Goal: Task Accomplishment & Management: Use online tool/utility

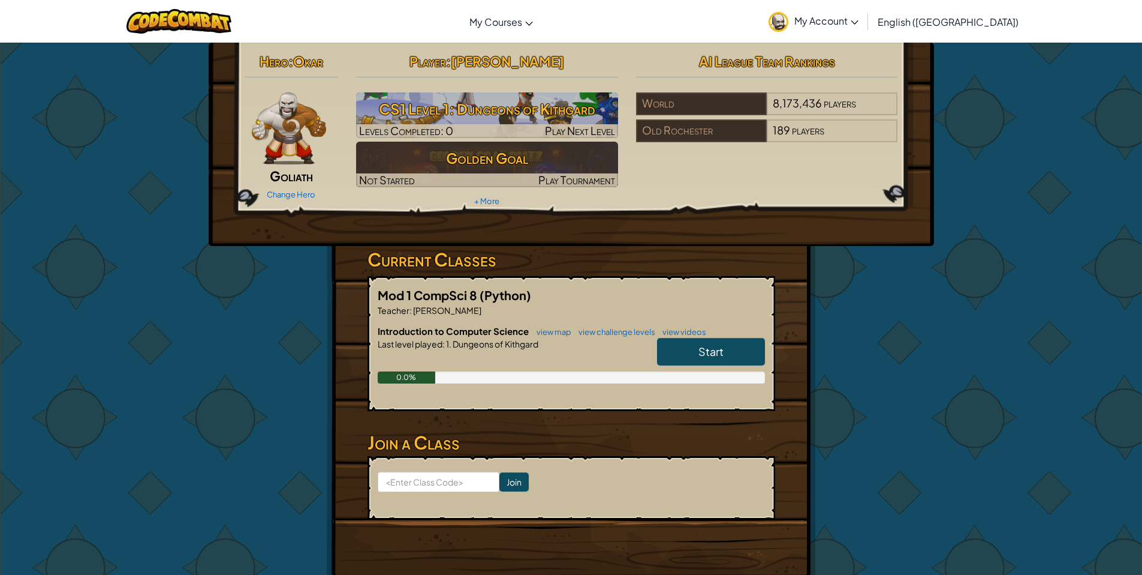
click at [719, 354] on span "Start" at bounding box center [711, 351] width 25 height 14
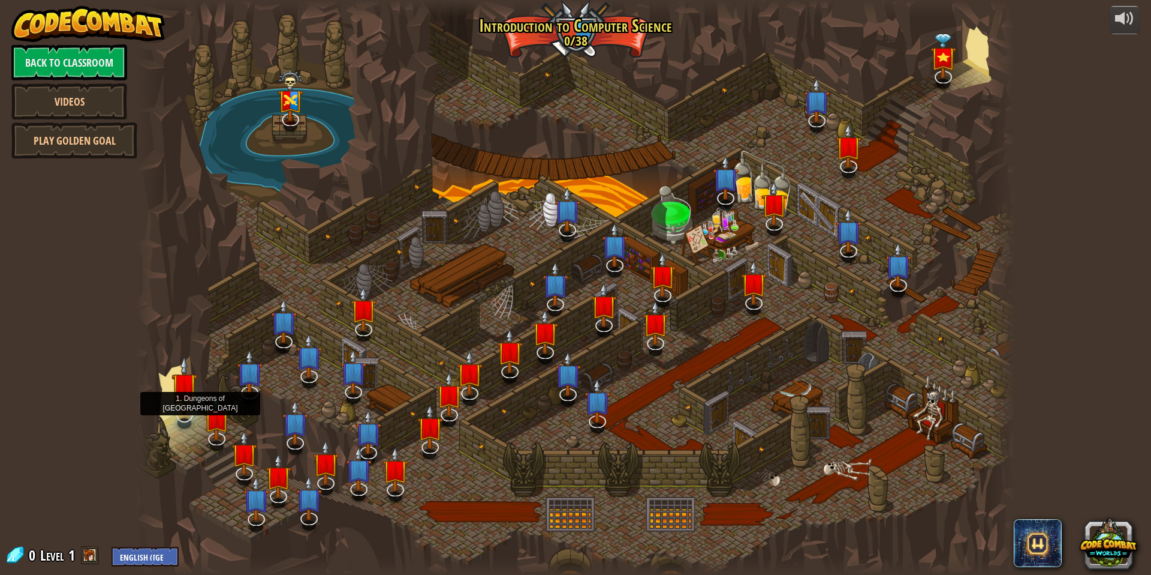
click at [176, 412] on img at bounding box center [185, 385] width 26 height 59
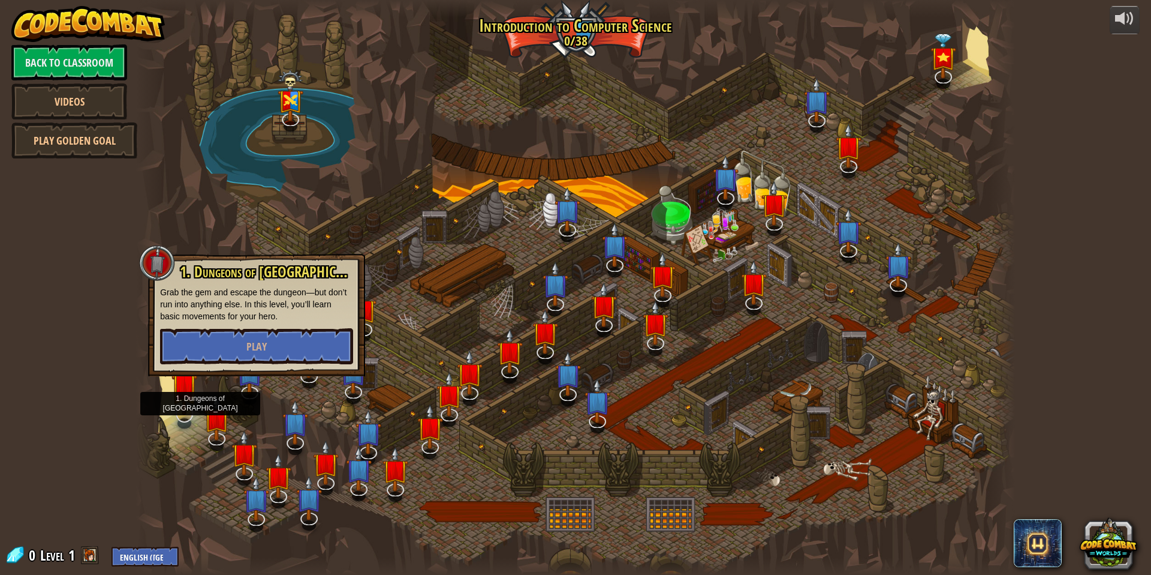
click at [176, 412] on img at bounding box center [185, 385] width 26 height 59
click at [265, 337] on button "Play" at bounding box center [256, 346] width 193 height 36
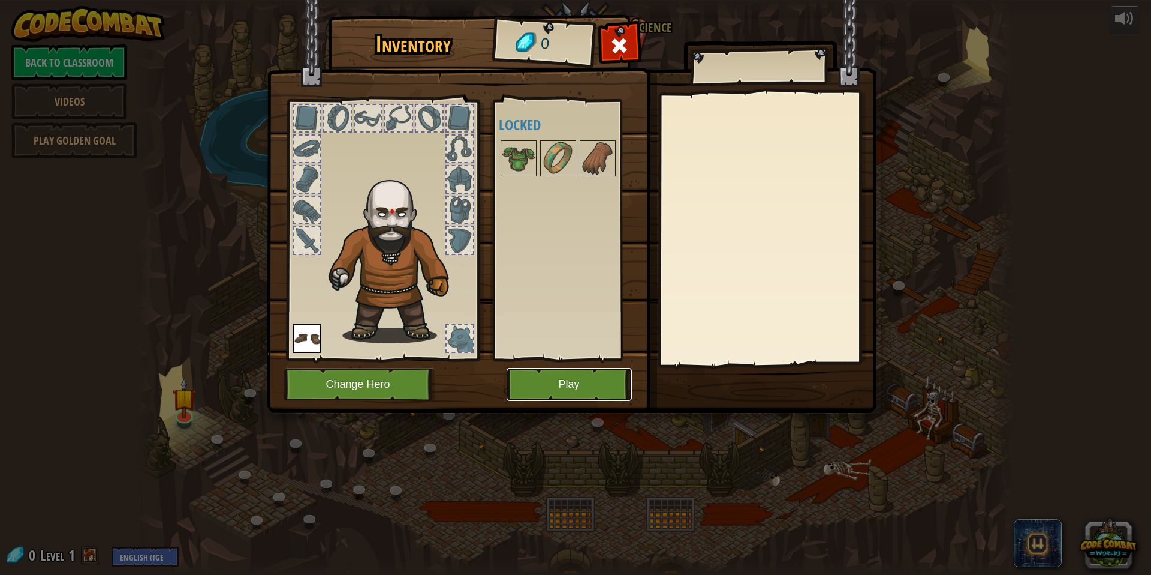
click at [561, 380] on button "Play" at bounding box center [569, 384] width 125 height 33
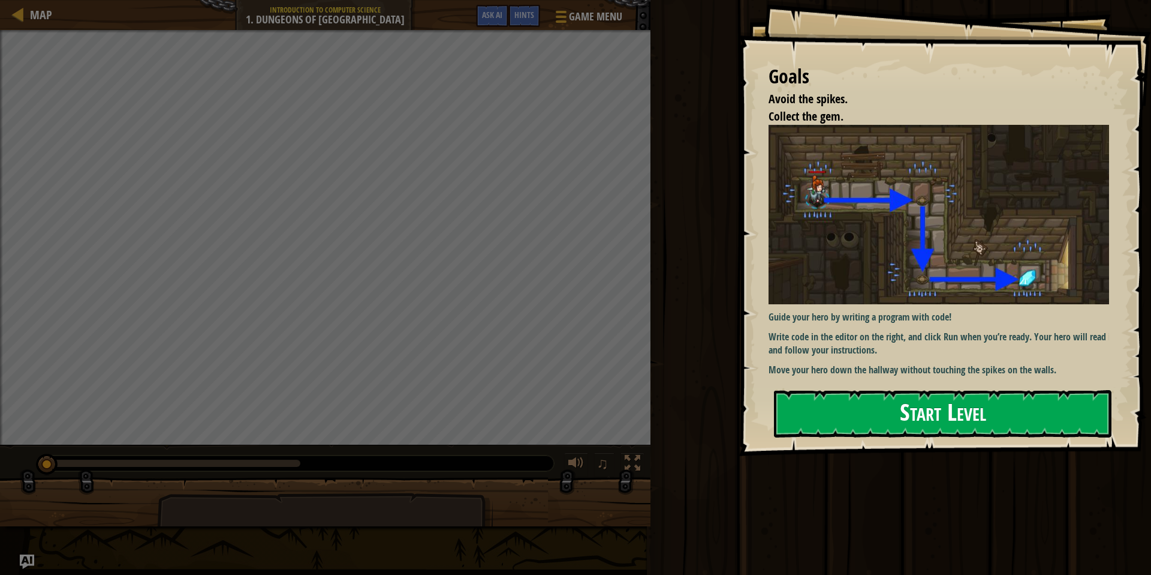
click at [861, 408] on button "Start Level" at bounding box center [943, 413] width 338 height 47
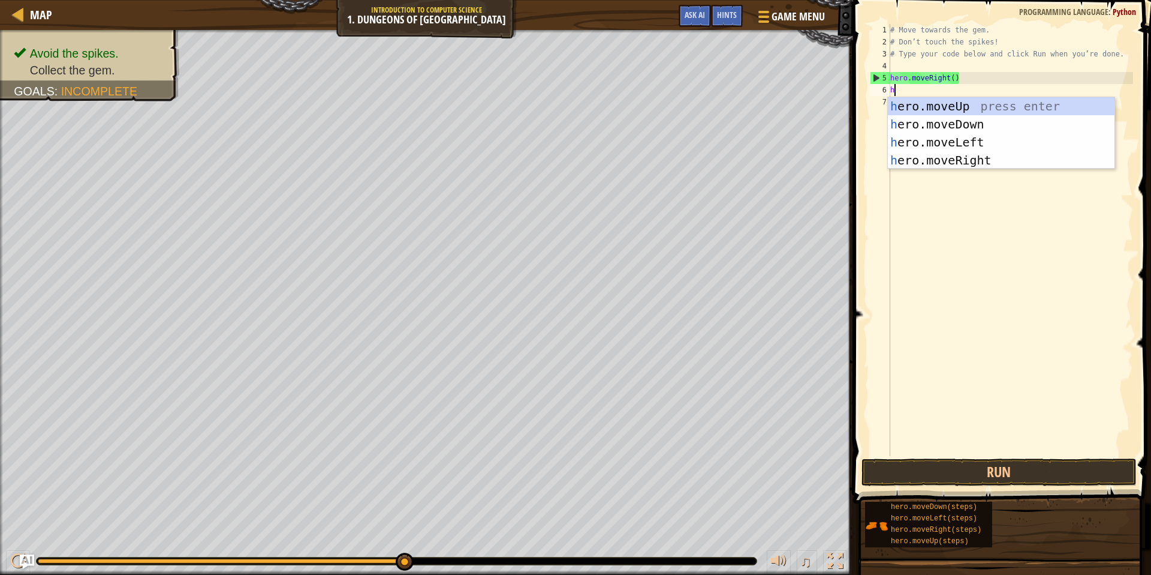
scroll to position [5, 0]
type textarea "her"
click at [987, 124] on div "her o.moveUp press enter her o.moveDown press enter her o.moveLeft press enter …" at bounding box center [1001, 151] width 227 height 108
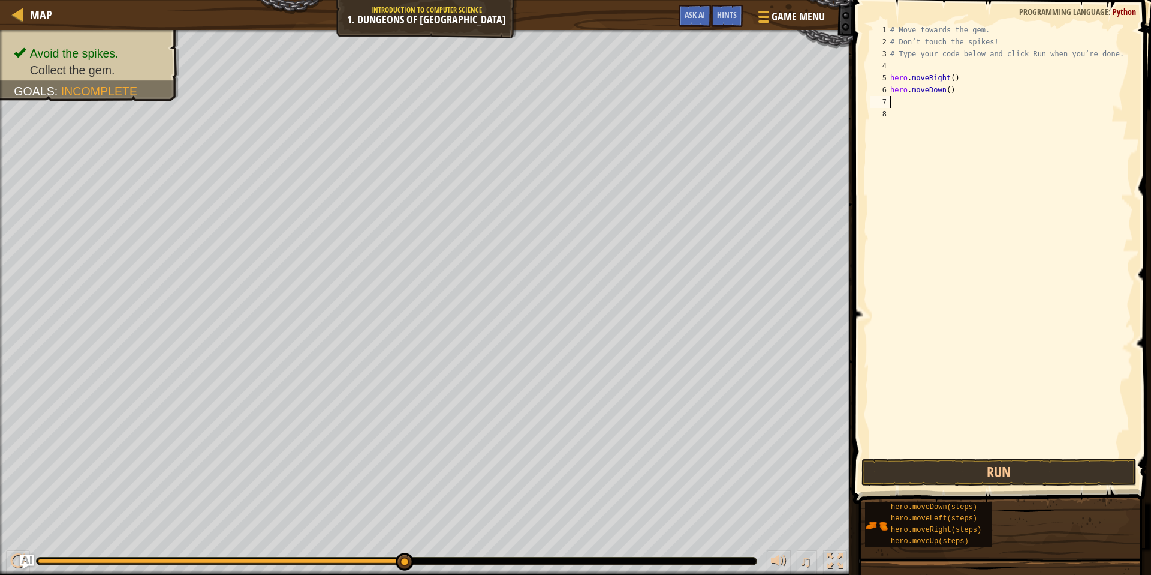
type textarea "h"
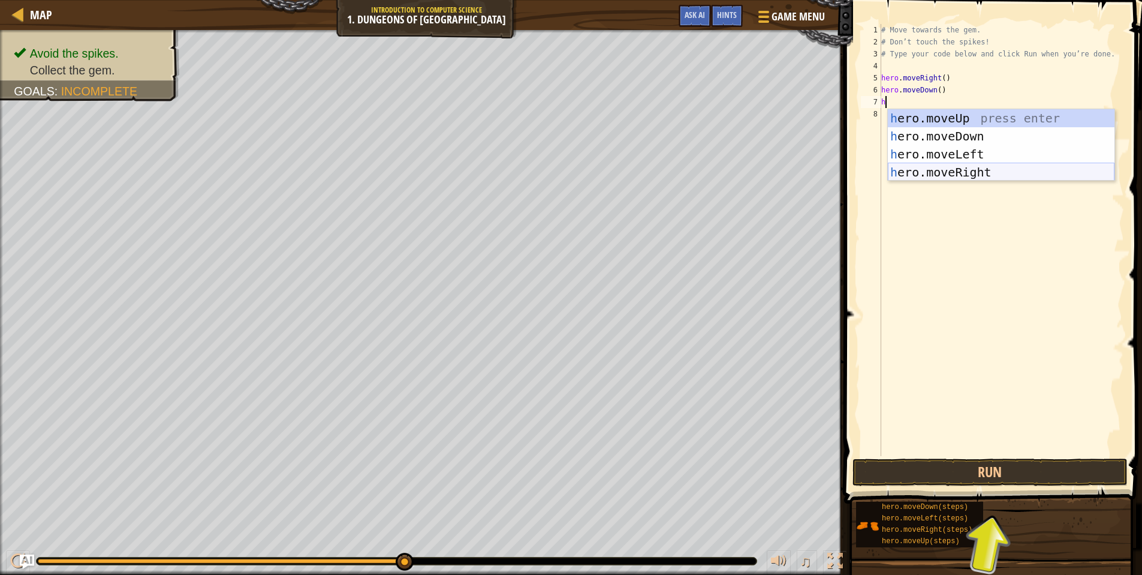
click at [960, 169] on div "h ero.moveUp press enter h ero.moveDown press enter h ero.moveLeft press enter …" at bounding box center [1001, 163] width 227 height 108
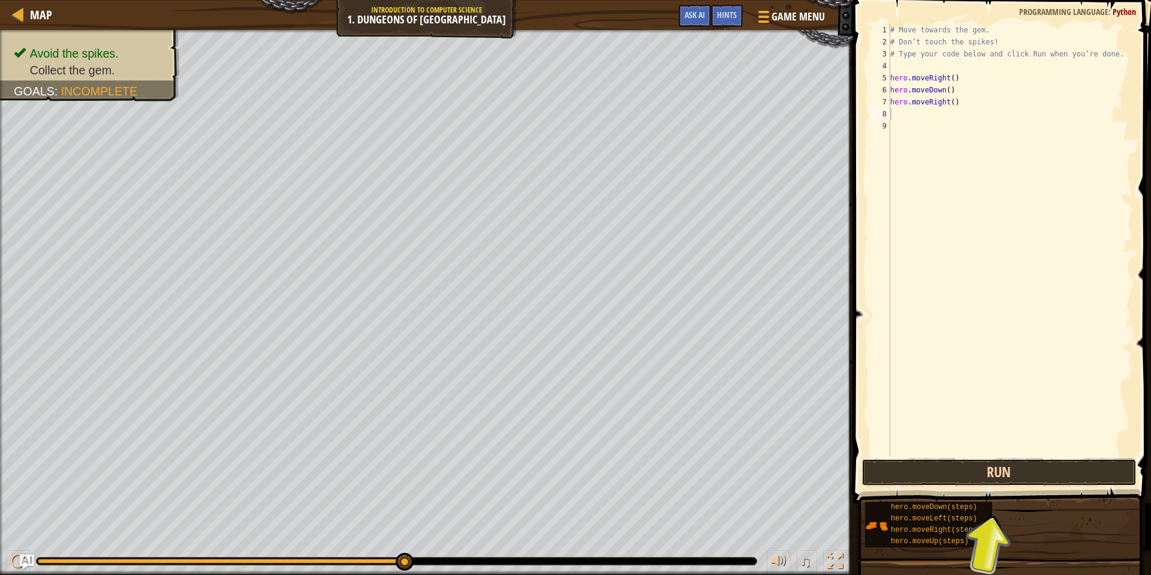
click at [982, 480] on button "Run" at bounding box center [999, 472] width 275 height 28
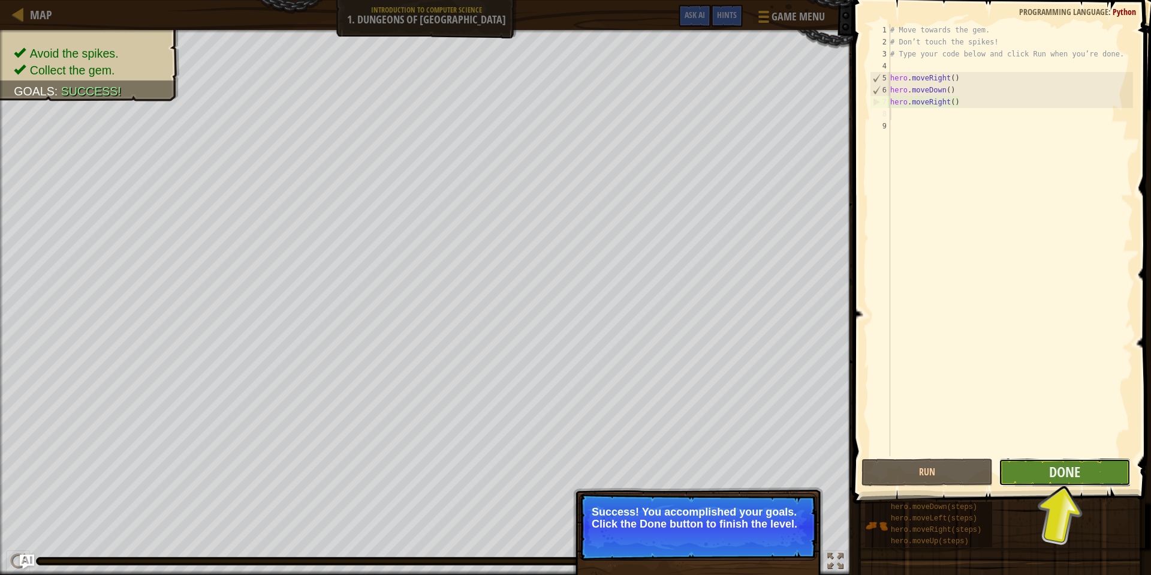
click at [1090, 484] on button "Done" at bounding box center [1064, 472] width 131 height 28
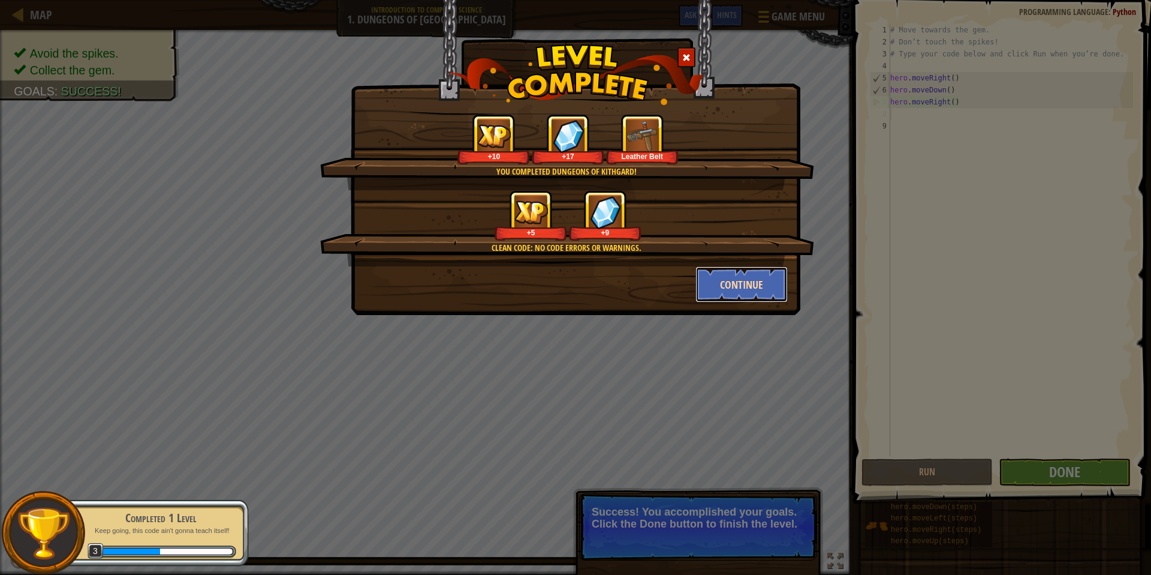
click at [750, 291] on button "Continue" at bounding box center [742, 284] width 93 height 36
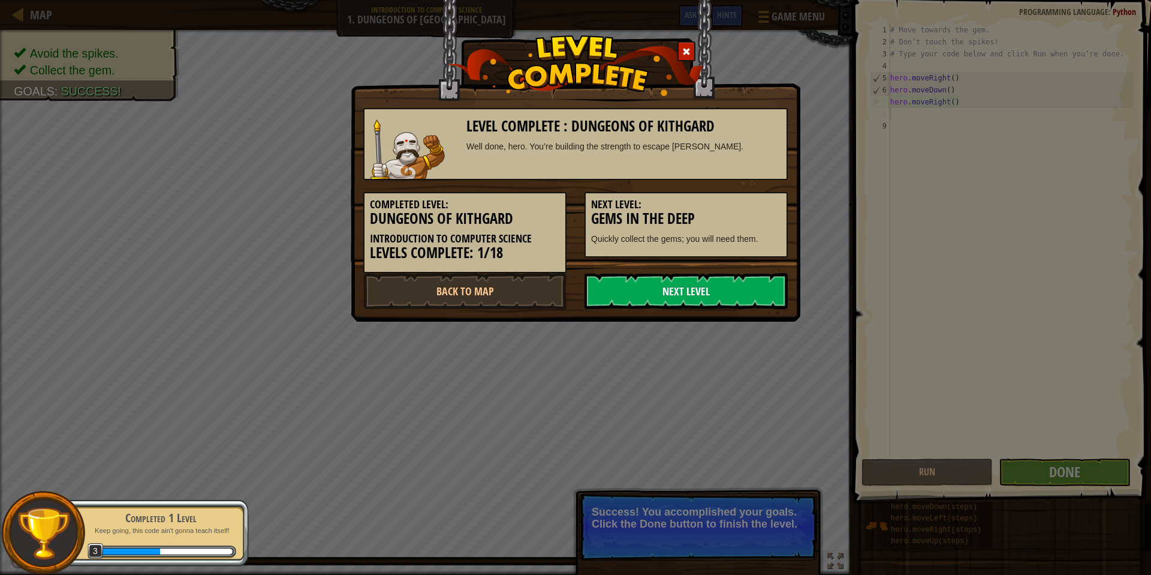
click at [701, 291] on link "Next Level" at bounding box center [686, 291] width 203 height 36
click at [702, 291] on link "Next Level" at bounding box center [686, 291] width 203 height 36
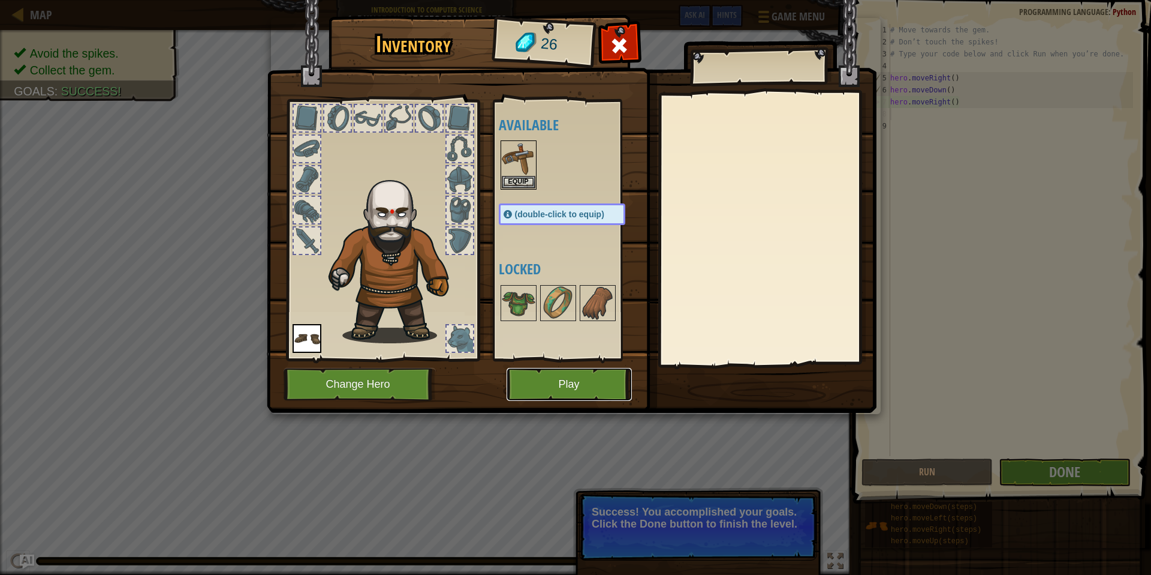
click at [570, 382] on button "Play" at bounding box center [569, 384] width 125 height 33
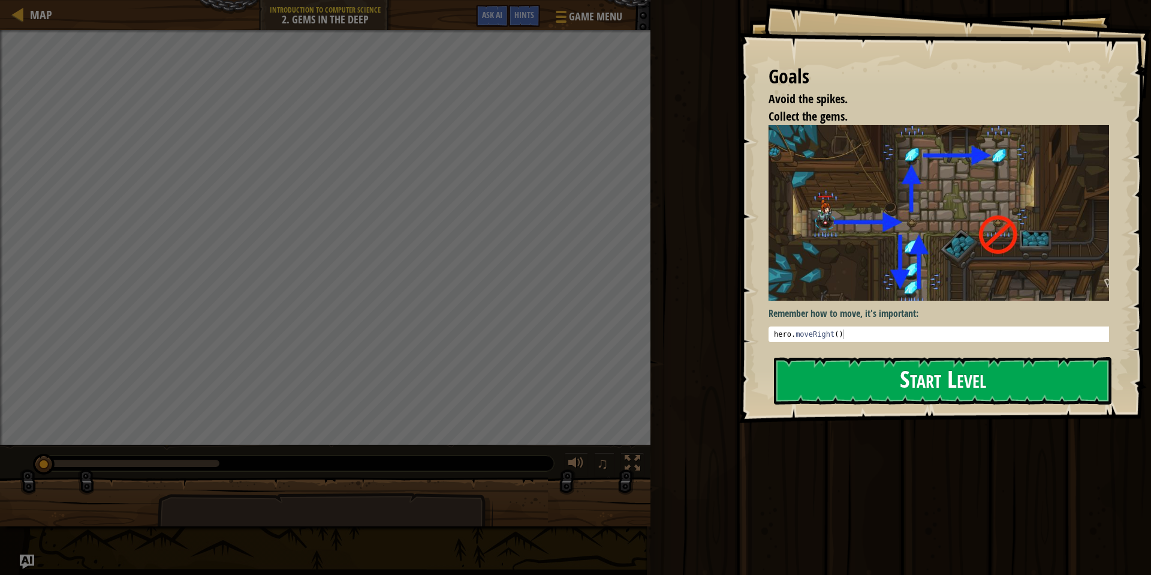
click at [844, 379] on button "Start Level" at bounding box center [943, 380] width 338 height 47
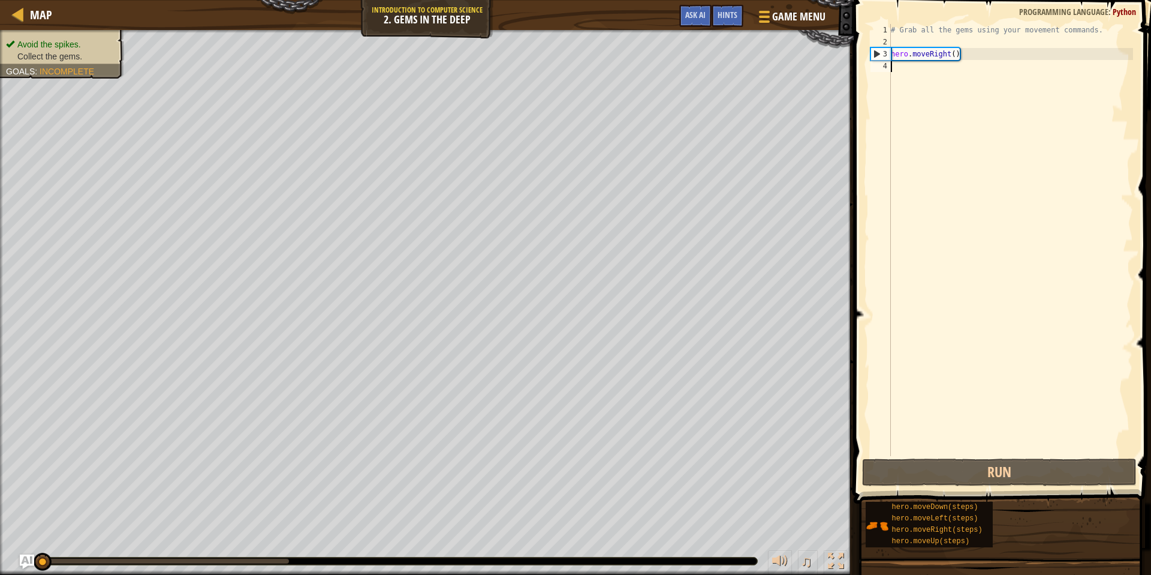
type textarea "h"
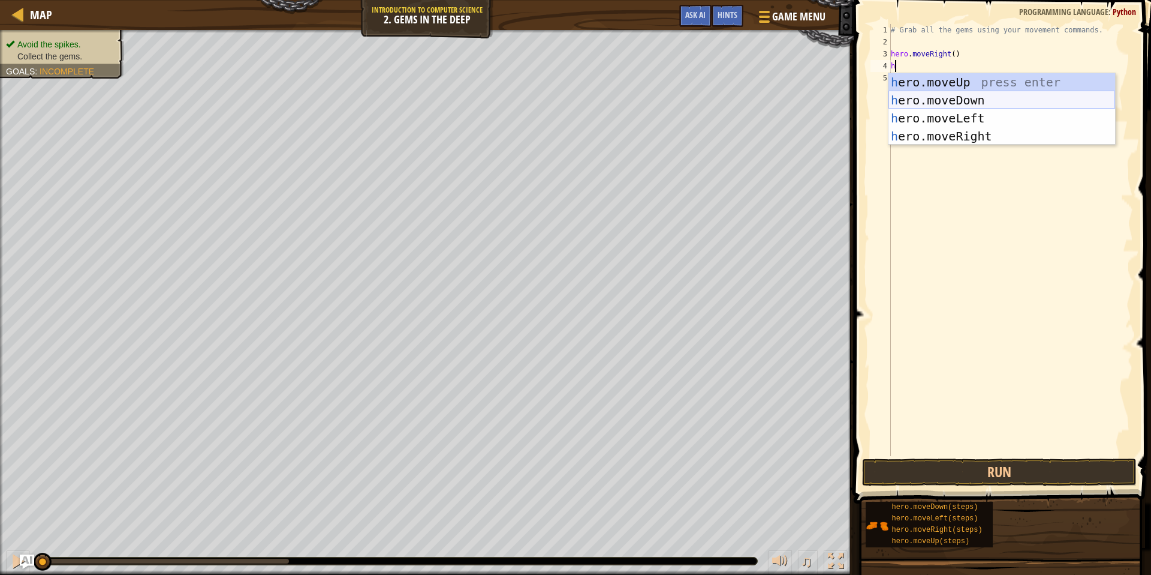
click at [911, 99] on div "h ero.moveUp press enter h ero.moveDown press enter h ero.moveLeft press enter …" at bounding box center [1002, 127] width 227 height 108
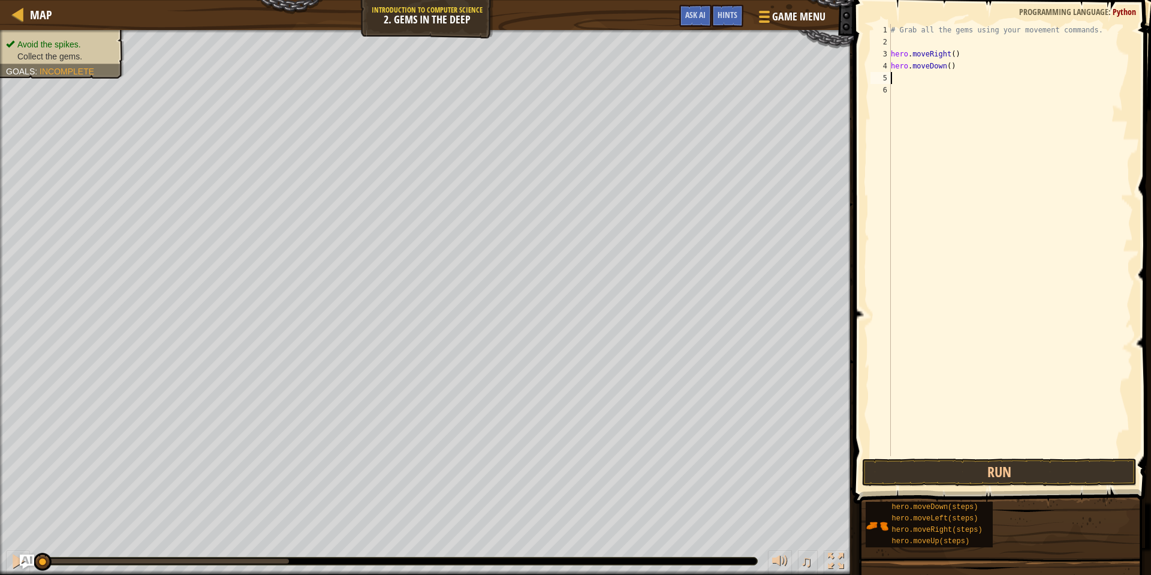
type textarea "h"
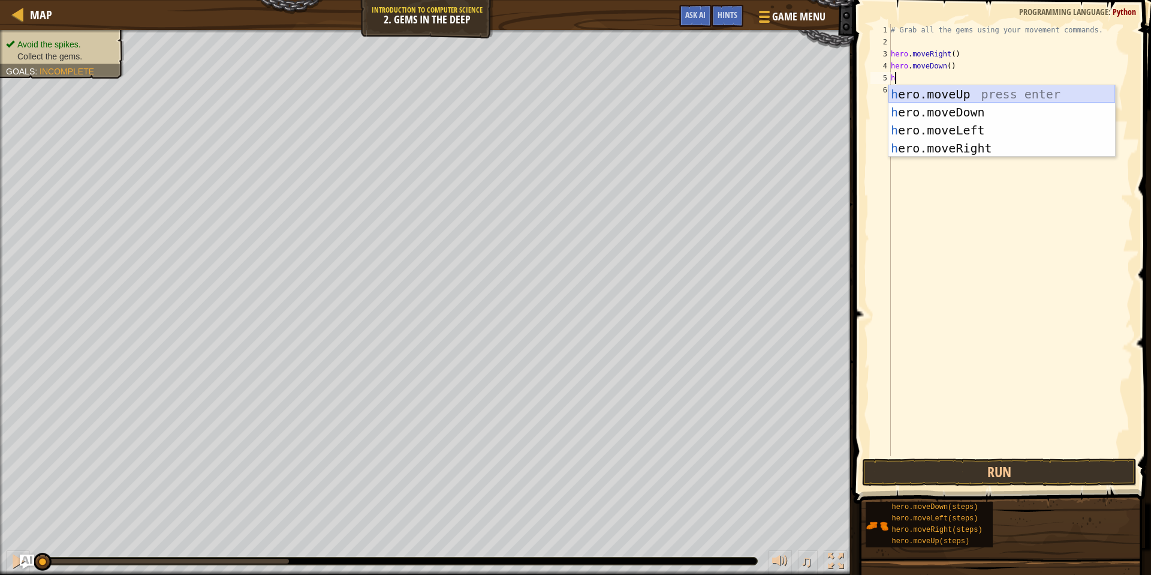
click at [963, 88] on div "h ero.moveUp press enter h ero.moveDown press enter h ero.moveLeft press enter …" at bounding box center [1002, 139] width 227 height 108
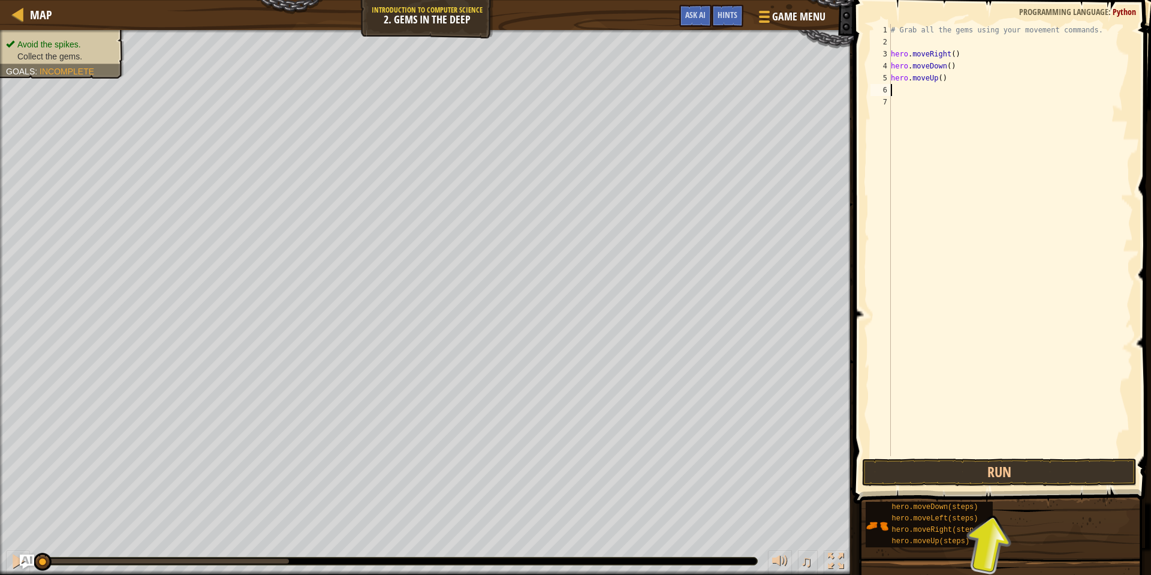
type textarea "h"
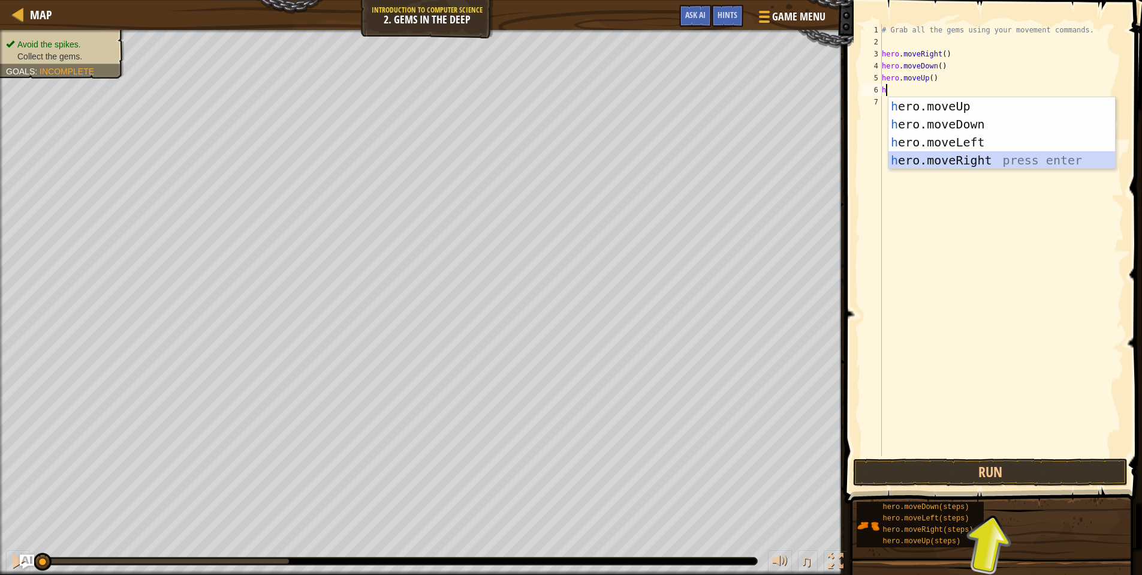
click at [1018, 160] on div "h ero.moveUp press enter h ero.moveDown press enter h ero.moveLeft press enter …" at bounding box center [1002, 151] width 227 height 108
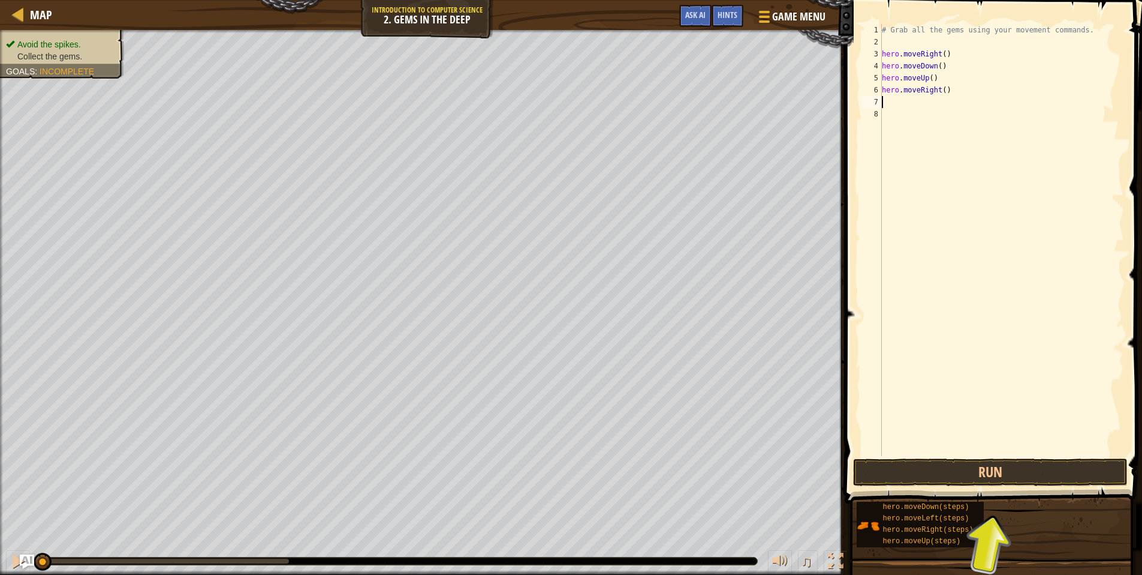
click at [889, 103] on div "# Grab all the gems using your movement commands. hero . moveRight ( ) hero . m…" at bounding box center [1002, 252] width 245 height 456
type textarea "h"
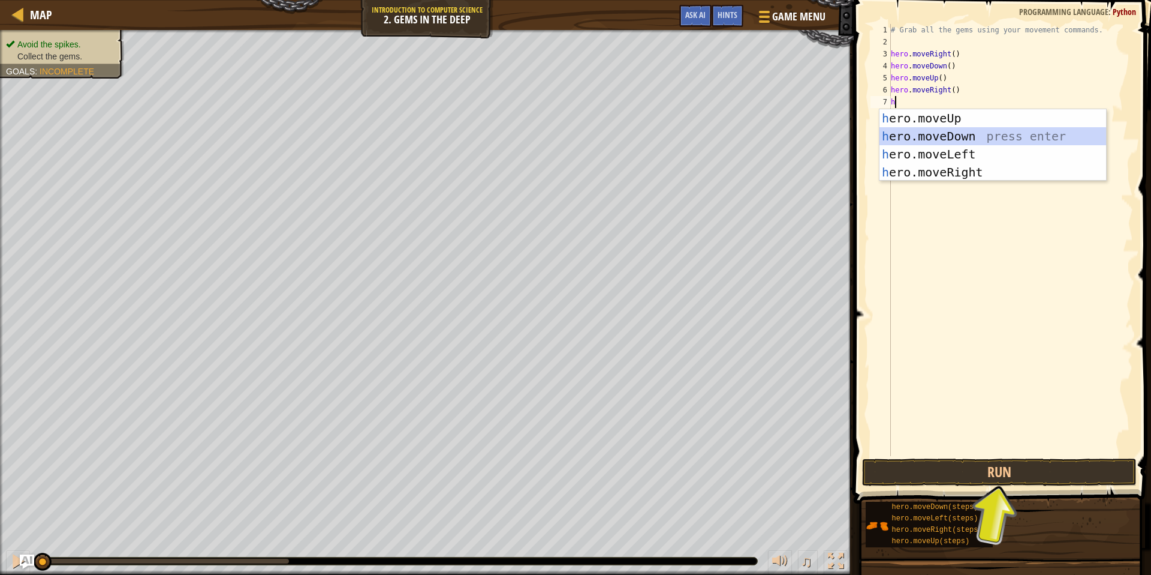
click at [922, 137] on div "h ero.moveUp press enter h ero.moveDown press enter h ero.moveLeft press enter …" at bounding box center [993, 163] width 227 height 108
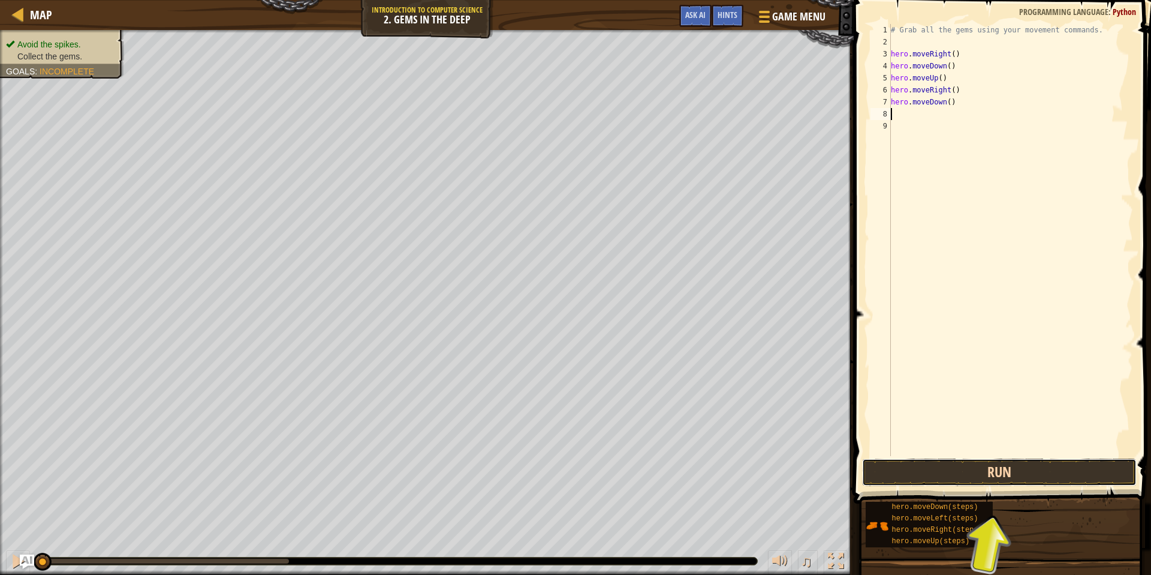
click at [988, 474] on button "Run" at bounding box center [999, 472] width 274 height 28
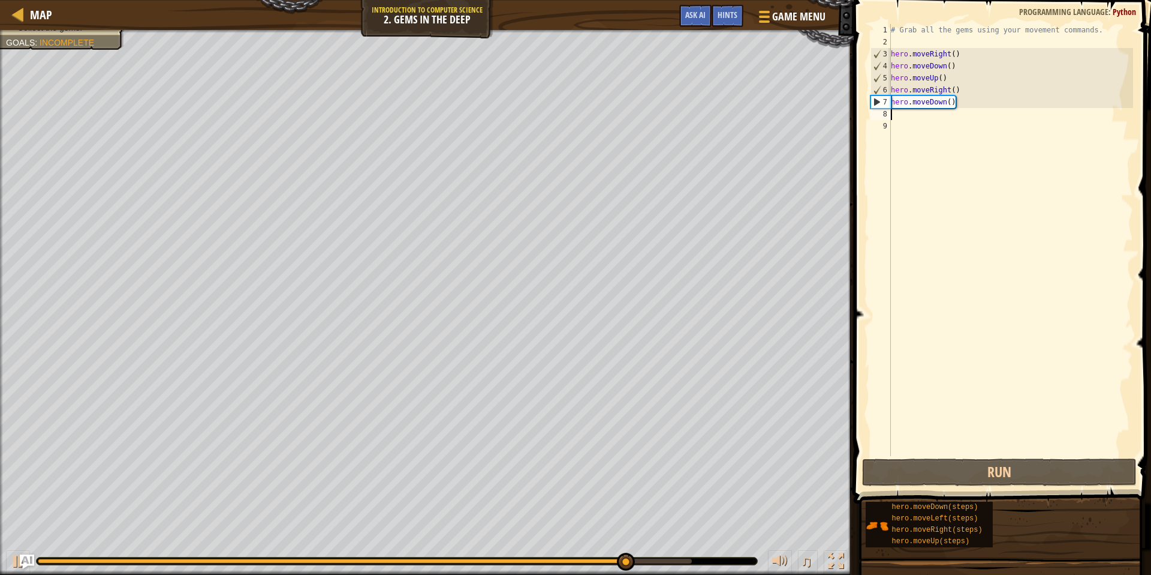
type textarea "h"
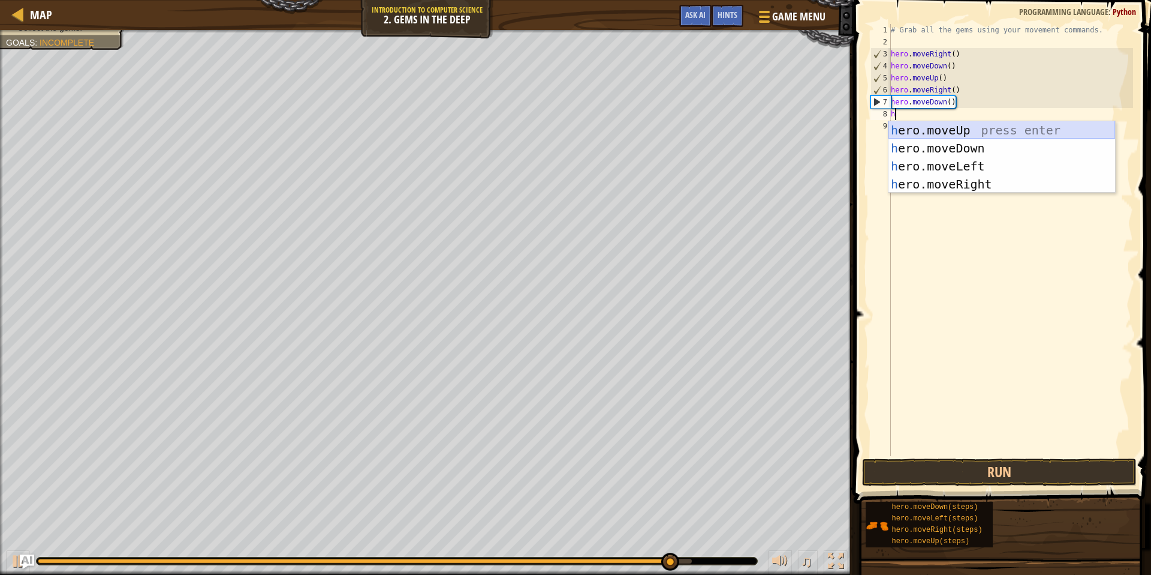
click at [952, 130] on div "h ero.moveUp press enter h ero.moveDown press enter h ero.moveLeft press enter …" at bounding box center [1002, 175] width 227 height 108
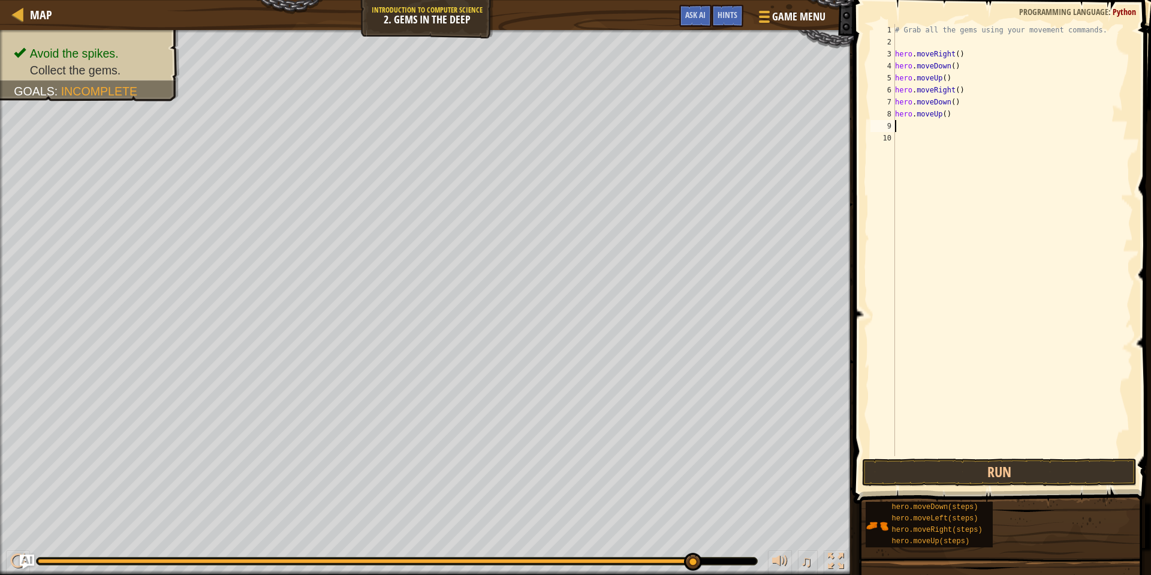
type textarea "h"
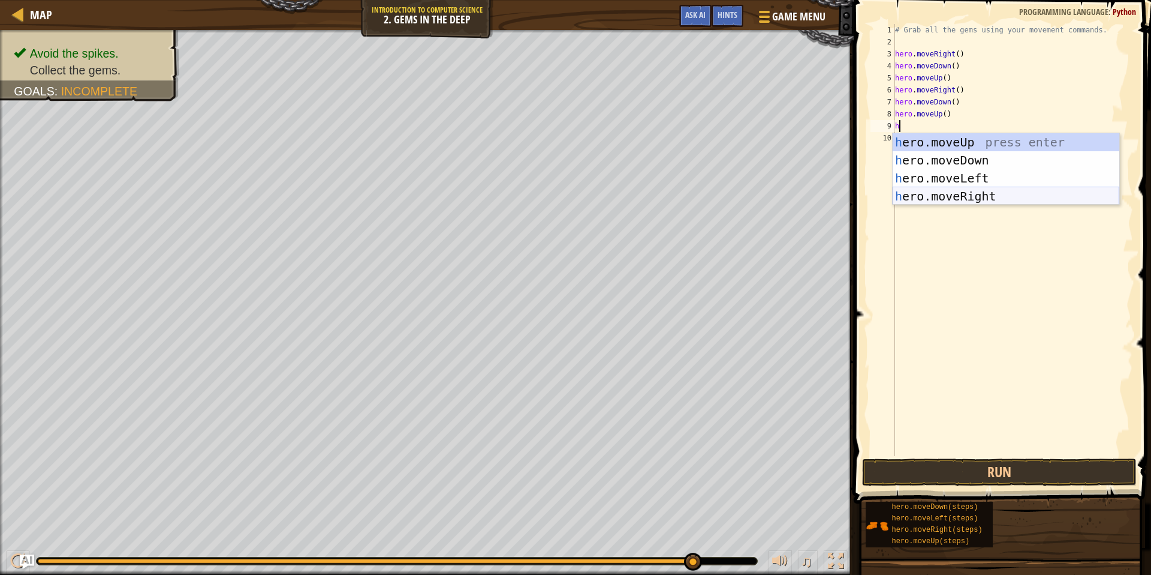
click at [970, 192] on div "h ero.moveUp press enter h ero.moveDown press enter h ero.moveLeft press enter …" at bounding box center [1006, 187] width 227 height 108
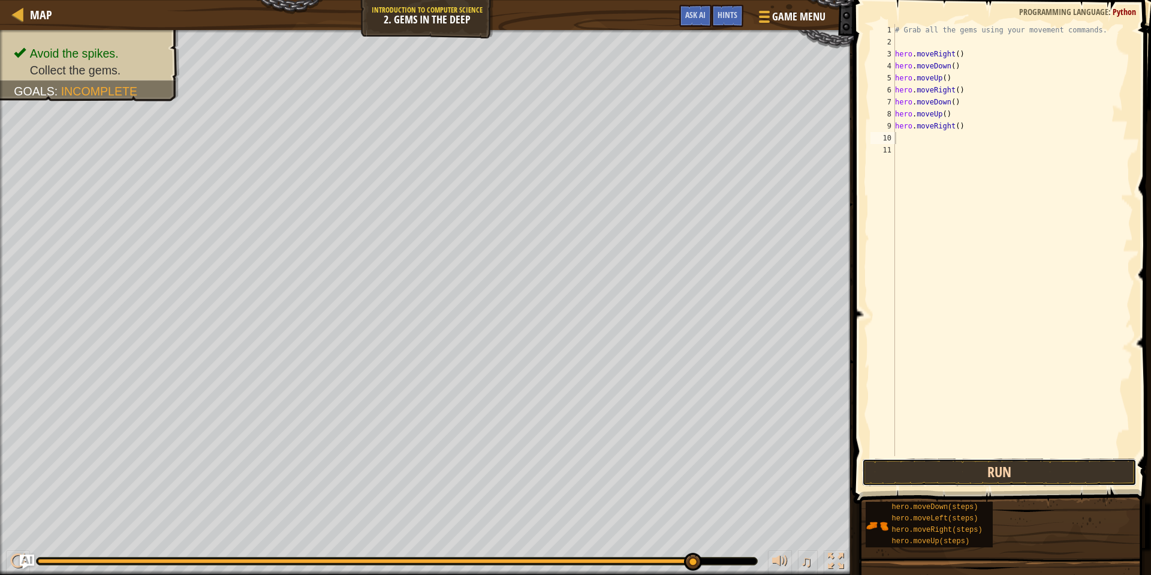
click at [1004, 476] on button "Run" at bounding box center [999, 472] width 274 height 28
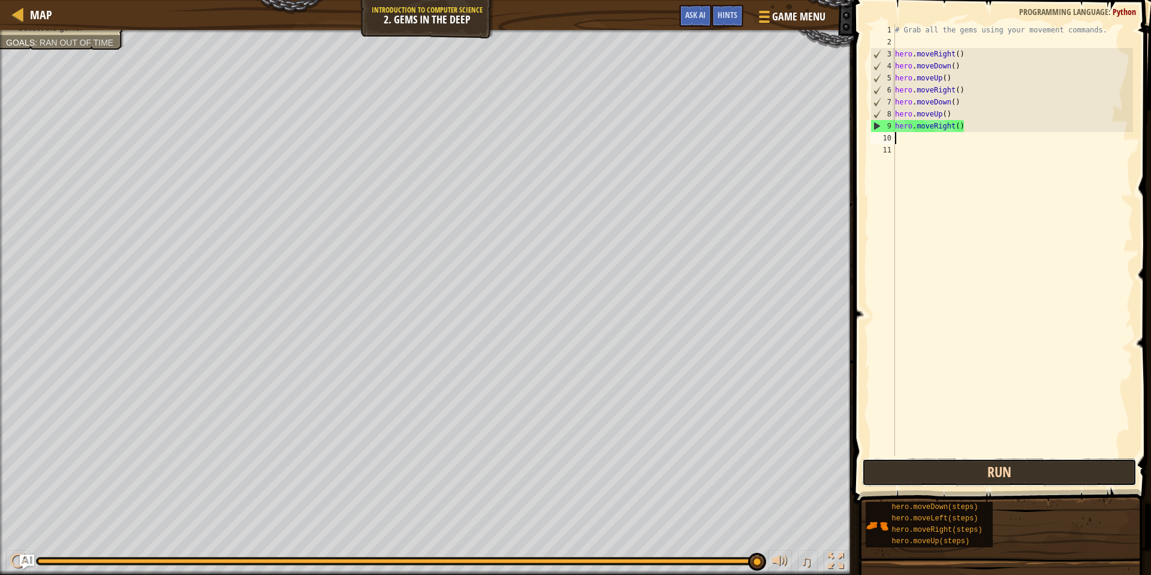
click at [963, 464] on button "Run" at bounding box center [999, 472] width 274 height 28
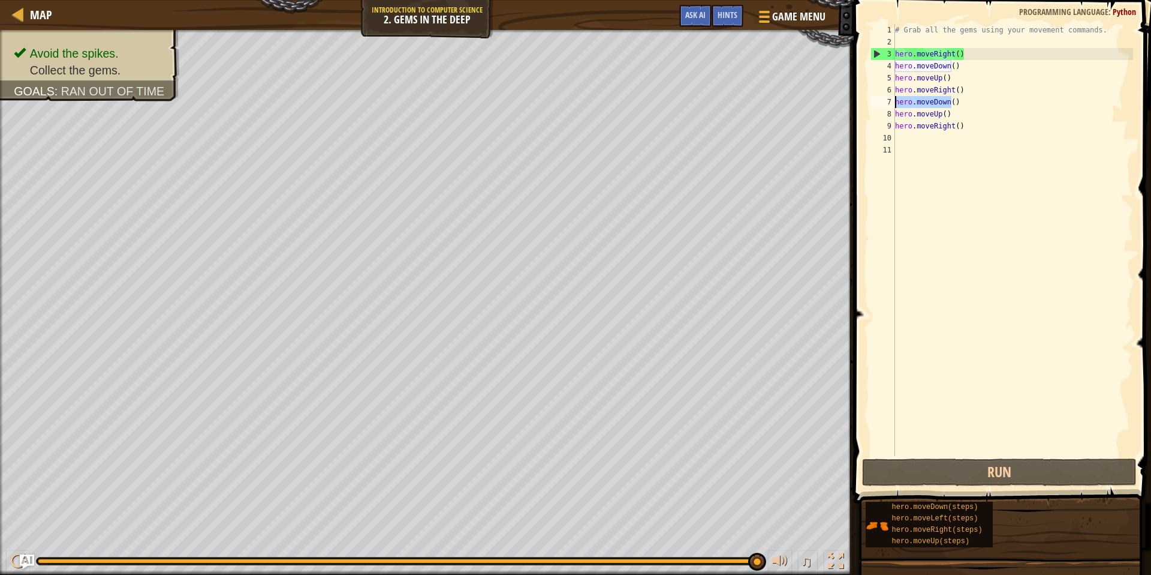
drag, startPoint x: 950, startPoint y: 98, endPoint x: 894, endPoint y: 101, distance: 55.8
click at [894, 101] on div "1 2 3 4 5 6 7 8 9 10 11 # Grab all the gems using your movement commands. hero …" at bounding box center [1000, 240] width 265 height 432
type textarea "()"
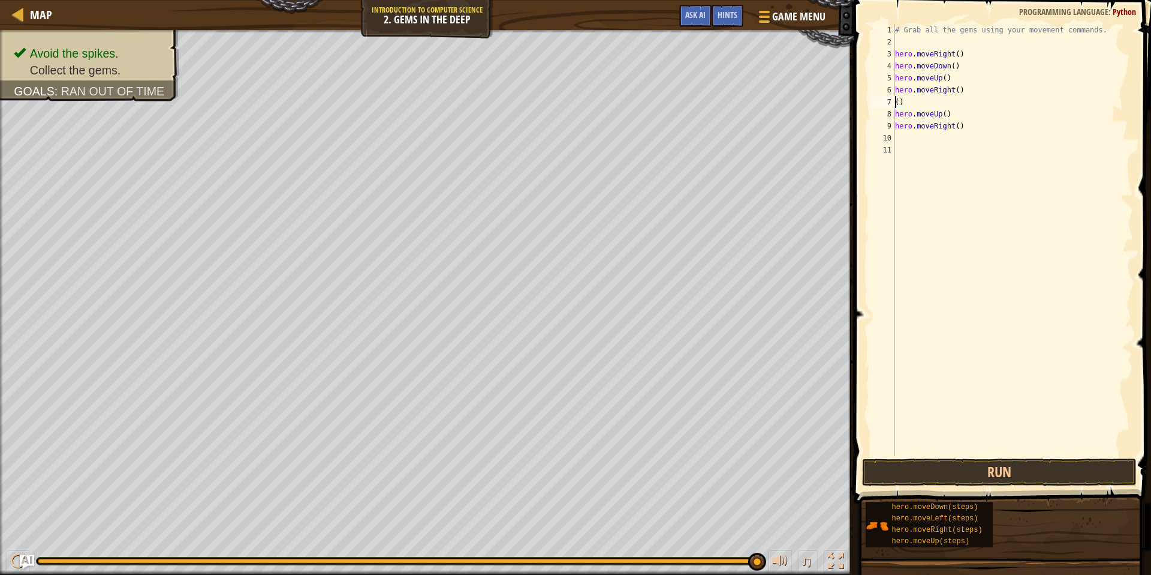
click at [989, 154] on div "# Grab all the gems using your movement commands. hero . moveRight ( ) hero . m…" at bounding box center [1013, 252] width 241 height 456
click at [913, 100] on div "# Grab all the gems using your movement commands. hero . moveRight ( ) hero . m…" at bounding box center [1013, 252] width 241 height 456
type textarea "("
click at [933, 190] on div "# Grab all the gems using your movement commands. hero . moveRight ( ) hero . m…" at bounding box center [1013, 252] width 241 height 456
click at [918, 107] on div "# Grab all the gems using your movement commands. hero . moveRight ( ) hero . m…" at bounding box center [1013, 252] width 241 height 456
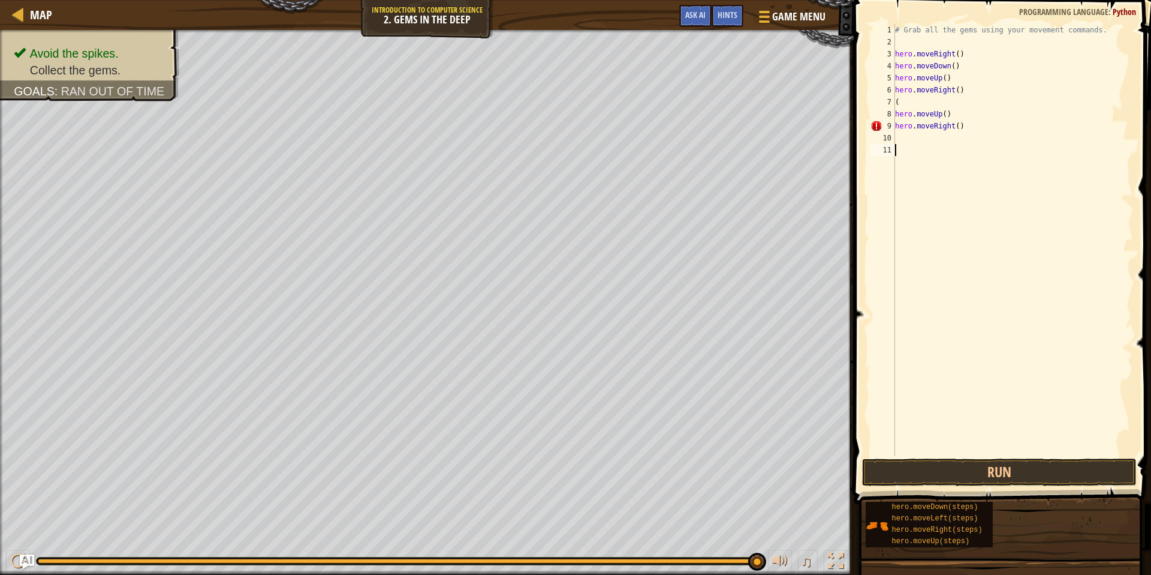
type textarea "("
drag, startPoint x: 1015, startPoint y: 194, endPoint x: 1002, endPoint y: 198, distance: 13.7
click at [1014, 194] on div "# Grab all the gems using your movement commands. hero . moveRight ( ) hero . m…" at bounding box center [1013, 252] width 241 height 456
click at [946, 91] on div "# Grab all the gems using your movement commands. hero . moveRight ( ) hero . m…" at bounding box center [1013, 252] width 241 height 456
drag, startPoint x: 897, startPoint y: 91, endPoint x: 975, endPoint y: 98, distance: 78.2
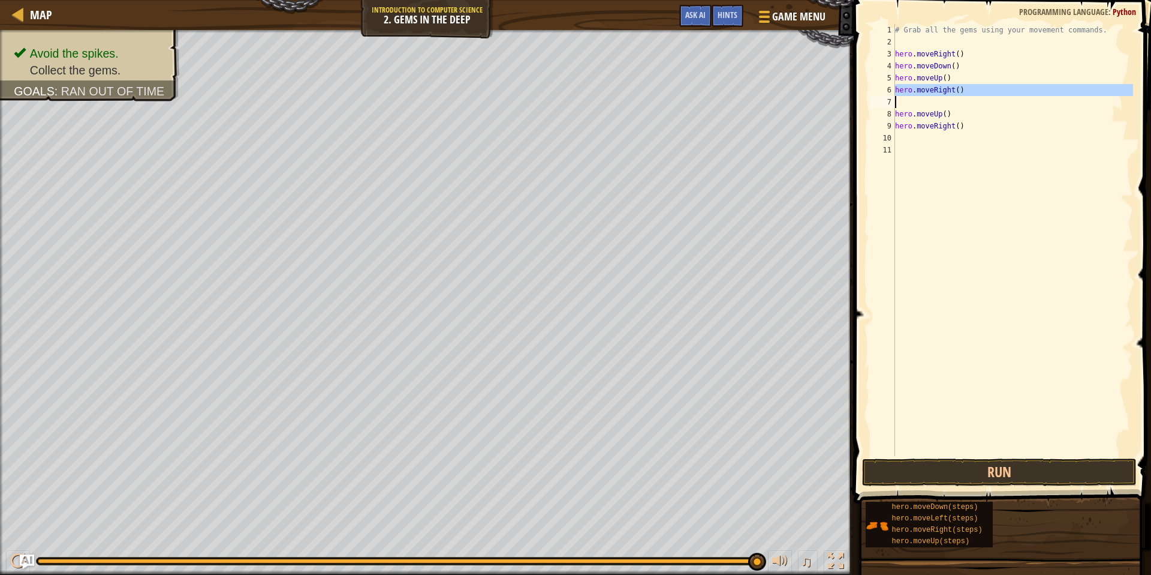
click at [975, 98] on div "# Grab all the gems using your movement commands. hero . moveRight ( ) hero . m…" at bounding box center [1013, 252] width 241 height 456
type textarea "h"
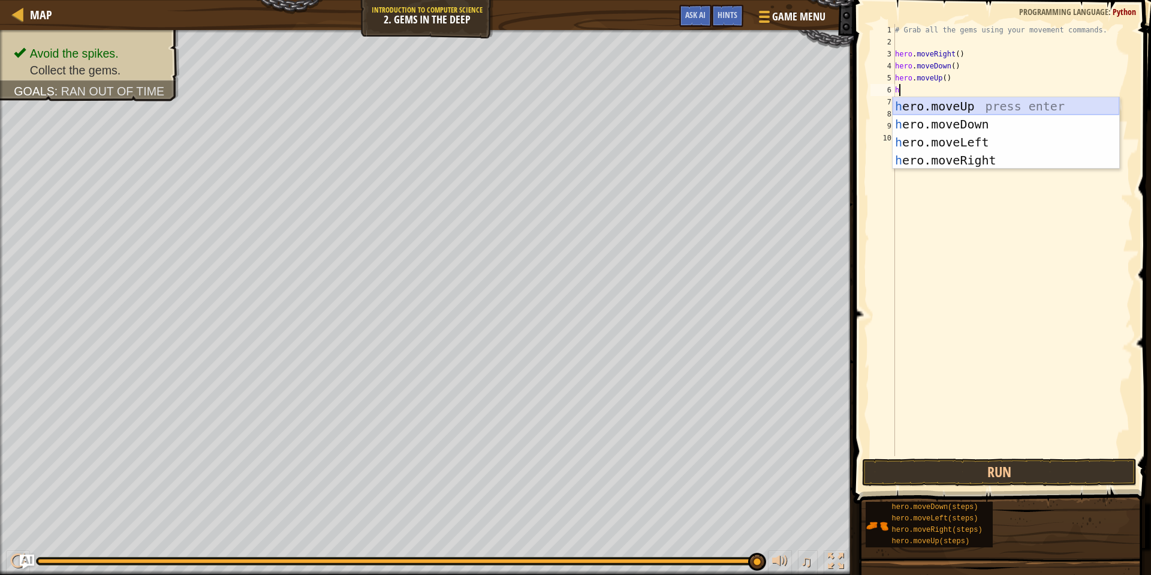
click at [964, 107] on div "h ero.moveUp press enter h ero.moveDown press enter h ero.moveLeft press enter …" at bounding box center [1006, 151] width 227 height 108
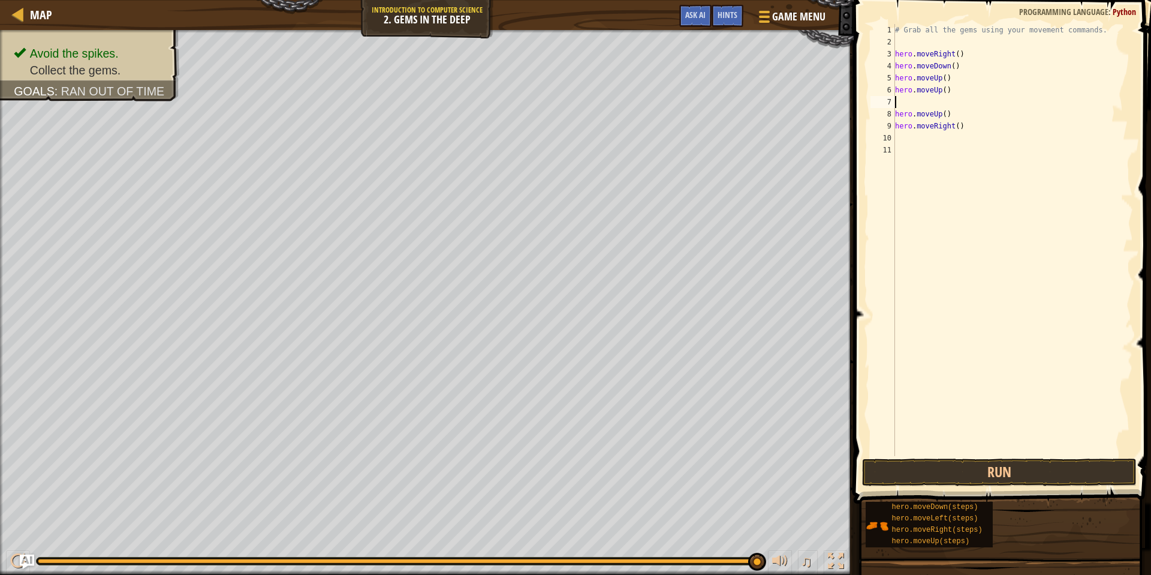
type textarea "h"
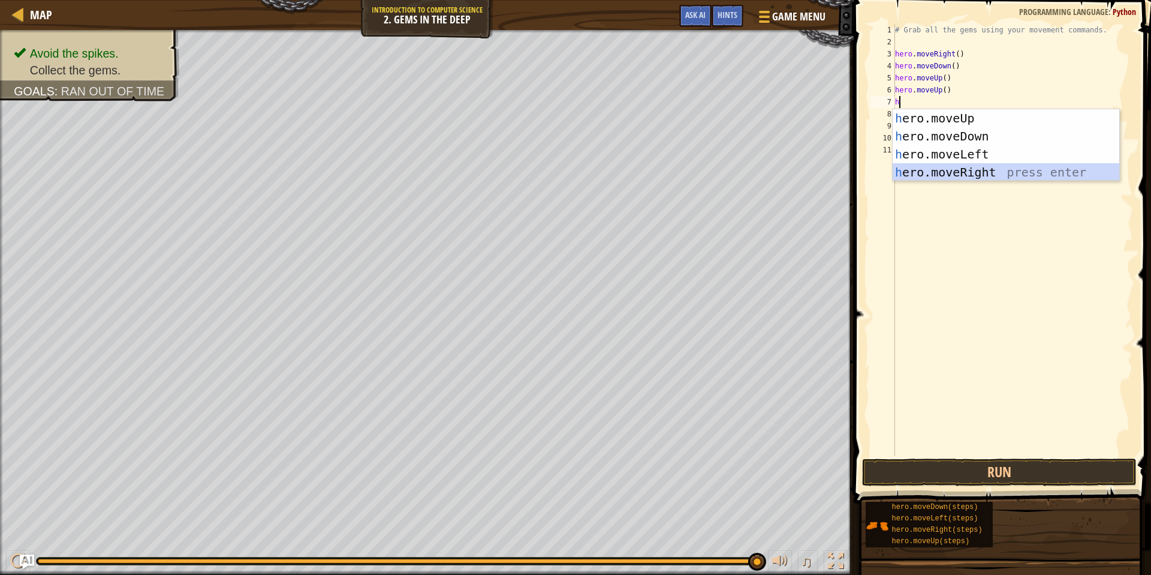
click at [978, 169] on div "h ero.moveUp press enter h ero.moveDown press enter h ero.moveLeft press enter …" at bounding box center [1006, 163] width 227 height 108
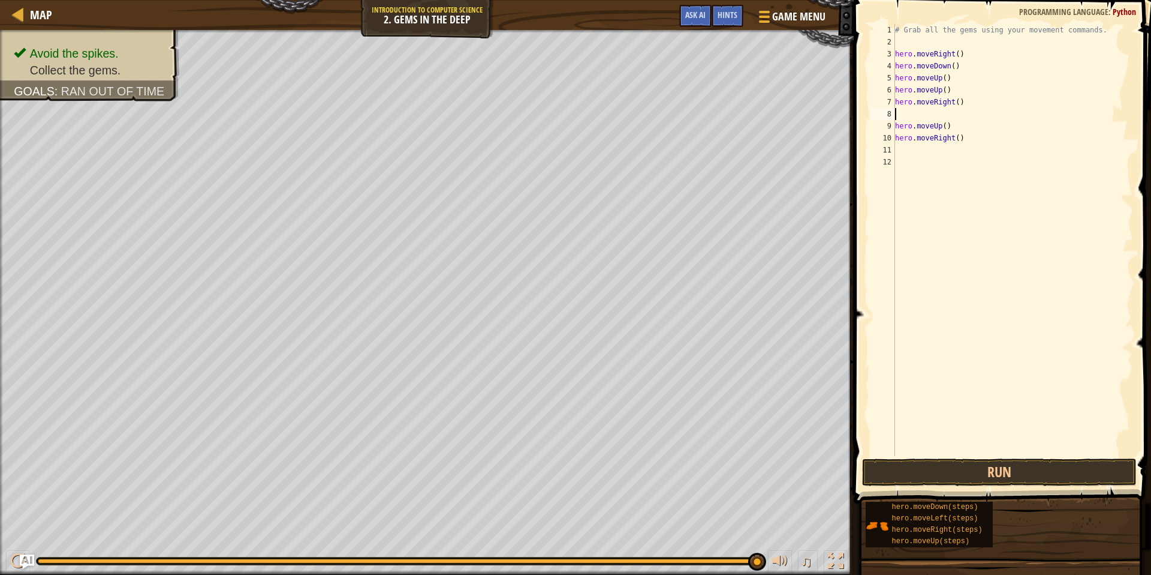
type textarea "h"
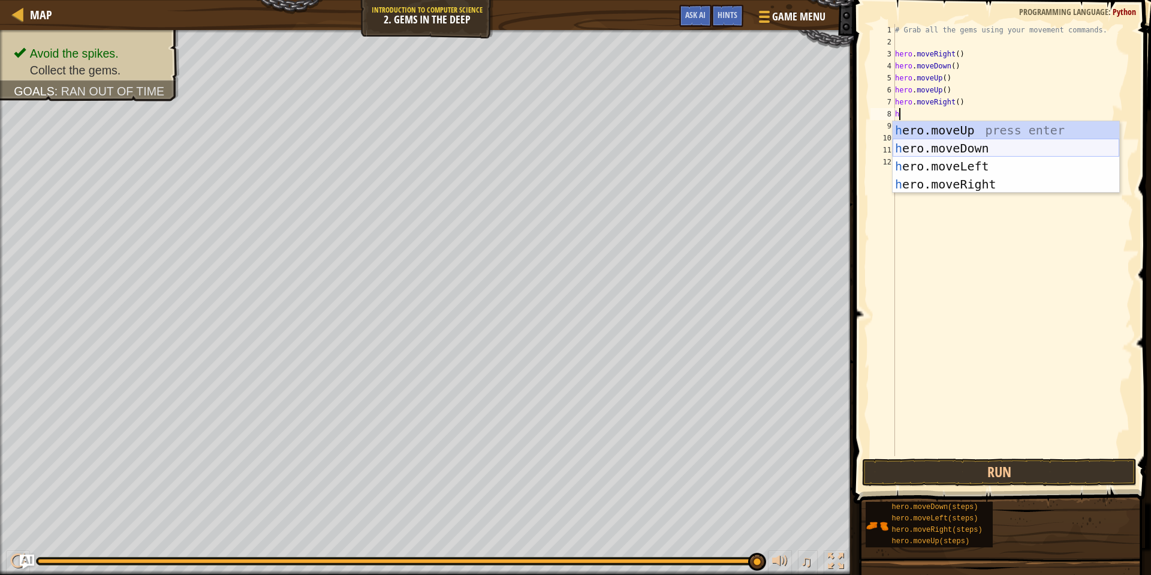
click at [960, 149] on div "h ero.moveUp press enter h ero.moveDown press enter h ero.moveLeft press enter …" at bounding box center [1006, 175] width 227 height 108
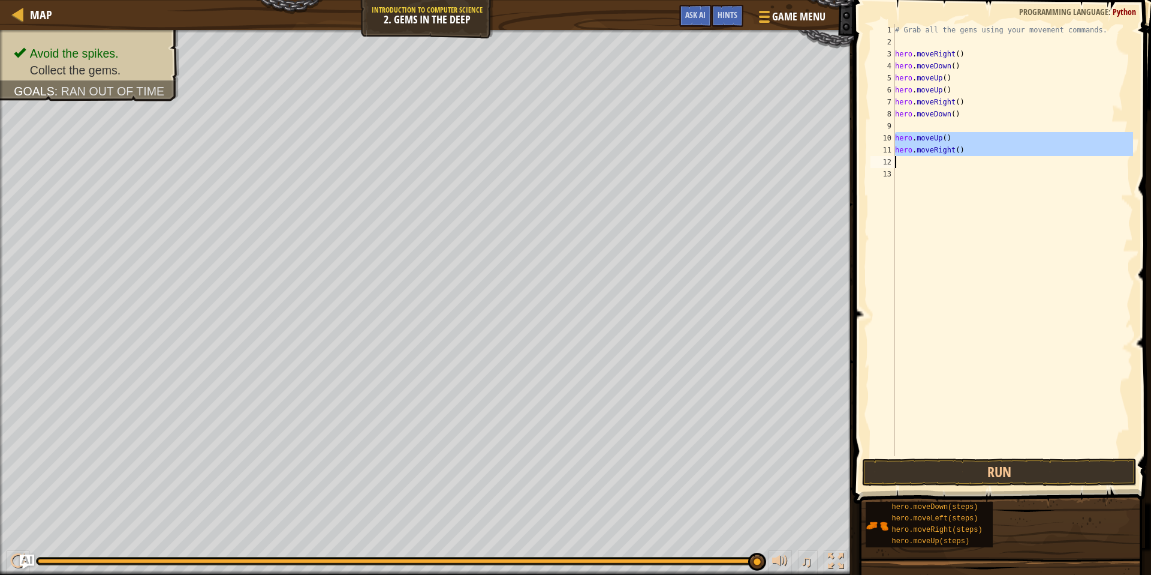
drag, startPoint x: 897, startPoint y: 139, endPoint x: 973, endPoint y: 163, distance: 79.9
click at [975, 157] on div "# Grab all the gems using your movement commands. hero . moveRight ( ) hero . m…" at bounding box center [1013, 252] width 241 height 456
type textarea "hero.moveRight()"
click at [987, 164] on div "# Grab all the gems using your movement commands. hero . moveRight ( ) hero . m…" at bounding box center [1013, 252] width 241 height 456
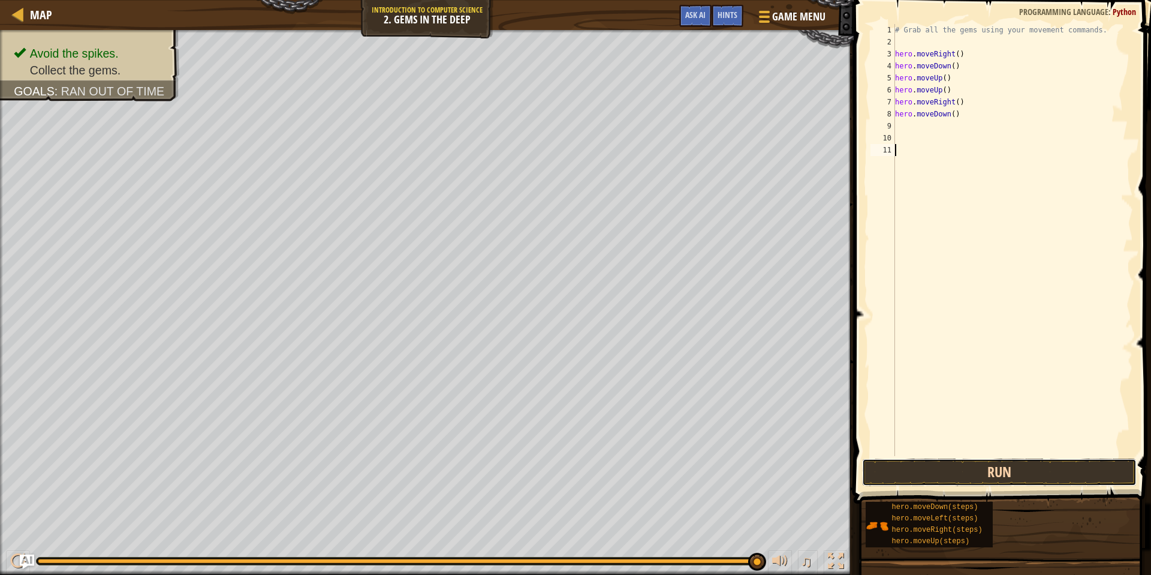
click at [973, 467] on button "Run" at bounding box center [999, 472] width 274 height 28
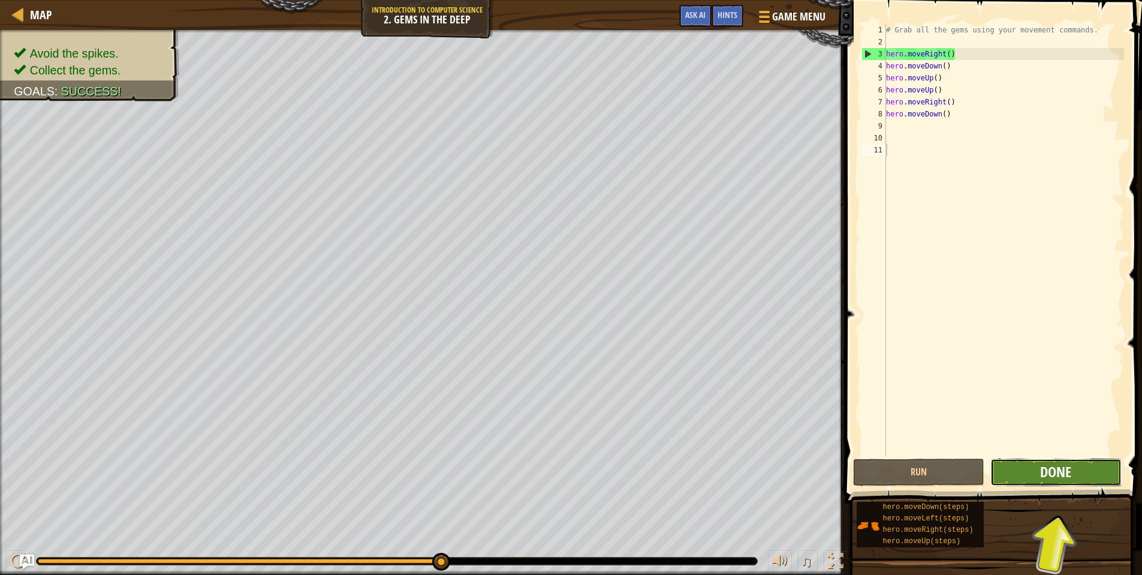
click at [1061, 473] on span "Done" at bounding box center [1056, 471] width 31 height 19
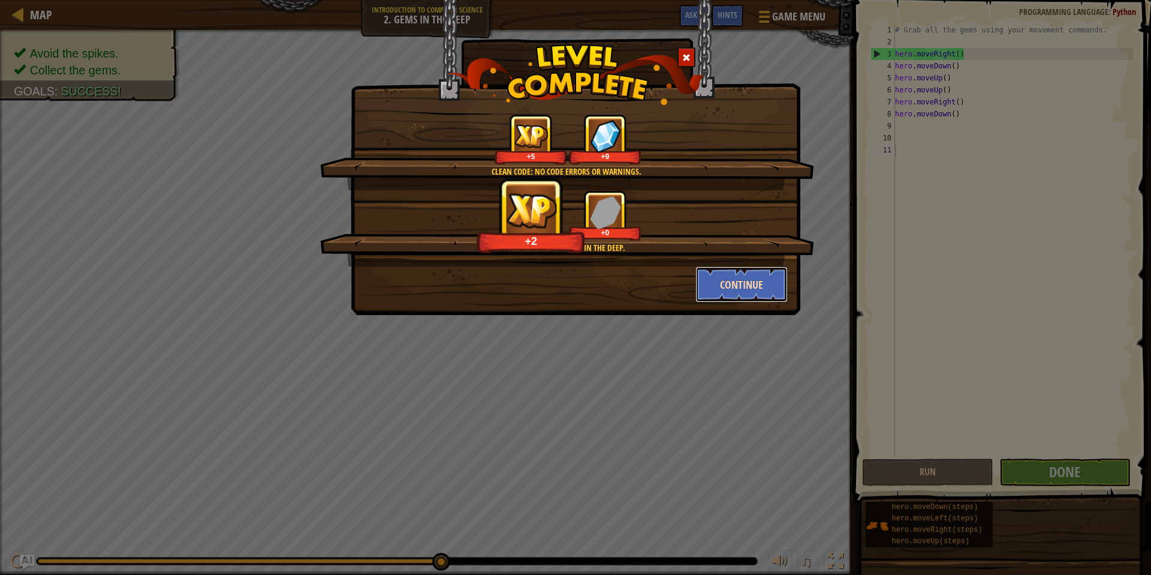
click at [761, 276] on button "Continue" at bounding box center [742, 284] width 93 height 36
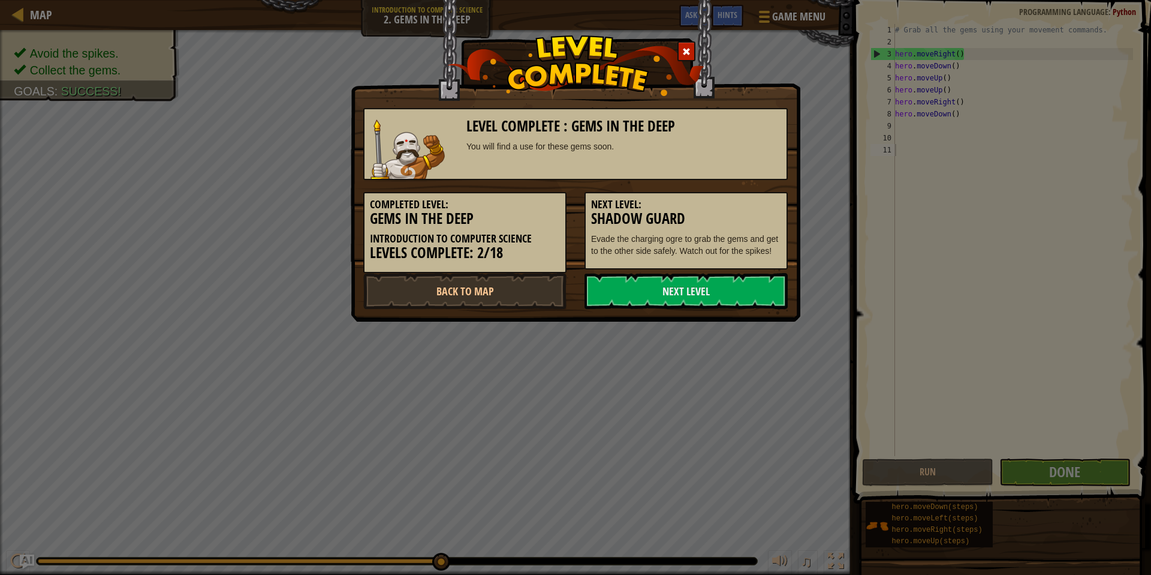
click at [470, 192] on div "Completed Level: Gems in the Deep Introduction to Computer Science Levels Compl…" at bounding box center [464, 232] width 203 height 81
click at [656, 295] on link "Next Level" at bounding box center [686, 291] width 203 height 36
click at [660, 290] on link "Next Level" at bounding box center [686, 291] width 203 height 36
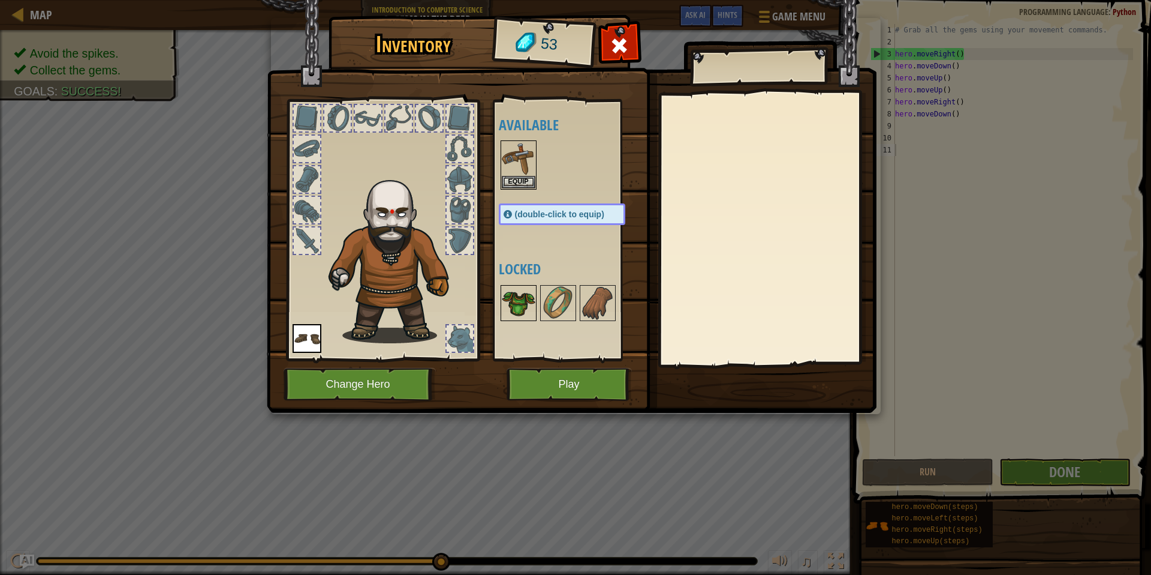
click at [520, 293] on img at bounding box center [519, 303] width 34 height 34
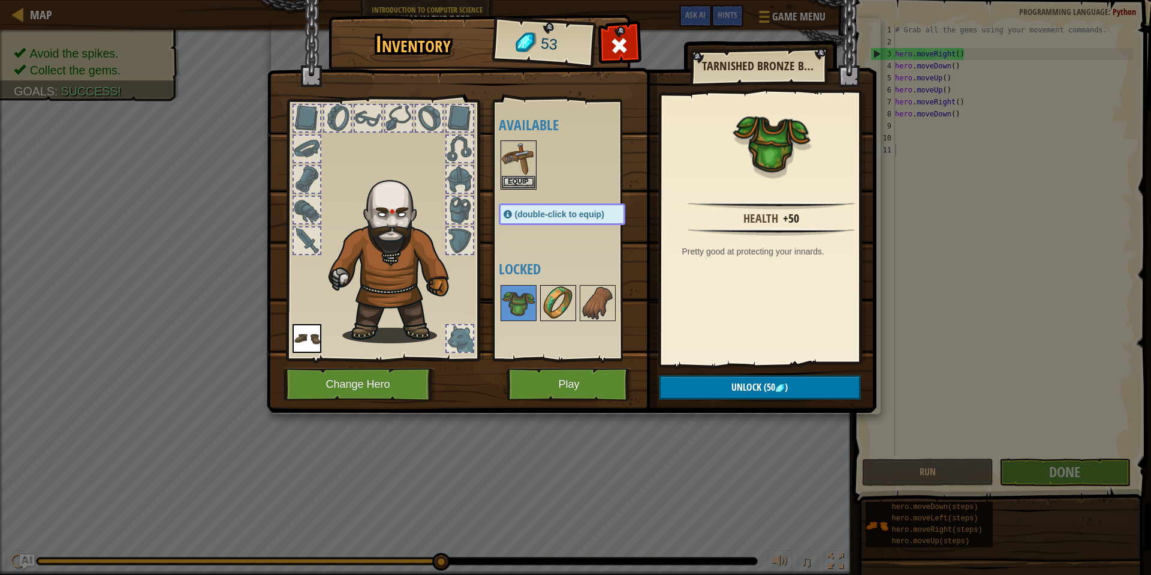
click at [567, 302] on img at bounding box center [559, 303] width 34 height 34
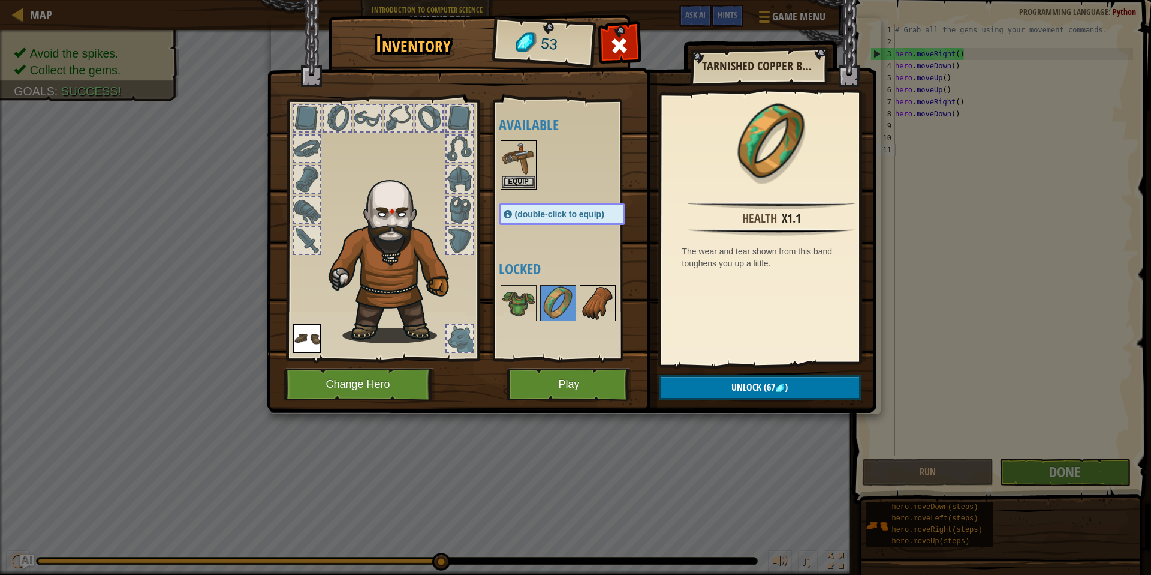
click at [593, 298] on img at bounding box center [598, 303] width 34 height 34
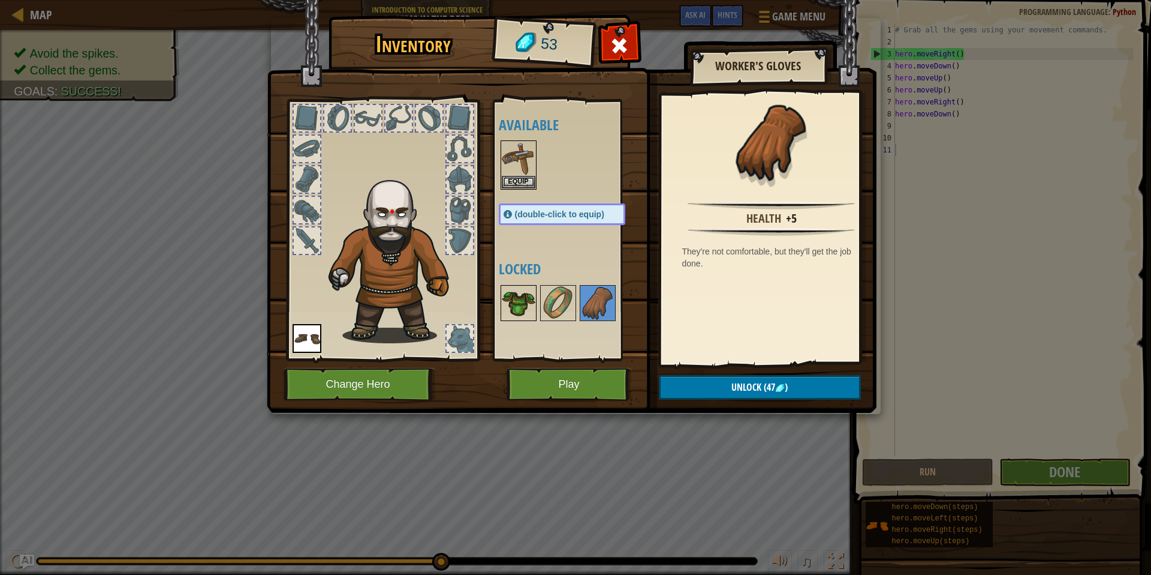
click at [531, 295] on img at bounding box center [519, 303] width 34 height 34
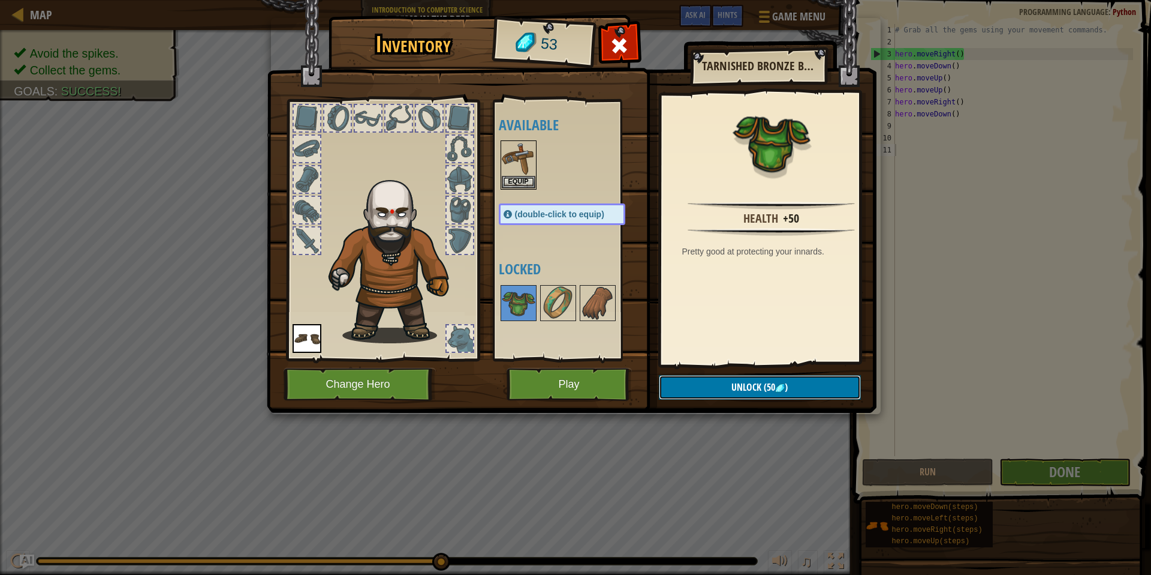
click at [719, 384] on button "Unlock (50 )" at bounding box center [760, 387] width 202 height 25
click at [723, 381] on button "Confirm" at bounding box center [760, 387] width 202 height 25
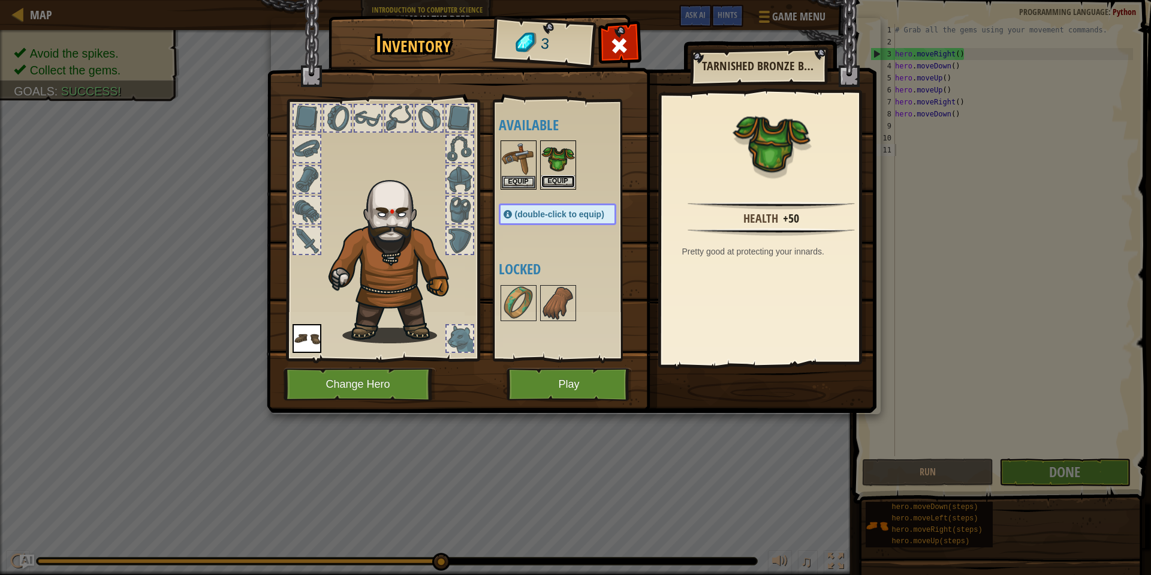
click at [555, 178] on button "Equip" at bounding box center [559, 181] width 34 height 13
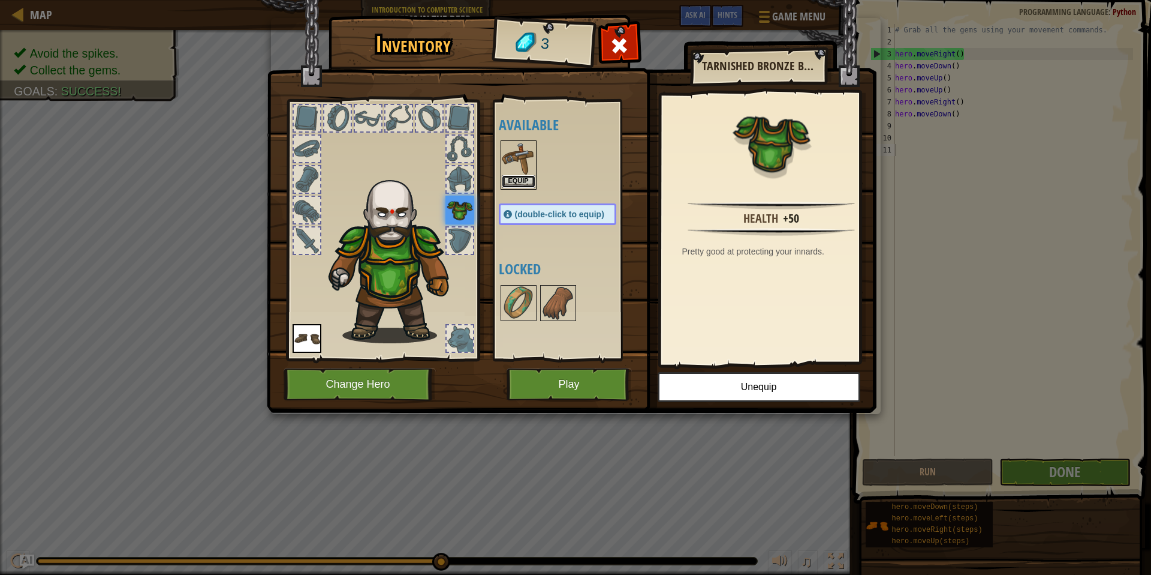
click at [513, 178] on button "Equip" at bounding box center [519, 181] width 34 height 13
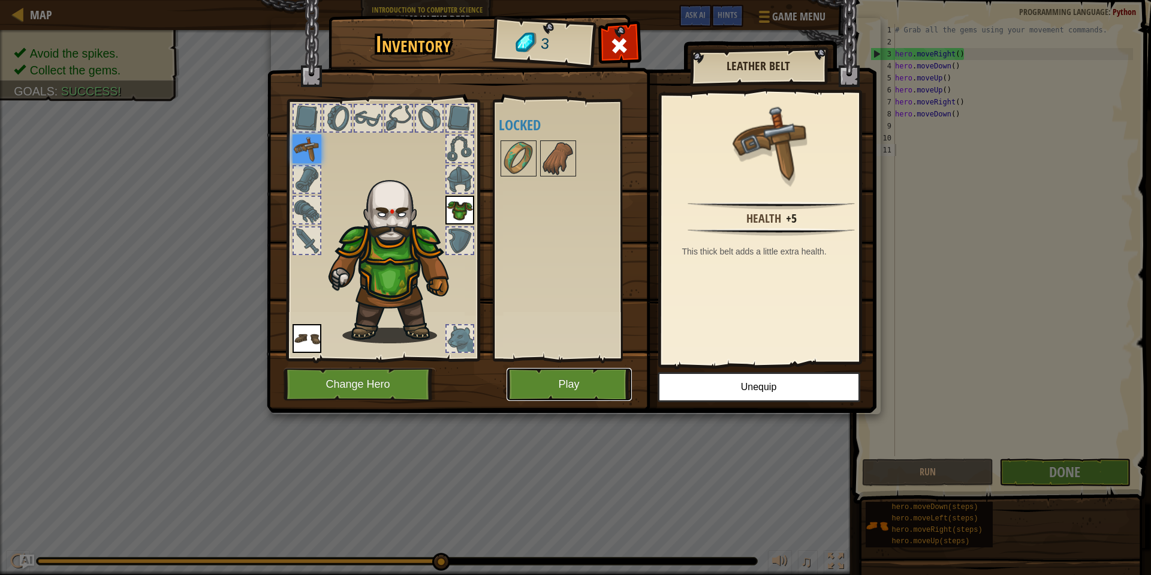
click at [566, 372] on button "Play" at bounding box center [569, 384] width 125 height 33
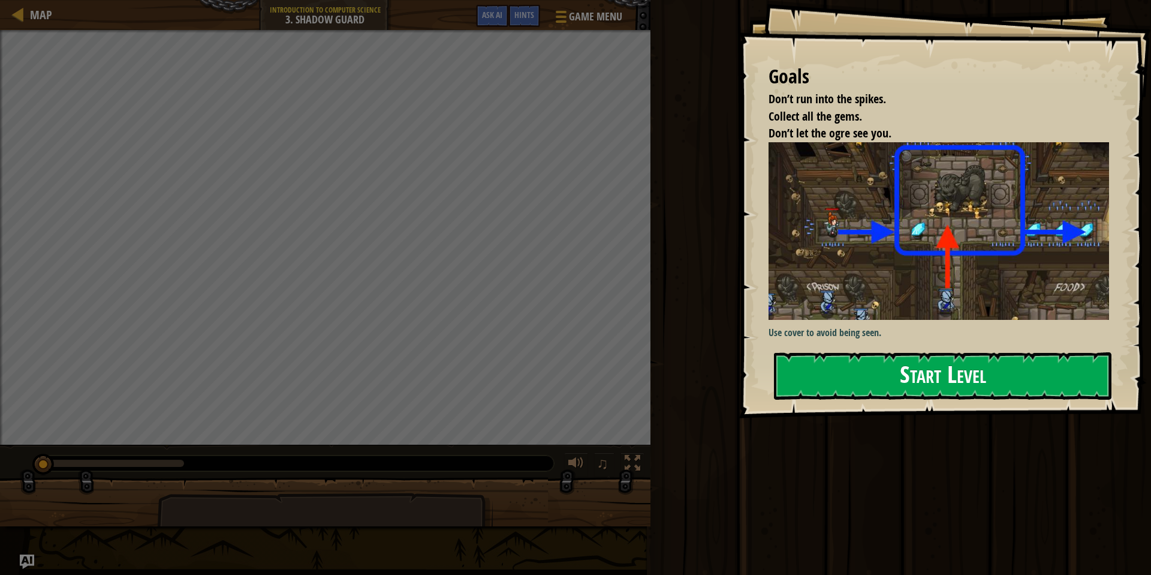
click at [873, 254] on img at bounding box center [944, 231] width 350 height 178
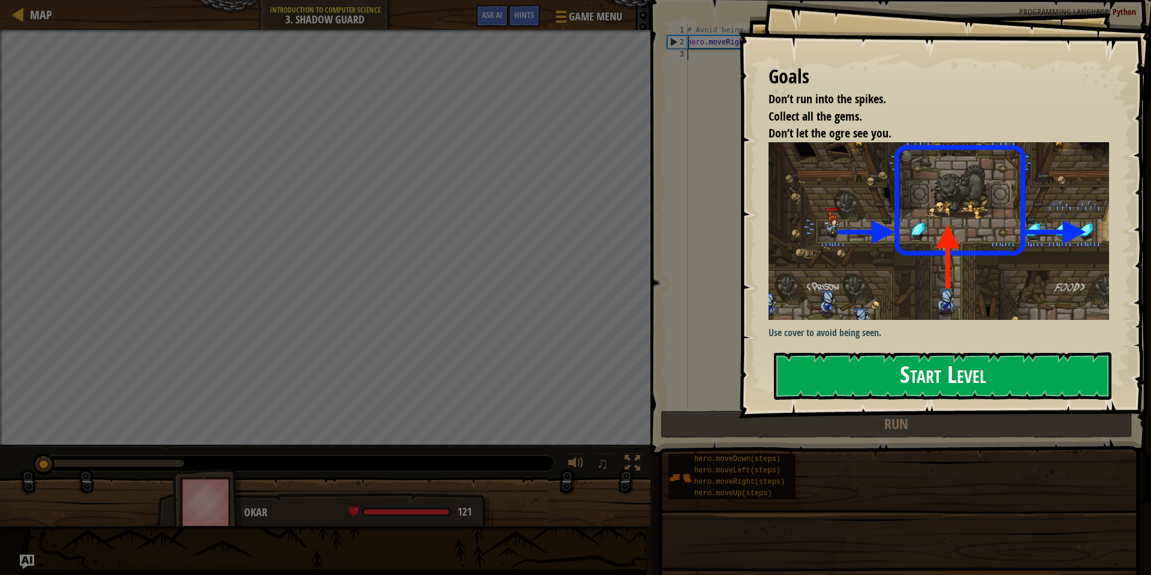
click at [843, 378] on button "Start Level" at bounding box center [943, 375] width 338 height 47
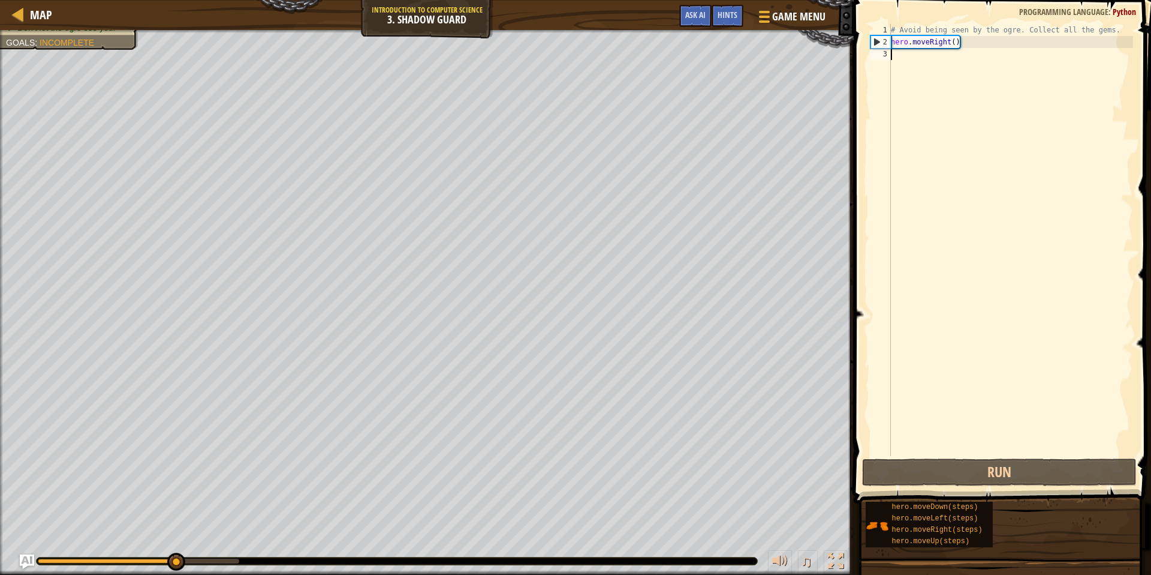
type textarea "h"
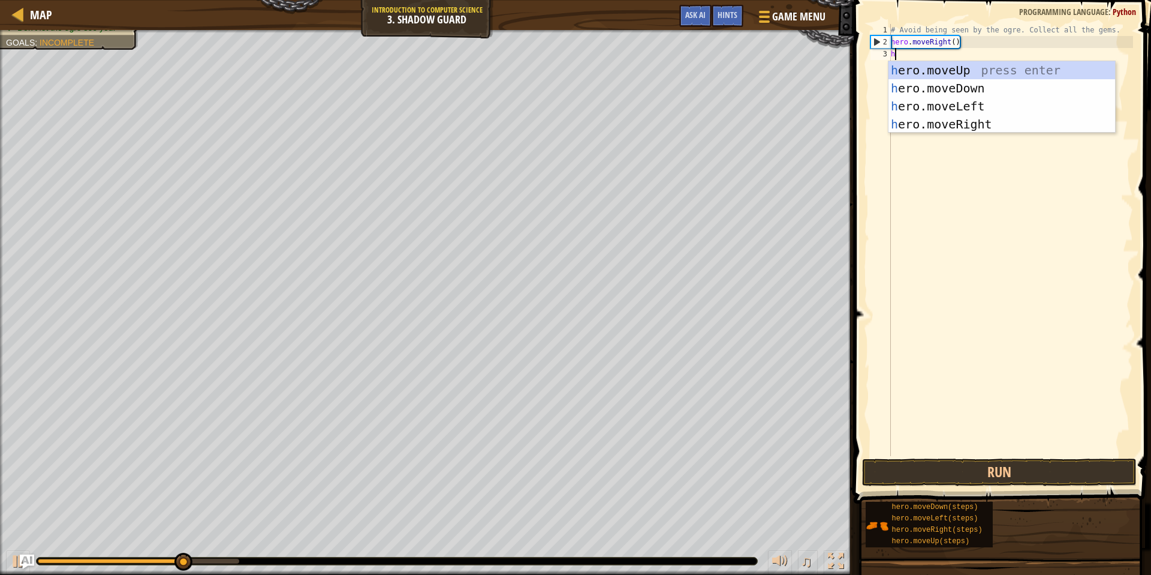
scroll to position [5, 0]
click at [1000, 66] on div "h ero.moveUp press enter h ero.moveDown press enter h ero.moveLeft press enter …" at bounding box center [1002, 115] width 227 height 108
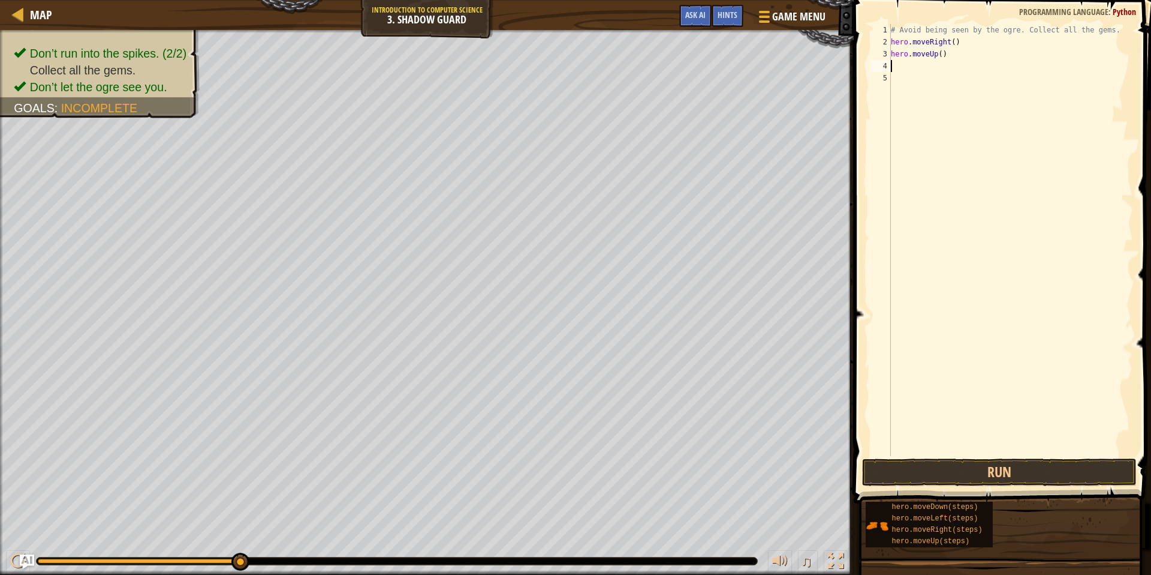
type textarea "h"
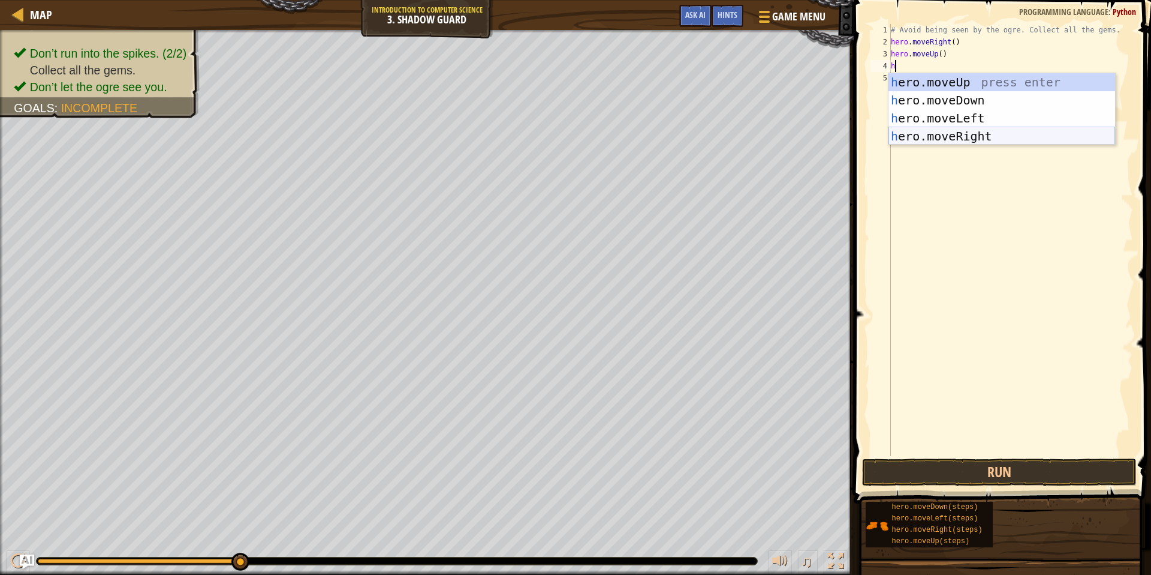
click at [992, 132] on div "h ero.moveUp press enter h ero.moveDown press enter h ero.moveLeft press enter …" at bounding box center [1002, 127] width 227 height 108
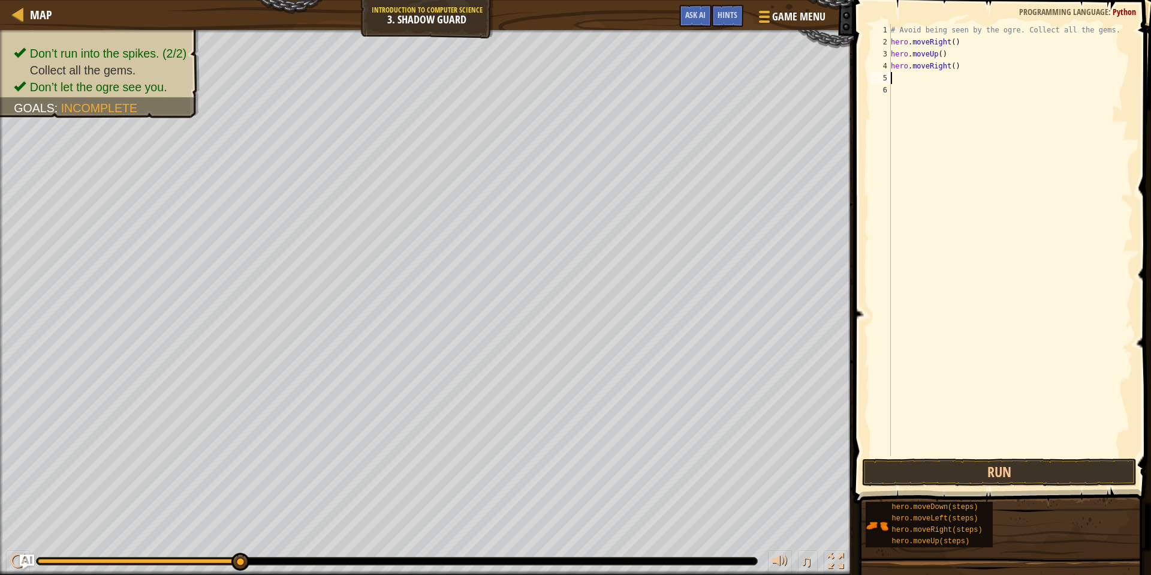
type textarea "h"
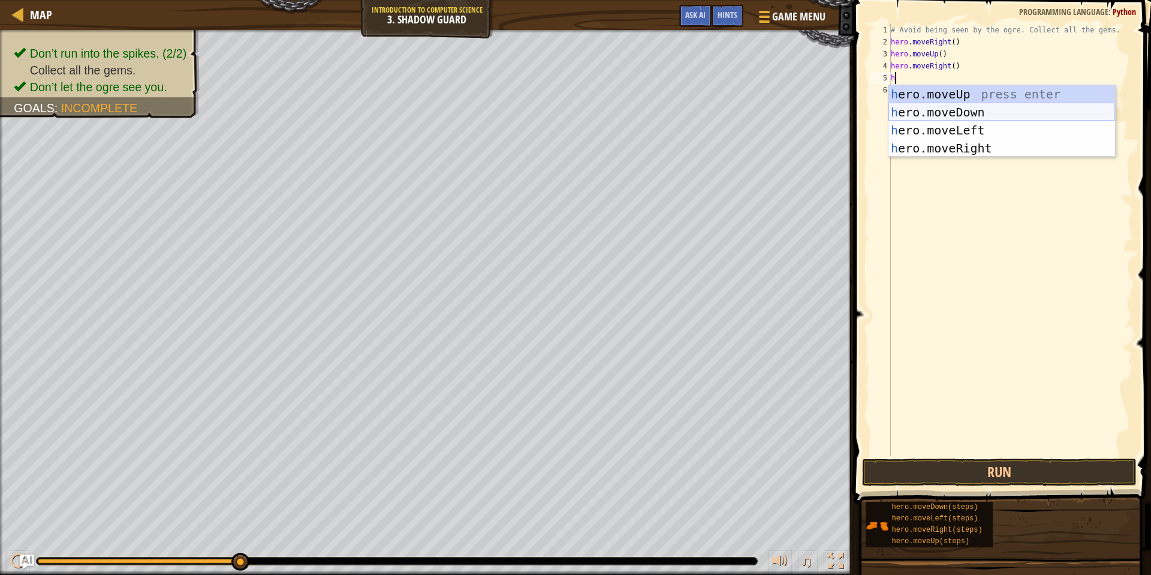
click at [952, 111] on div "h ero.moveUp press enter h ero.moveDown press enter h ero.moveLeft press enter …" at bounding box center [1002, 139] width 227 height 108
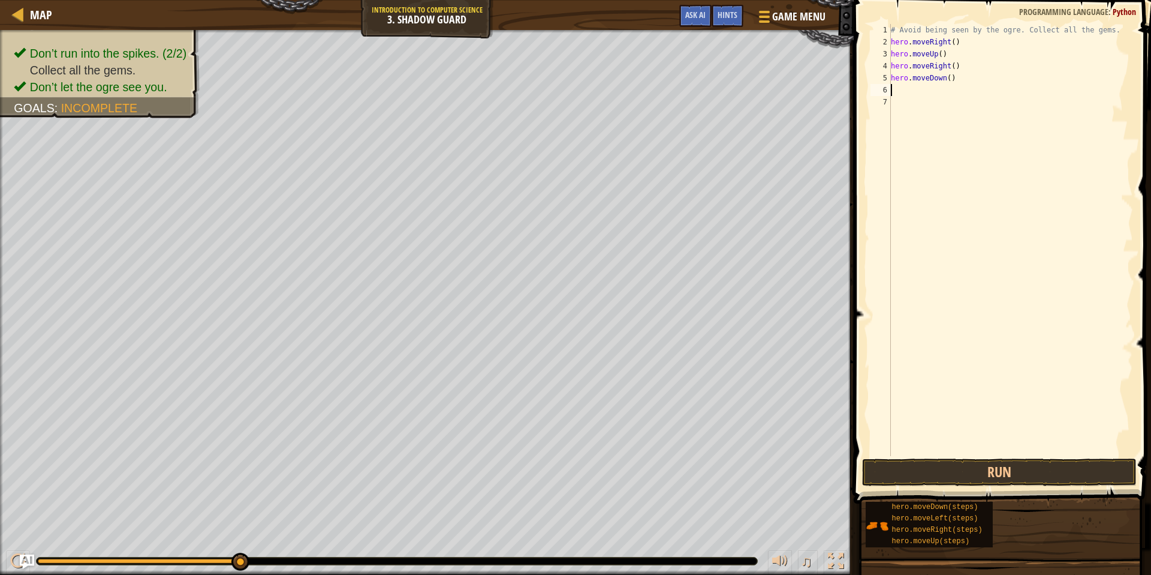
type textarea "h"
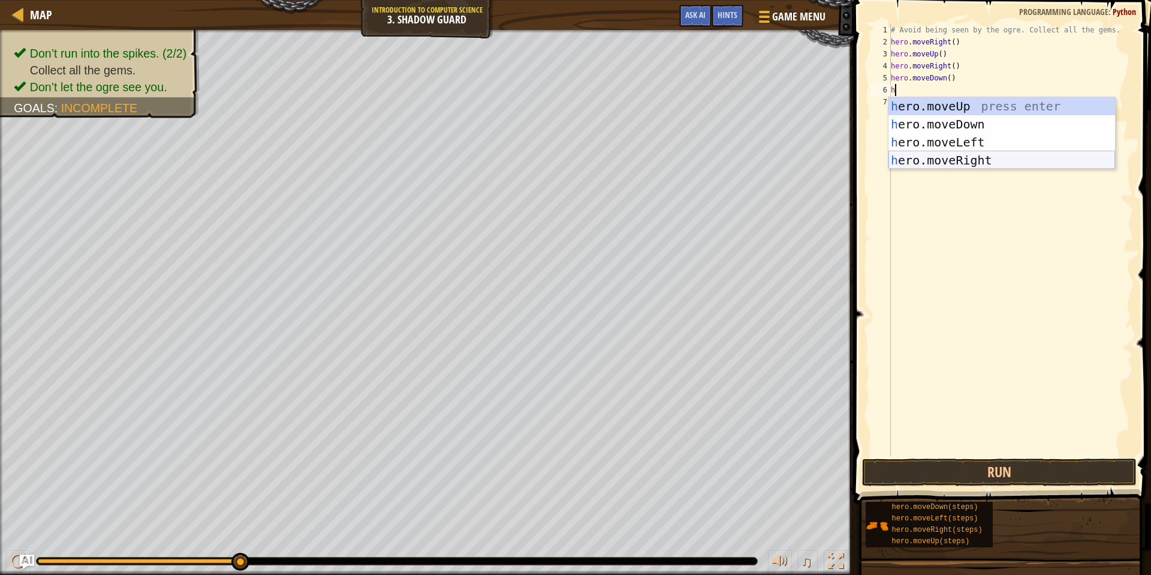
click at [959, 151] on div "h ero.moveUp press enter h ero.moveDown press enter h ero.moveLeft press enter …" at bounding box center [1002, 151] width 227 height 108
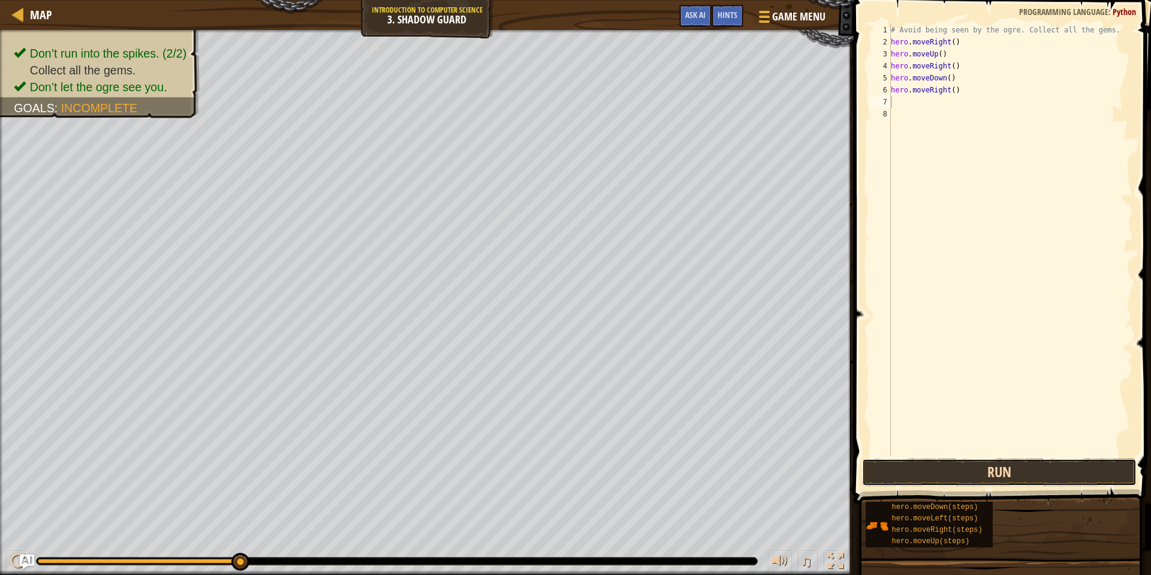
click at [952, 470] on button "Run" at bounding box center [999, 472] width 274 height 28
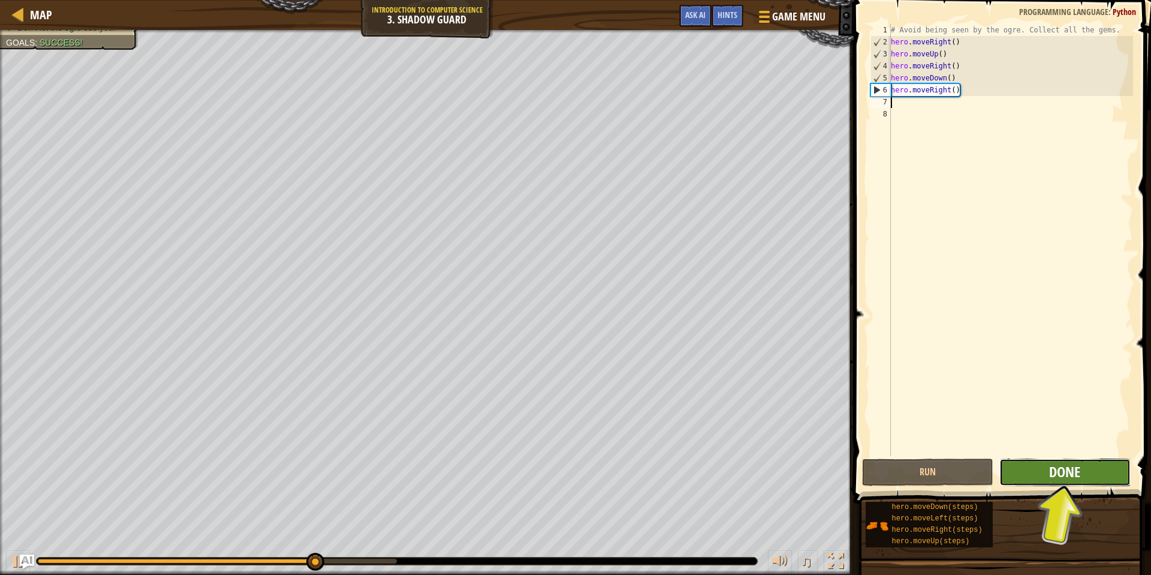
click at [1059, 471] on span "Done" at bounding box center [1065, 471] width 31 height 19
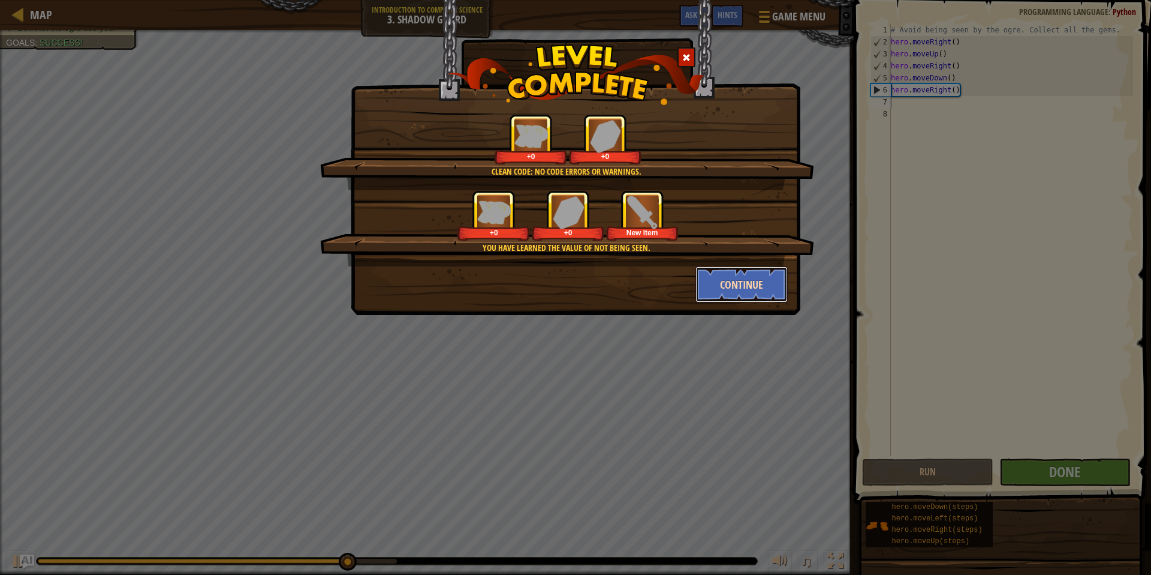
click at [754, 281] on button "Continue" at bounding box center [742, 284] width 93 height 36
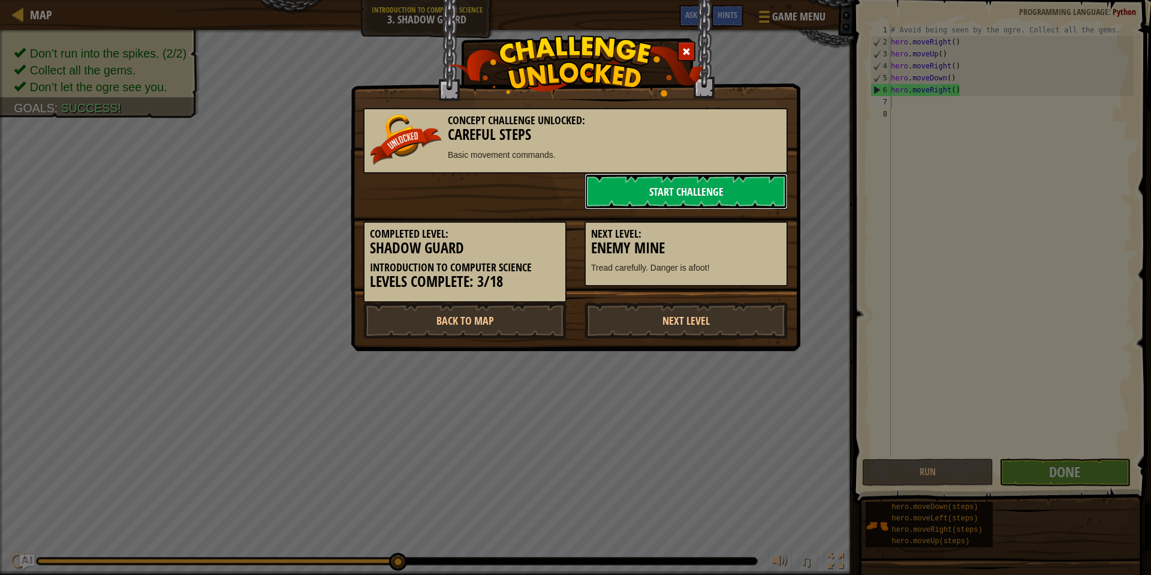
click at [654, 191] on link "Start Challenge" at bounding box center [686, 191] width 203 height 36
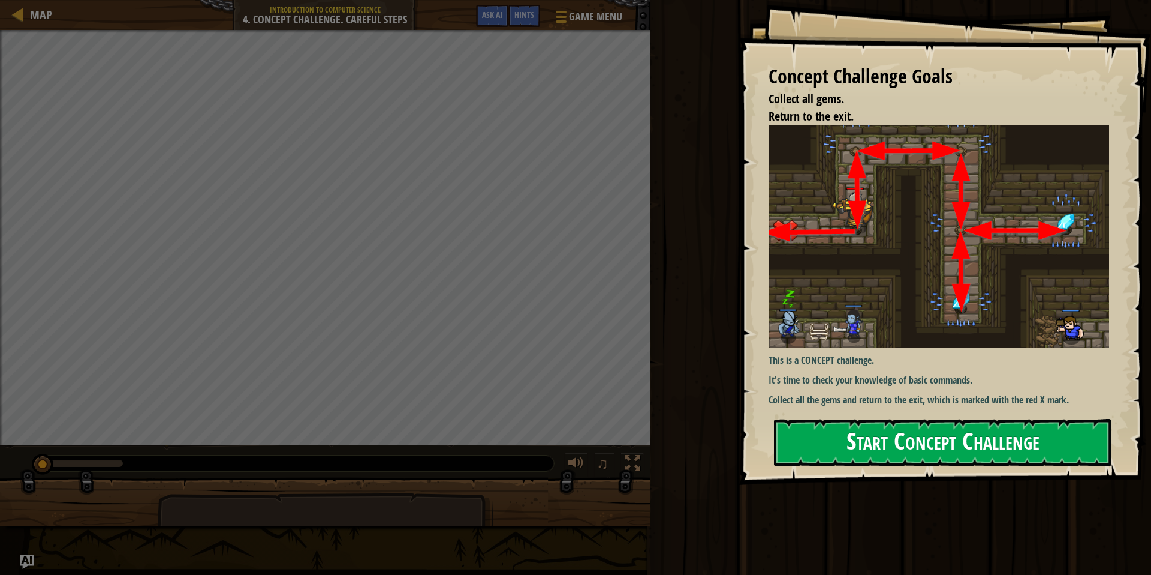
click at [879, 443] on button "Start Concept Challenge" at bounding box center [943, 442] width 338 height 47
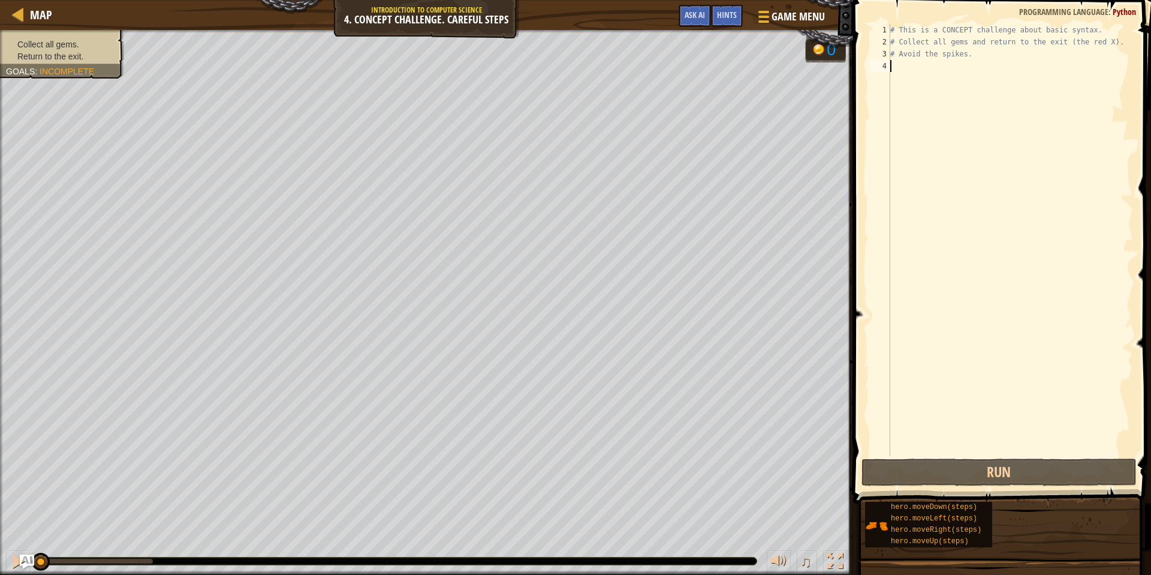
type textarea "h"
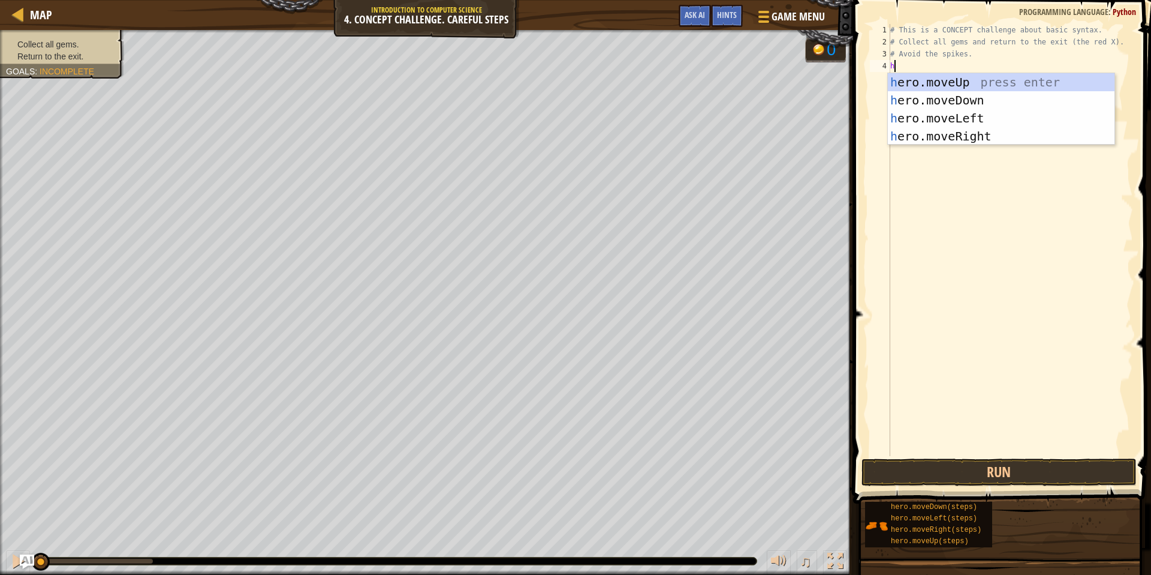
scroll to position [5, 0]
click at [923, 84] on div "h ero.moveUp press enter h ero.moveDown press enter h ero.moveLeft press enter …" at bounding box center [1001, 127] width 227 height 108
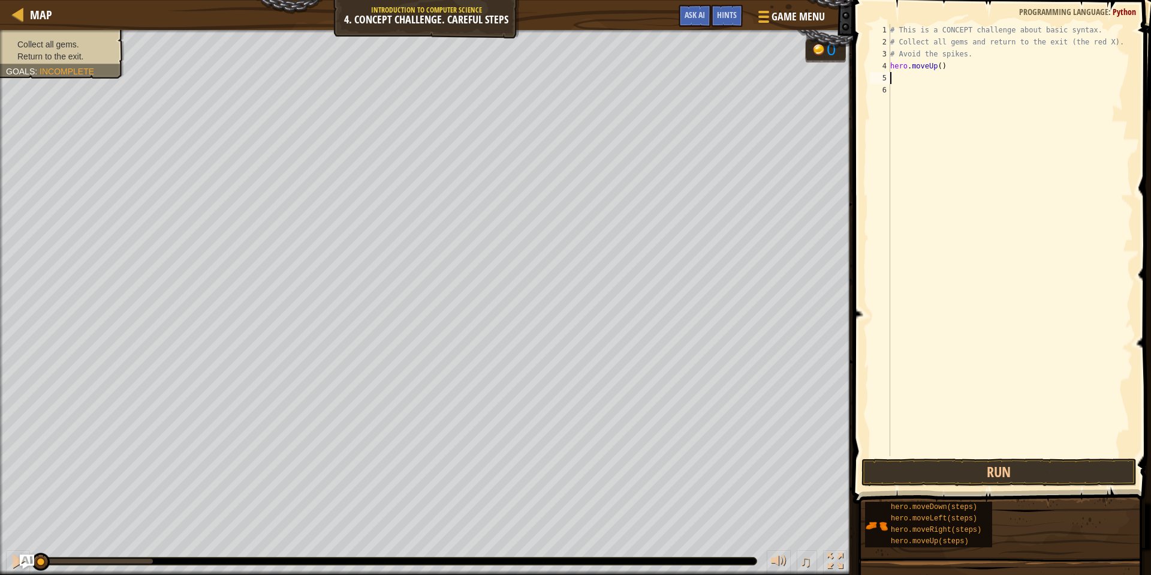
type textarea "h"
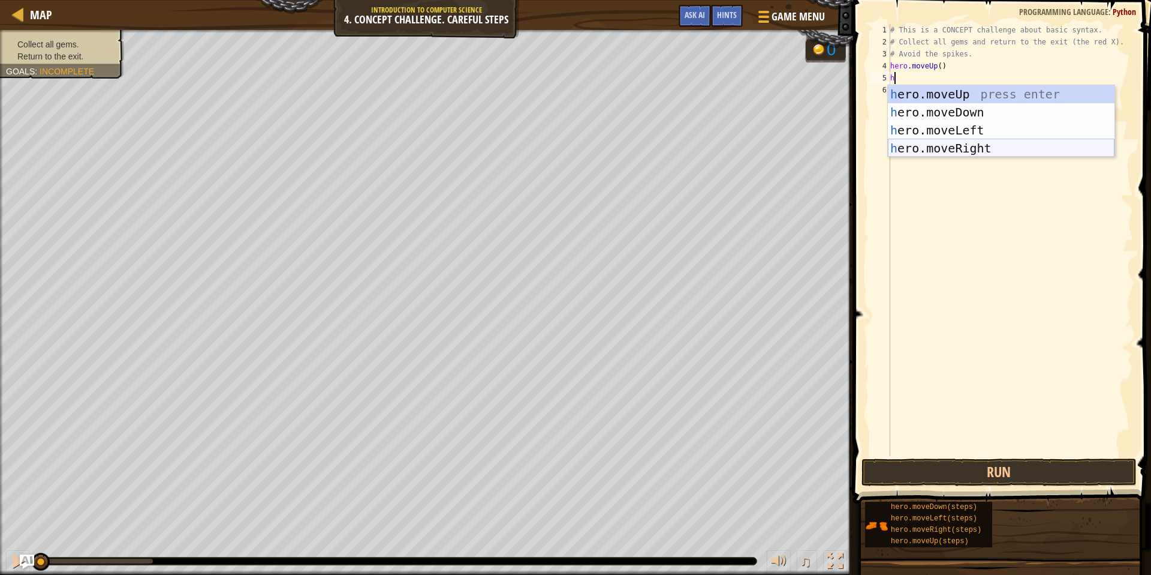
click at [949, 143] on div "h ero.moveUp press enter h ero.moveDown press enter h ero.moveLeft press enter …" at bounding box center [1001, 139] width 227 height 108
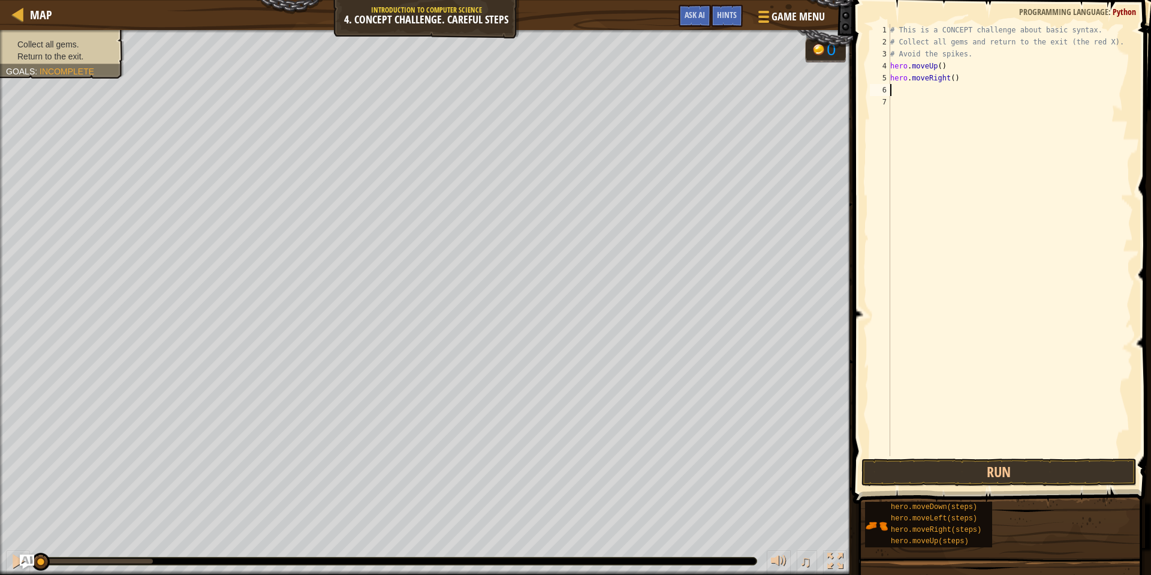
type textarea "h"
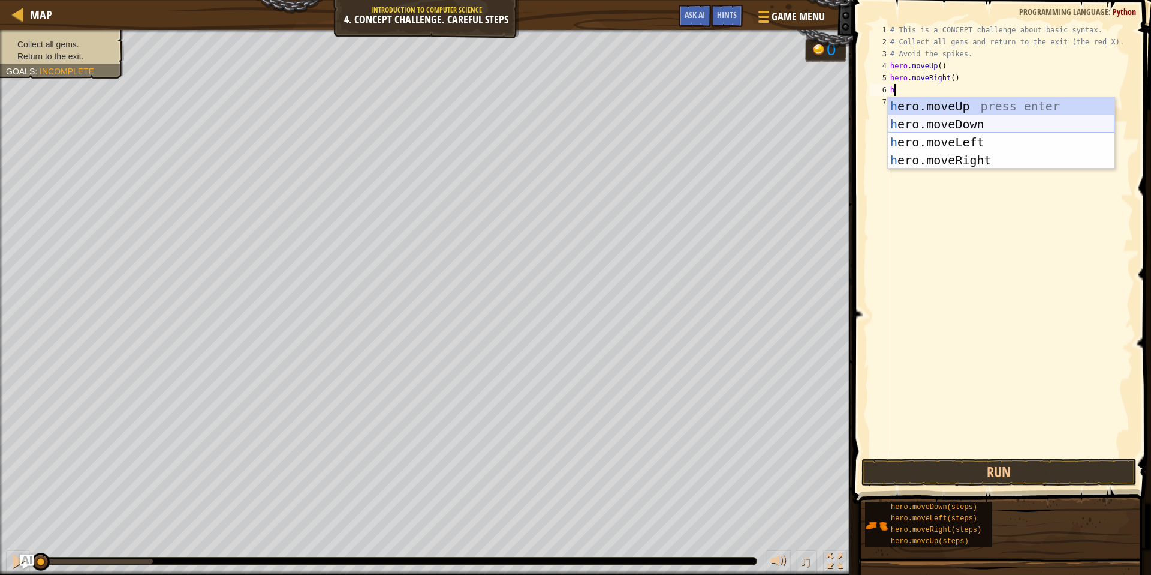
click at [951, 125] on div "h ero.moveUp press enter h ero.moveDown press enter h ero.moveLeft press enter …" at bounding box center [1001, 151] width 227 height 108
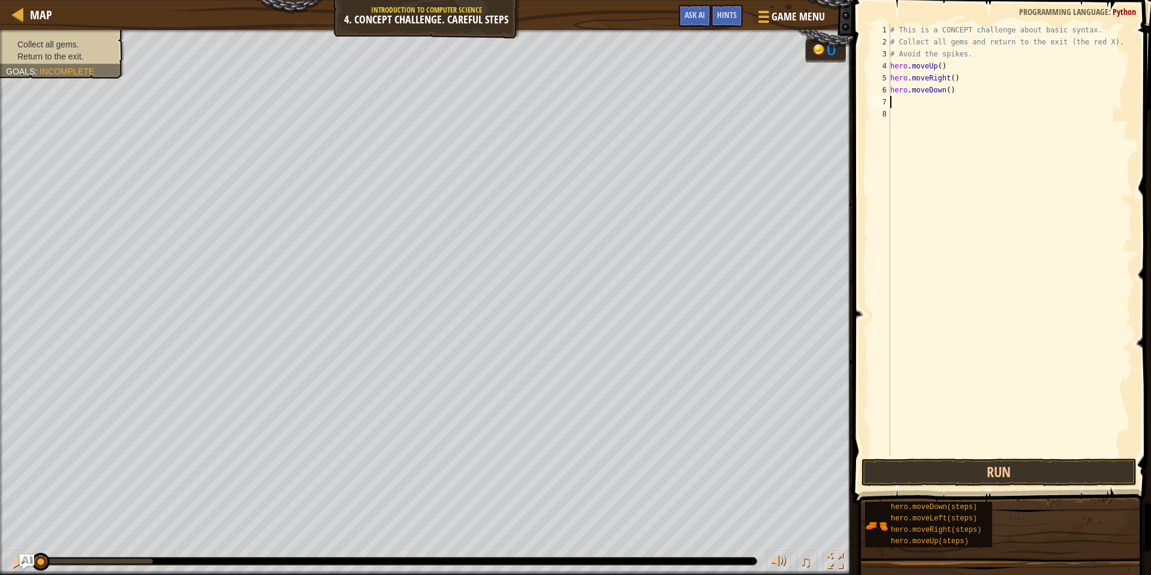
type textarea "h"
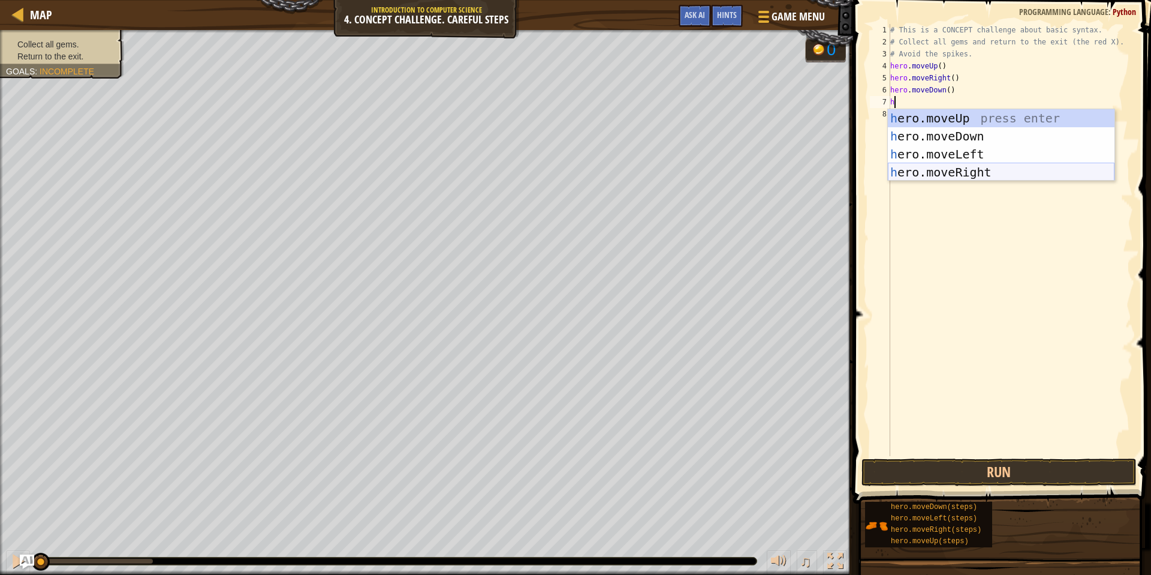
click at [960, 171] on div "h ero.moveUp press enter h ero.moveDown press enter h ero.moveLeft press enter …" at bounding box center [1001, 163] width 227 height 108
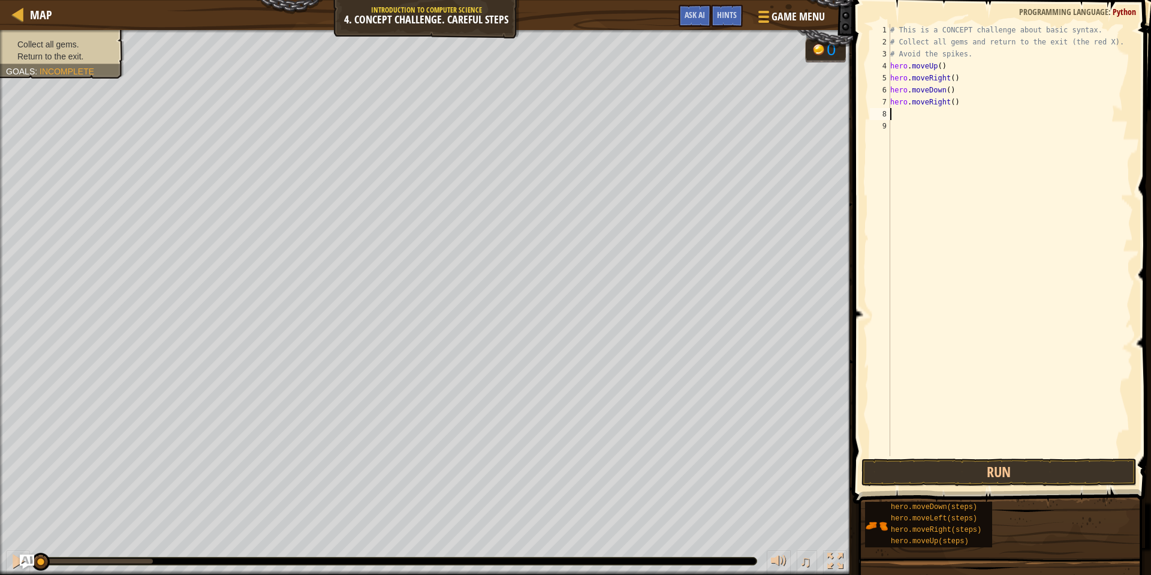
type textarea "h"
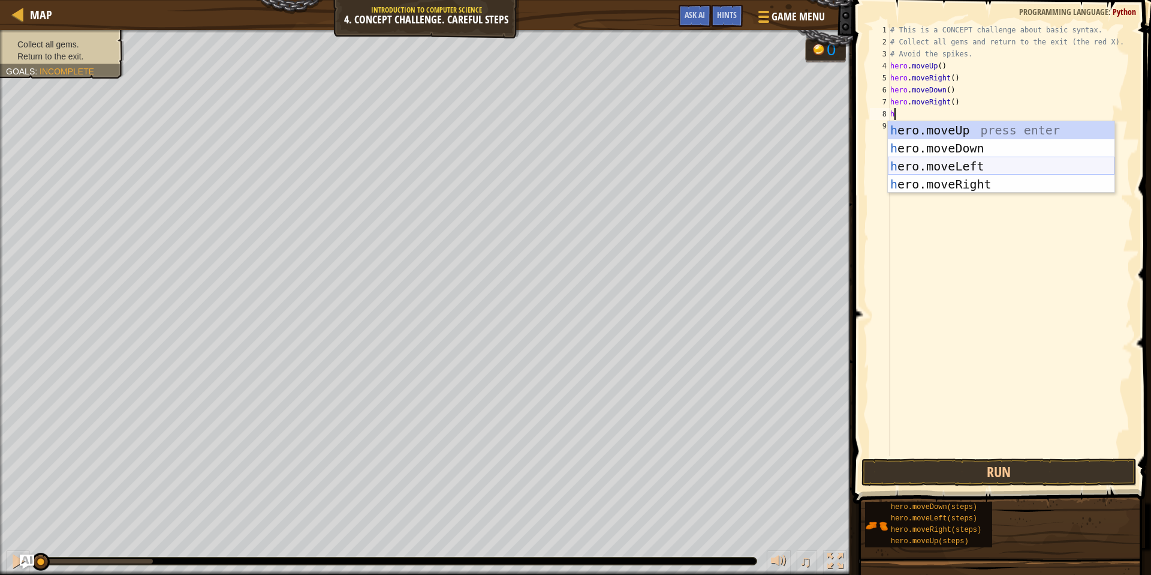
click at [953, 159] on div "h ero.moveUp press enter h ero.moveDown press enter h ero.moveLeft press enter …" at bounding box center [1001, 175] width 227 height 108
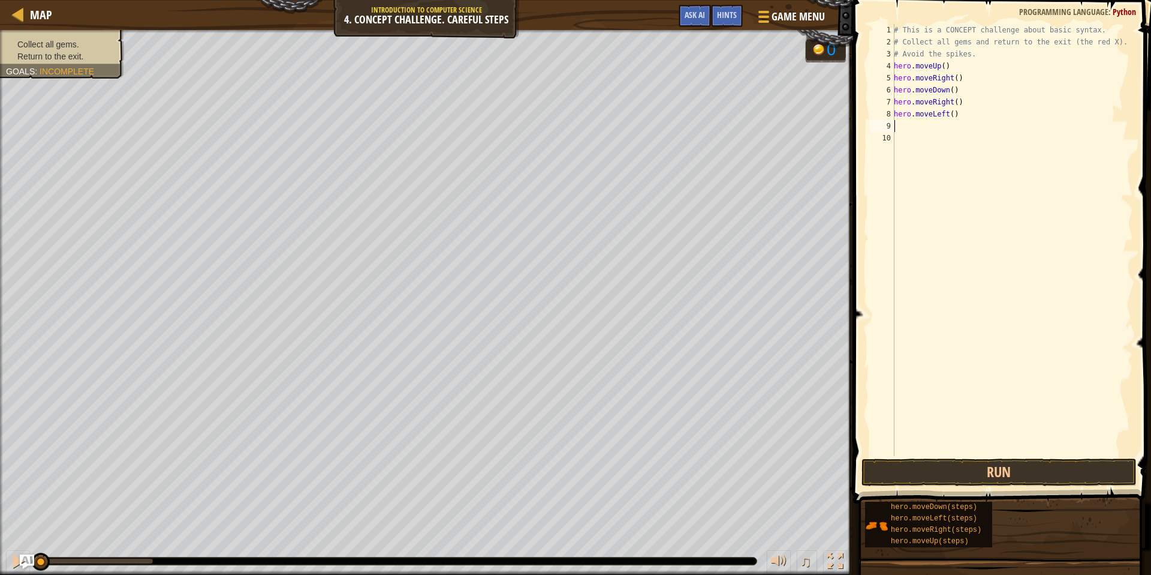
type textarea "h"
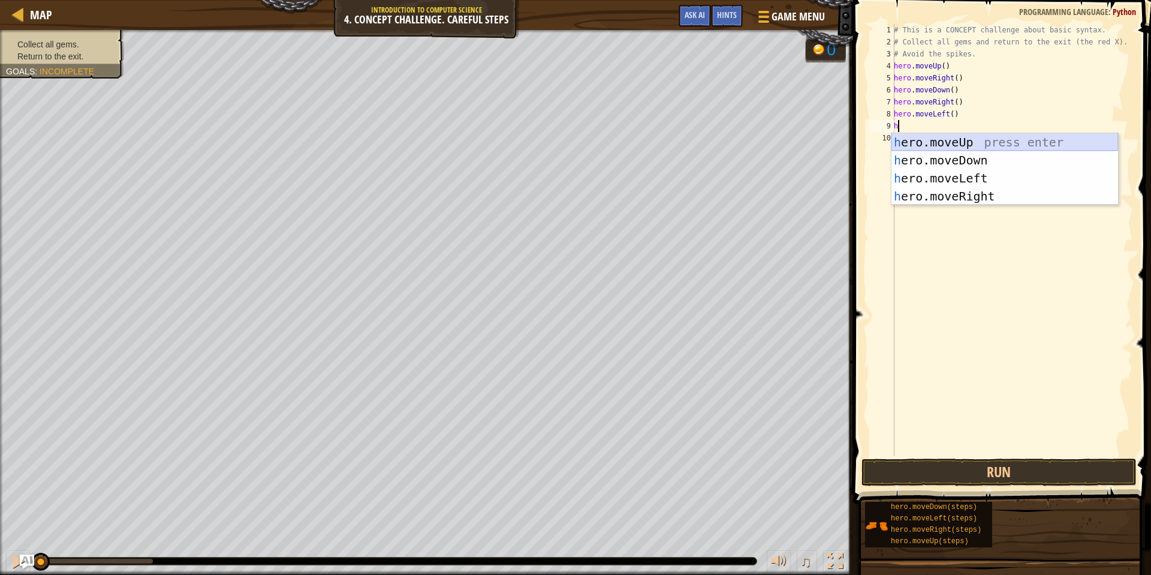
click at [951, 143] on div "h ero.moveUp press enter h ero.moveDown press enter h ero.moveLeft press enter …" at bounding box center [1005, 187] width 227 height 108
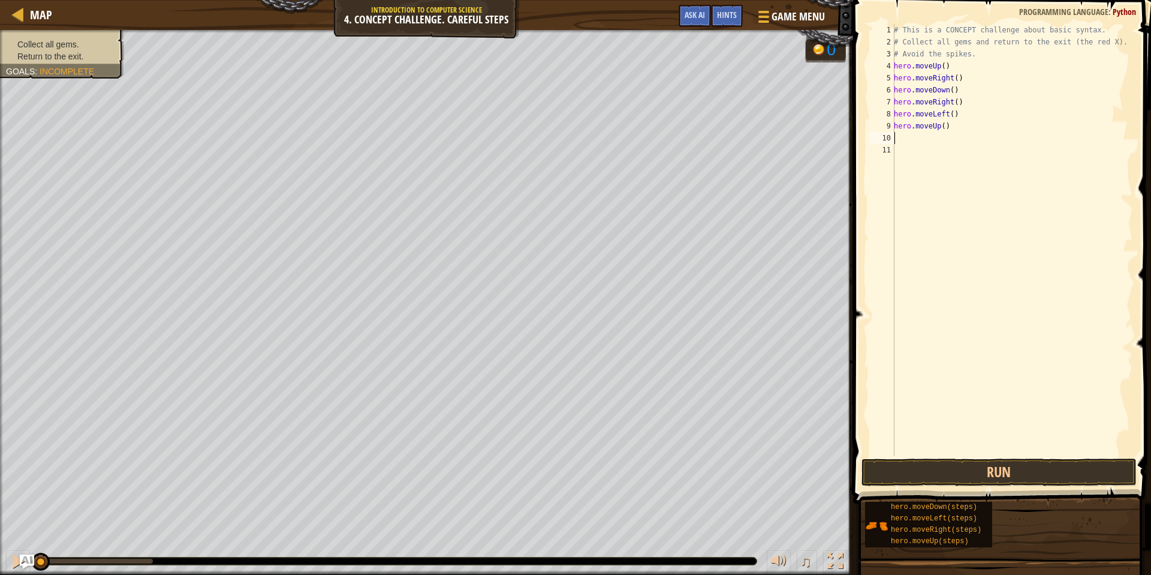
type textarea "h"
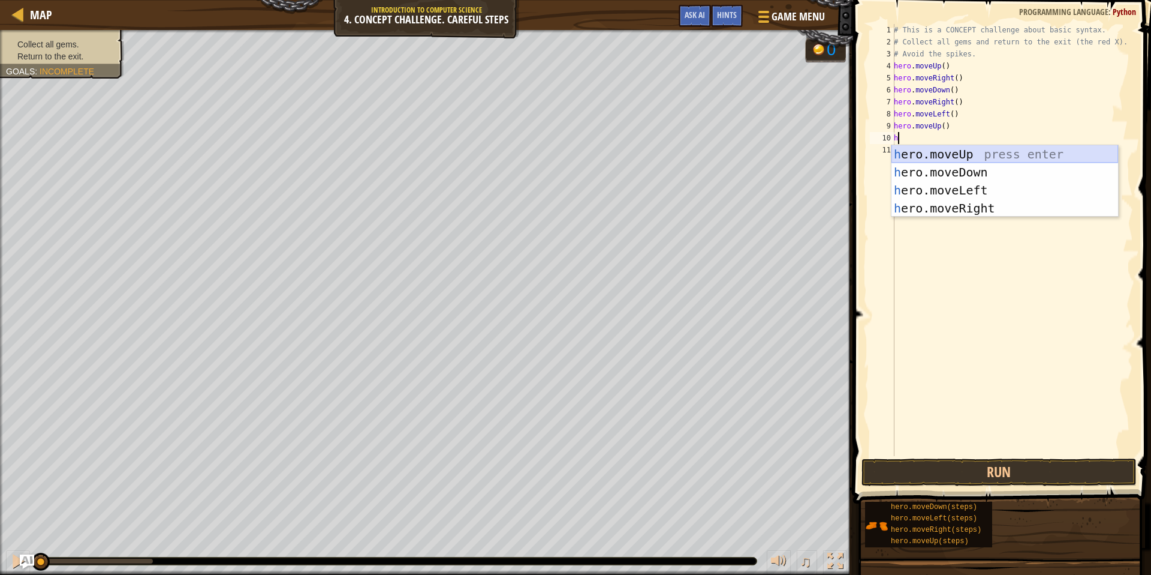
click at [953, 149] on div "h ero.moveUp press enter h ero.moveDown press enter h ero.moveLeft press enter …" at bounding box center [1005, 199] width 227 height 108
type textarea "h"
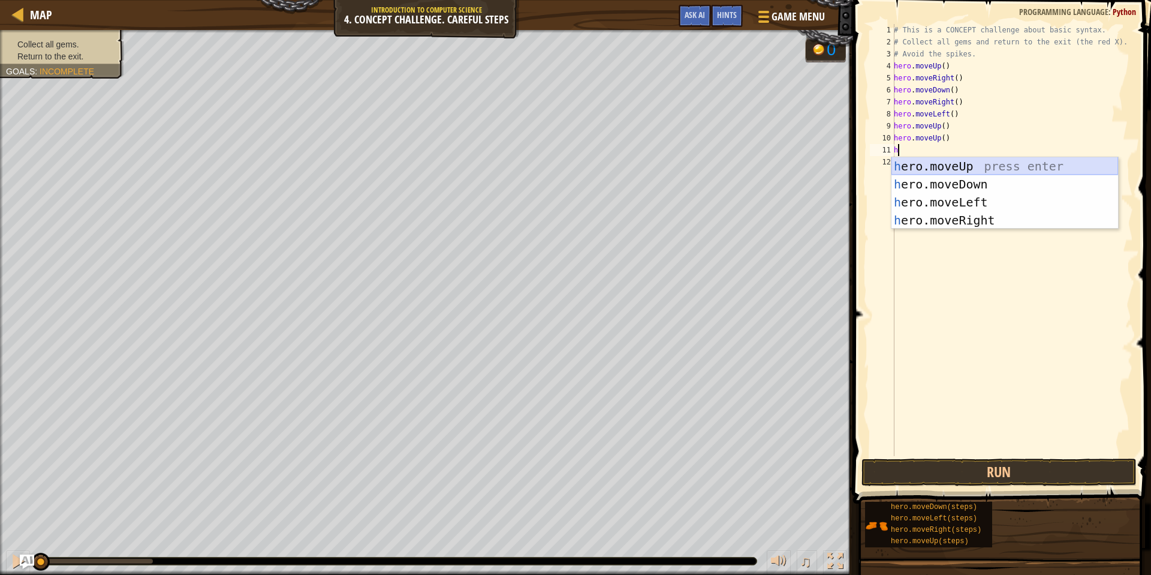
click at [948, 163] on div "h ero.moveUp press enter h ero.moveDown press enter h ero.moveLeft press enter …" at bounding box center [1005, 211] width 227 height 108
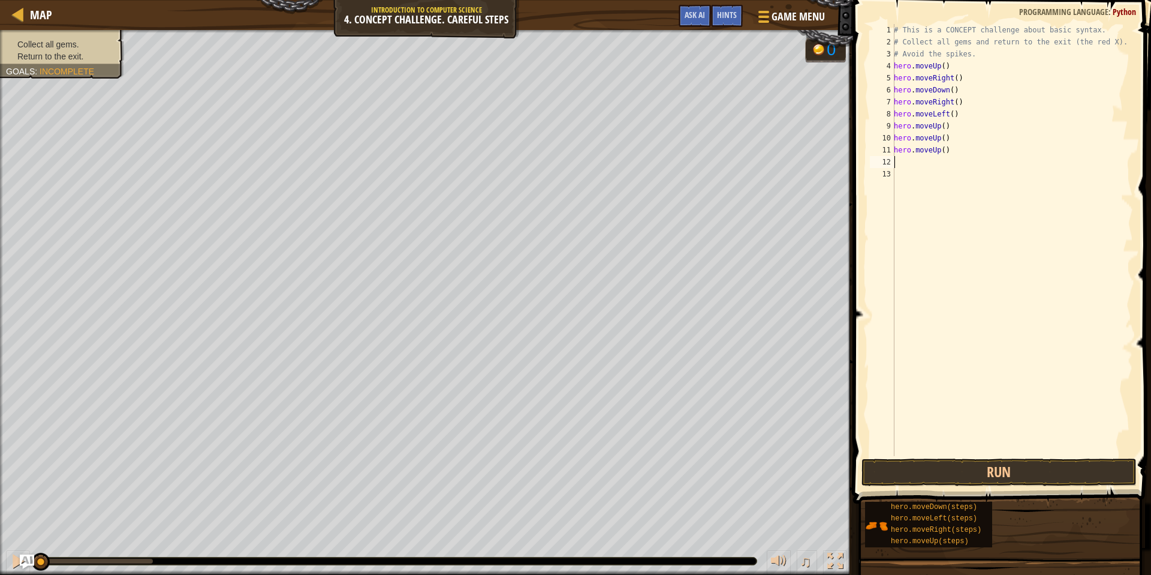
type textarea "h"
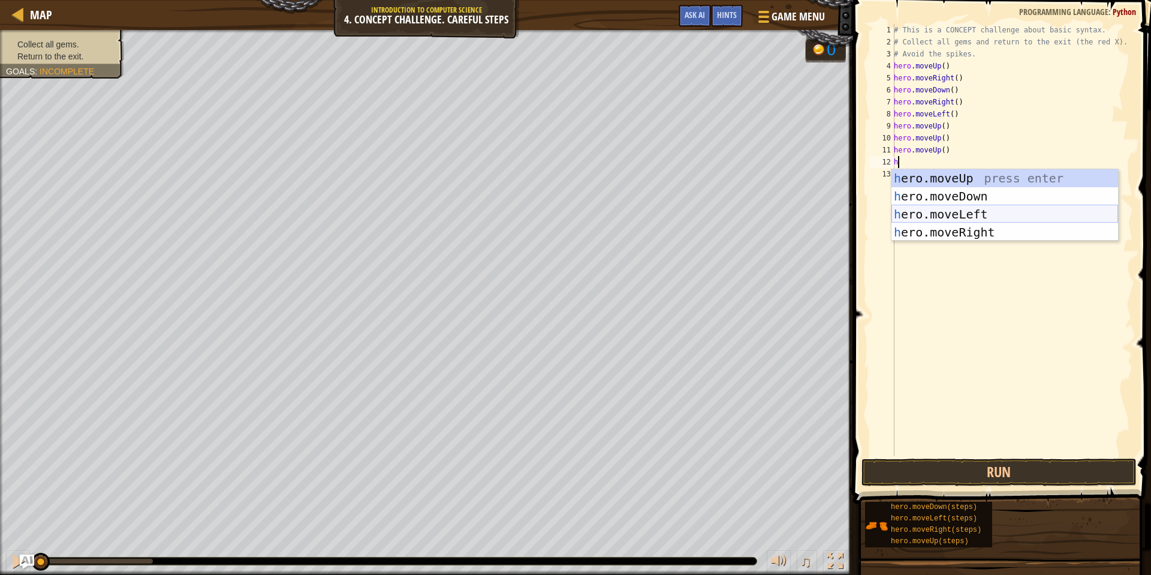
click at [936, 211] on div "h ero.moveUp press enter h ero.moveDown press enter h ero.moveLeft press enter …" at bounding box center [1005, 223] width 227 height 108
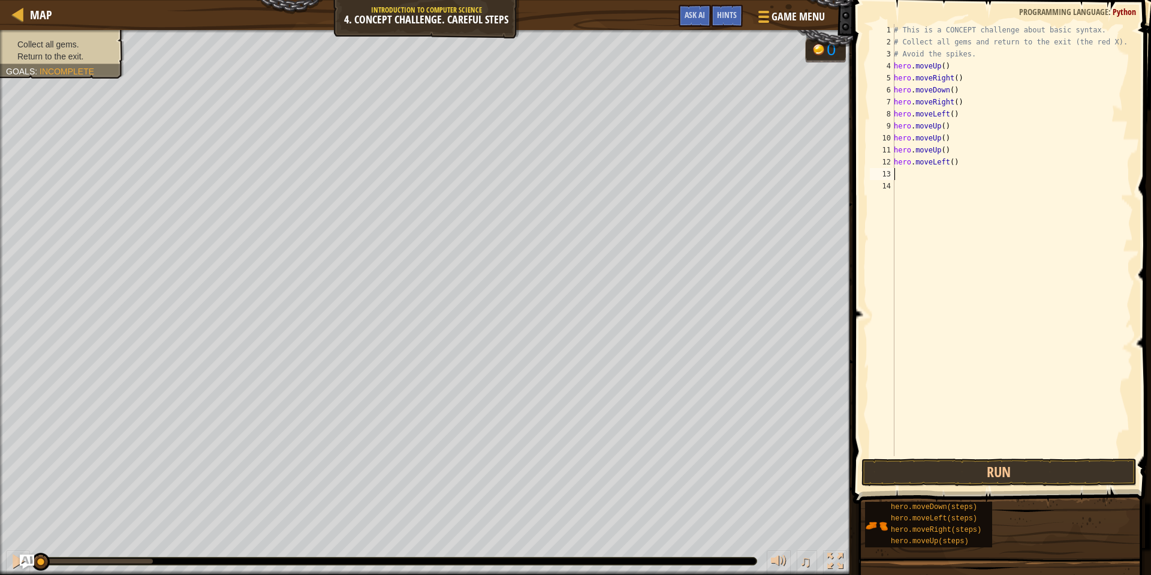
type textarea "h"
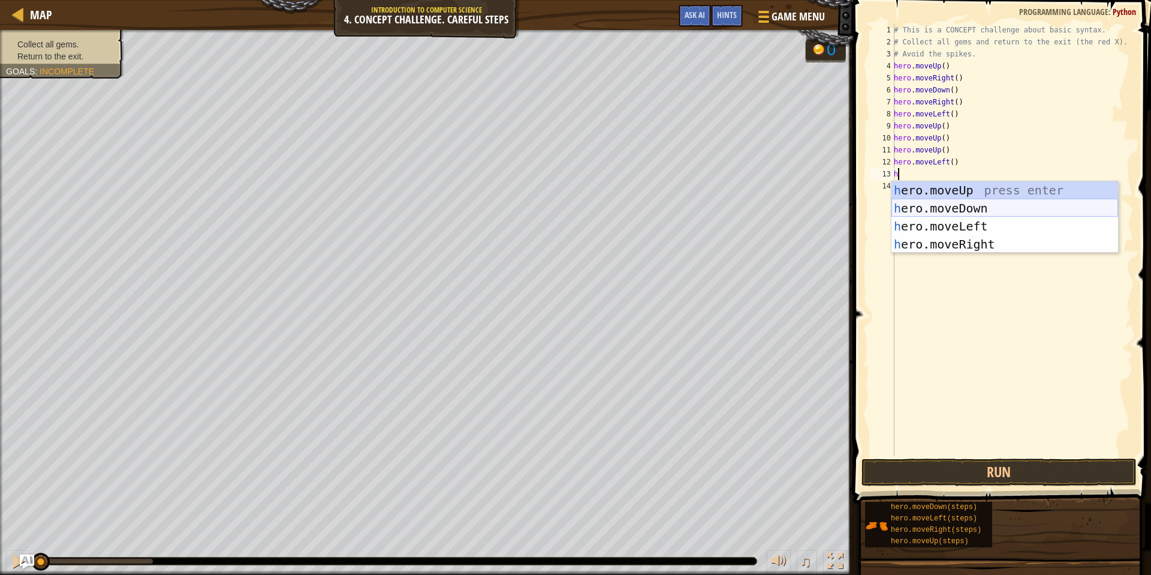
click at [963, 206] on div "h ero.moveUp press enter h ero.moveDown press enter h ero.moveLeft press enter …" at bounding box center [1005, 235] width 227 height 108
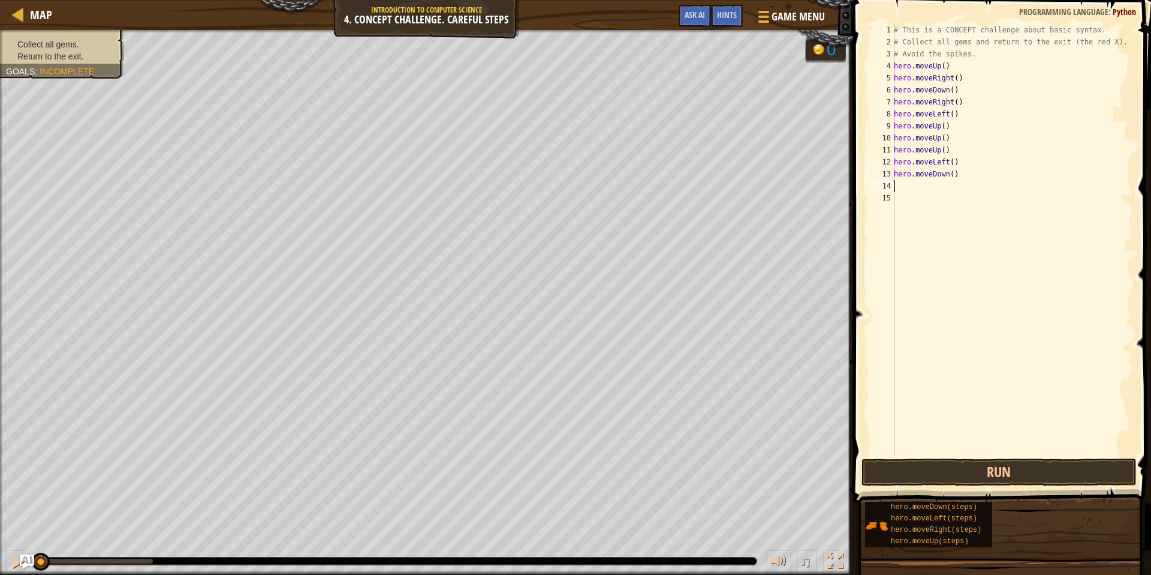
type textarea "h"
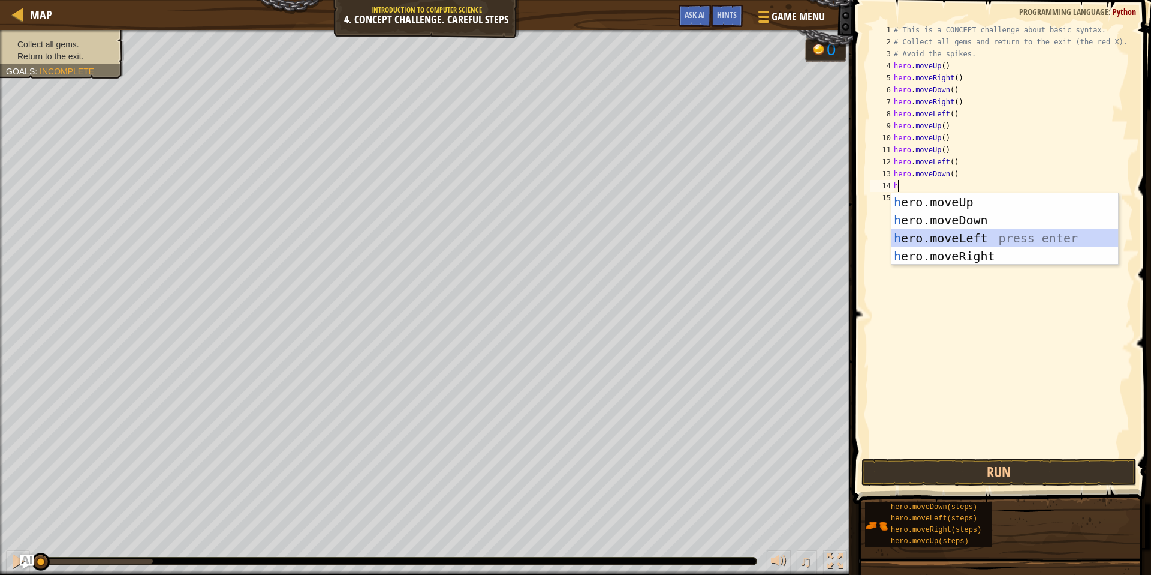
click at [948, 233] on div "h ero.moveUp press enter h ero.moveDown press enter h ero.moveLeft press enter …" at bounding box center [1005, 247] width 227 height 108
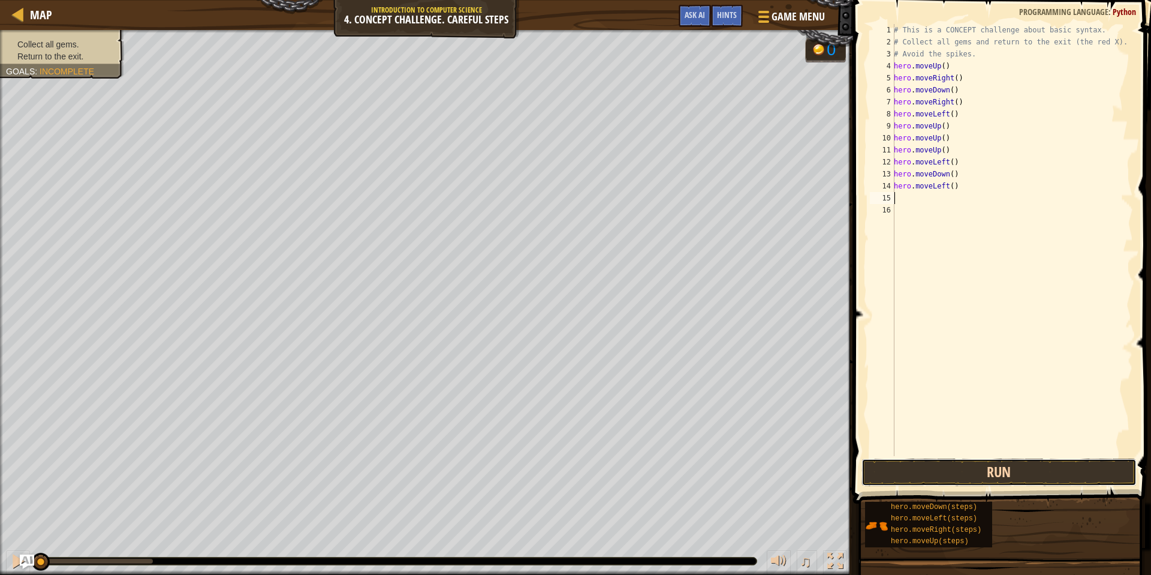
click at [910, 474] on button "Run" at bounding box center [999, 472] width 275 height 28
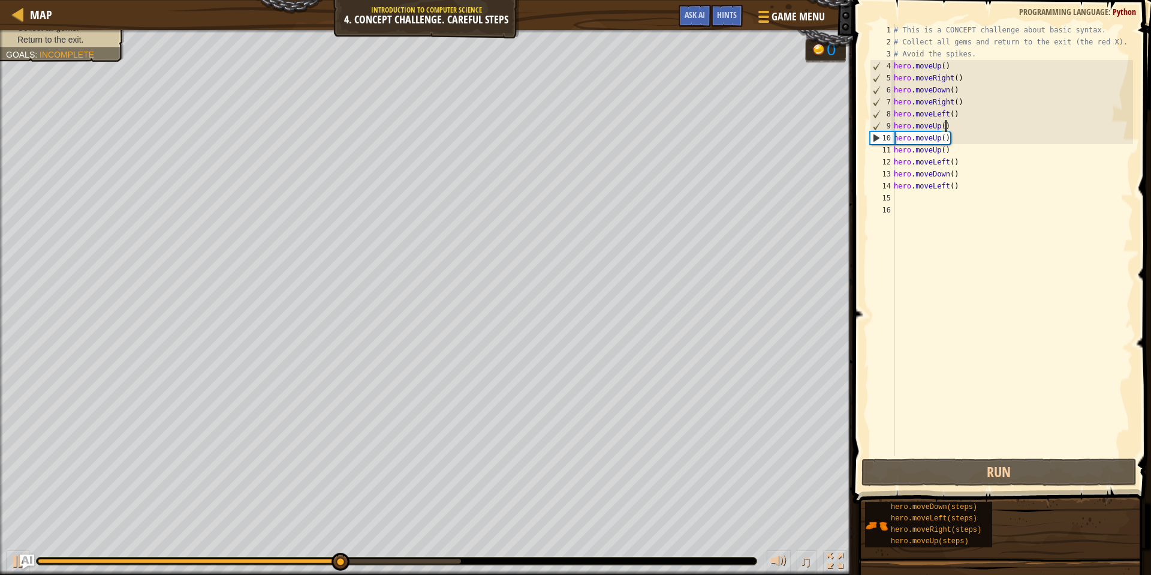
click at [945, 128] on div "# This is a CONCEPT challenge about basic syntax. # Collect all gems and return…" at bounding box center [1013, 252] width 242 height 456
click at [940, 128] on div "# This is a CONCEPT challenge about basic syntax. # Collect all gems and return…" at bounding box center [1013, 252] width 242 height 456
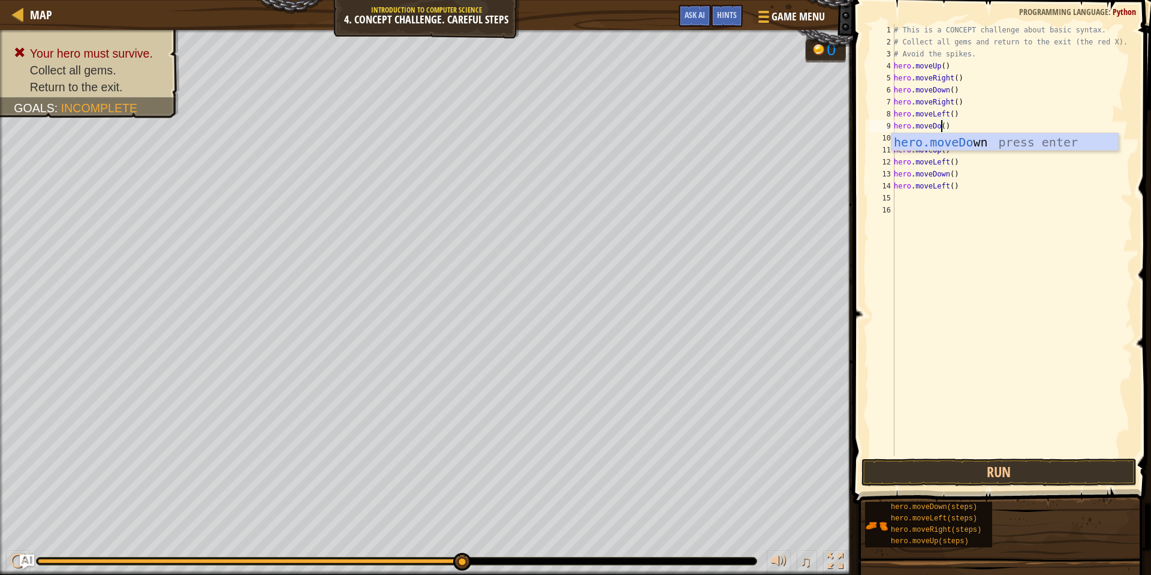
scroll to position [5, 4]
type textarea "hero.moveDown"
click at [1024, 344] on div "# This is a CONCEPT challenge about basic syntax. # Collect all gems and return…" at bounding box center [1013, 252] width 242 height 456
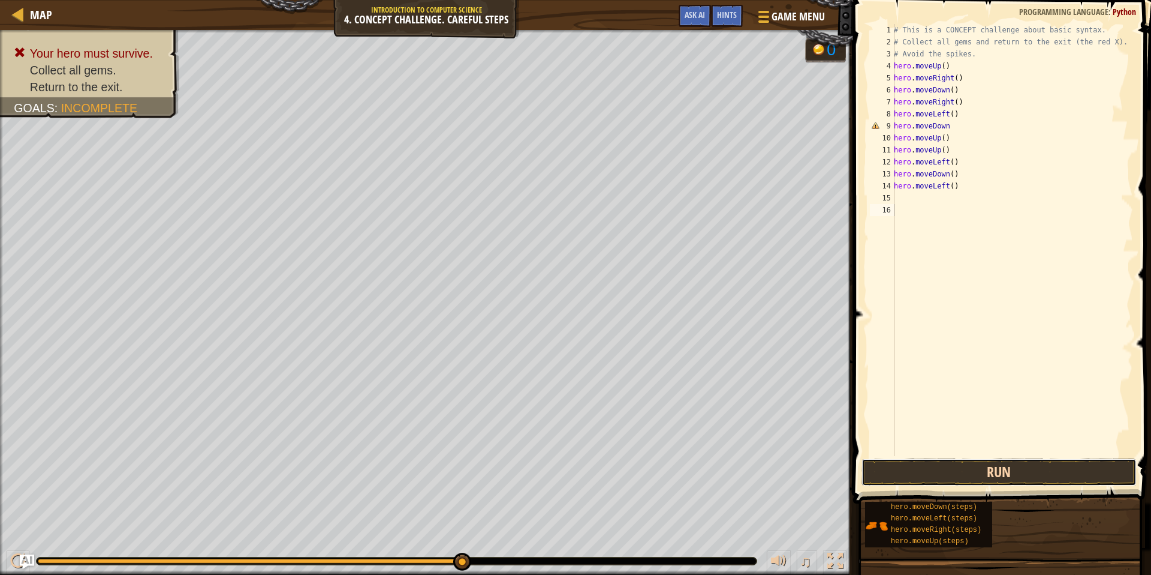
click at [1022, 476] on button "Run" at bounding box center [999, 472] width 275 height 28
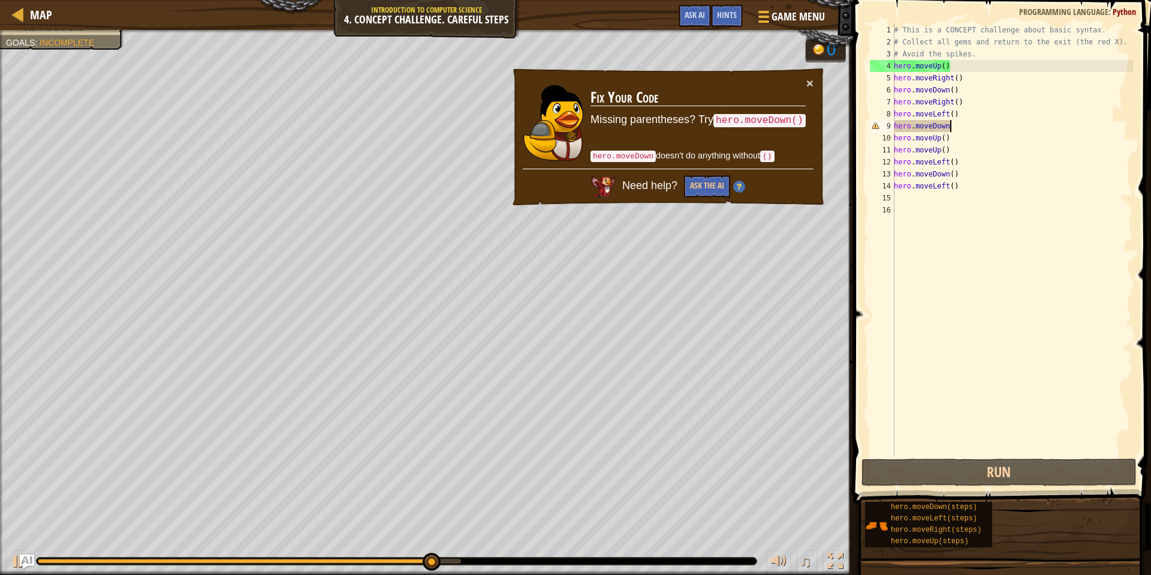
click at [958, 130] on div "# This is a CONCEPT challenge about basic syntax. # Collect all gems and return…" at bounding box center [1013, 252] width 242 height 456
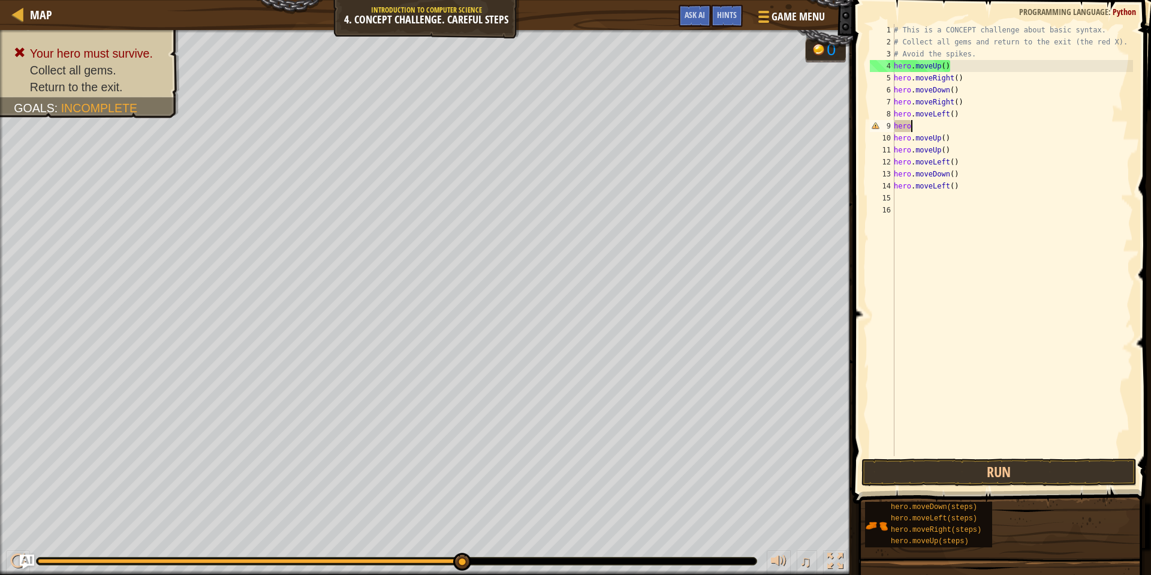
type textarea "h"
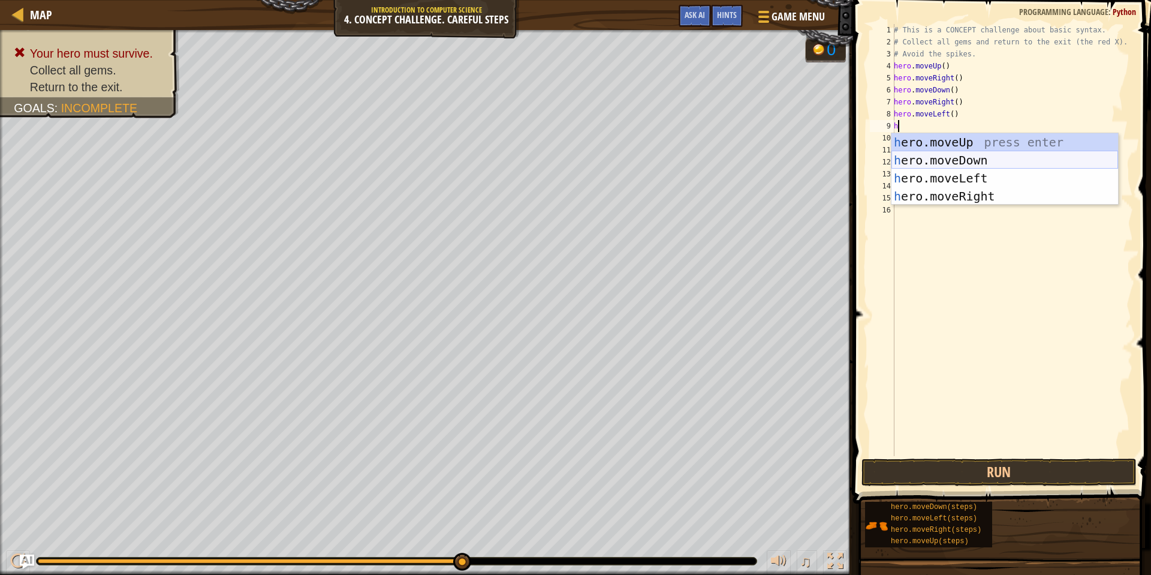
click at [960, 157] on div "h ero.moveUp press enter h ero.moveDown press enter h ero.moveLeft press enter …" at bounding box center [1005, 187] width 227 height 108
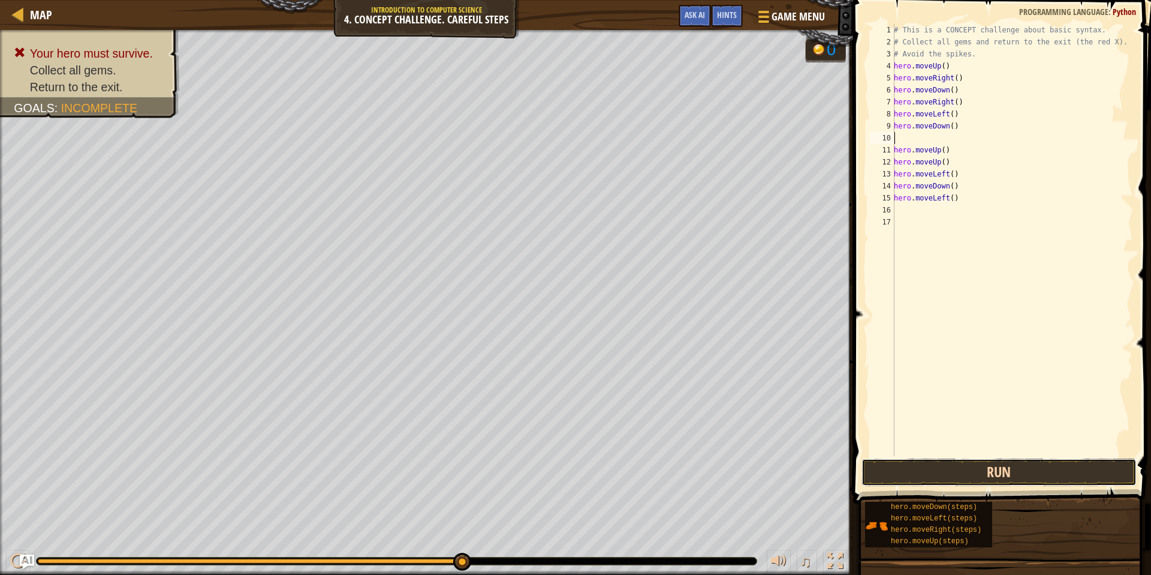
click at [944, 475] on button "Run" at bounding box center [999, 472] width 275 height 28
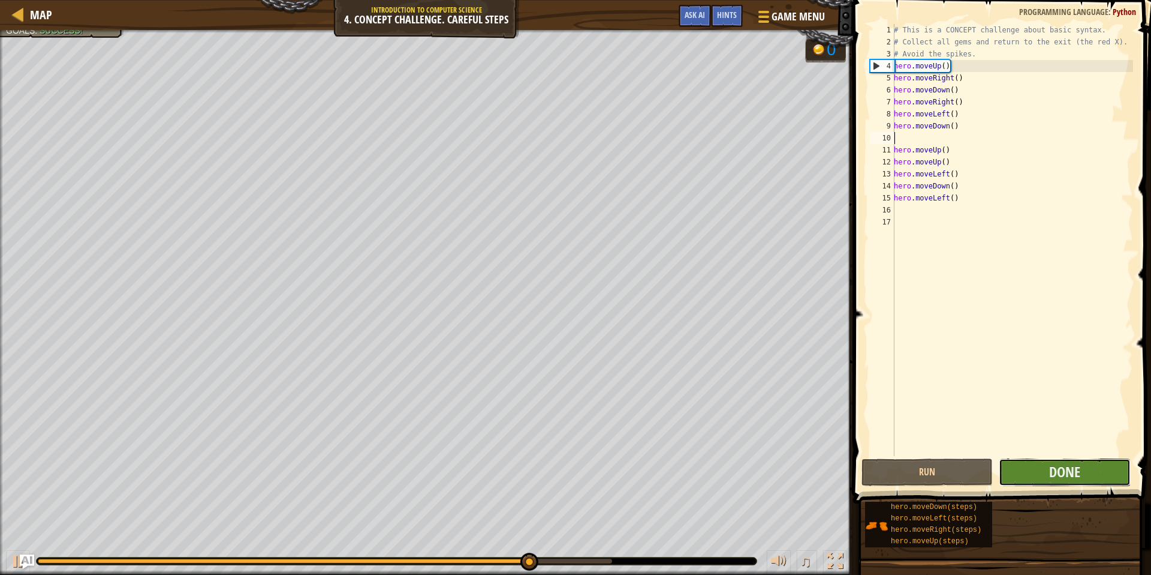
click at [1083, 471] on button "Done" at bounding box center [1064, 472] width 131 height 28
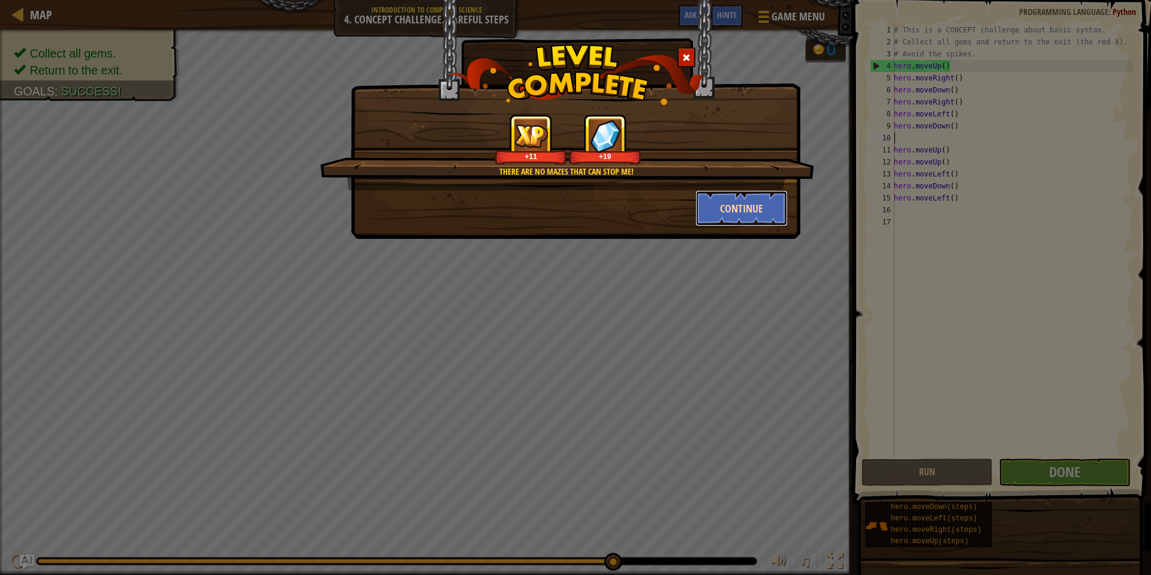
click at [743, 206] on button "Continue" at bounding box center [742, 208] width 93 height 36
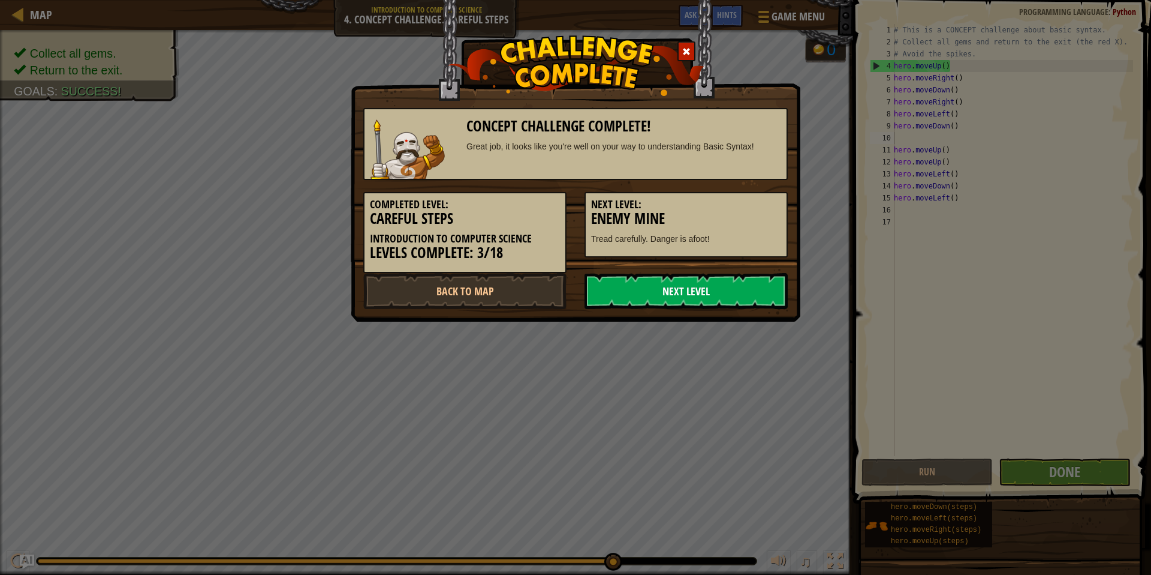
click at [738, 285] on link "Next Level" at bounding box center [686, 291] width 203 height 36
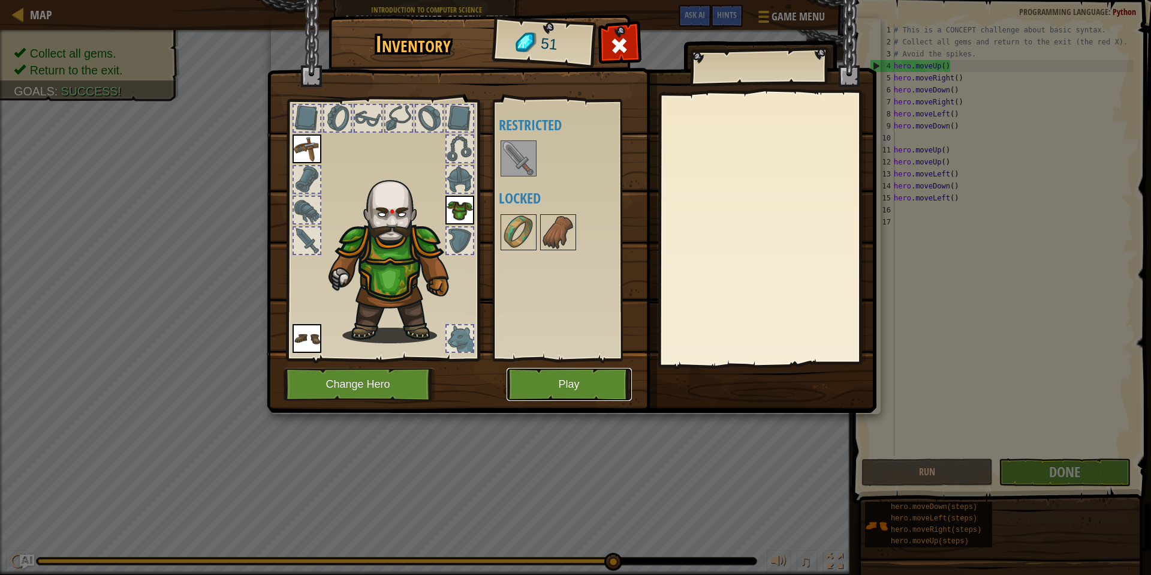
click at [563, 381] on button "Play" at bounding box center [569, 384] width 125 height 33
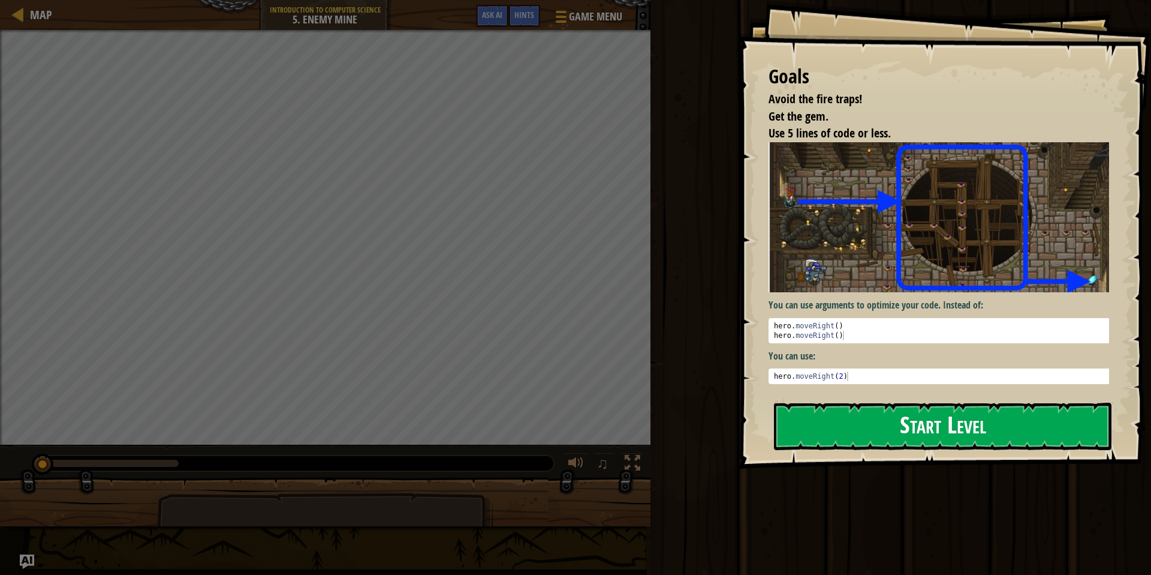
click at [841, 402] on button "Start Level" at bounding box center [943, 425] width 338 height 47
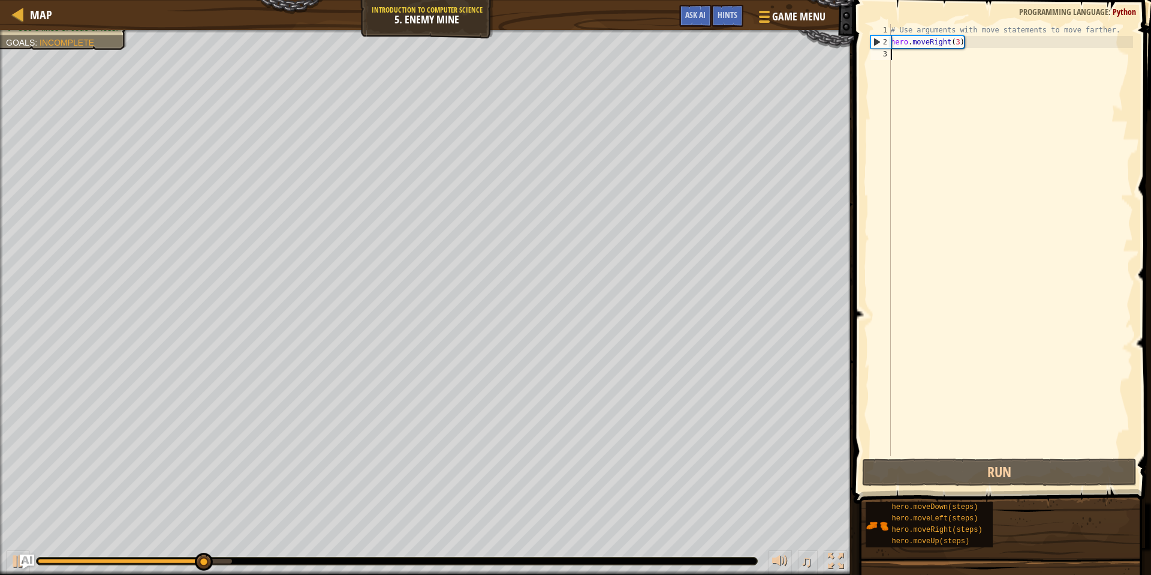
type textarea "h"
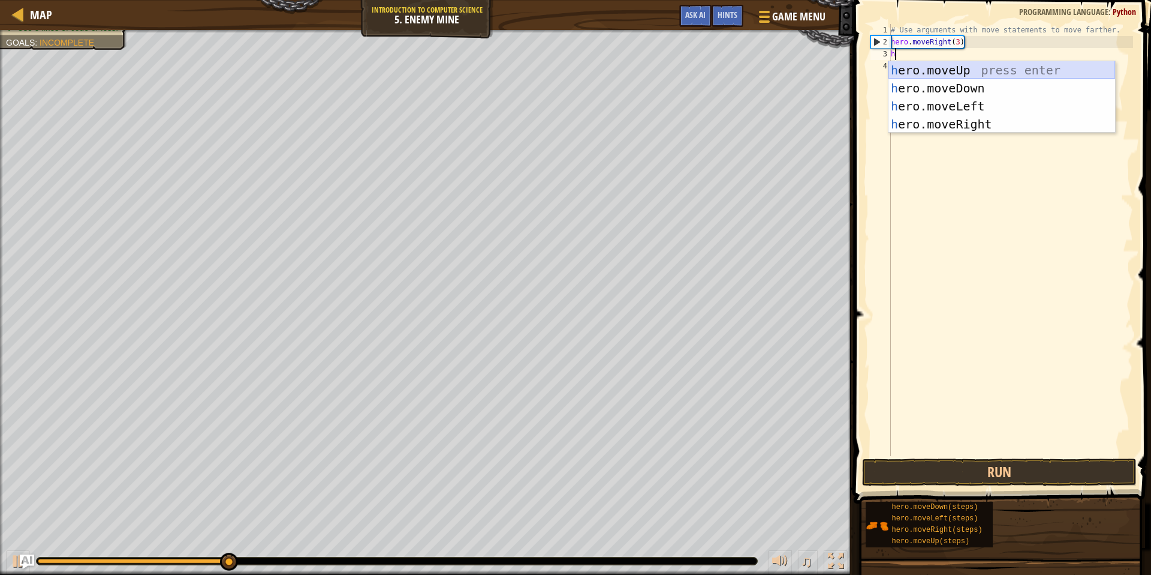
click at [932, 70] on div "h ero.moveUp press enter h ero.moveDown press enter h ero.moveLeft press enter …" at bounding box center [1002, 115] width 227 height 108
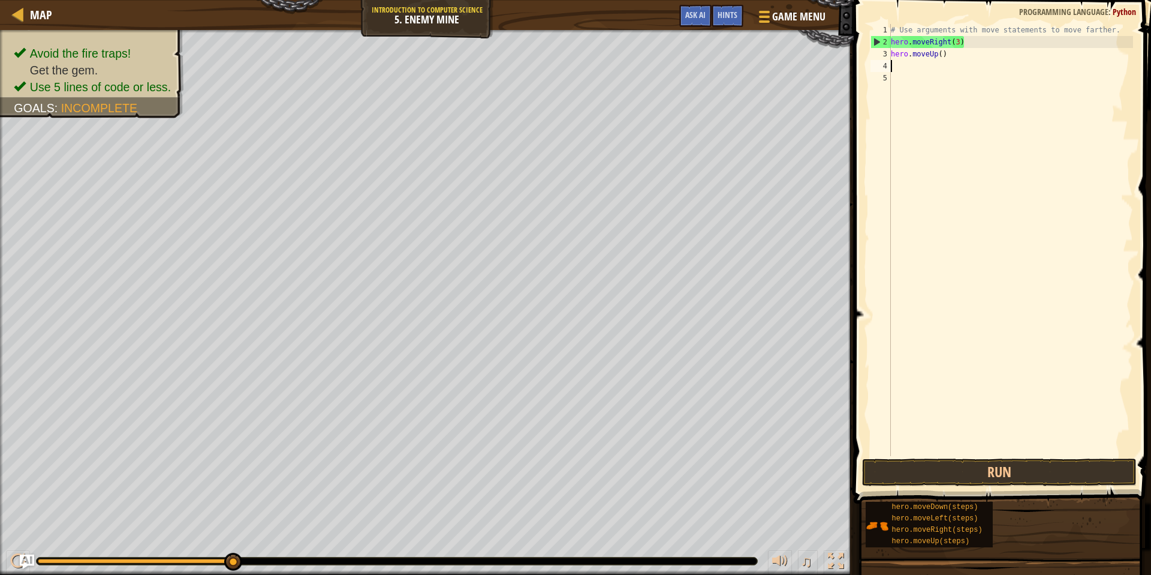
type textarea "h"
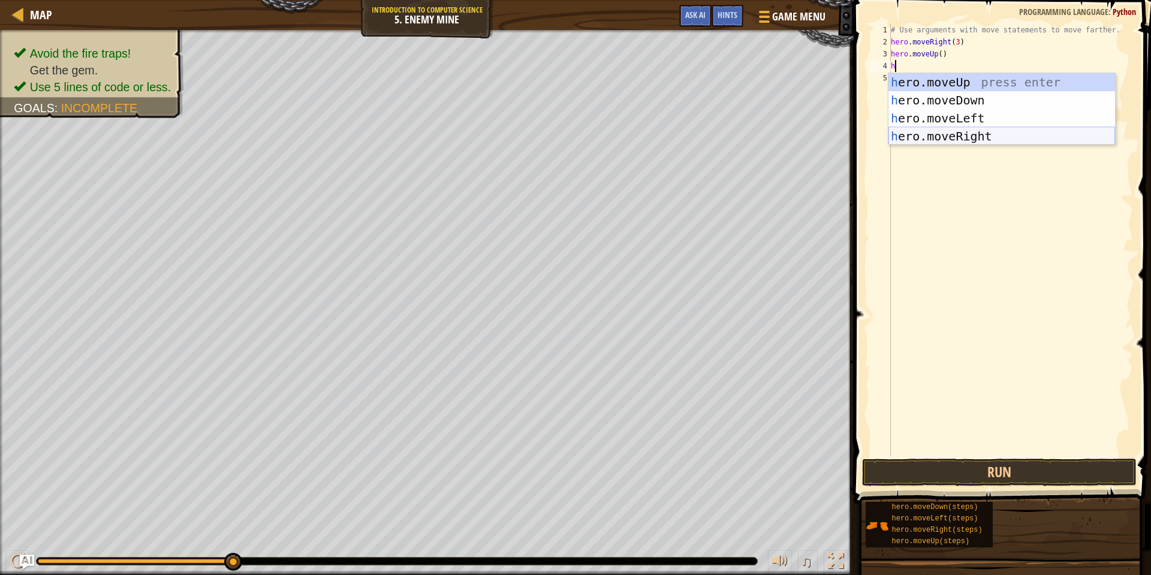
click at [957, 137] on div "h ero.moveUp press enter h ero.moveDown press enter h ero.moveLeft press enter …" at bounding box center [1002, 127] width 227 height 108
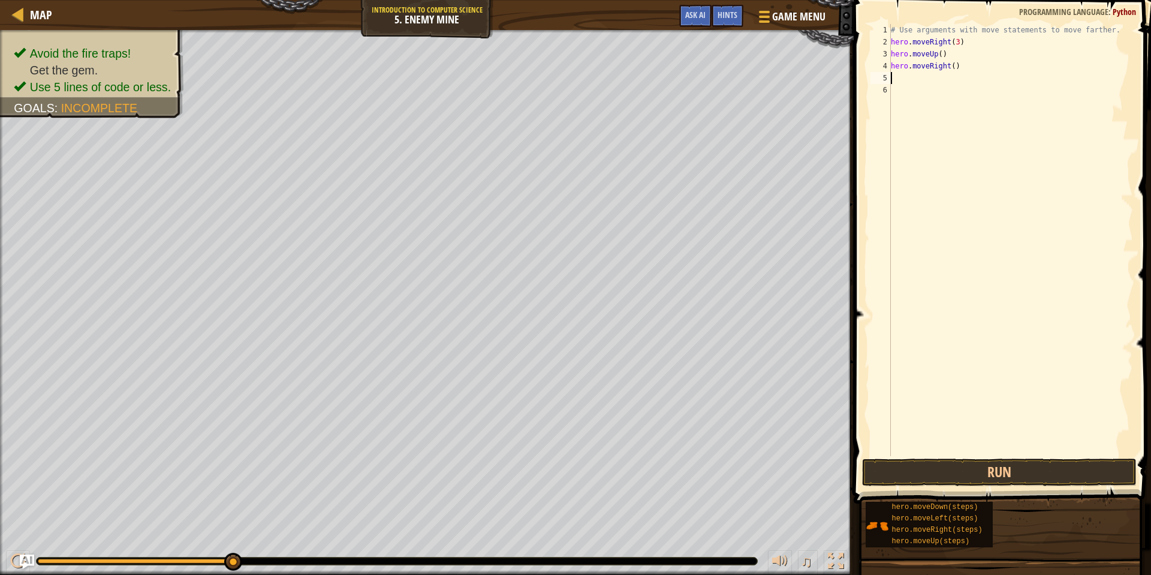
type textarea "h"
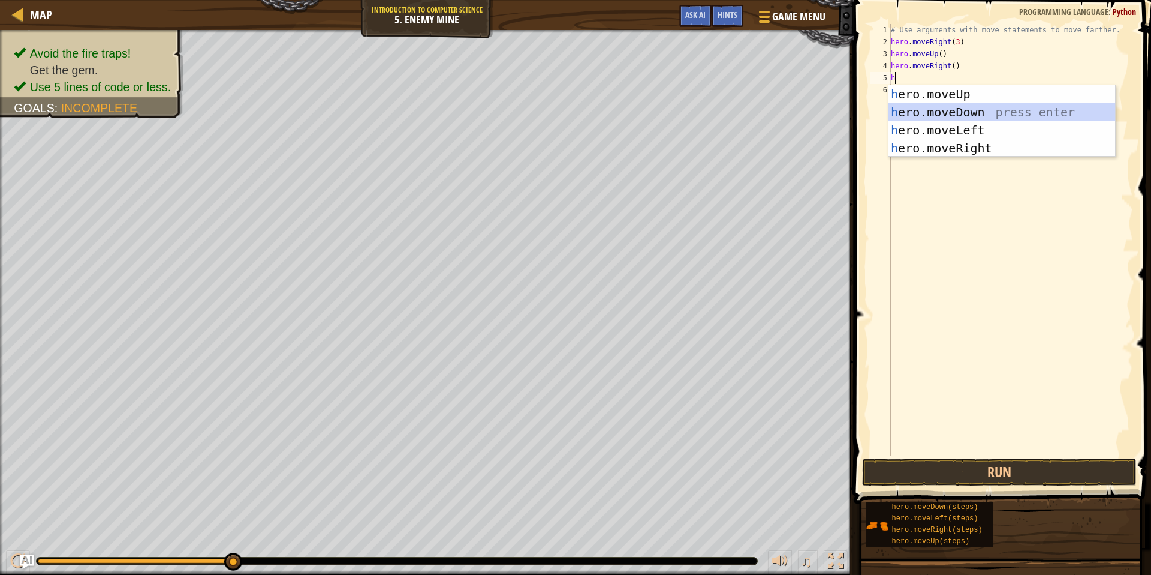
click at [965, 111] on div "h ero.moveUp press enter h ero.moveDown press enter h ero.moveLeft press enter …" at bounding box center [1002, 139] width 227 height 108
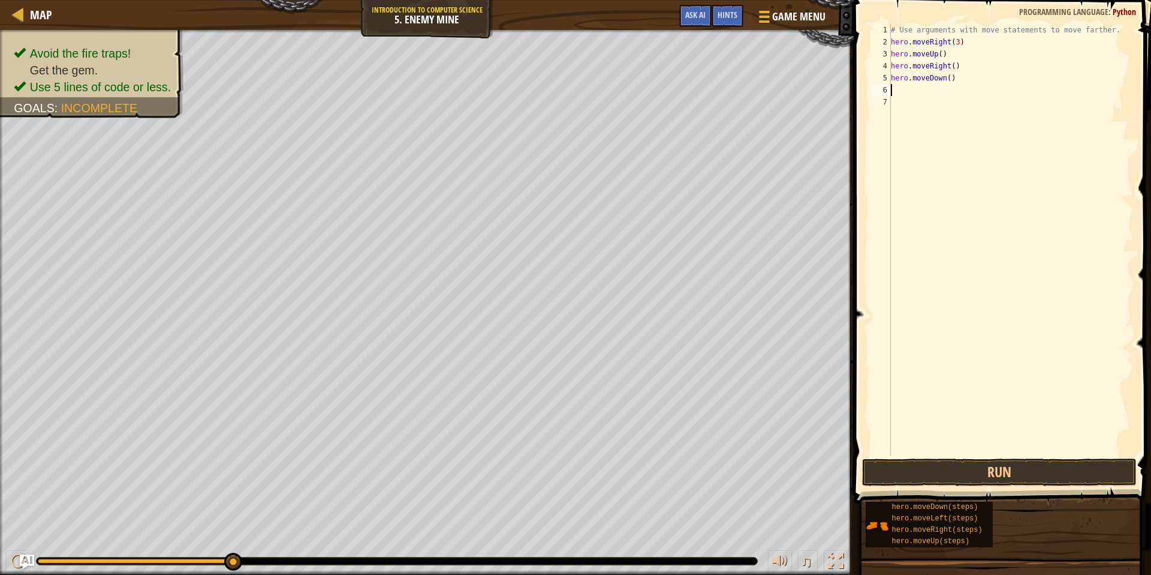
type textarea "h"
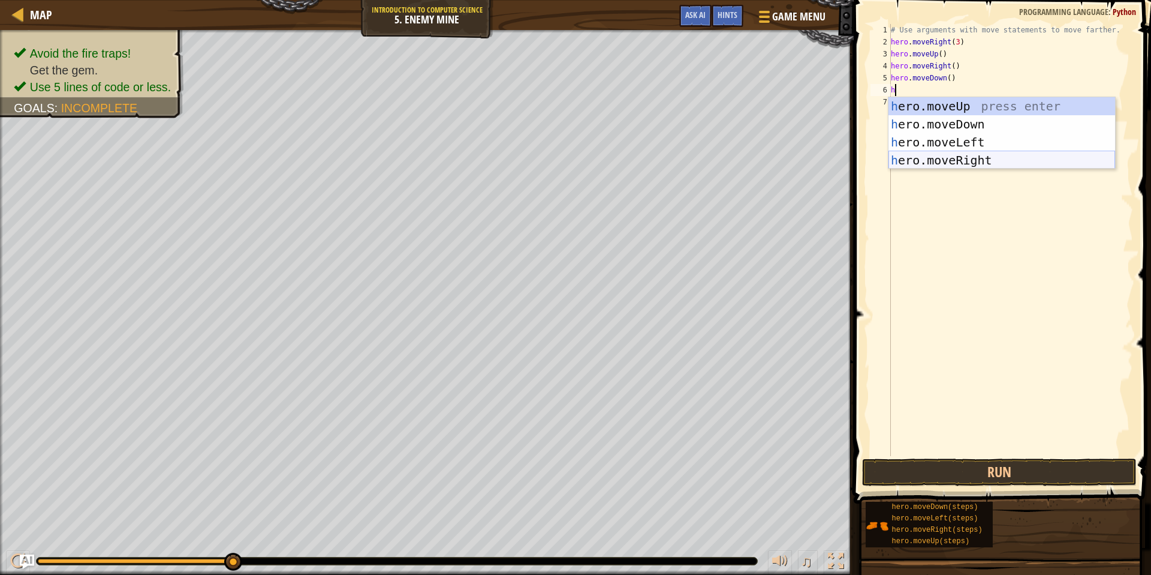
click at [954, 158] on div "h ero.moveUp press enter h ero.moveDown press enter h ero.moveLeft press enter …" at bounding box center [1002, 151] width 227 height 108
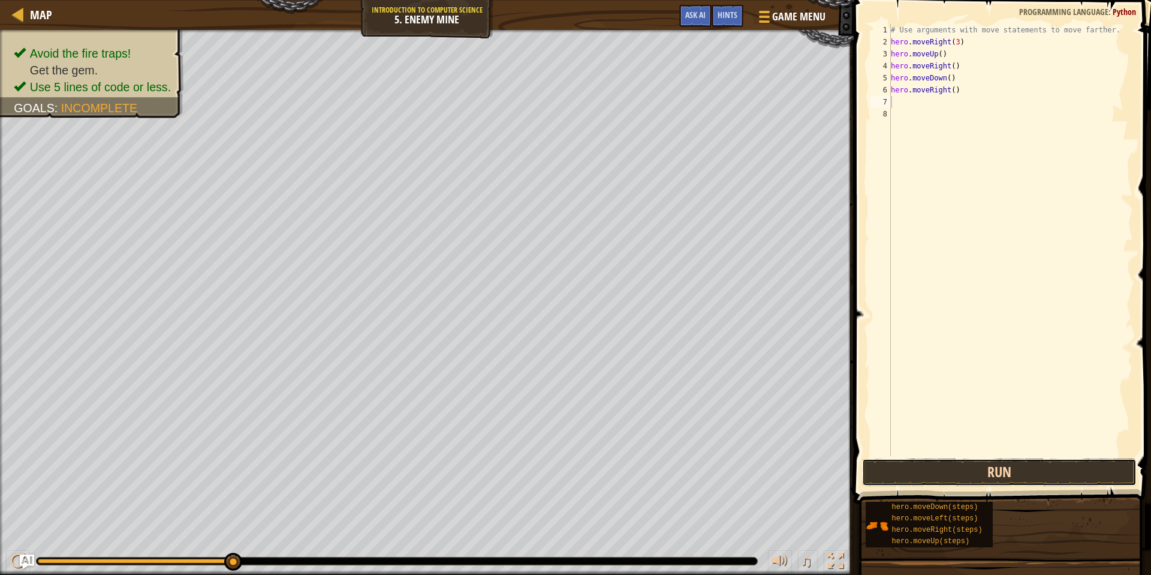
click at [925, 466] on button "Run" at bounding box center [999, 472] width 274 height 28
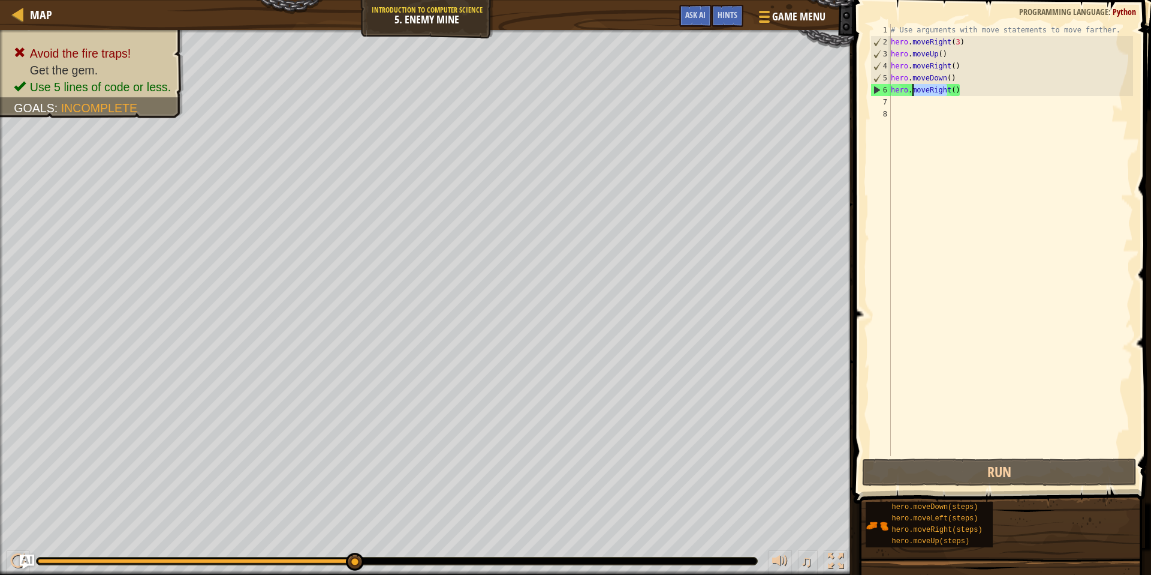
drag, startPoint x: 949, startPoint y: 91, endPoint x: 915, endPoint y: 92, distance: 33.6
click at [915, 92] on div "# Use arguments with move statements to move farther. hero . moveRight ( 3 ) he…" at bounding box center [1011, 252] width 245 height 456
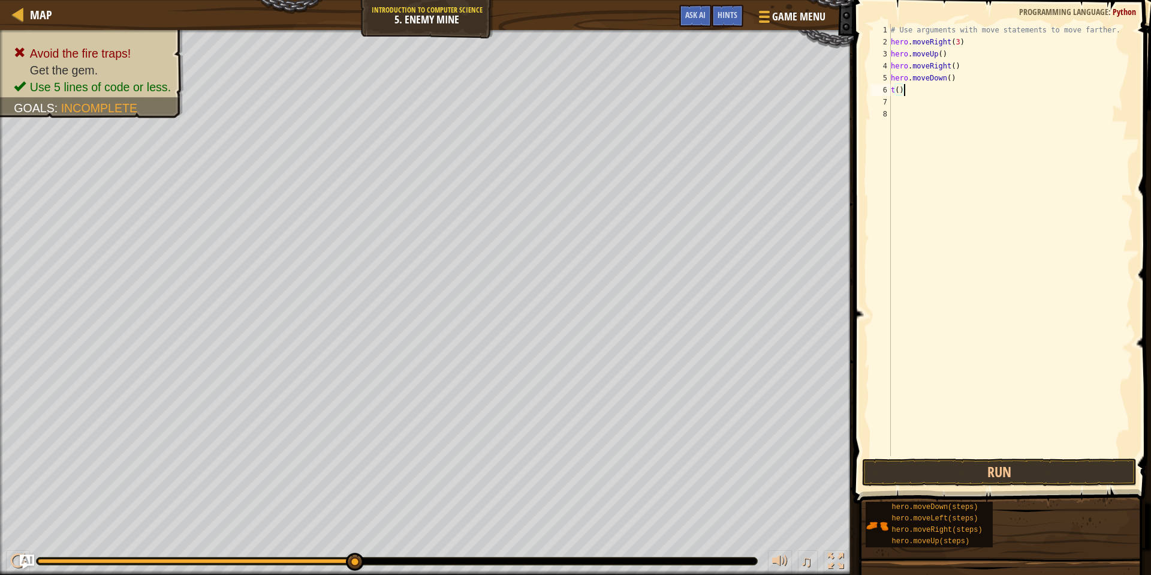
type textarea "t"
type textarea "h"
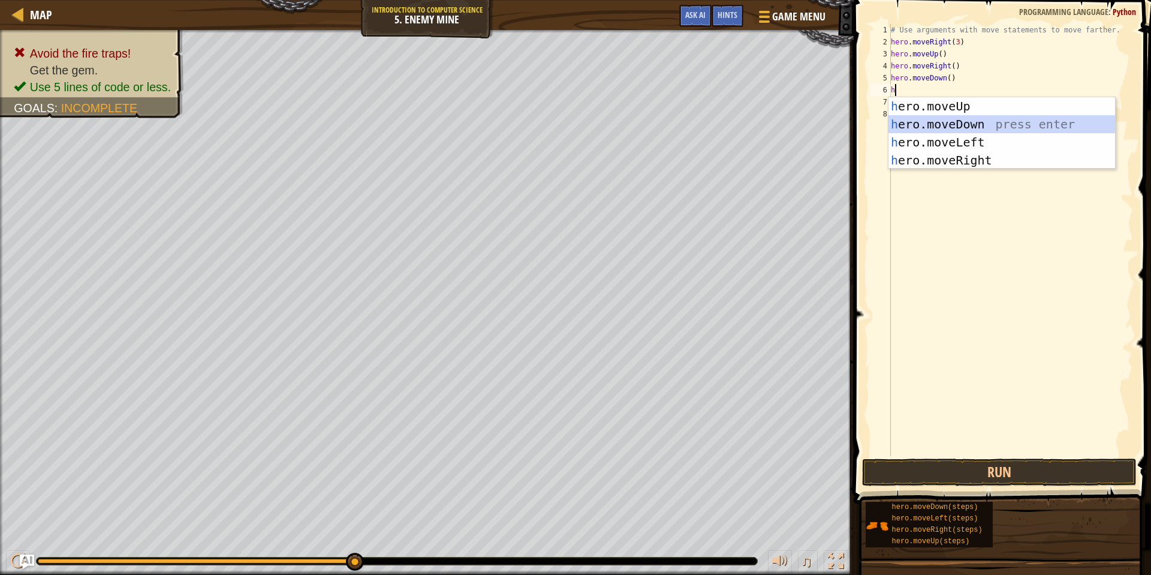
click at [962, 122] on div "h ero.moveUp press enter h ero.moveDown press enter h ero.moveLeft press enter …" at bounding box center [1002, 151] width 227 height 108
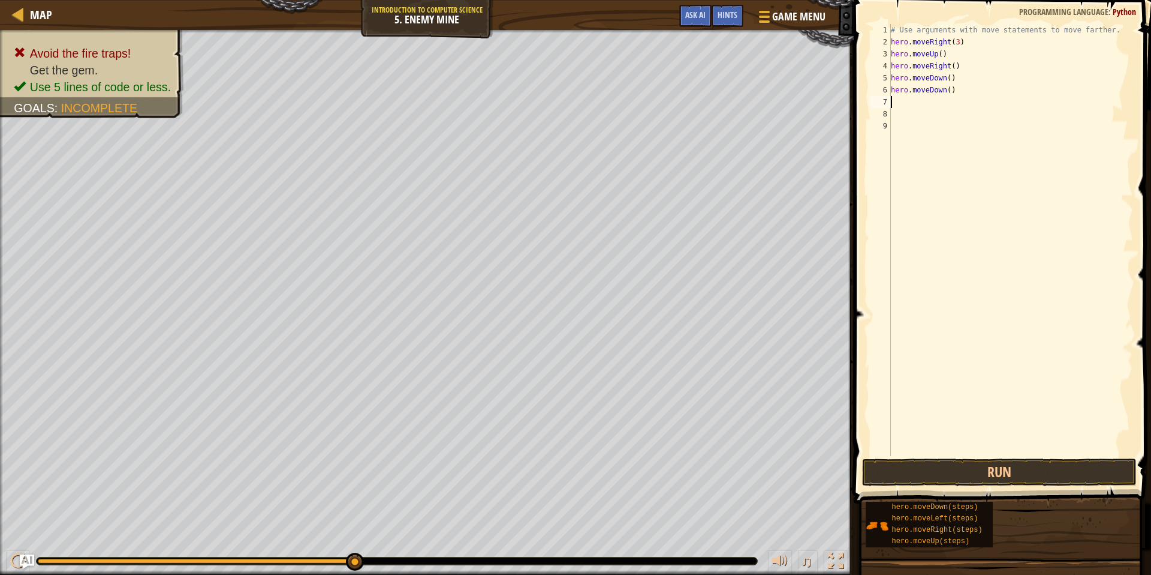
type textarea "h"
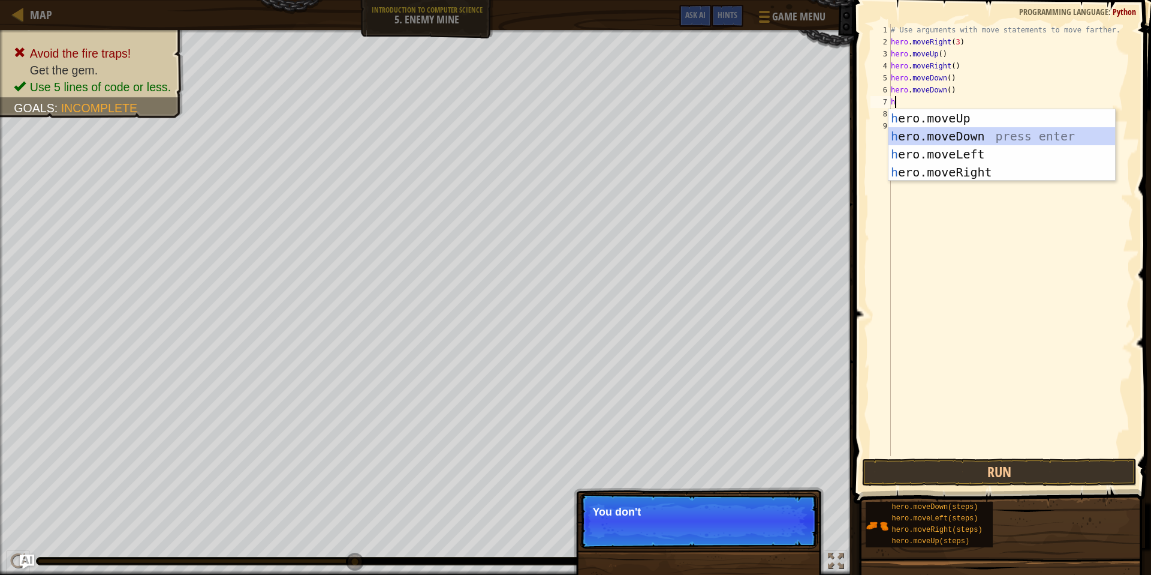
click at [958, 134] on div "h ero.moveUp press enter h ero.moveDown press enter h ero.moveLeft press enter …" at bounding box center [1002, 163] width 227 height 108
type textarea "h"
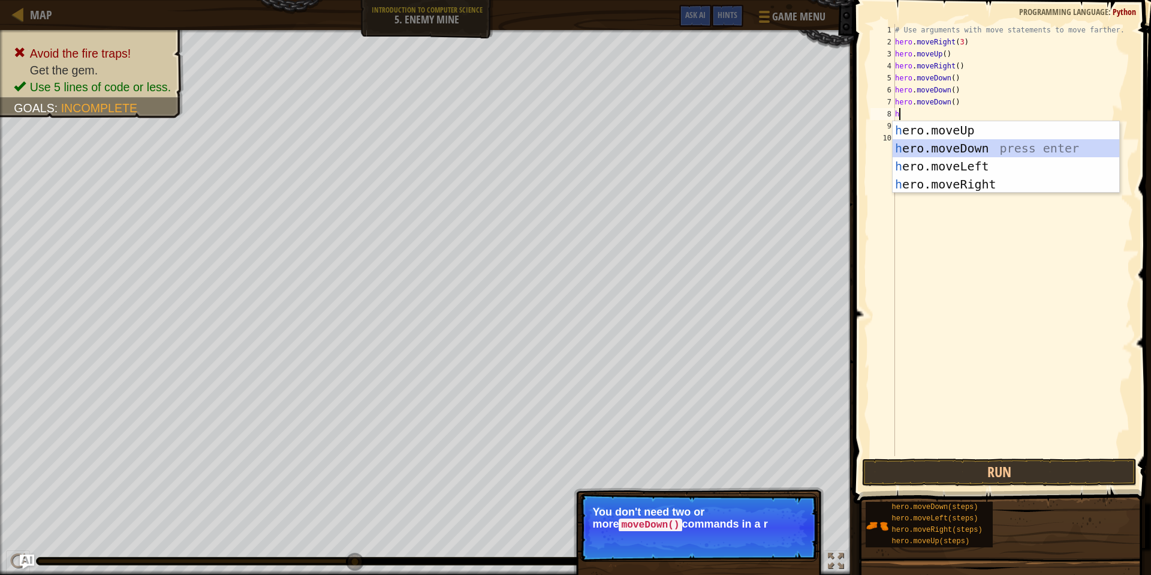
click at [954, 140] on div "h ero.moveUp press enter h ero.moveDown press enter h ero.moveLeft press enter …" at bounding box center [1006, 175] width 227 height 108
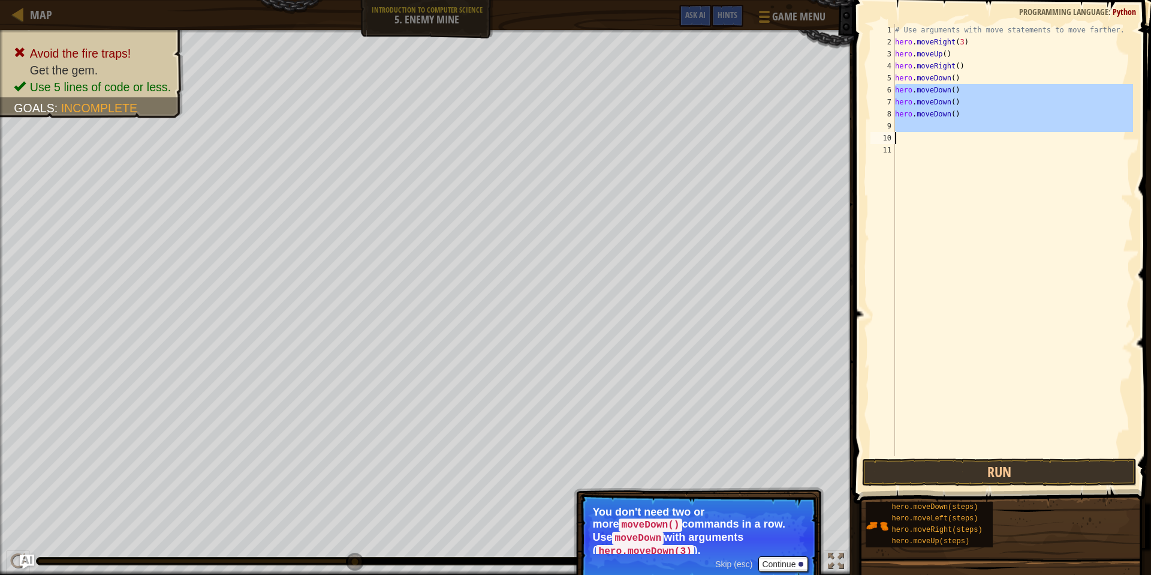
drag, startPoint x: 897, startPoint y: 92, endPoint x: 981, endPoint y: 137, distance: 95.3
click at [981, 137] on div "# Use arguments with move statements to move farther. hero . moveRight ( 3 ) he…" at bounding box center [1013, 252] width 241 height 456
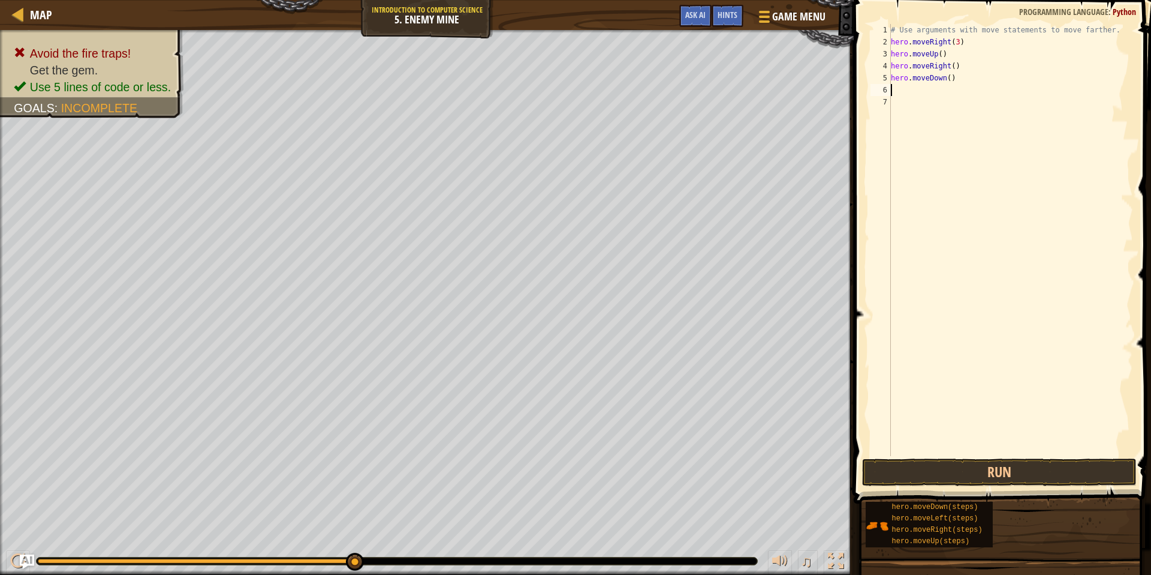
click at [953, 79] on div "# Use arguments with move statements to move farther. hero . moveRight ( 3 ) he…" at bounding box center [1011, 252] width 245 height 456
type textarea "hero.moveDown(3)"
click at [1009, 103] on div "# Use arguments with move statements to move farther. hero . moveRight ( 3 ) he…" at bounding box center [1011, 252] width 245 height 456
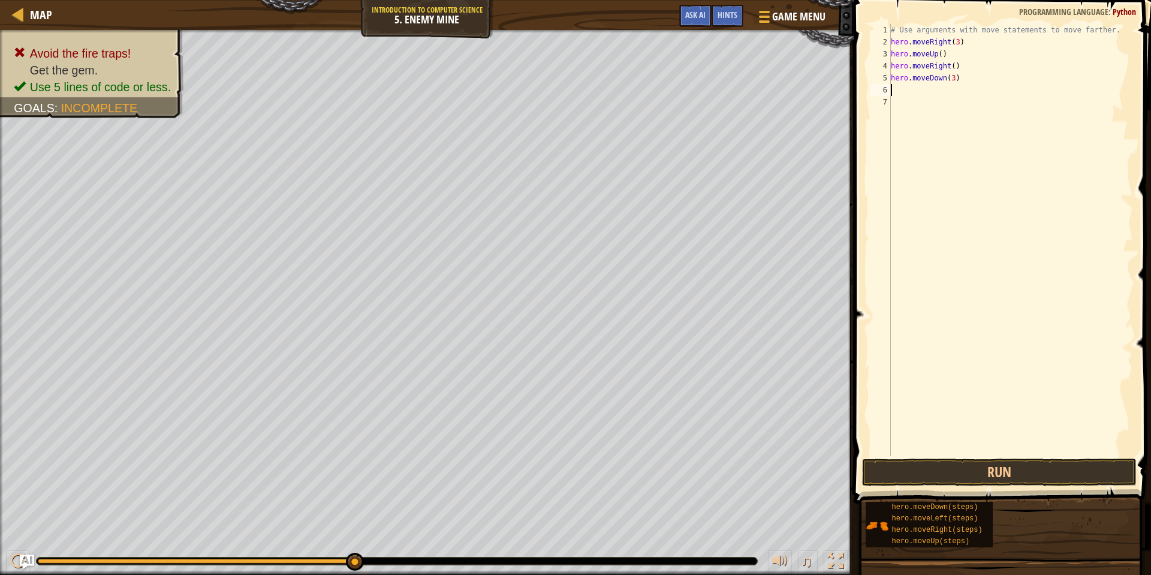
click at [912, 92] on div "# Use arguments with move statements to move farther. hero . moveRight ( 3 ) he…" at bounding box center [1011, 252] width 245 height 456
type textarea "h"
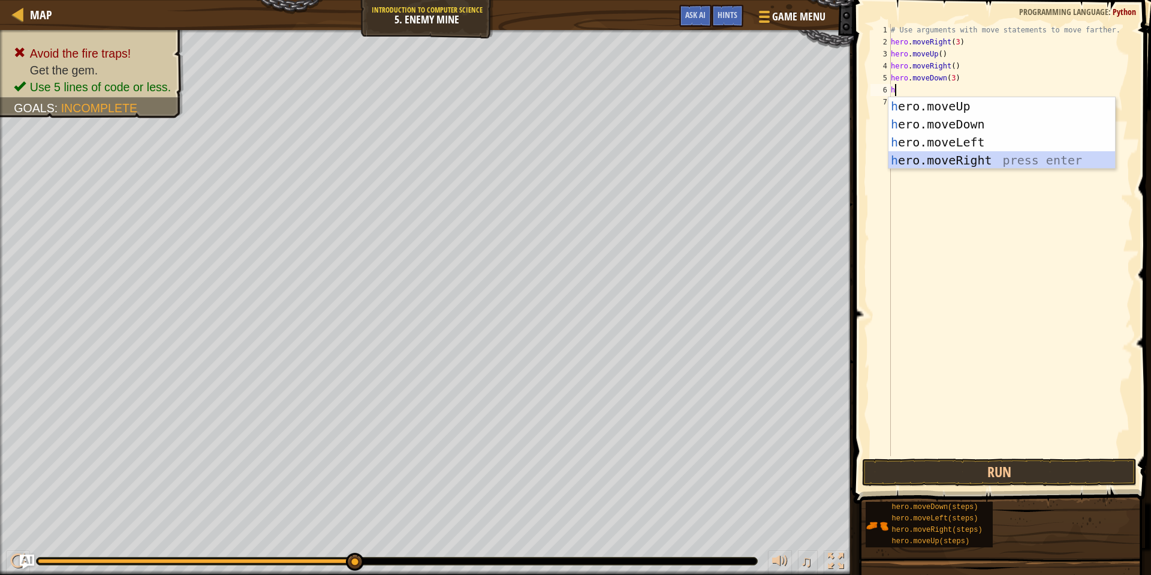
click at [978, 155] on div "h ero.moveUp press enter h ero.moveDown press enter h ero.moveLeft press enter …" at bounding box center [1002, 151] width 227 height 108
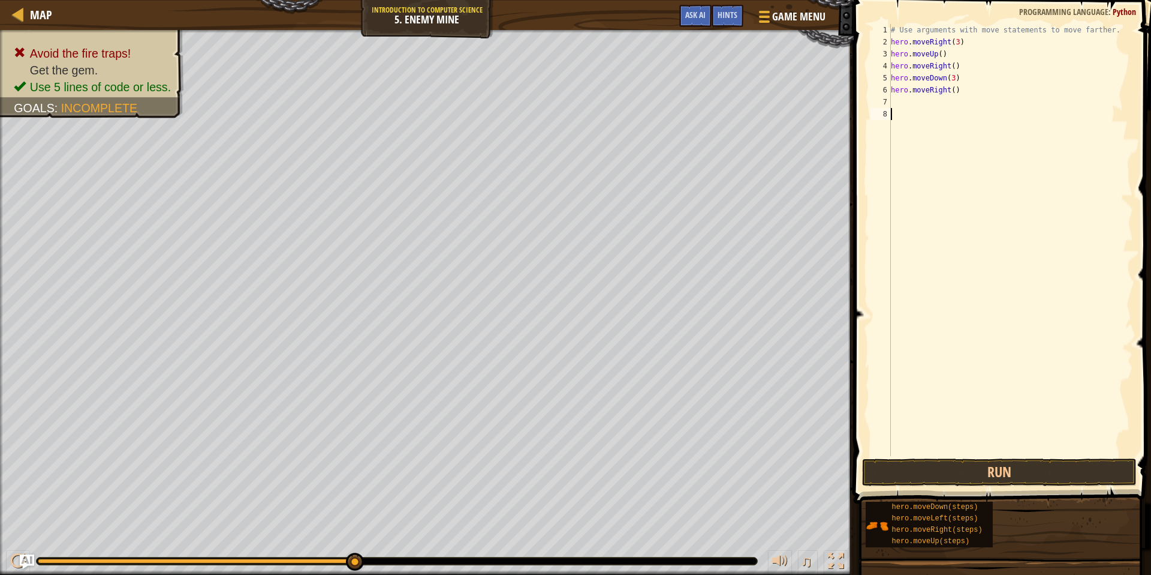
click at [991, 453] on div "# Use arguments with move statements to move farther. hero . moveRight ( 3 ) he…" at bounding box center [1011, 252] width 245 height 456
click at [980, 468] on button "Run" at bounding box center [999, 472] width 274 height 28
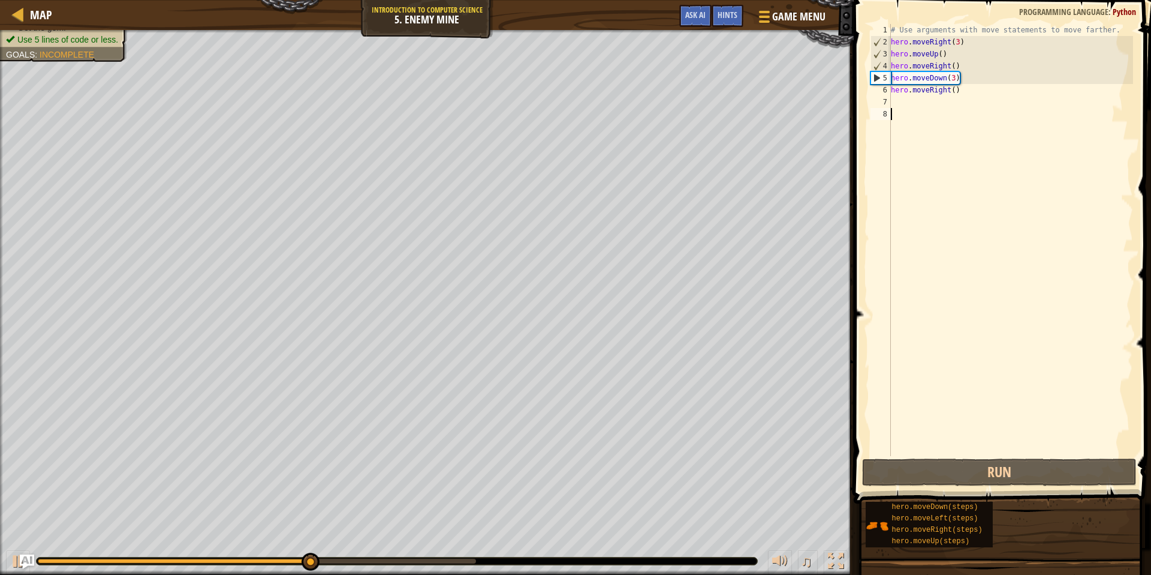
click at [957, 92] on div "# Use arguments with move statements to move farther. hero . moveRight ( 3 ) he…" at bounding box center [1011, 252] width 245 height 456
type textarea "hero.moveRight(2)"
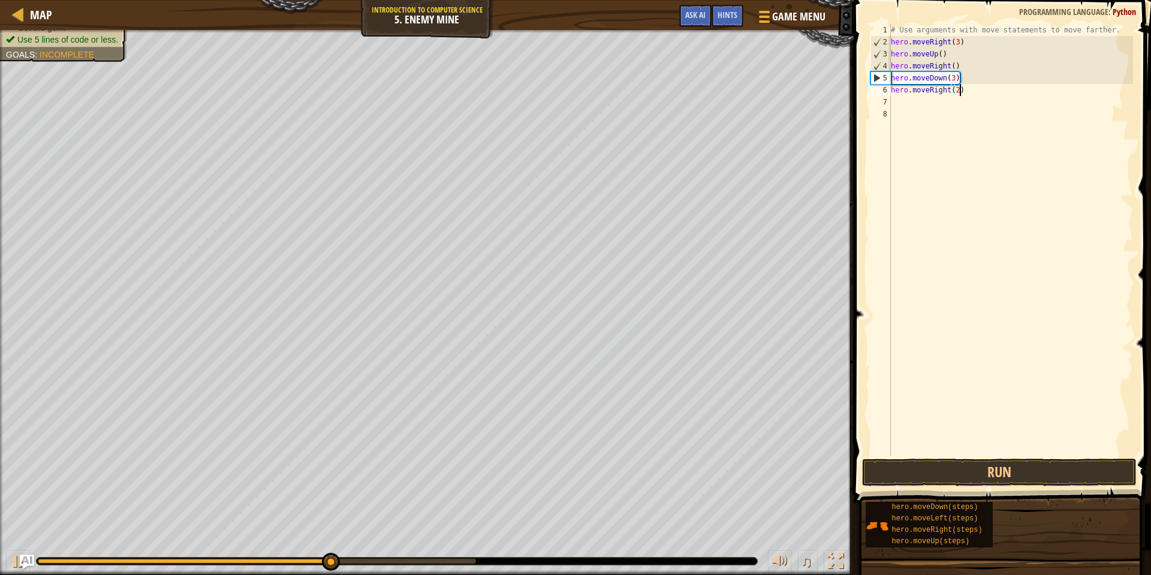
scroll to position [5, 5]
click at [1027, 112] on div "# Use arguments with move statements to move farther. hero . moveRight ( 3 ) he…" at bounding box center [1011, 252] width 245 height 456
click at [960, 91] on div "# Use arguments with move statements to move farther. hero . moveRight ( 3 ) he…" at bounding box center [1011, 252] width 245 height 456
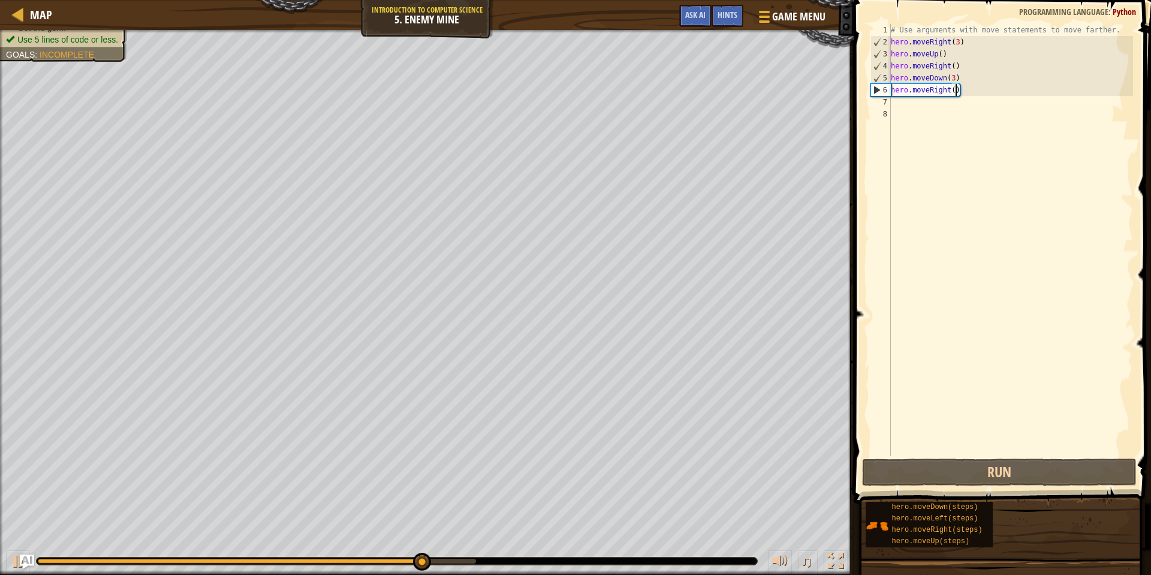
type textarea "hero.moveRight(3)"
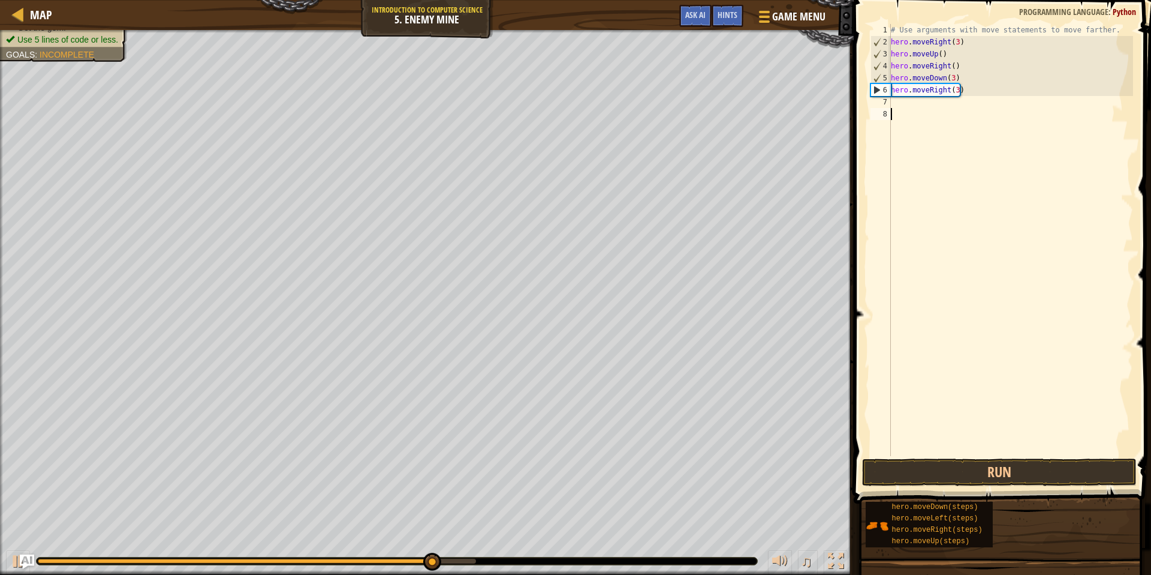
click at [987, 111] on div "# Use arguments with move statements to move farther. hero . moveRight ( 3 ) he…" at bounding box center [1011, 252] width 245 height 456
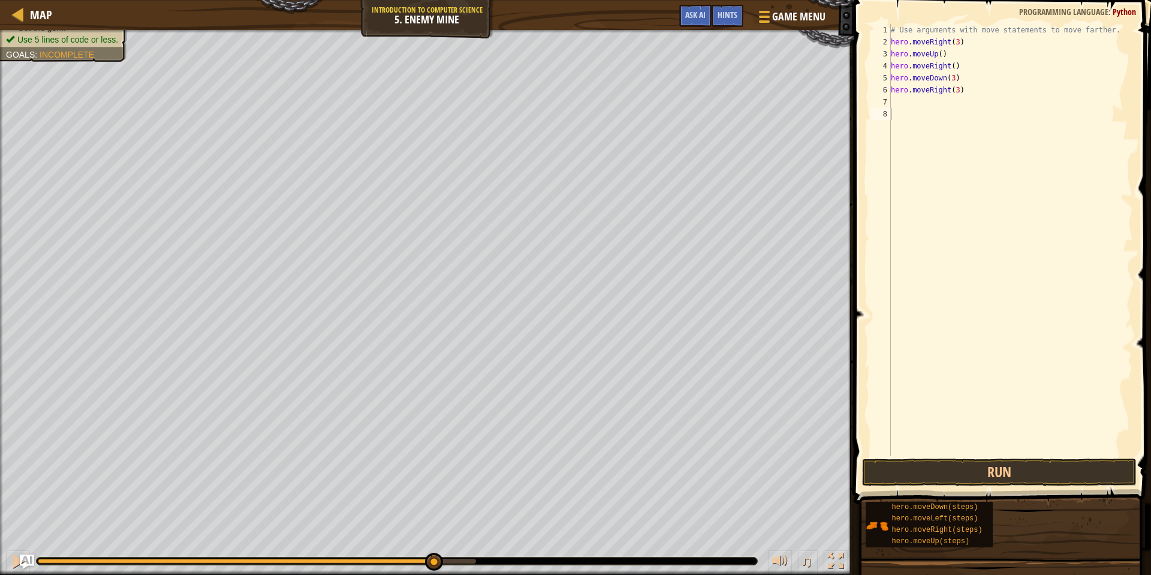
click at [979, 456] on span at bounding box center [1003, 234] width 307 height 539
click at [973, 468] on button "Run" at bounding box center [999, 472] width 274 height 28
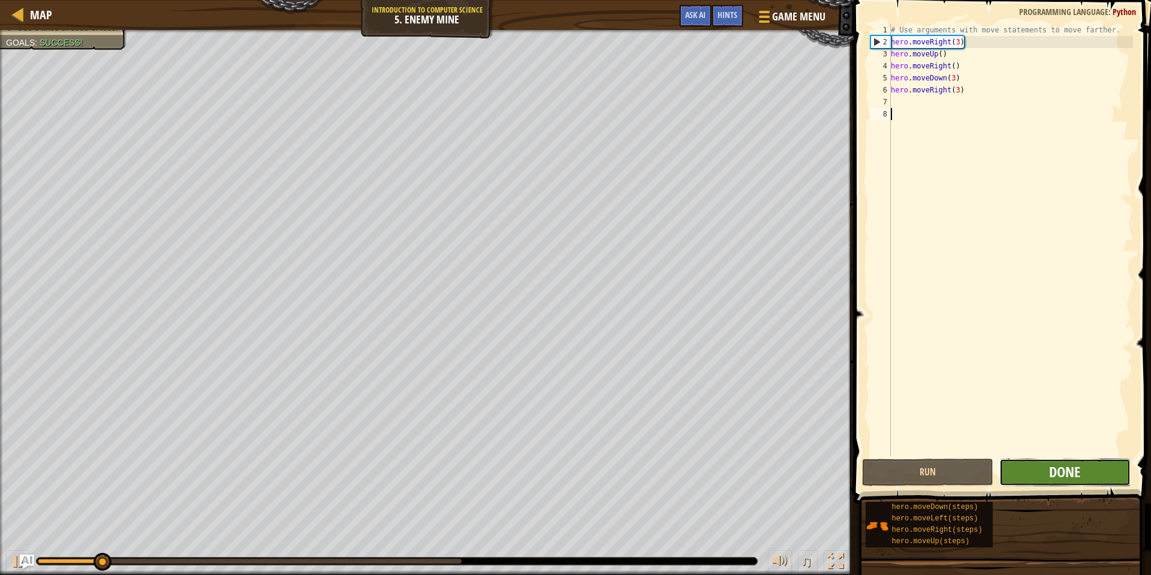
click at [1077, 467] on span "Done" at bounding box center [1065, 471] width 31 height 19
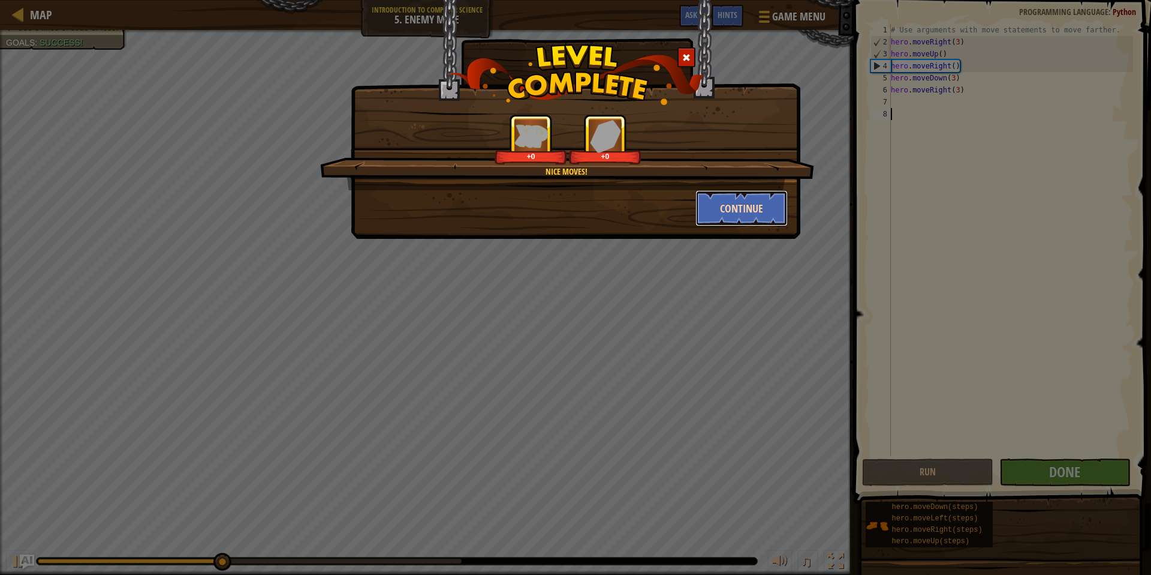
click at [742, 204] on button "Continue" at bounding box center [742, 208] width 93 height 36
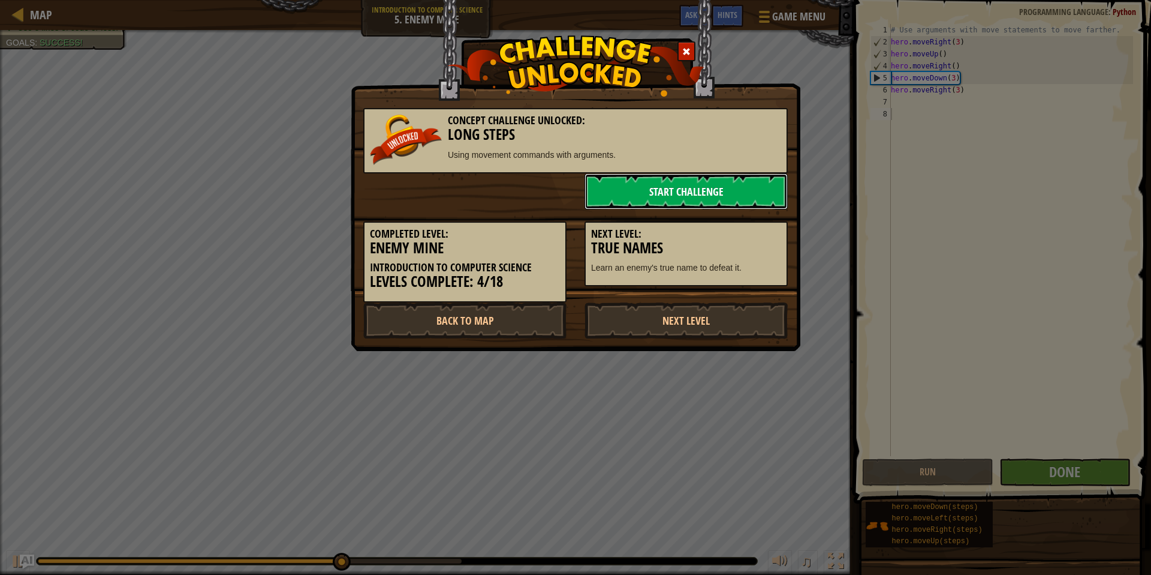
click at [668, 190] on link "Start Challenge" at bounding box center [686, 191] width 203 height 36
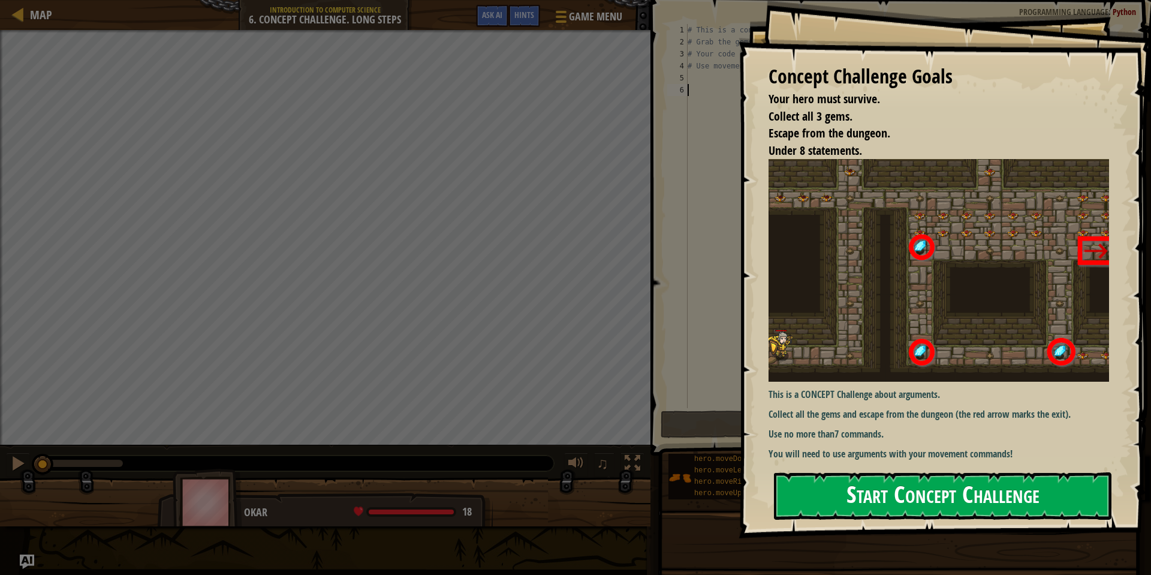
click at [868, 480] on button "Start Concept Challenge" at bounding box center [943, 495] width 338 height 47
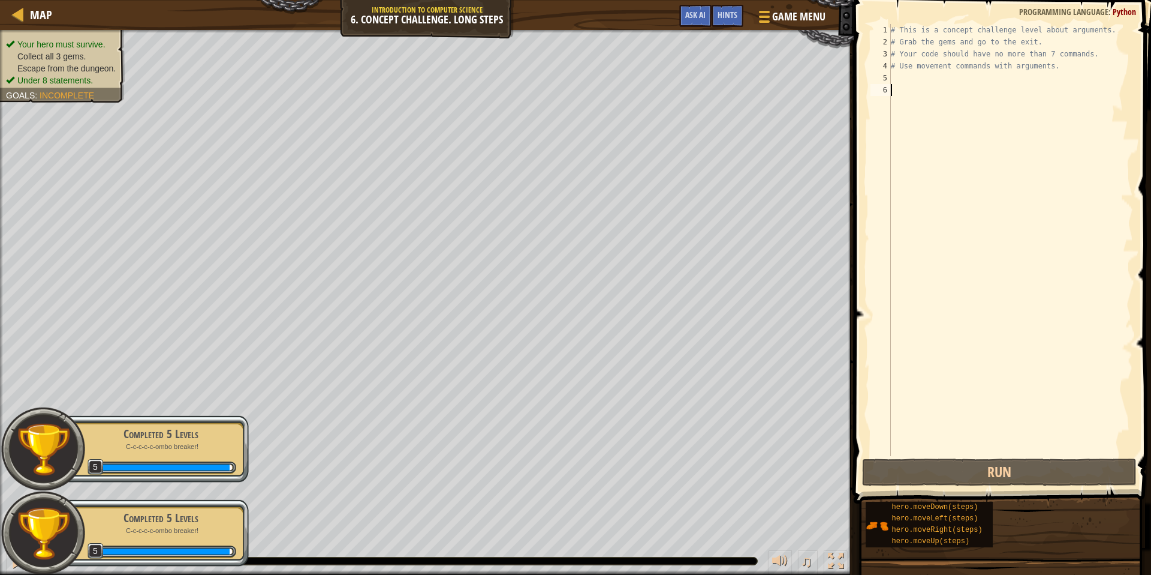
type textarea "h"
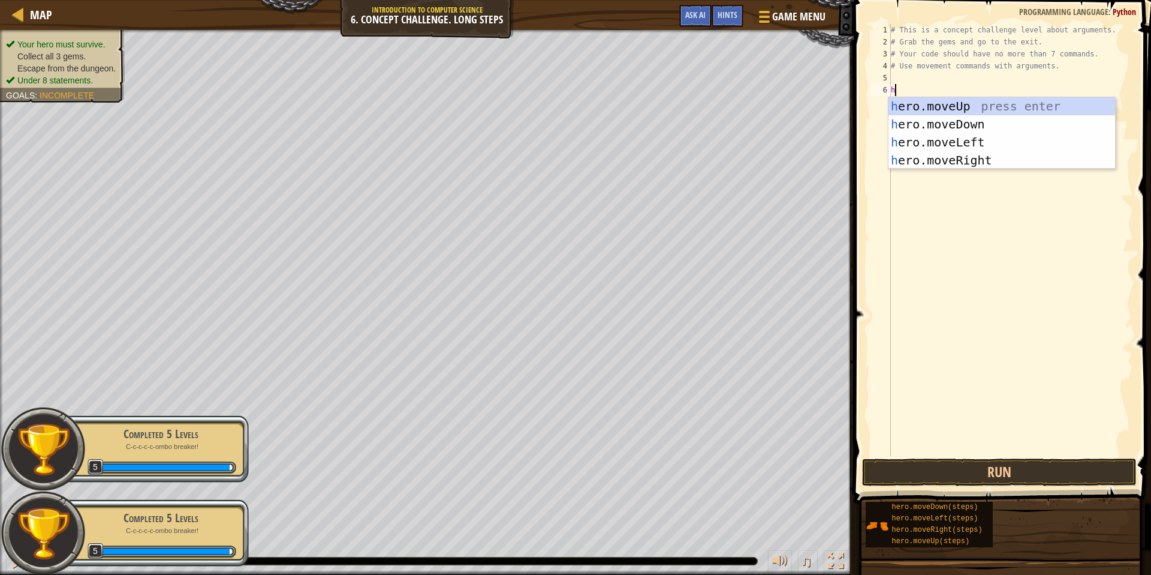
scroll to position [5, 0]
click at [948, 156] on div "h ero.moveUp press enter h ero.moveDown press enter h ero.moveLeft press enter …" at bounding box center [1002, 151] width 227 height 108
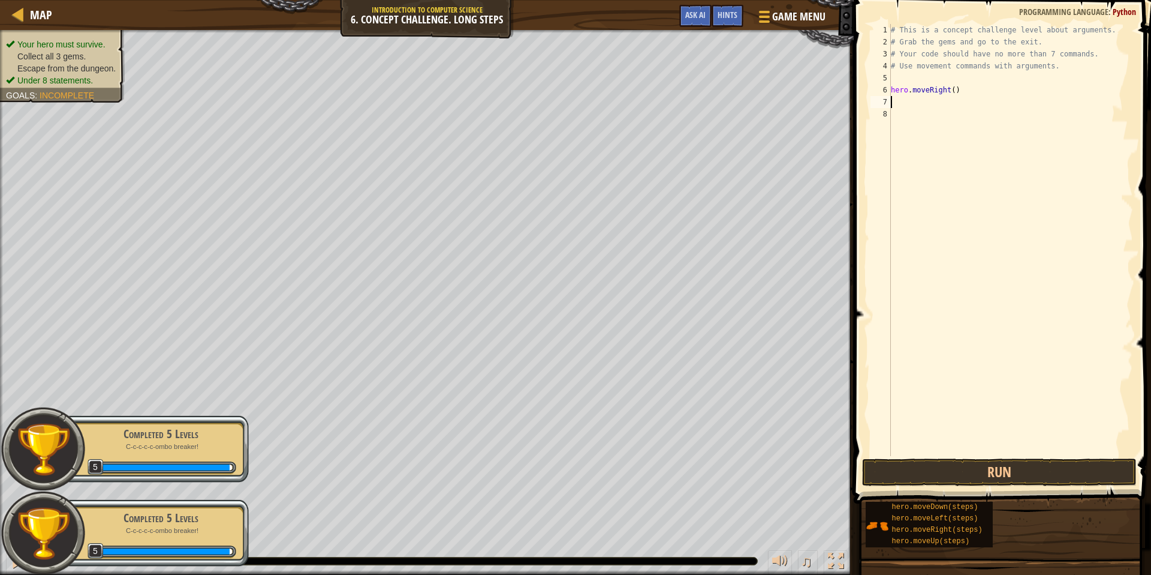
type textarea "h"
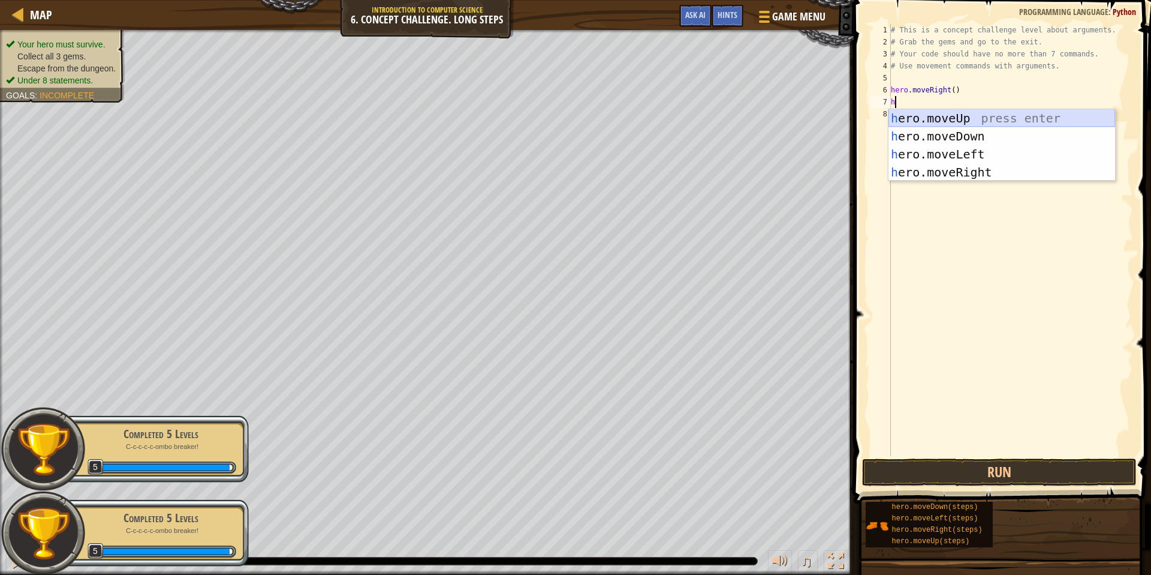
click at [963, 118] on div "h ero.moveUp press enter h ero.moveDown press enter h ero.moveLeft press enter …" at bounding box center [1002, 163] width 227 height 108
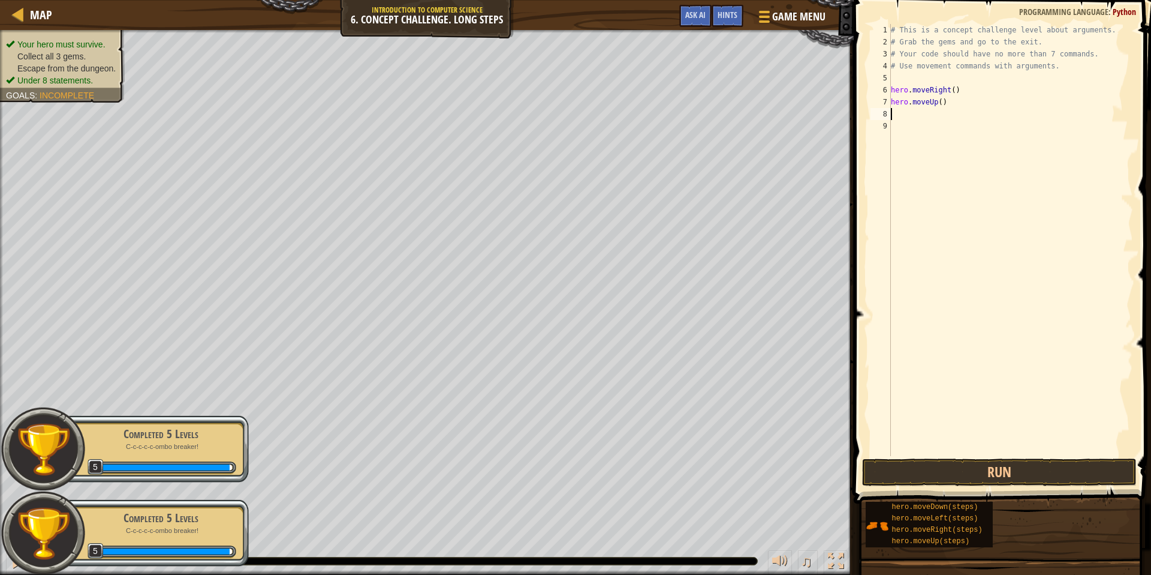
click at [943, 102] on div "# This is a concept challenge level about arguments. # Grab the gems and go to …" at bounding box center [1011, 252] width 245 height 456
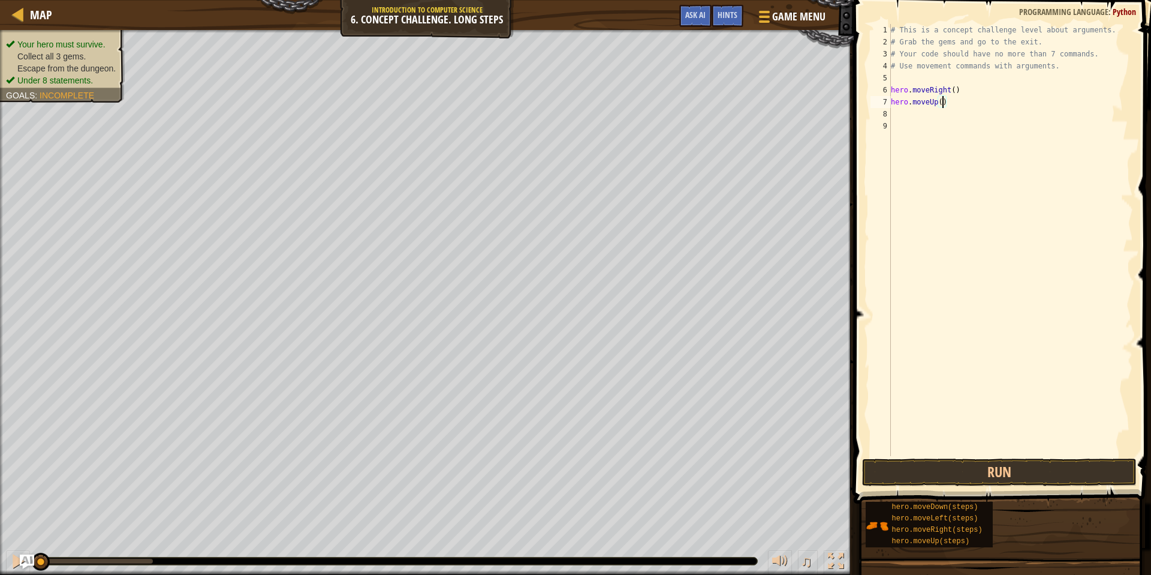
type textarea "hero.moveUp(3)"
click at [912, 214] on div "# This is a concept challenge level about arguments. # Grab the gems and go to …" at bounding box center [1011, 252] width 245 height 456
click at [907, 116] on div "# This is a concept challenge level about arguments. # Grab the gems and go to …" at bounding box center [1011, 252] width 245 height 456
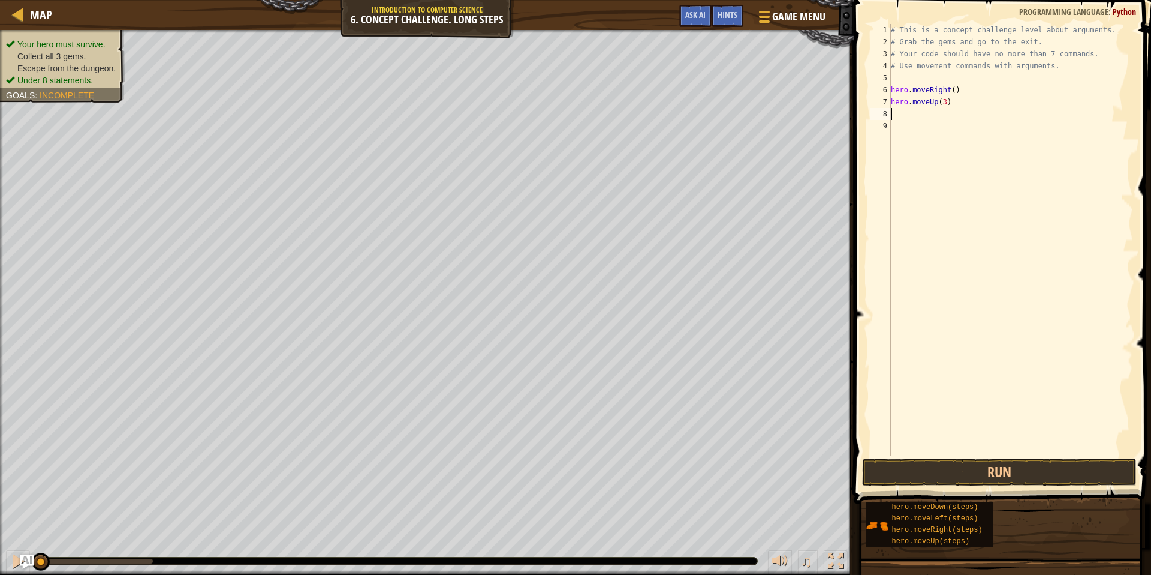
type textarea "h"
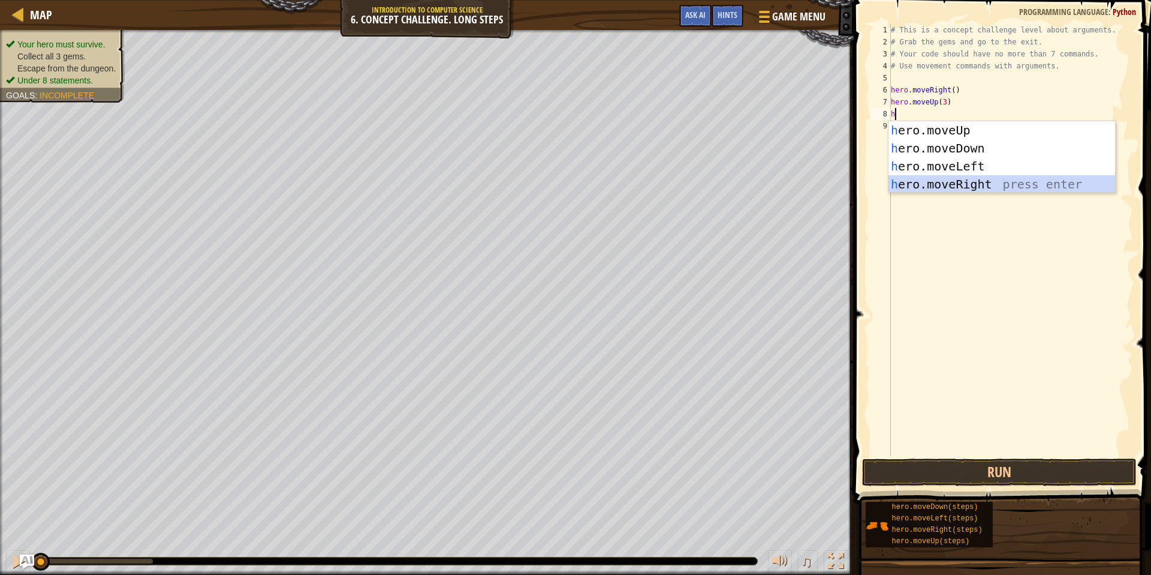
click at [954, 179] on div "h ero.moveUp press enter h ero.moveDown press enter h ero.moveLeft press enter …" at bounding box center [1002, 175] width 227 height 108
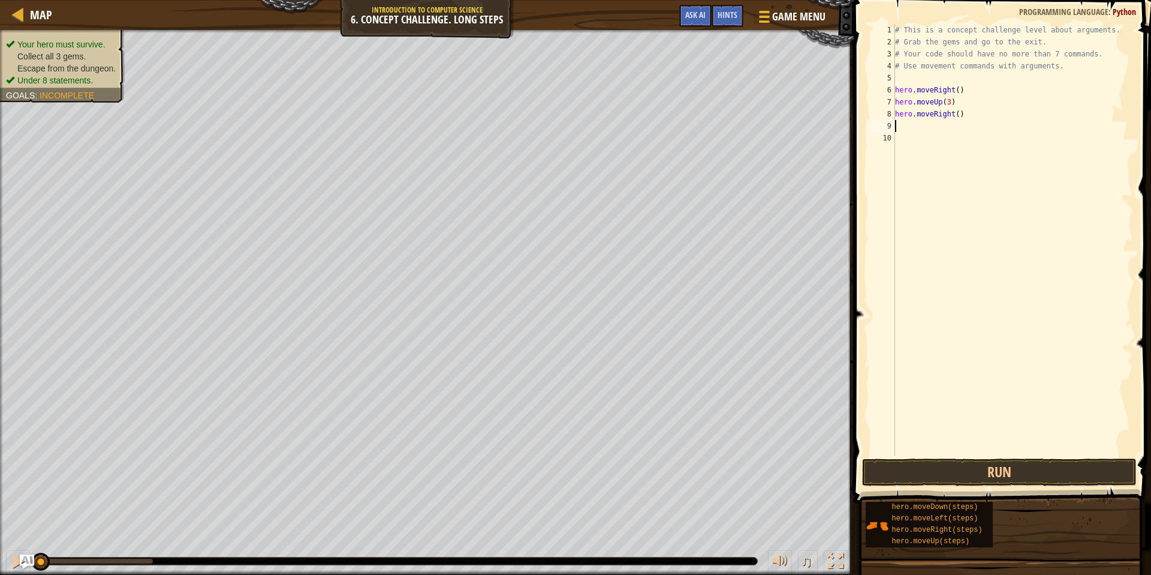
click at [960, 113] on div "# This is a concept challenge level about arguments. # Grab the gems and go to …" at bounding box center [1013, 252] width 241 height 456
type textarea "hero.moveRight(2)"
click at [1024, 200] on div "# This is a concept challenge level about arguments. # Grab the gems and go to …" at bounding box center [1013, 252] width 241 height 456
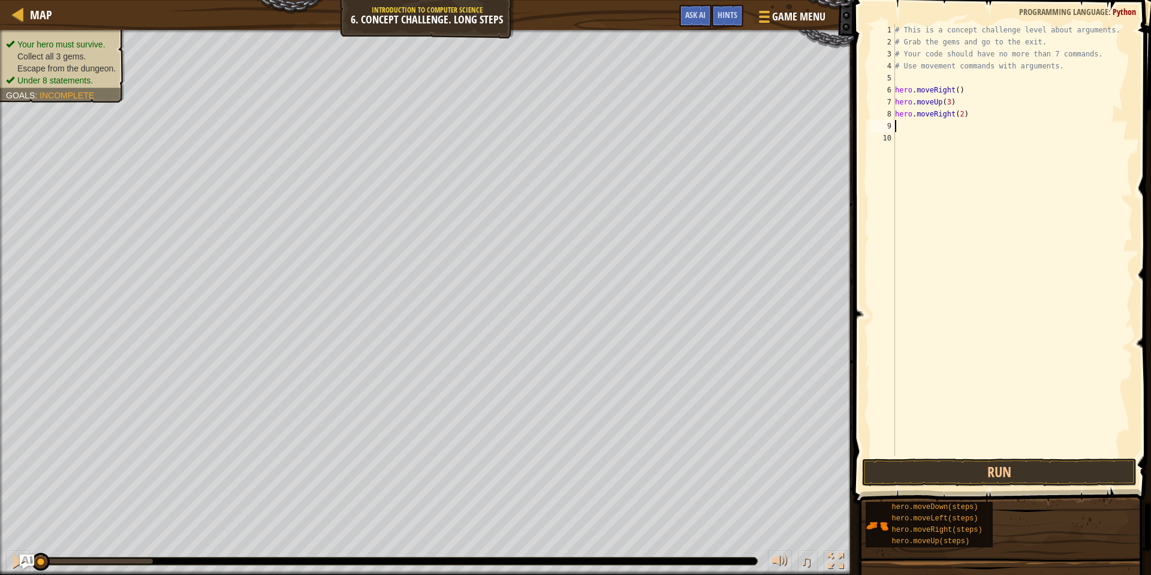
click at [941, 124] on div "# This is a concept challenge level about arguments. # Grab the gems and go to …" at bounding box center [1013, 252] width 241 height 456
type textarea "h"
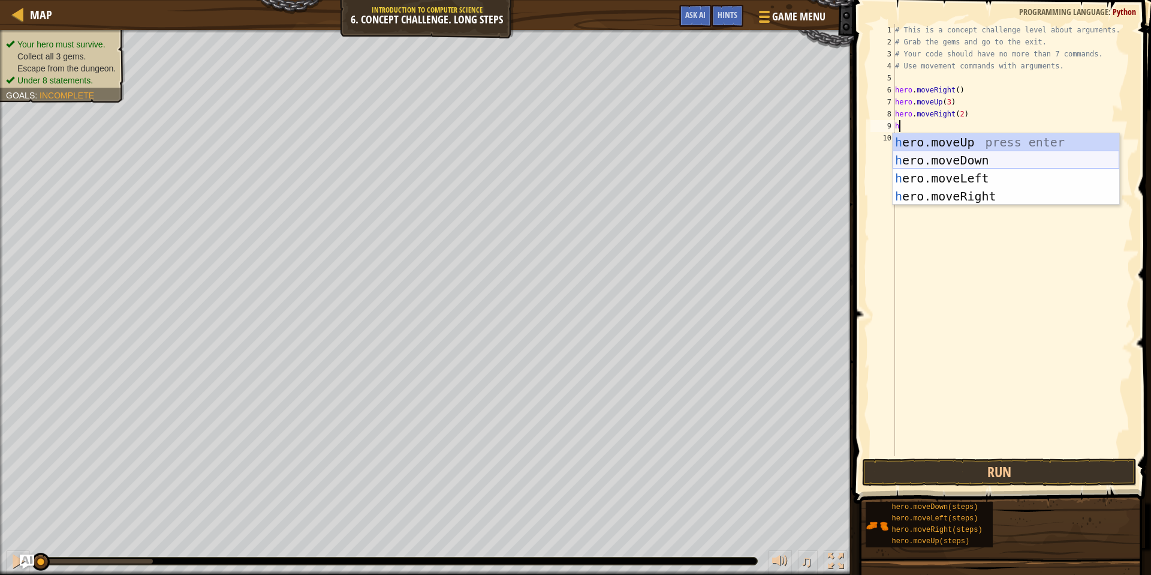
click at [1002, 163] on div "h ero.moveUp press enter h ero.moveDown press enter h ero.moveLeft press enter …" at bounding box center [1006, 187] width 227 height 108
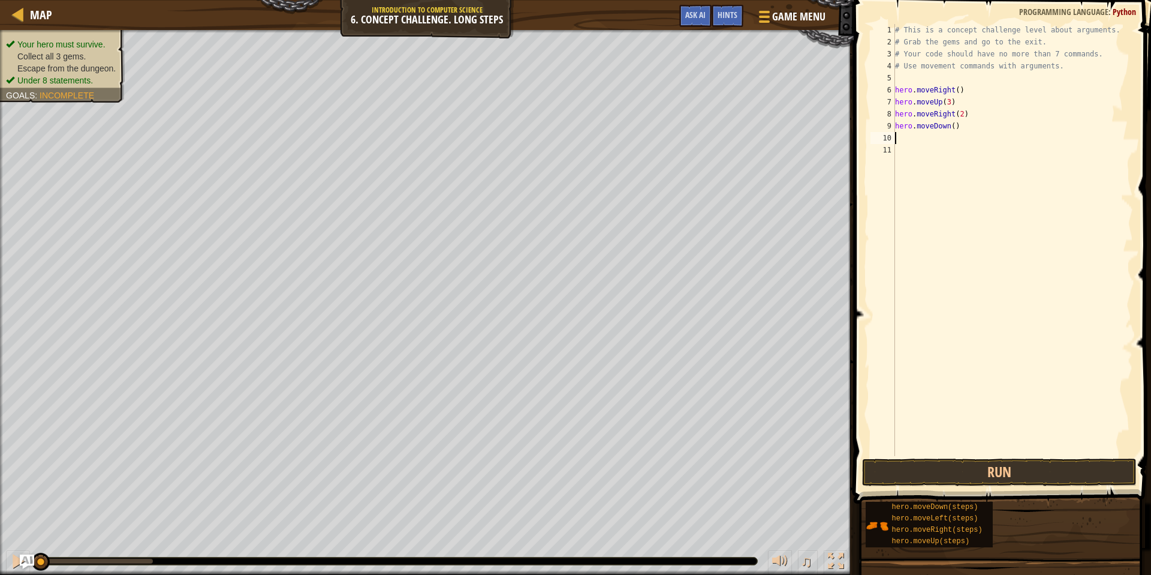
type textarea "h"
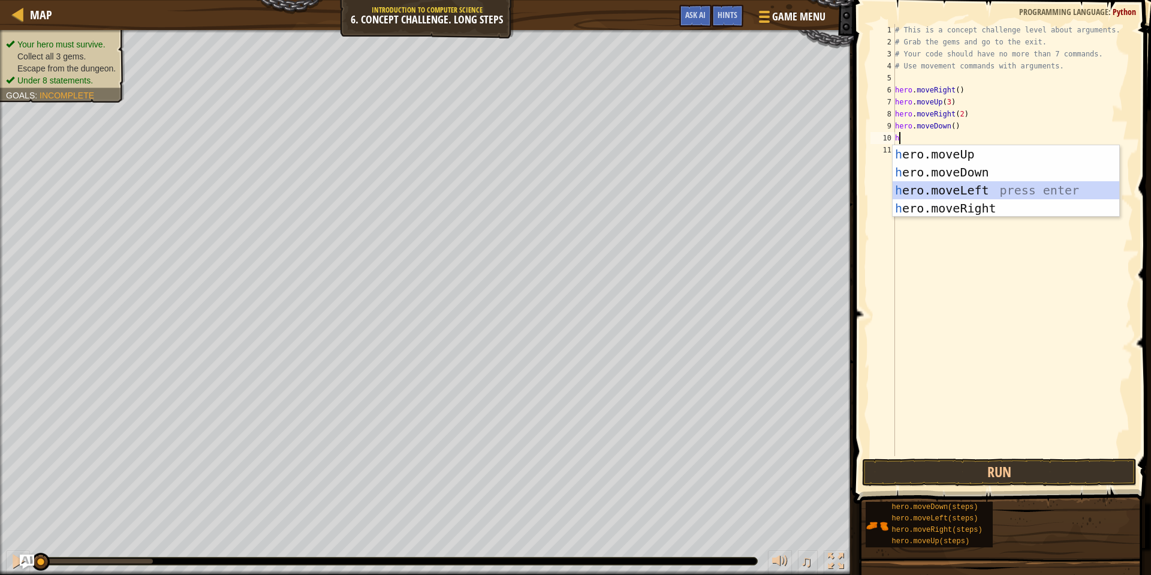
click at [976, 185] on div "h ero.moveUp press enter h ero.moveDown press enter h ero.moveLeft press enter …" at bounding box center [1006, 199] width 227 height 108
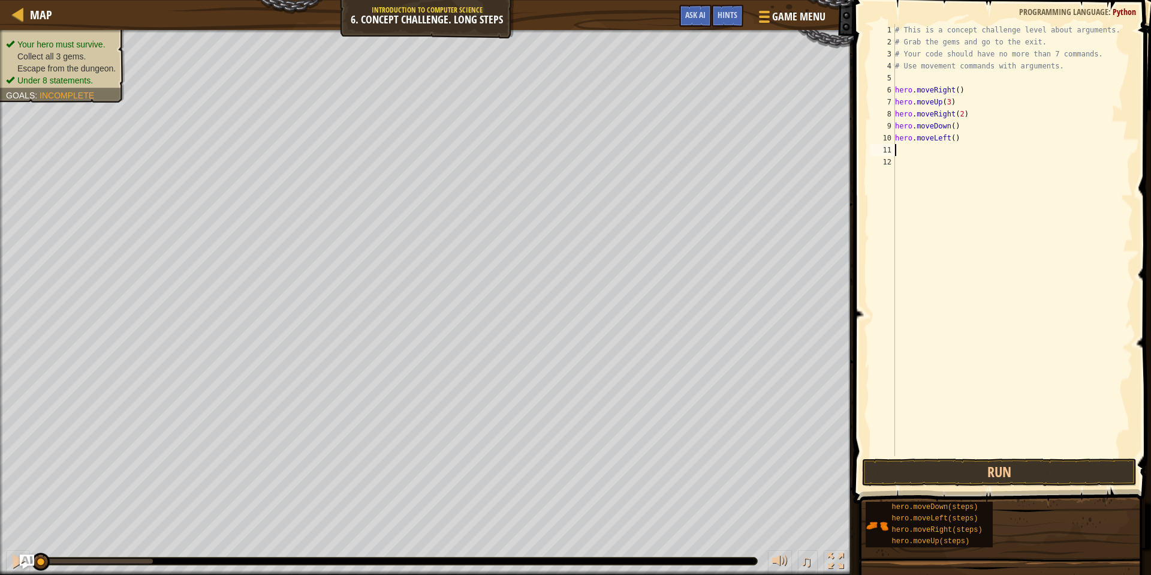
type textarea "h"
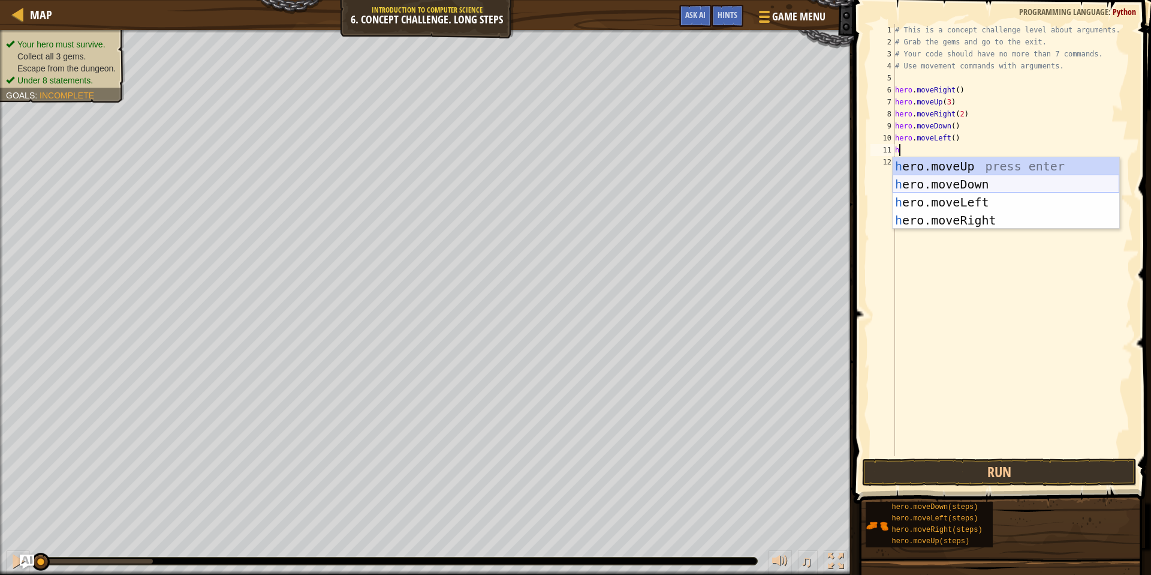
click at [969, 189] on div "h ero.moveUp press enter h ero.moveDown press enter h ero.moveLeft press enter …" at bounding box center [1006, 211] width 227 height 108
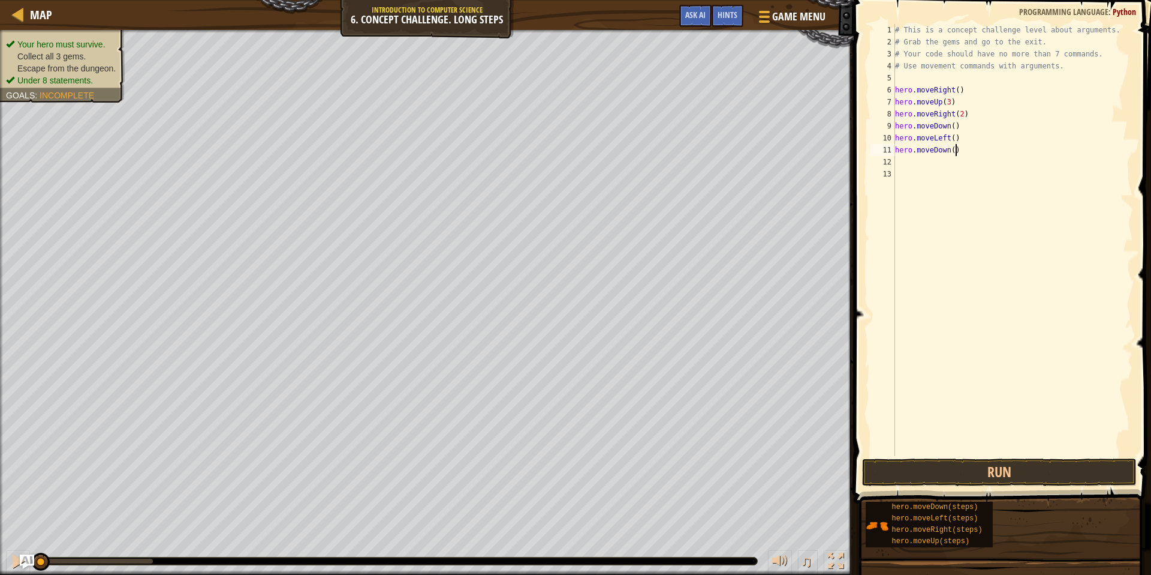
click at [955, 148] on div "# This is a concept challenge level about arguments. # Grab the gems and go to …" at bounding box center [1013, 252] width 241 height 456
type textarea "hero.moveDown(2)"
drag, startPoint x: 1013, startPoint y: 186, endPoint x: 947, endPoint y: 170, distance: 67.9
click at [1011, 186] on div "# This is a concept challenge level about arguments. # Grab the gems and go to …" at bounding box center [1013, 252] width 241 height 456
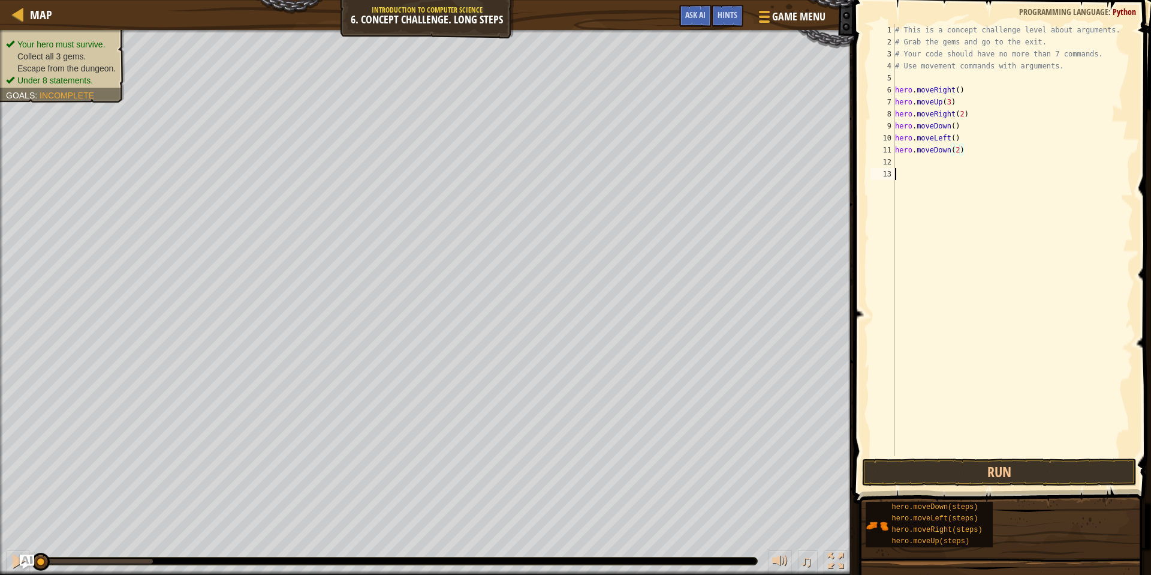
scroll to position [5, 0]
click at [937, 166] on div "# This is a concept challenge level about arguments. # Grab the gems and go to …" at bounding box center [1013, 252] width 241 height 456
type textarea "h"
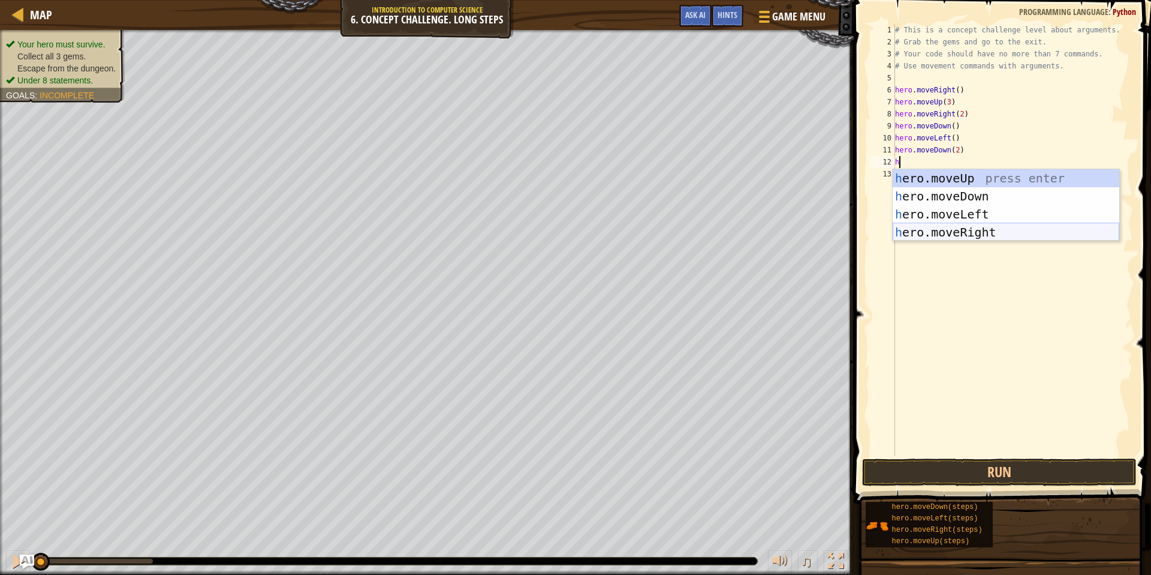
click at [960, 228] on div "h ero.moveUp press enter h ero.moveDown press enter h ero.moveLeft press enter …" at bounding box center [1006, 223] width 227 height 108
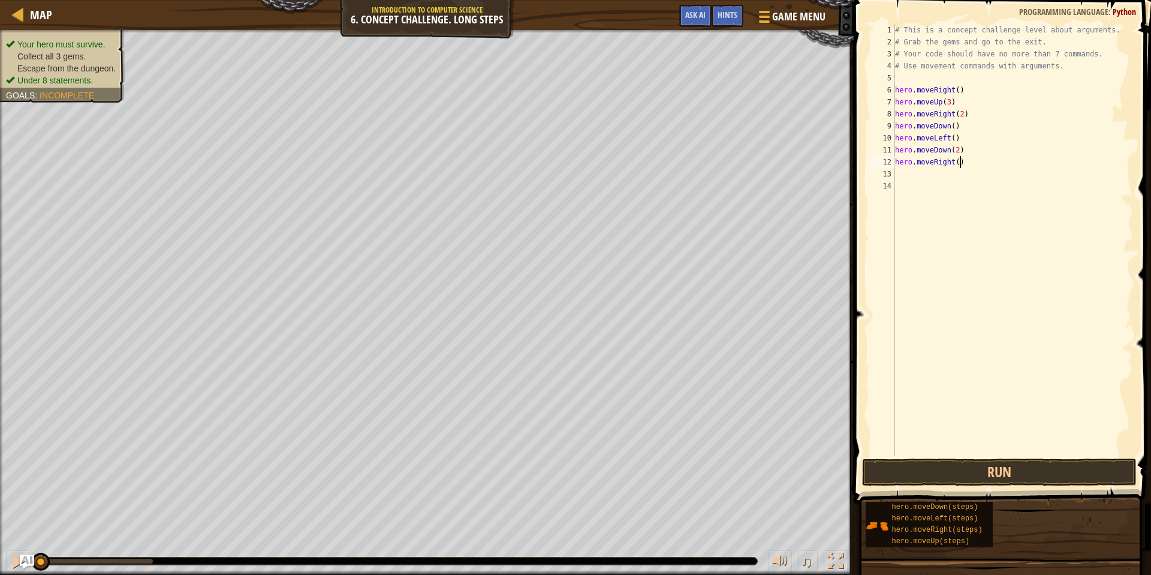
click at [960, 161] on div "# This is a concept challenge level about arguments. # Grab the gems and go to …" at bounding box center [1013, 252] width 241 height 456
type textarea "hero.moveRight(3)"
click at [946, 187] on div "# This is a concept challenge level about arguments. # Grab the gems and go to …" at bounding box center [1013, 252] width 241 height 456
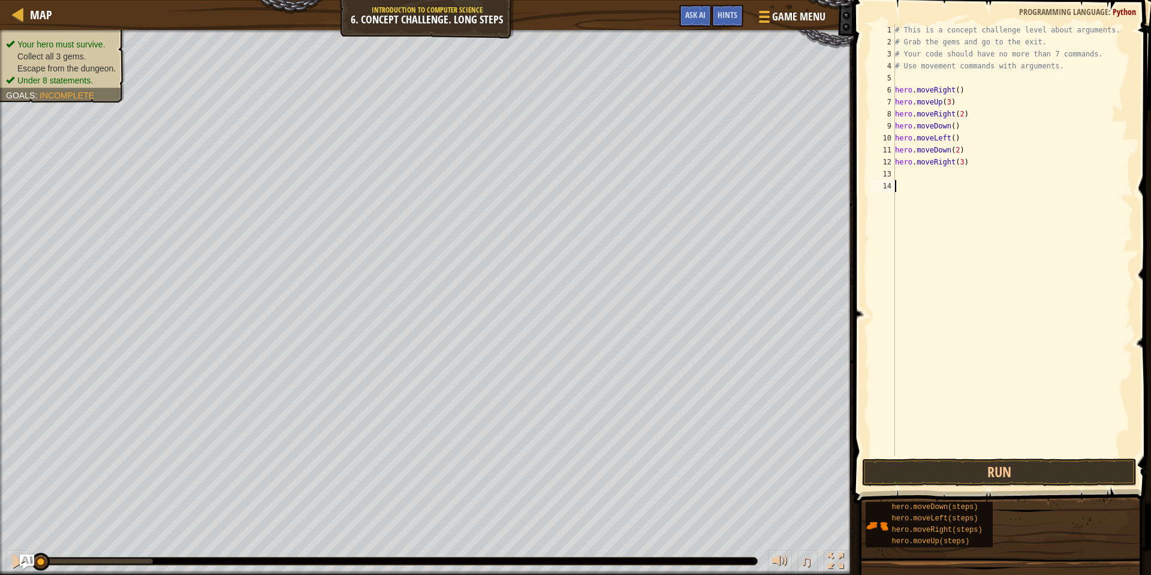
click at [943, 163] on div "# This is a concept challenge level about arguments. # Grab the gems and go to …" at bounding box center [1013, 252] width 241 height 456
type textarea "hero.moveRihght(3)"
click at [981, 219] on div "# This is a concept challenge level about arguments. # Grab the gems and go to …" at bounding box center [1013, 252] width 241 height 456
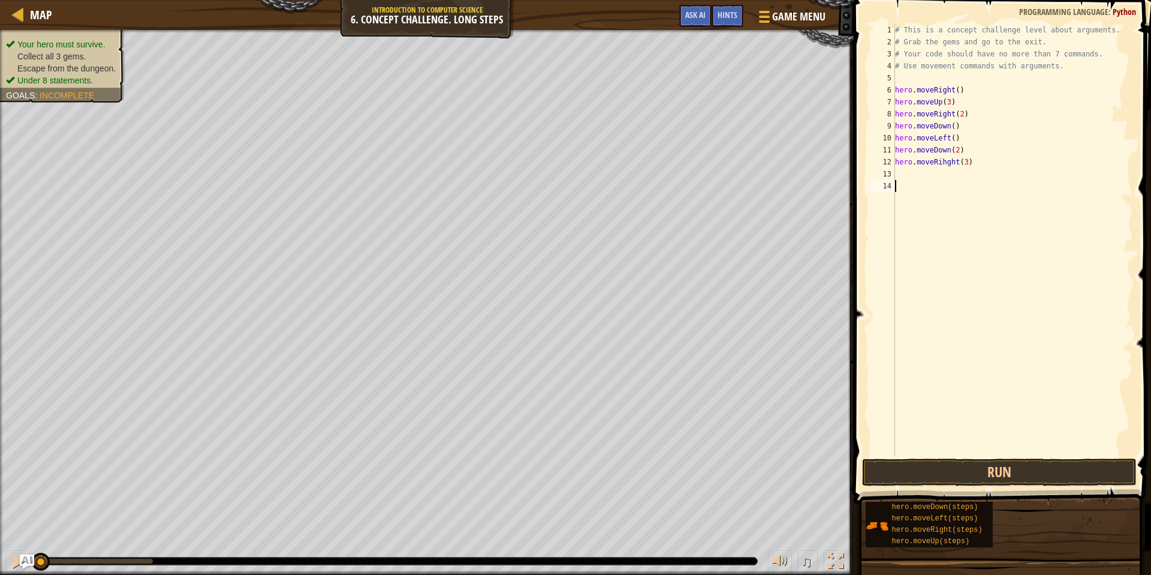
click at [943, 169] on div "# This is a concept challenge level about arguments. # Grab the gems and go to …" at bounding box center [1013, 252] width 241 height 456
click at [948, 161] on div "# This is a concept challenge level about arguments. # Grab the gems and go to …" at bounding box center [1013, 252] width 241 height 456
type textarea "hero.moveRight(3)"
click at [949, 176] on div "# This is a concept challenge level about arguments. # Grab the gems and go to …" at bounding box center [1013, 252] width 241 height 456
type textarea "h"
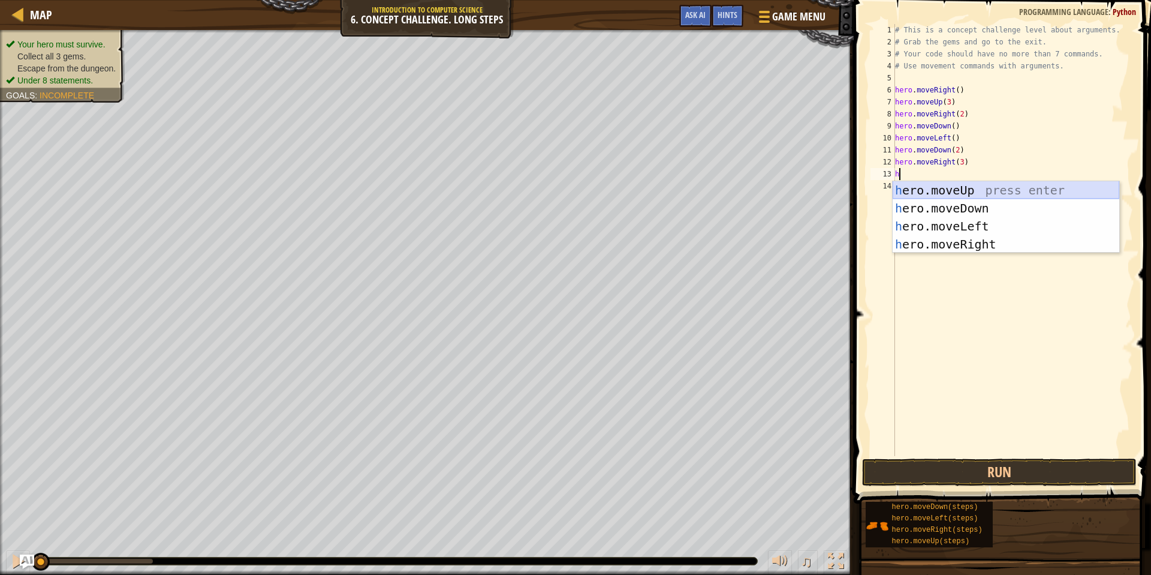
click at [948, 191] on div "h ero.moveUp press enter h ero.moveDown press enter h ero.moveLeft press enter …" at bounding box center [1006, 235] width 227 height 108
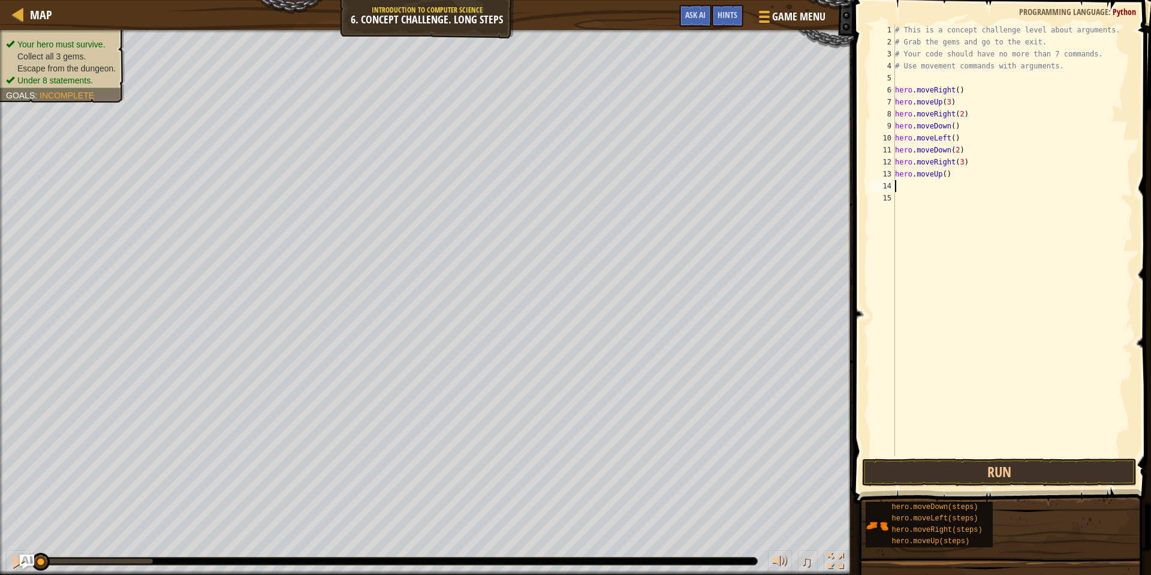
click at [949, 175] on div "# This is a concept challenge level about arguments. # Grab the gems and go to …" at bounding box center [1013, 252] width 241 height 456
type textarea "hero.moveUp(1)"
click at [967, 182] on div "# This is a concept challenge level about arguments. # Grab the gems and go to …" at bounding box center [1013, 252] width 241 height 456
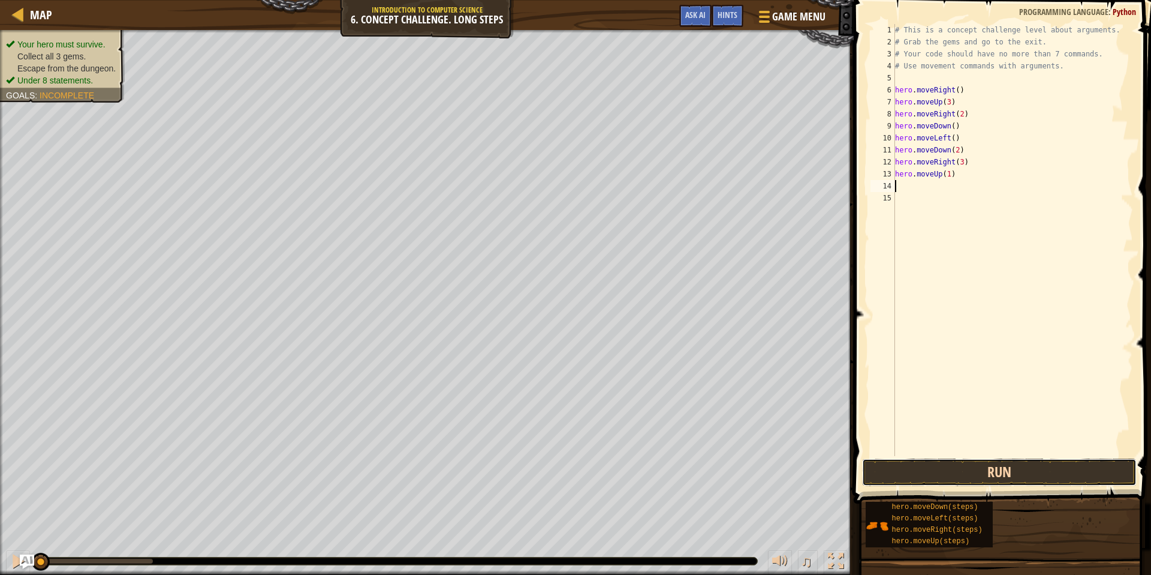
click at [946, 462] on button "Run" at bounding box center [999, 472] width 274 height 28
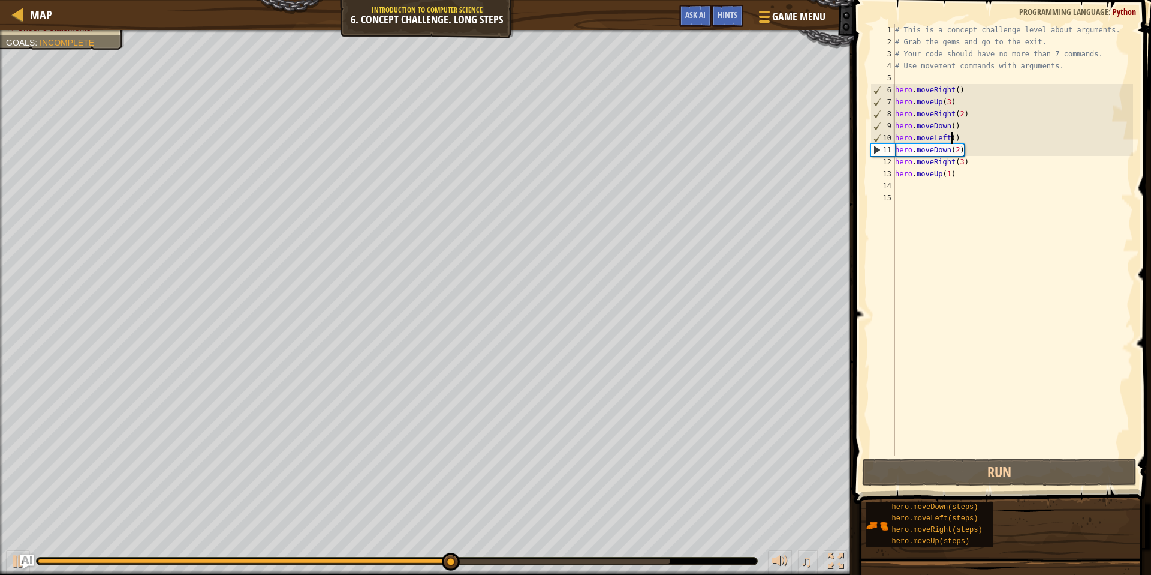
click at [954, 136] on div "# This is a concept challenge level about arguments. # Grab the gems and go to …" at bounding box center [1013, 252] width 241 height 456
click at [954, 127] on div "# This is a concept challenge level about arguments. # Grab the gems and go to …" at bounding box center [1013, 252] width 241 height 456
click at [956, 126] on div "# This is a concept challenge level about arguments. # Grab the gems and go to …" at bounding box center [1013, 252] width 241 height 456
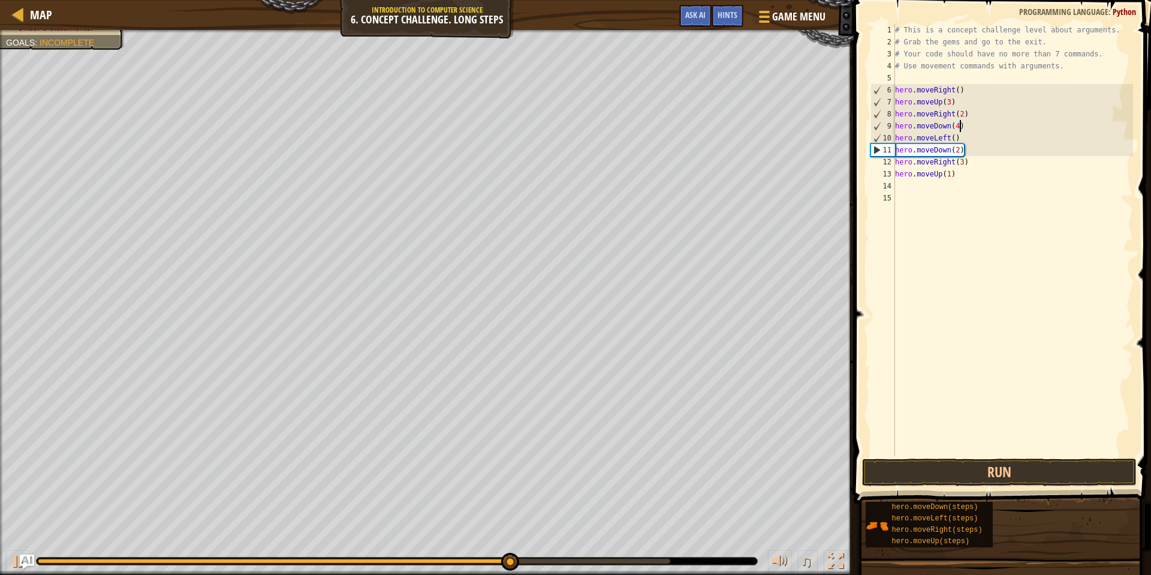
scroll to position [5, 5]
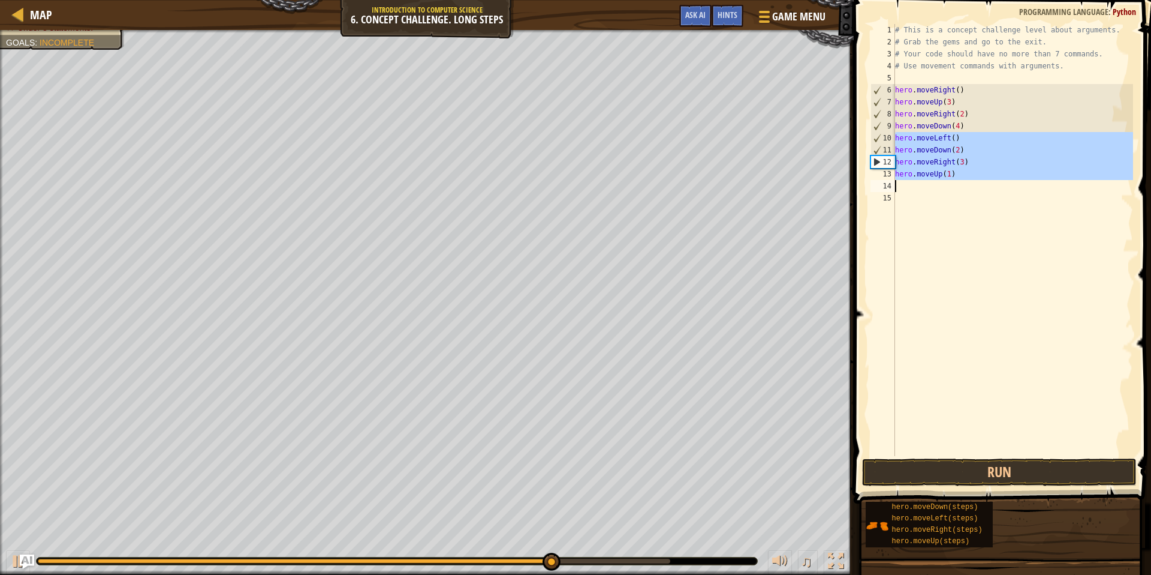
drag, startPoint x: 895, startPoint y: 138, endPoint x: 991, endPoint y: 191, distance: 109.5
click at [991, 191] on div "# This is a concept challenge level about arguments. # Grab the gems and go to …" at bounding box center [1013, 252] width 241 height 456
type textarea "hero.moveUp(1)"
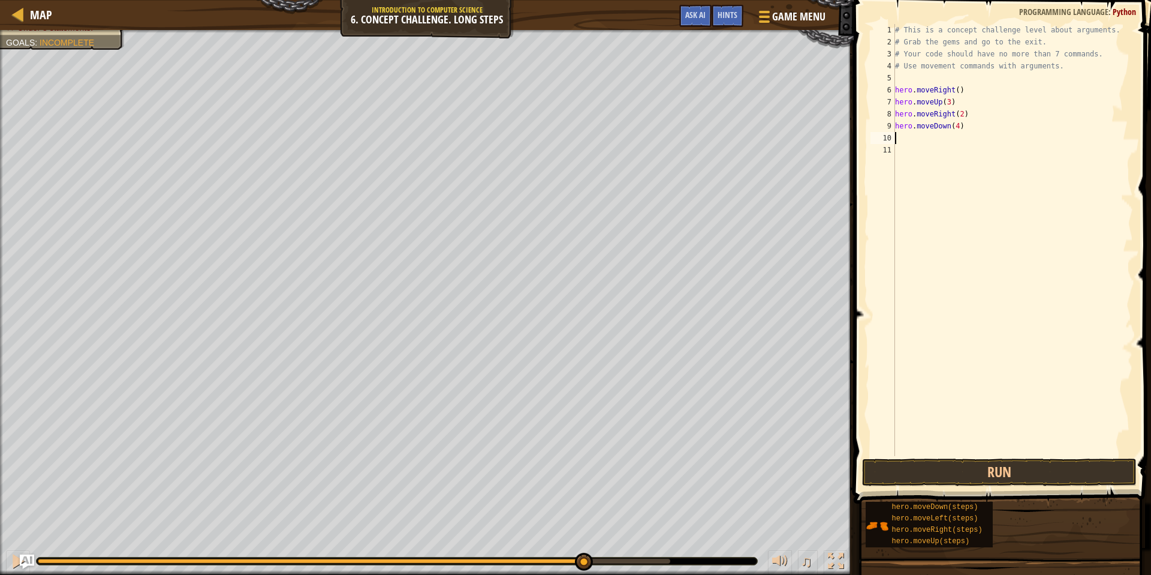
type textarea "h"
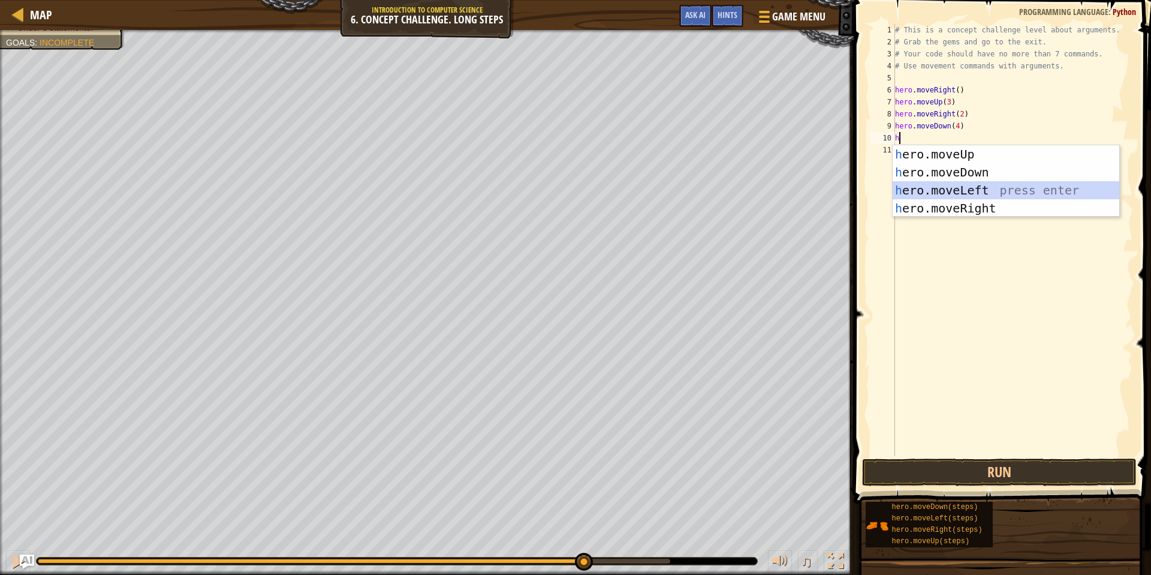
click at [955, 187] on div "h ero.moveUp press enter h ero.moveDown press enter h ero.moveLeft press enter …" at bounding box center [1006, 199] width 227 height 108
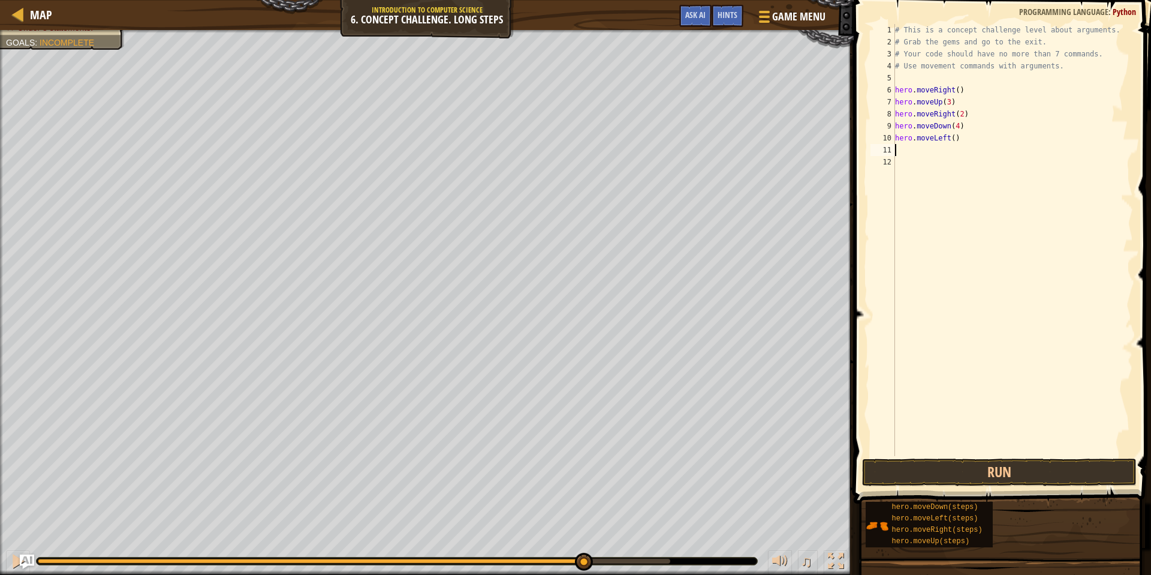
type textarea "h"
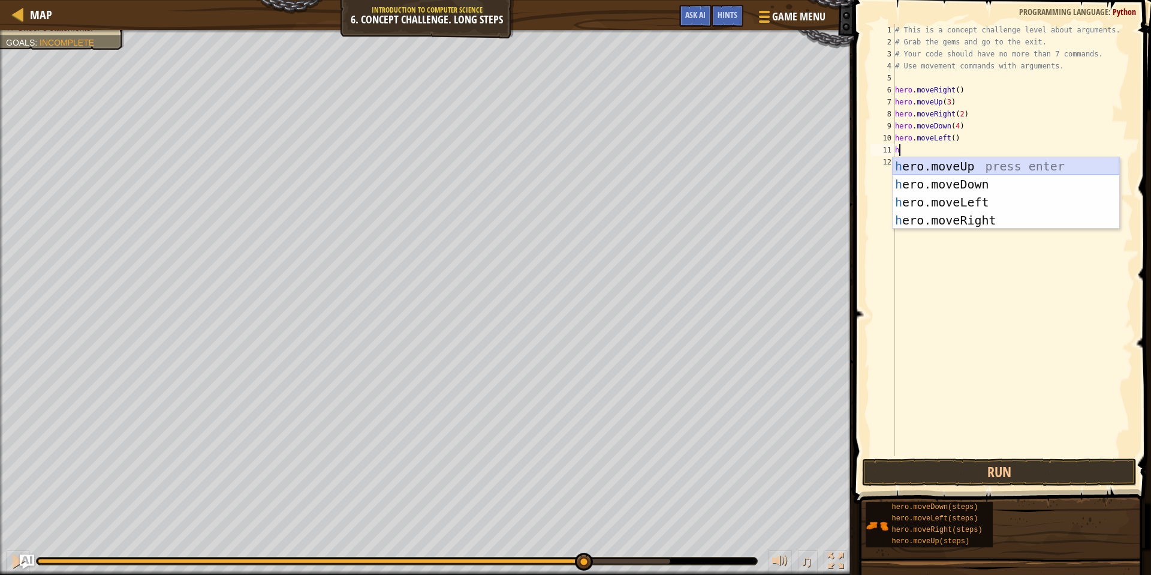
click at [949, 159] on div "h ero.moveUp press enter h ero.moveDown press enter h ero.moveLeft press enter …" at bounding box center [1006, 211] width 227 height 108
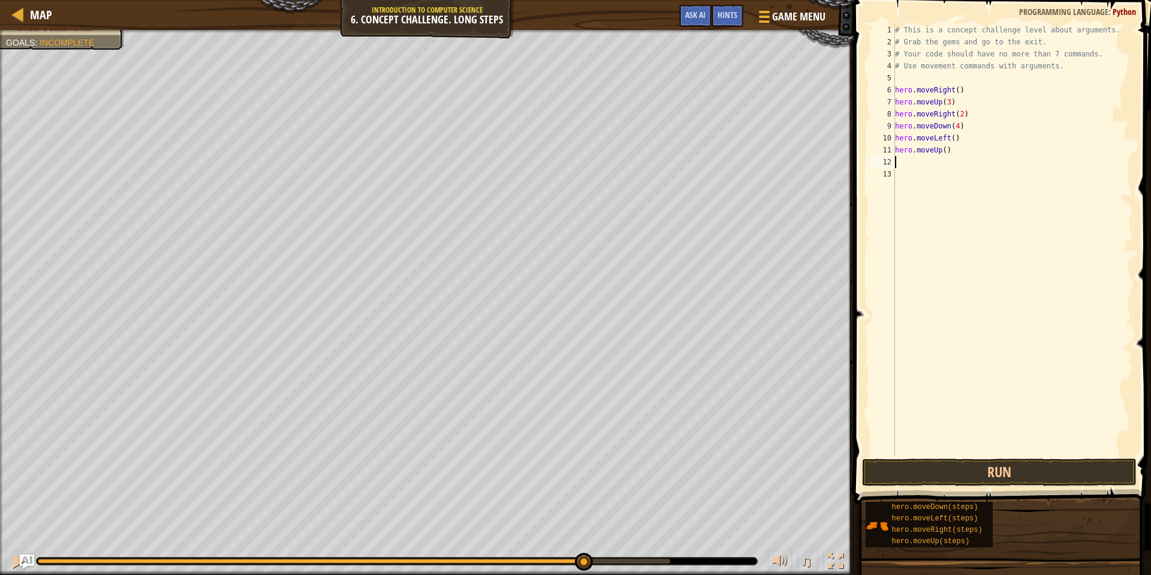
click at [949, 151] on div "# This is a concept challenge level about arguments. # Grab the gems and go to …" at bounding box center [1013, 252] width 241 height 456
click at [947, 151] on div "# This is a concept challenge level about arguments. # Grab the gems and go to …" at bounding box center [1013, 252] width 241 height 456
type textarea "hero.moveUp(2)"
click at [985, 218] on div "# This is a concept challenge level about arguments. # Grab the gems and go to …" at bounding box center [1013, 252] width 241 height 456
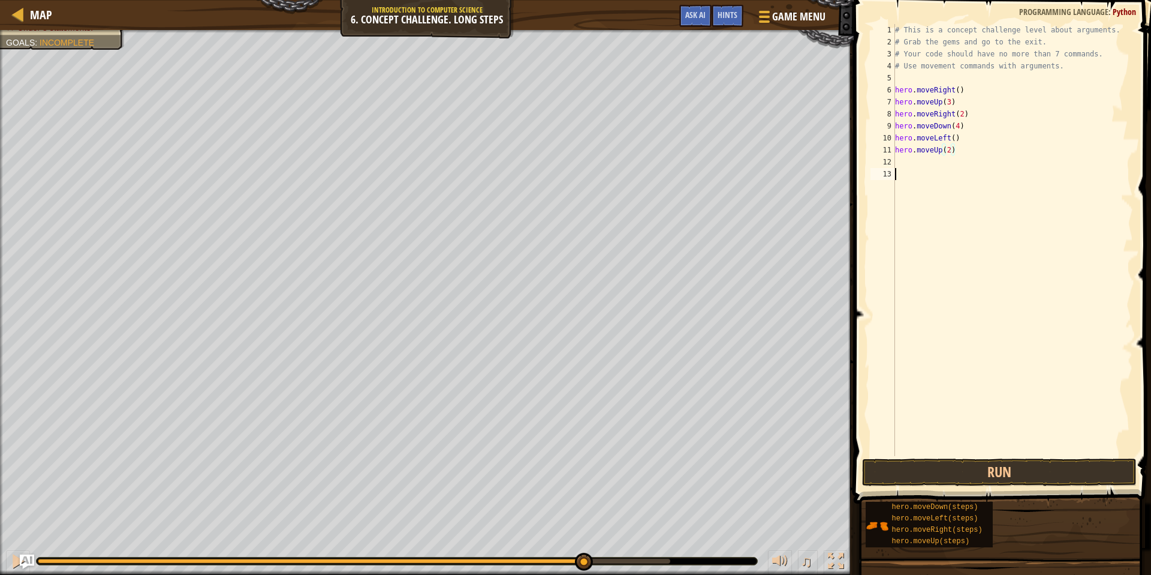
scroll to position [5, 0]
click at [924, 149] on div "# This is a concept challenge level about arguments. # Grab the gems and go to …" at bounding box center [1013, 252] width 241 height 456
type textarea "hero.moveUp(2)"
click at [926, 160] on div "# This is a concept challenge level about arguments. # Grab the gems and go to …" at bounding box center [1013, 252] width 241 height 456
type textarea "h"
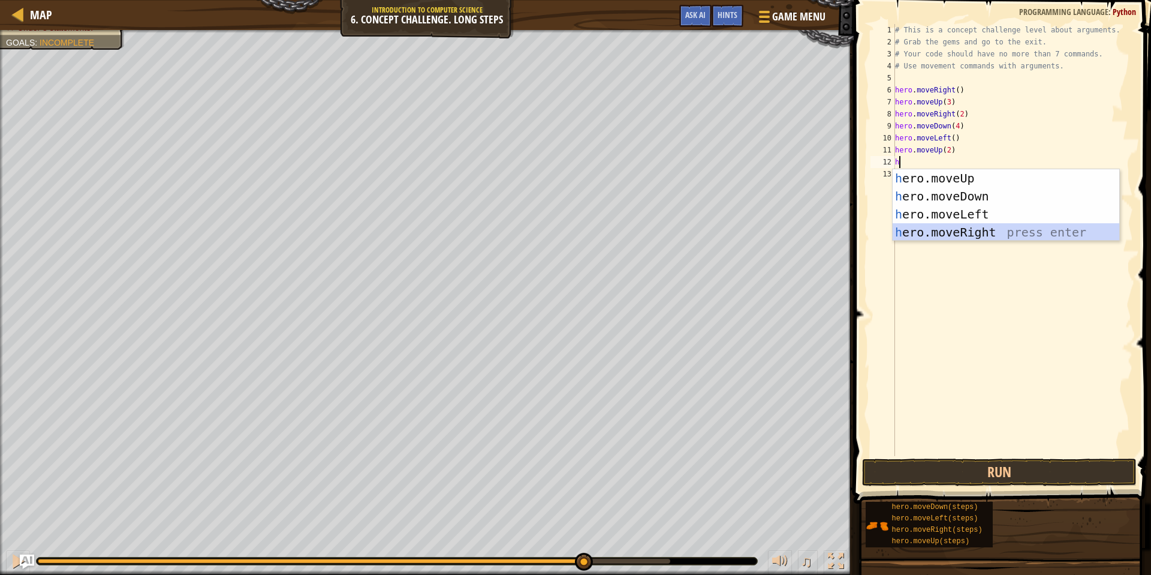
click at [958, 226] on div "h ero.moveUp press enter h ero.moveDown press enter h ero.moveLeft press enter …" at bounding box center [1006, 223] width 227 height 108
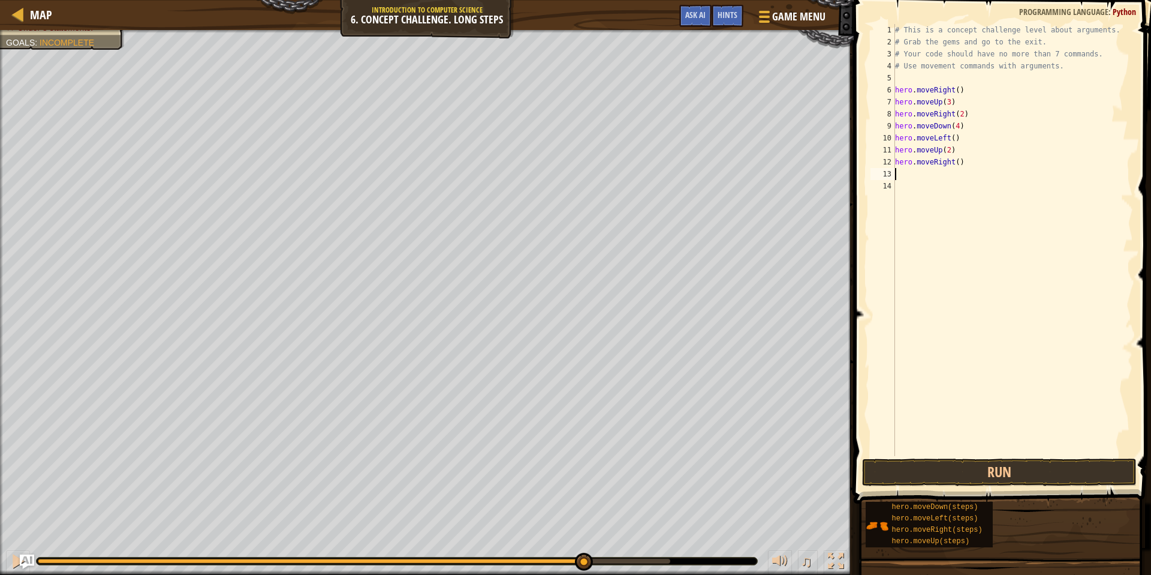
click at [956, 161] on div "# This is a concept challenge level about arguments. # Grab the gems and go to …" at bounding box center [1013, 252] width 241 height 456
click at [958, 163] on div "# This is a concept challenge level about arguments. # Grab the gems and go to …" at bounding box center [1013, 252] width 241 height 456
type textarea "hero.moveRight(3)"
drag, startPoint x: 983, startPoint y: 197, endPoint x: 984, endPoint y: 218, distance: 21.6
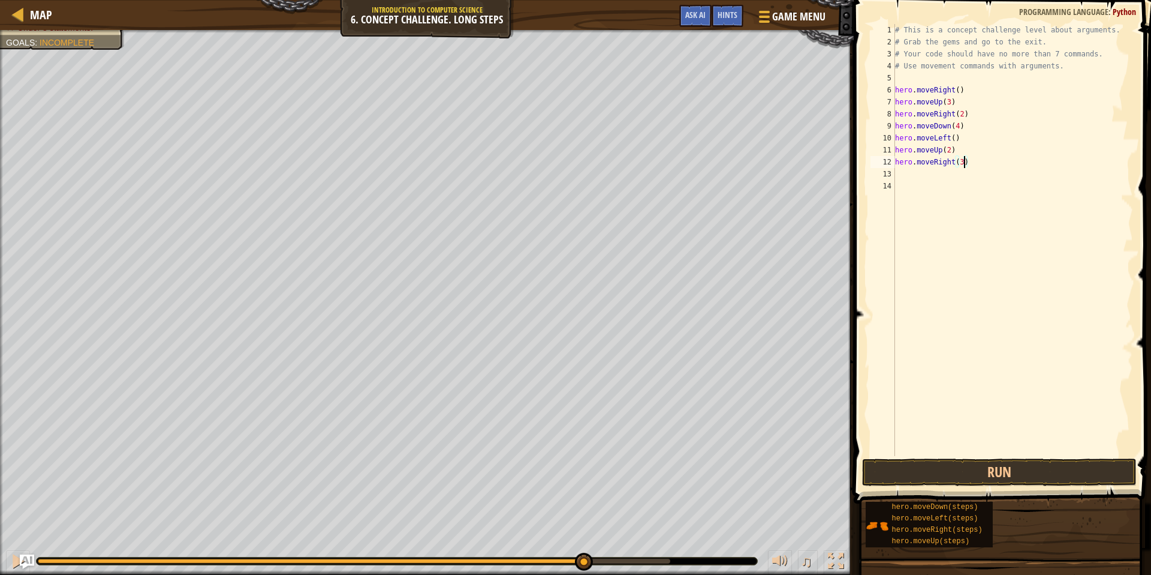
click at [983, 199] on div "# This is a concept challenge level about arguments. # Grab the gems and go to …" at bounding box center [1013, 252] width 241 height 456
click at [979, 464] on button "Run" at bounding box center [999, 472] width 274 height 28
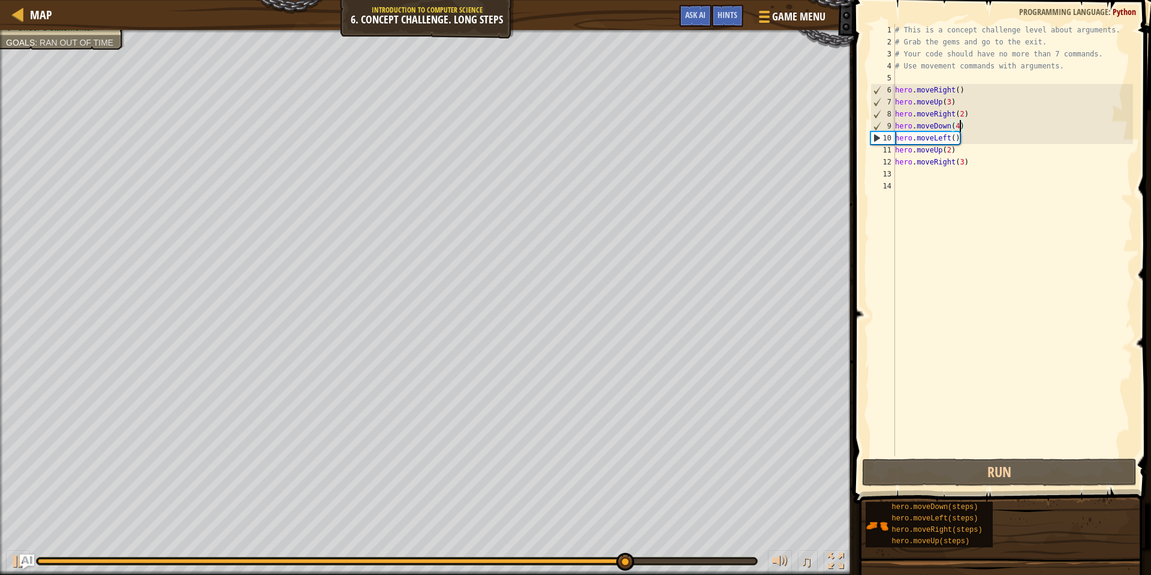
click at [958, 127] on div "# This is a concept challenge level about arguments. # Grab the gems and go to …" at bounding box center [1013, 252] width 241 height 456
type textarea "hero.moveDown(3)"
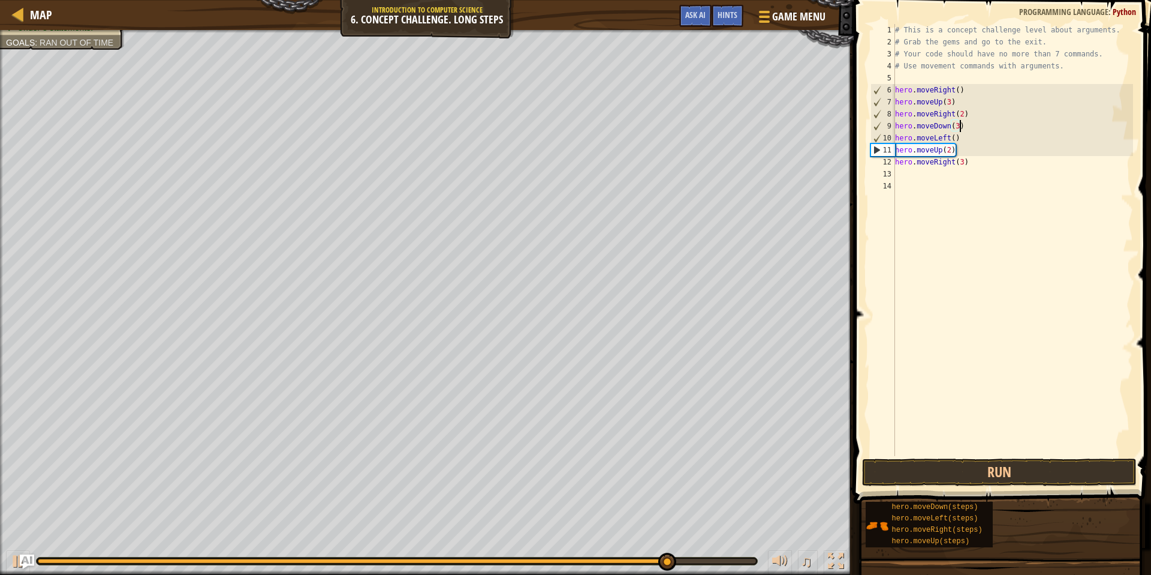
scroll to position [5, 5]
click at [1078, 224] on div "# This is a concept challenge level about arguments. # Grab the gems and go to …" at bounding box center [1013, 252] width 241 height 456
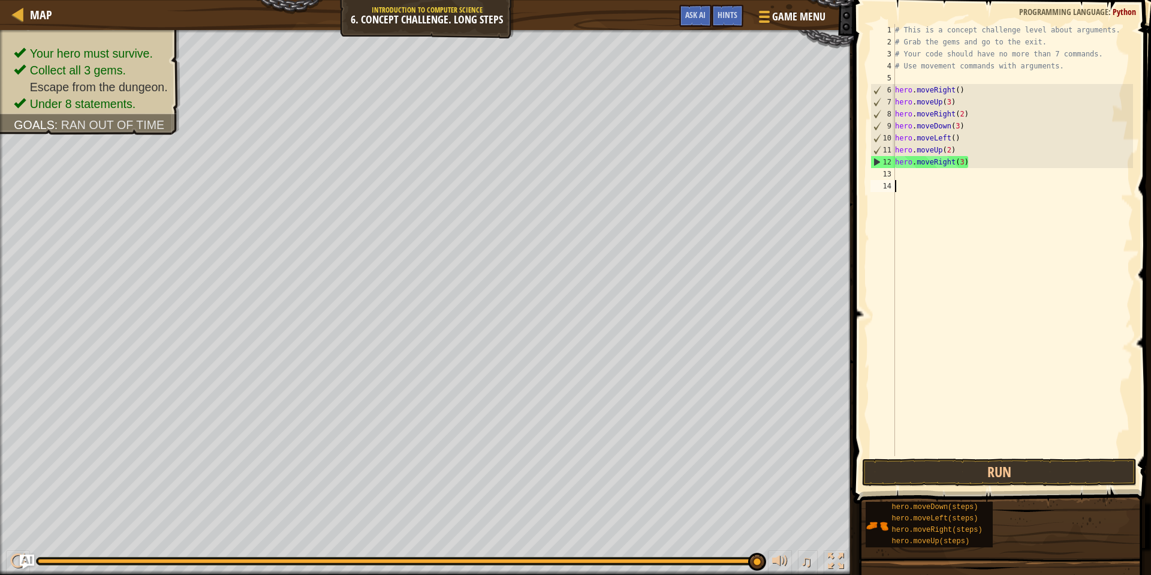
click at [879, 158] on div "12" at bounding box center [883, 162] width 24 height 12
type textarea "hero.moveRight(3)"
click at [963, 470] on button "Run" at bounding box center [999, 472] width 274 height 28
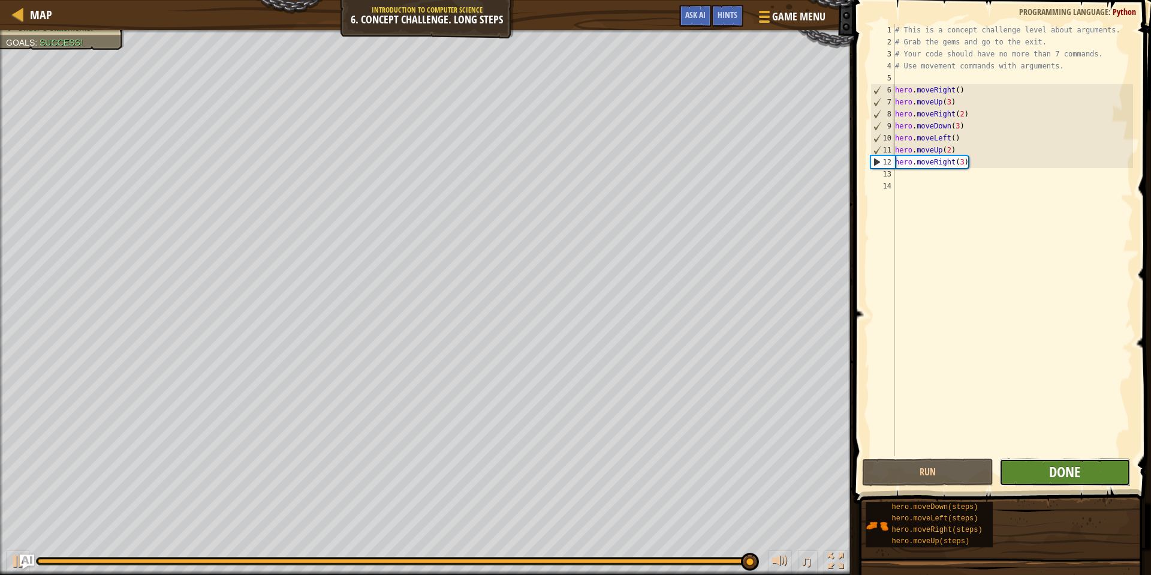
click at [1057, 468] on span "Done" at bounding box center [1065, 471] width 31 height 19
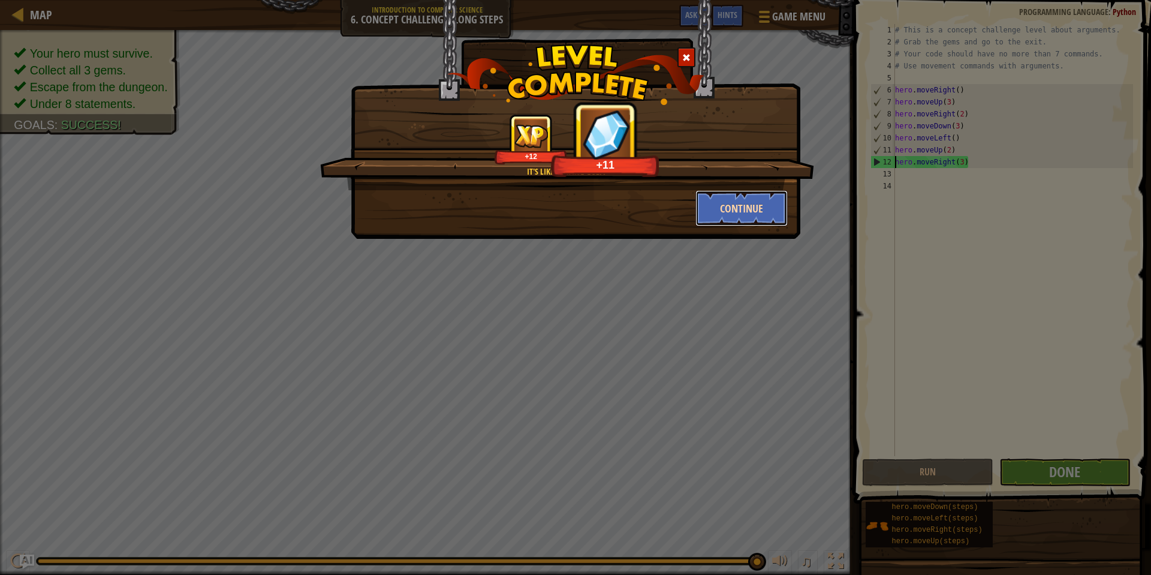
click at [731, 209] on button "Continue" at bounding box center [742, 208] width 93 height 36
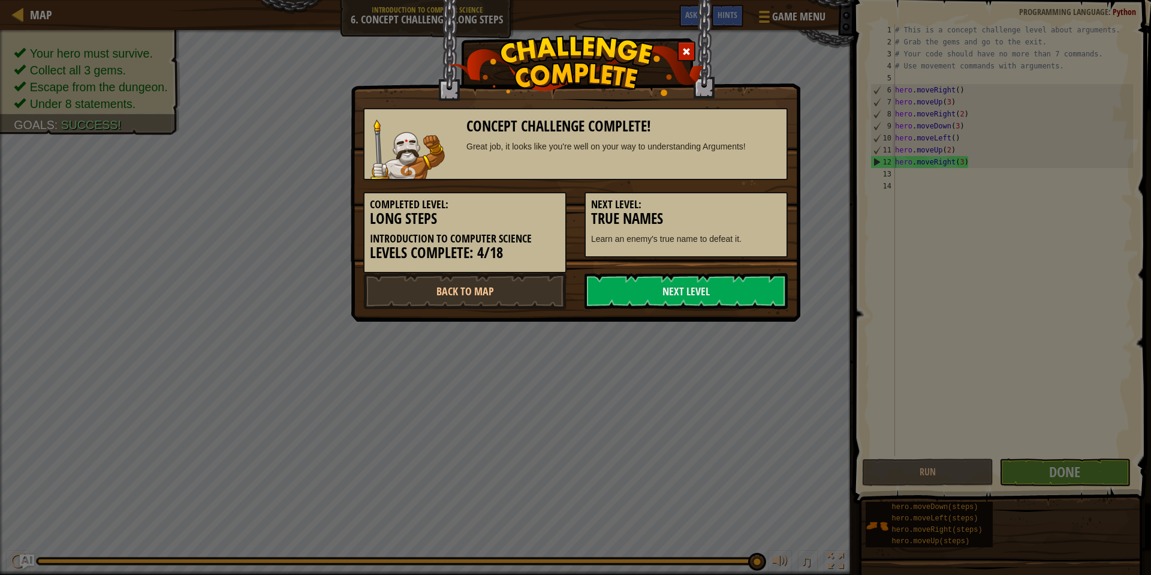
click at [441, 158] on img at bounding box center [408, 148] width 74 height 59
click at [668, 288] on link "Next Level" at bounding box center [686, 291] width 203 height 36
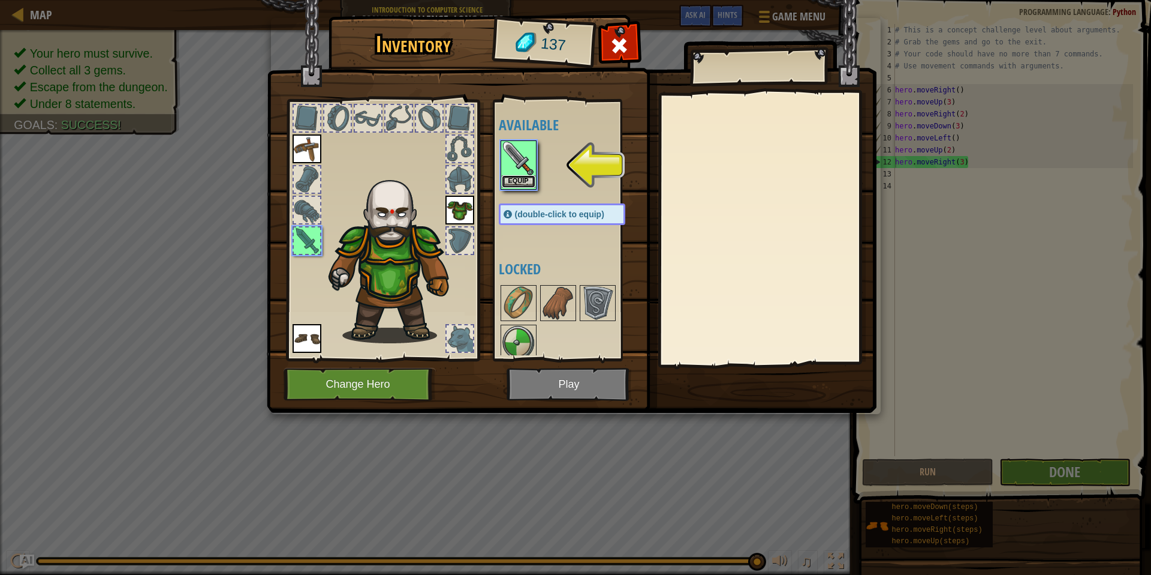
click at [512, 186] on button "Equip" at bounding box center [519, 181] width 34 height 13
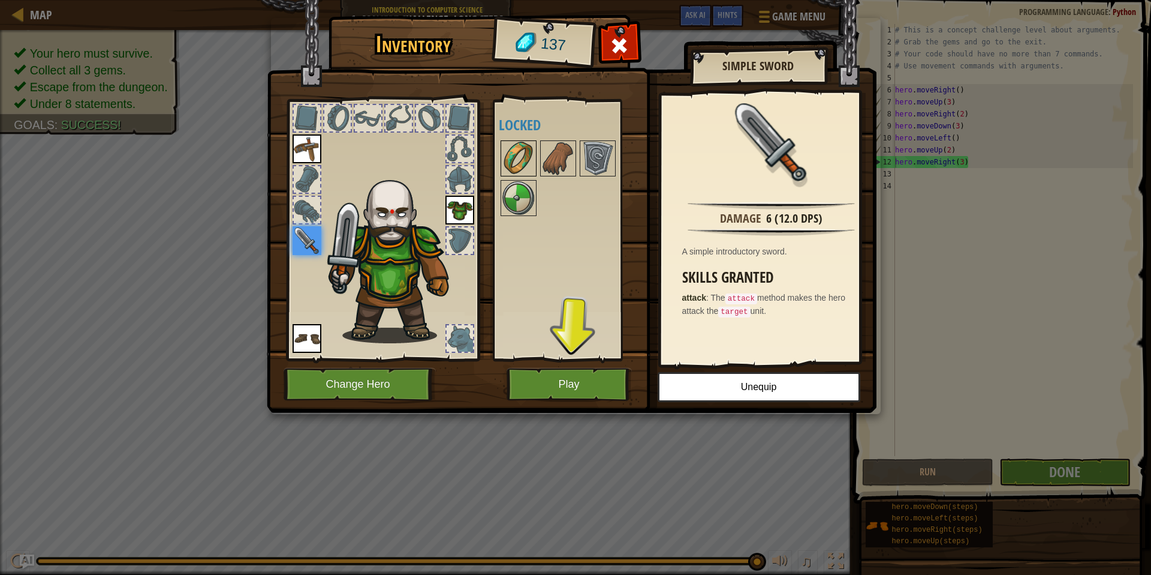
click at [516, 166] on img at bounding box center [519, 159] width 34 height 34
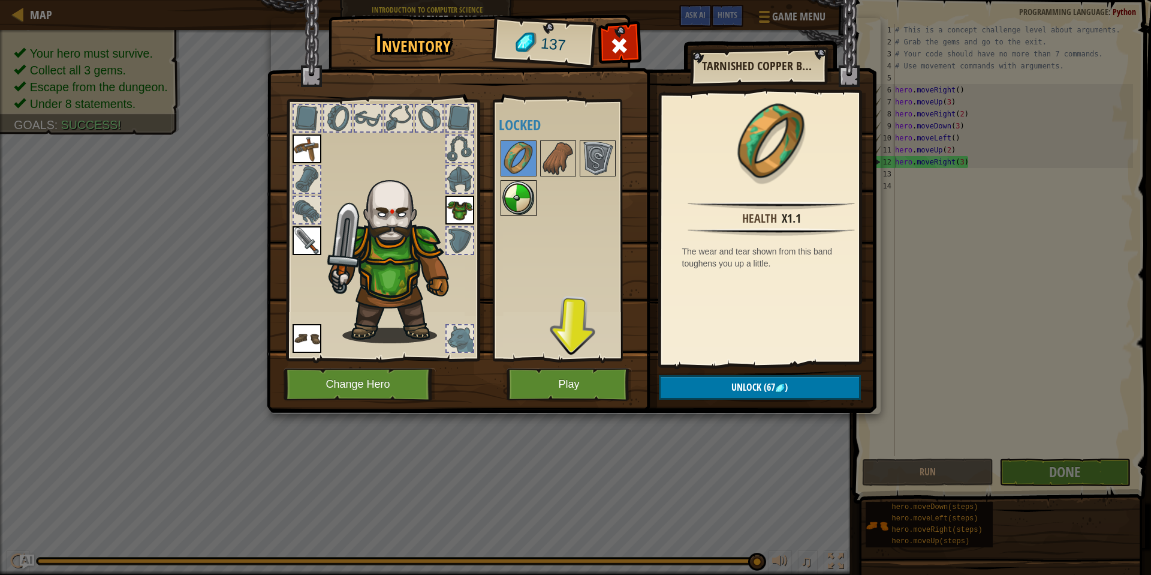
click at [513, 215] on div at bounding box center [519, 198] width 36 height 36
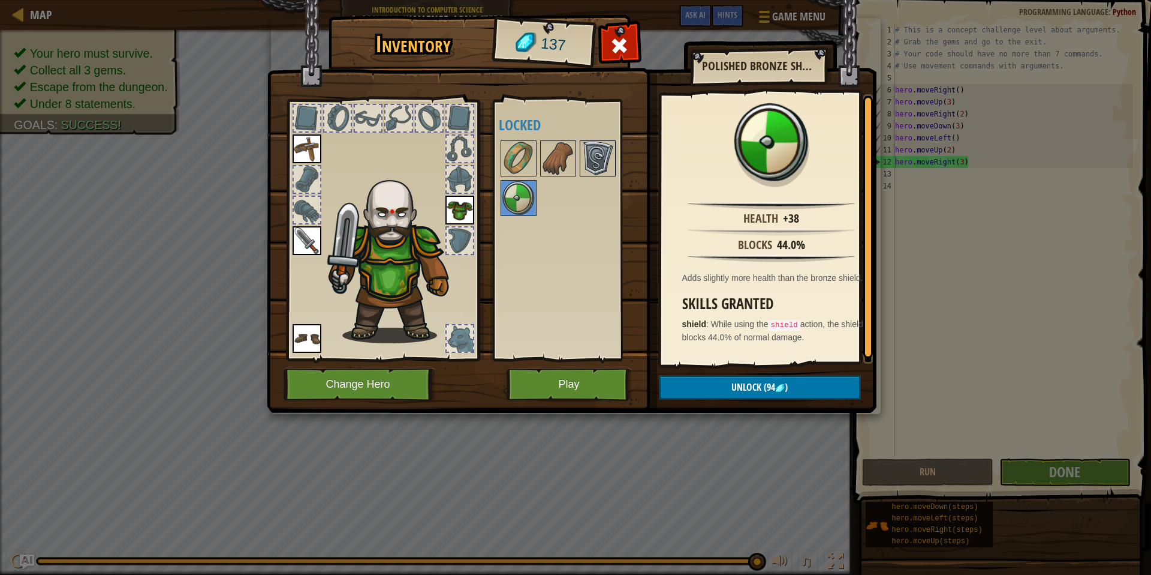
click at [595, 158] on img at bounding box center [598, 159] width 34 height 34
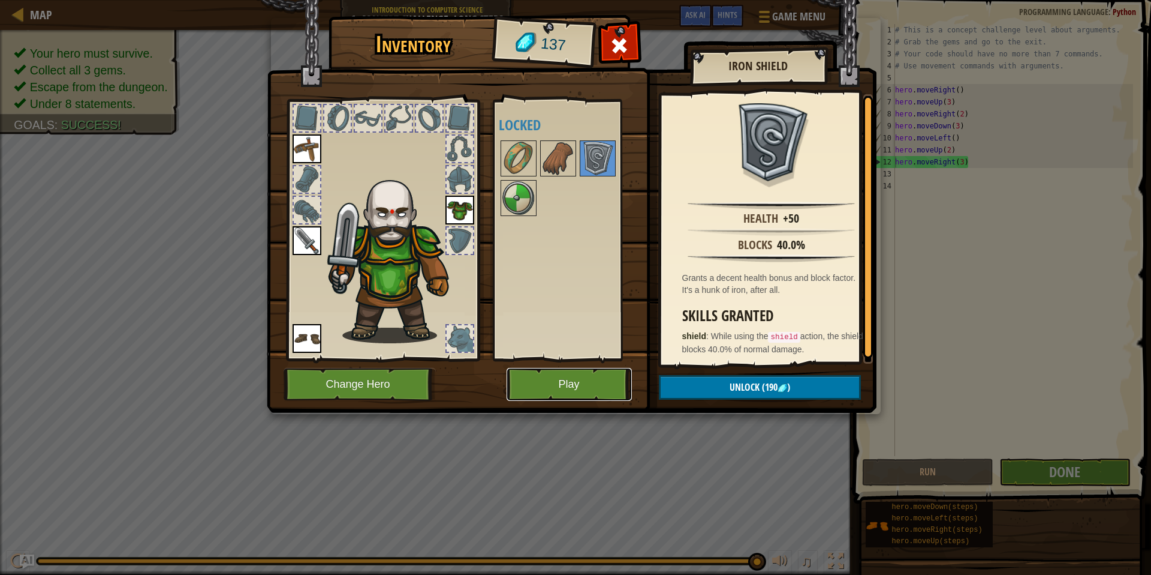
click at [562, 376] on button "Play" at bounding box center [569, 384] width 125 height 33
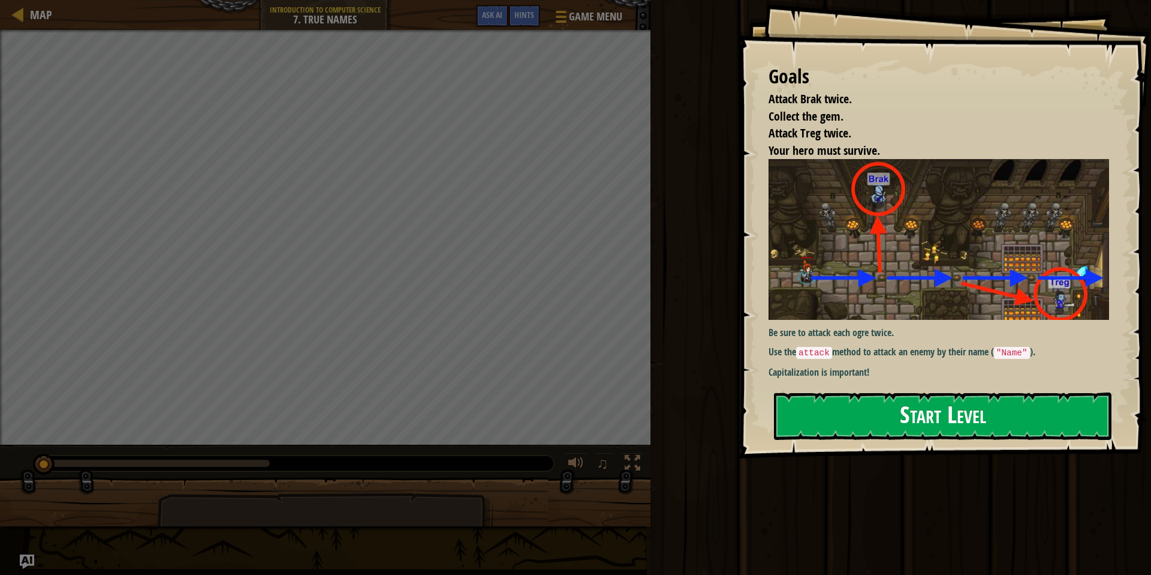
click at [909, 406] on button "Start Level" at bounding box center [943, 415] width 338 height 47
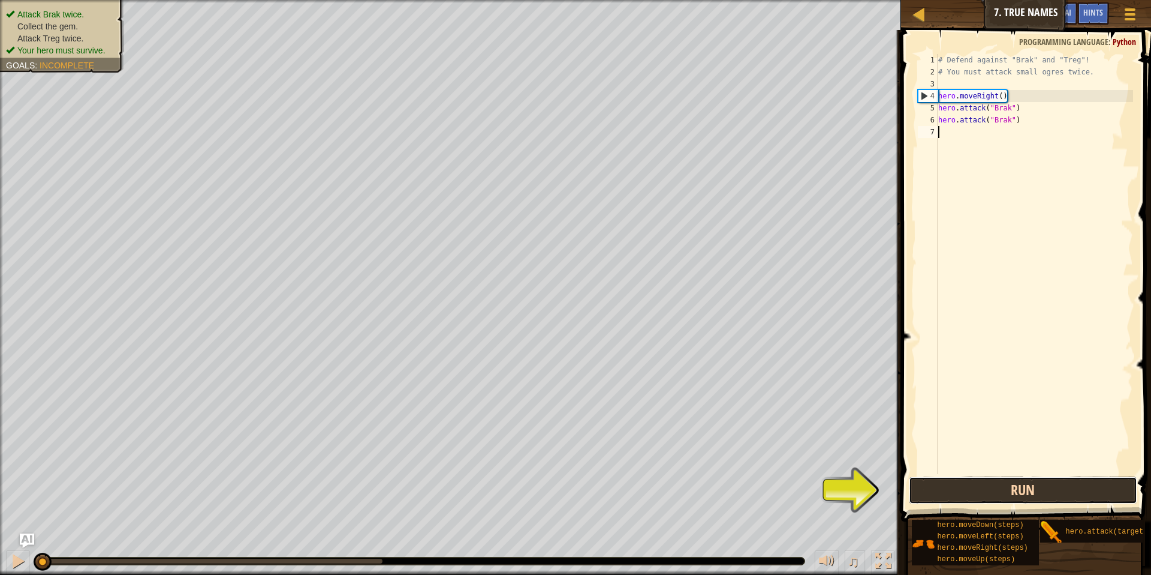
click at [981, 491] on button "Run" at bounding box center [1023, 490] width 228 height 28
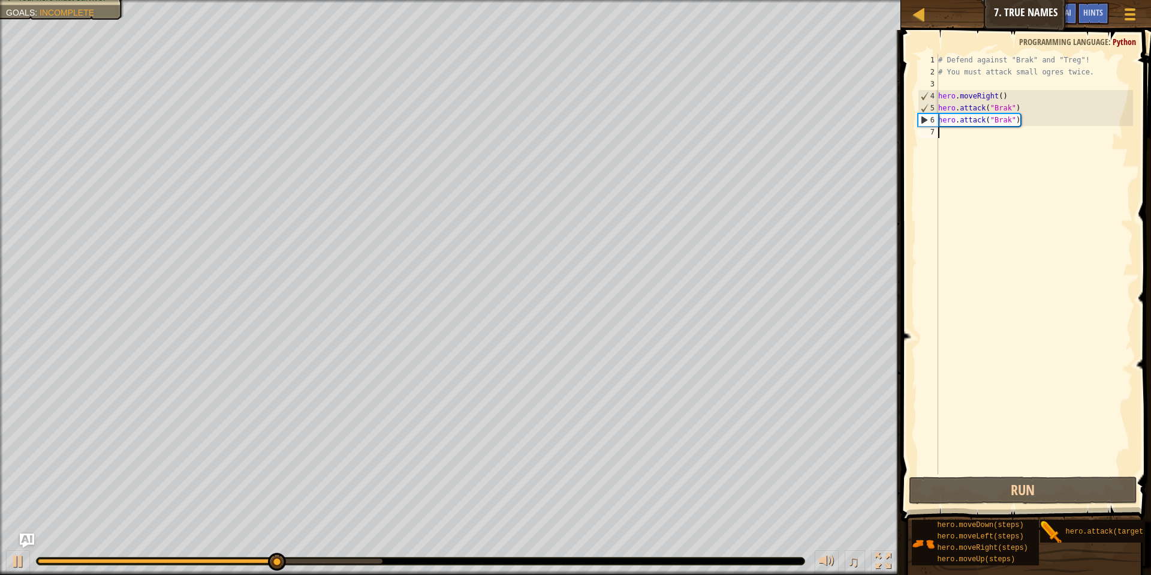
click at [997, 143] on div "# Defend against "Brak" and "Treg"! # You must attack small ogres twice. hero .…" at bounding box center [1034, 276] width 197 height 444
type textarea "h"
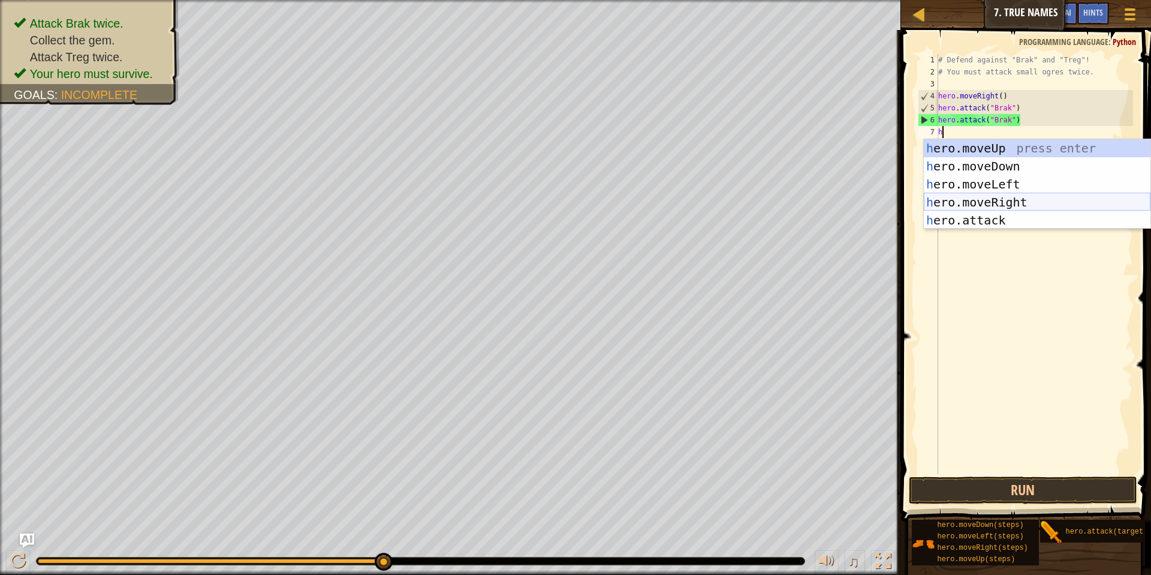
click at [1016, 207] on div "h ero.moveUp press enter h ero.moveDown press enter h ero.moveLeft press enter …" at bounding box center [1037, 202] width 227 height 126
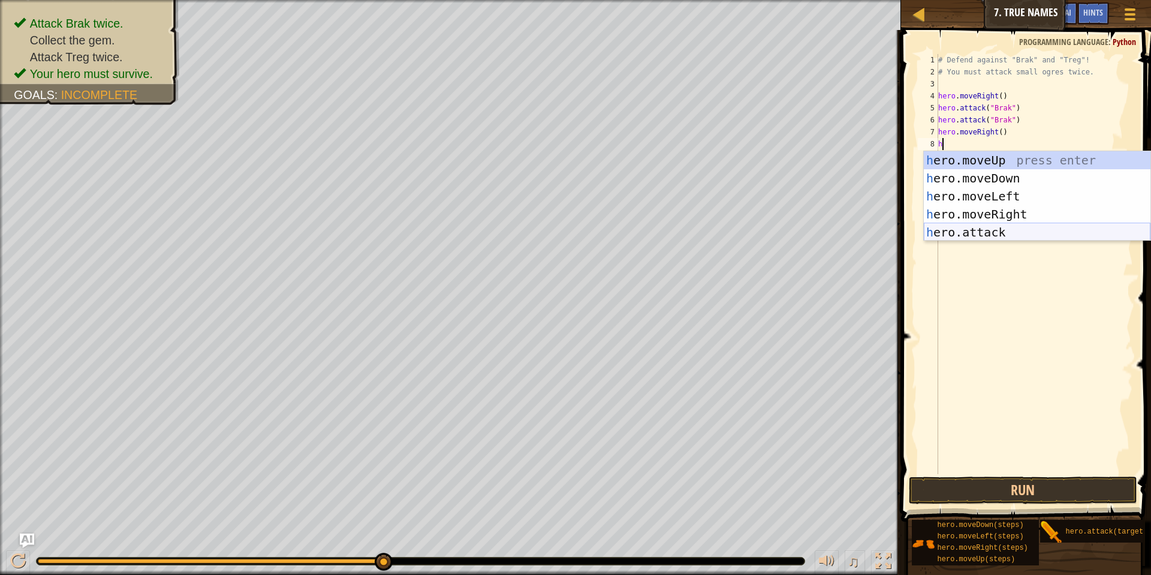
click at [966, 228] on div "h ero.moveUp press enter h ero.moveDown press enter h ero.moveLeft press enter …" at bounding box center [1037, 214] width 227 height 126
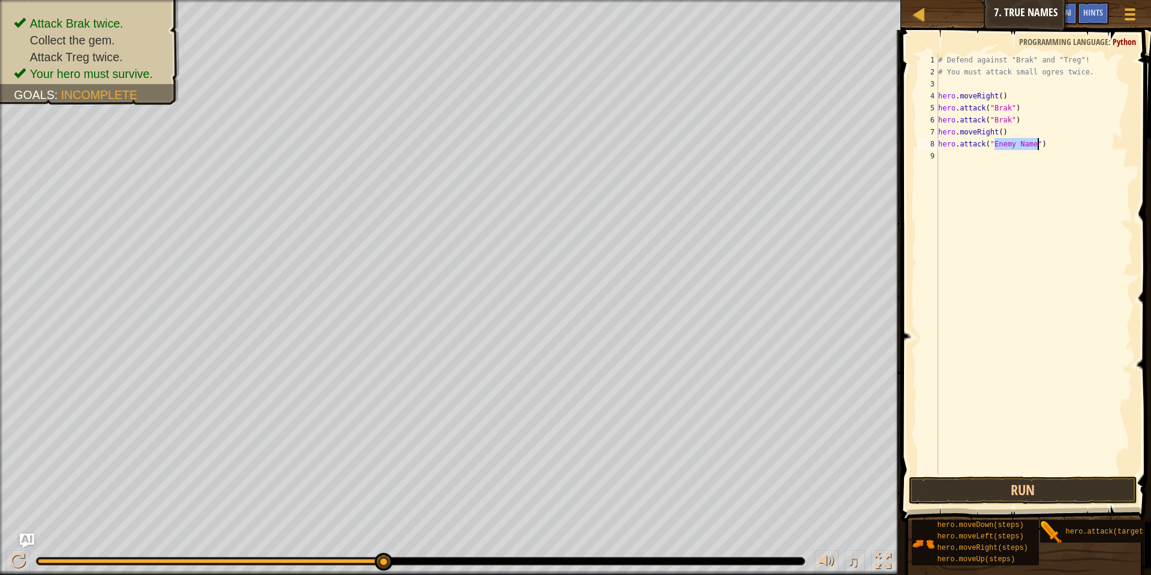
scroll to position [5, 5]
type textarea "hero.attack("Treg")"
click at [996, 169] on div "# Defend against "Brak" and "Treg"! # You must attack small ogres twice. hero .…" at bounding box center [1034, 276] width 197 height 444
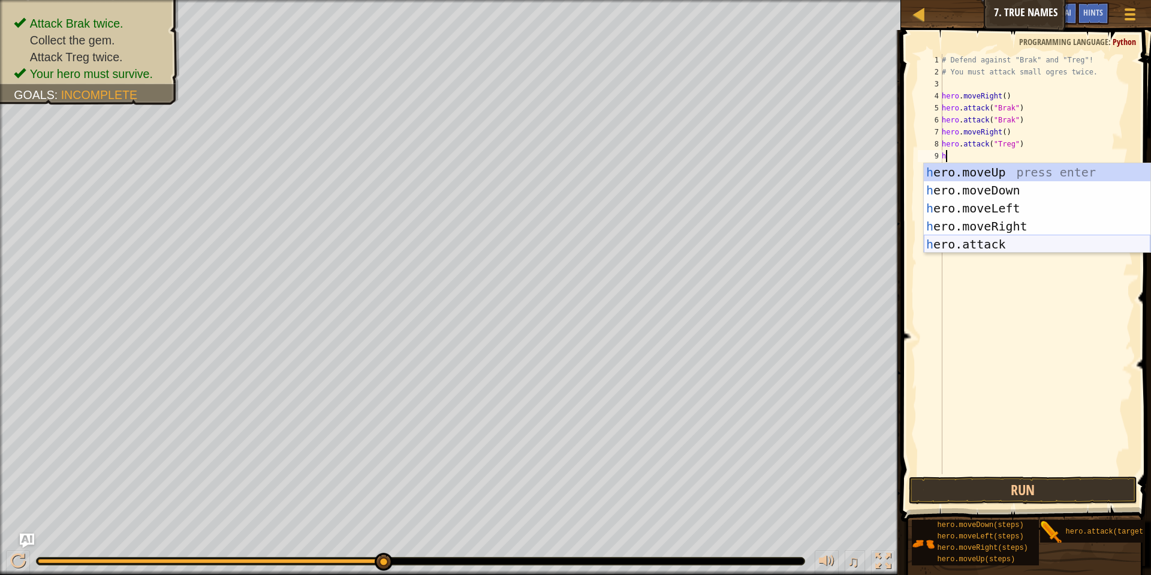
click at [999, 243] on div "h ero.moveUp press enter h ero.moveDown press enter h ero.moveLeft press enter …" at bounding box center [1037, 226] width 227 height 126
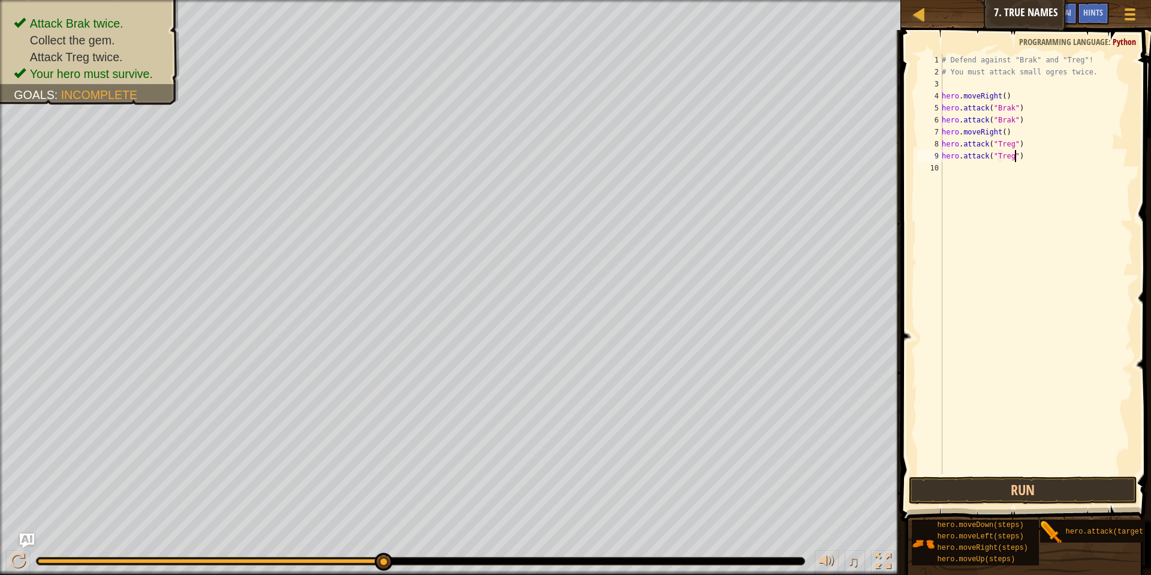
scroll to position [5, 6]
type textarea "hero.attack("Treg")"
click at [988, 493] on button "Run" at bounding box center [1023, 490] width 228 height 28
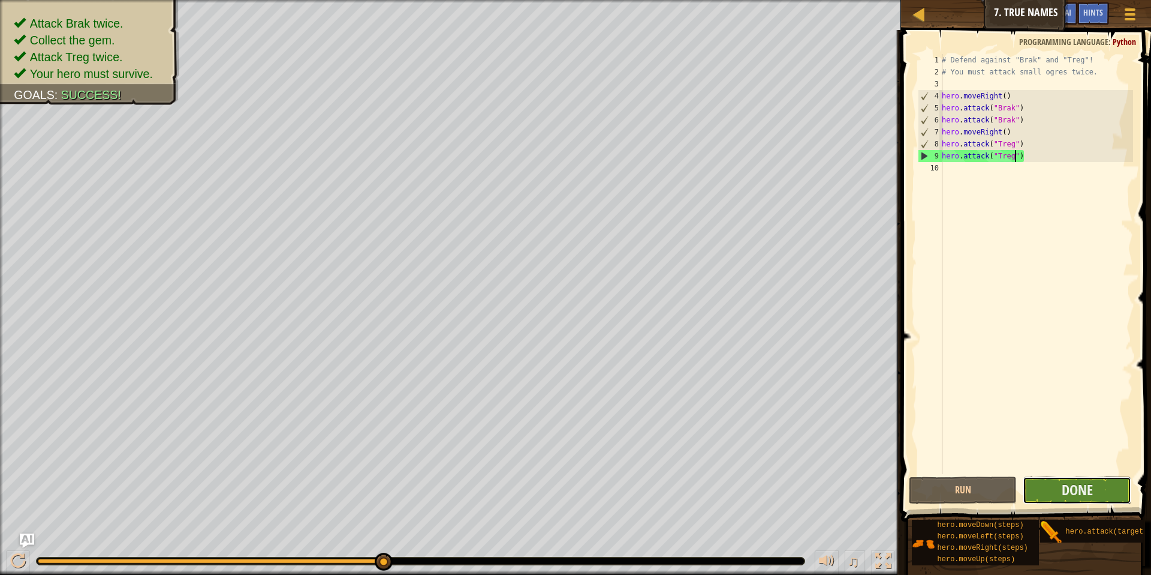
click at [1077, 477] on button "Done" at bounding box center [1077, 490] width 109 height 28
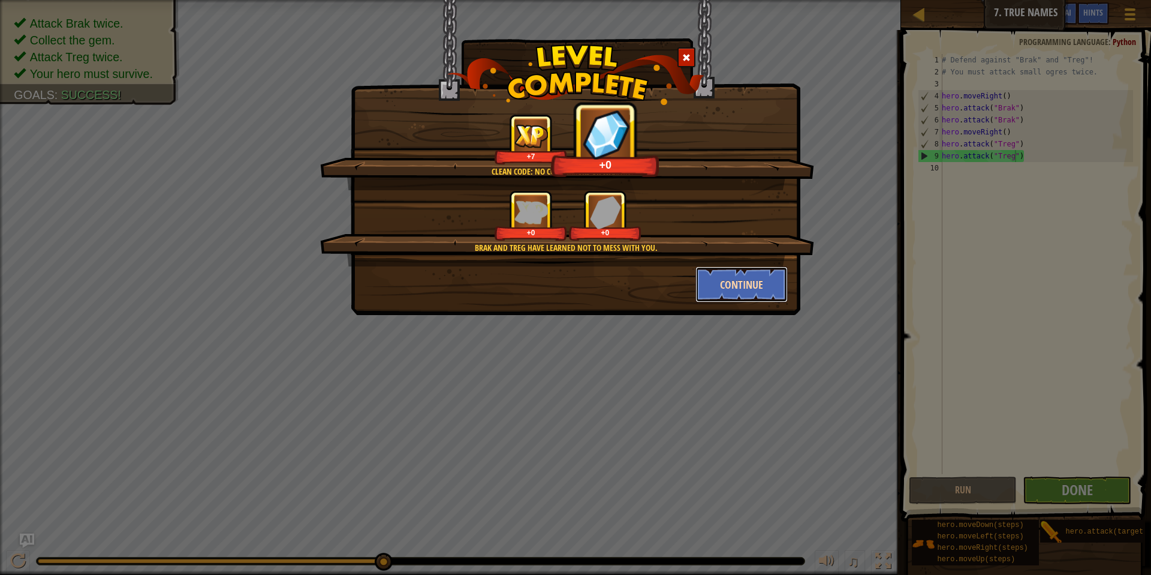
click at [767, 289] on button "Continue" at bounding box center [742, 284] width 93 height 36
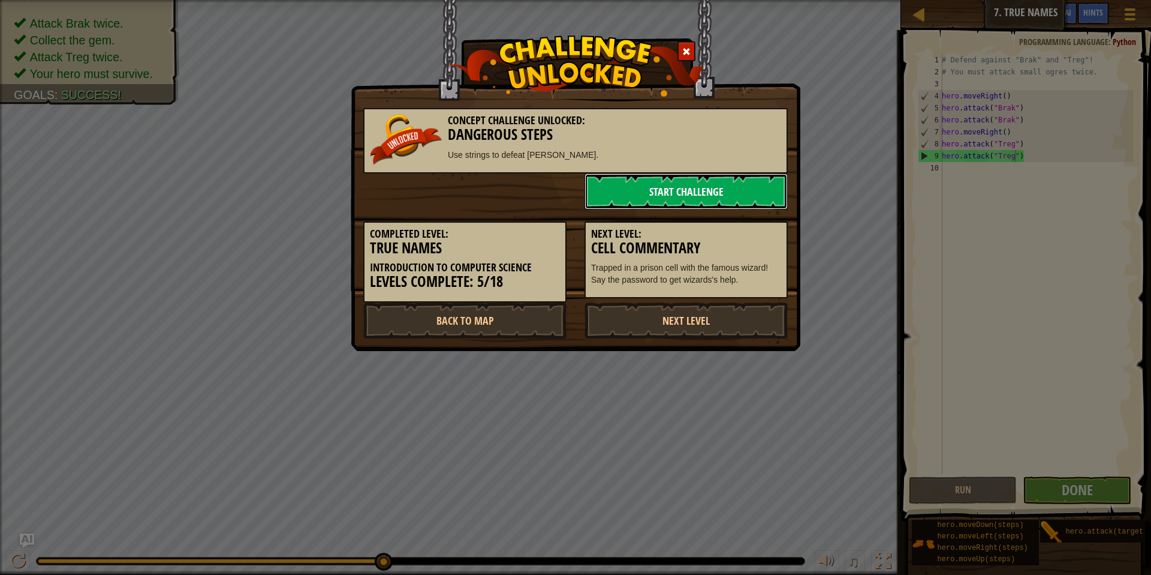
click at [614, 189] on link "Start Challenge" at bounding box center [686, 191] width 203 height 36
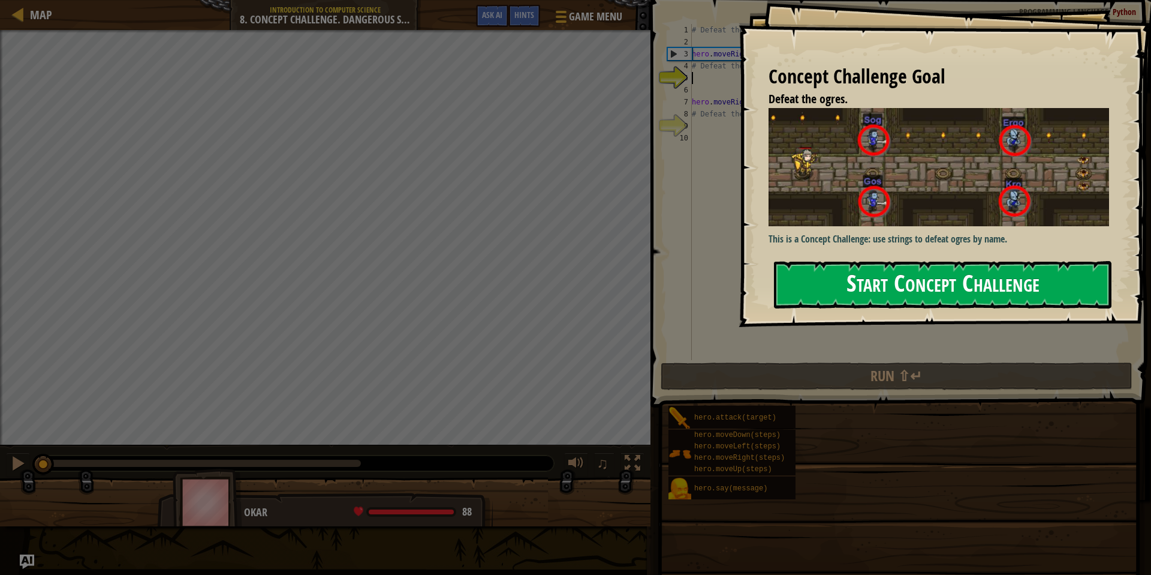
click at [856, 266] on button "Start Concept Challenge" at bounding box center [943, 284] width 338 height 47
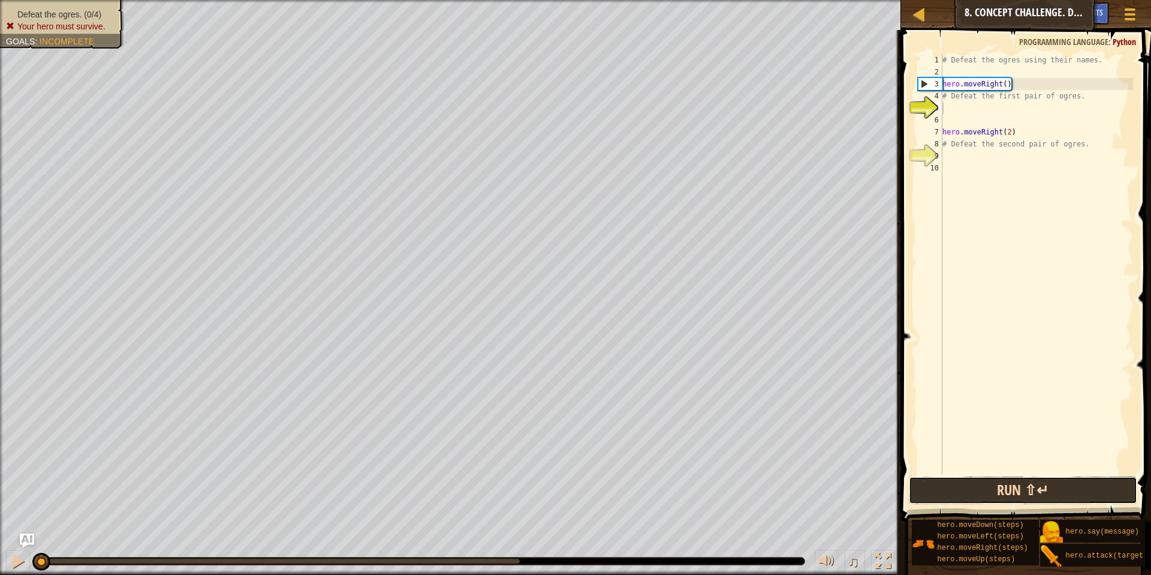
click at [965, 490] on button "Run ⇧↵" at bounding box center [1023, 490] width 228 height 28
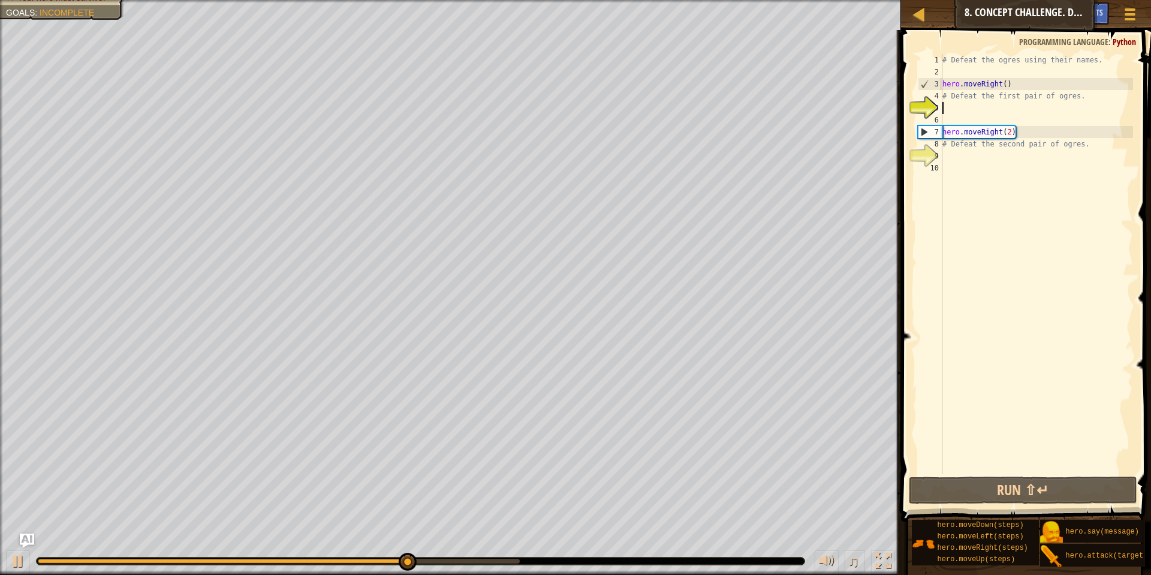
scroll to position [5, 0]
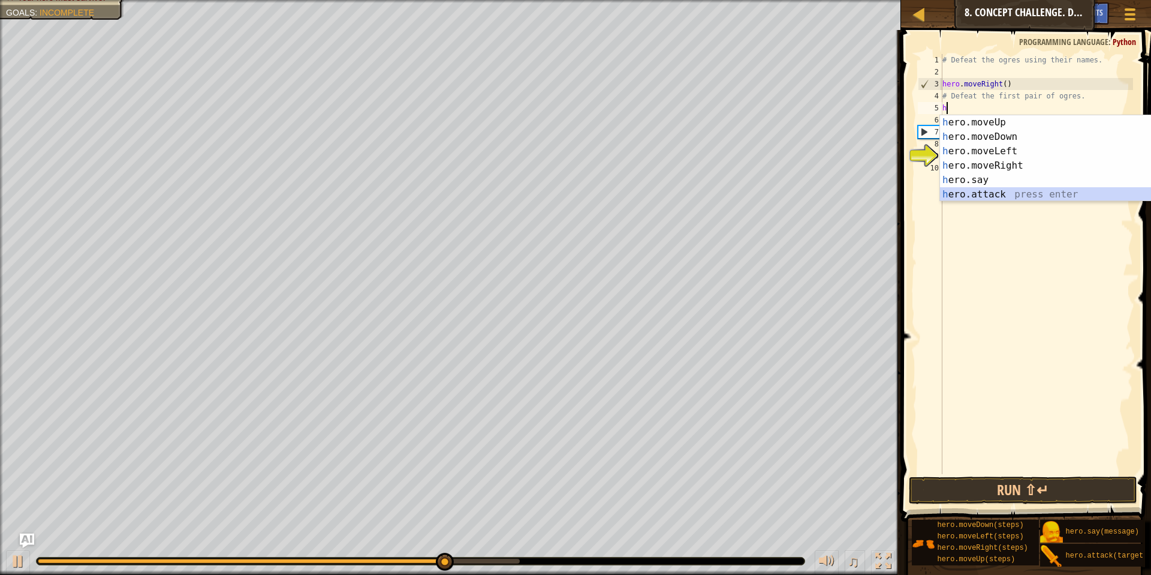
click at [1026, 198] on div "h ero.moveUp press enter h ero.moveDown press enter h ero.moveLeft press enter …" at bounding box center [1053, 172] width 227 height 115
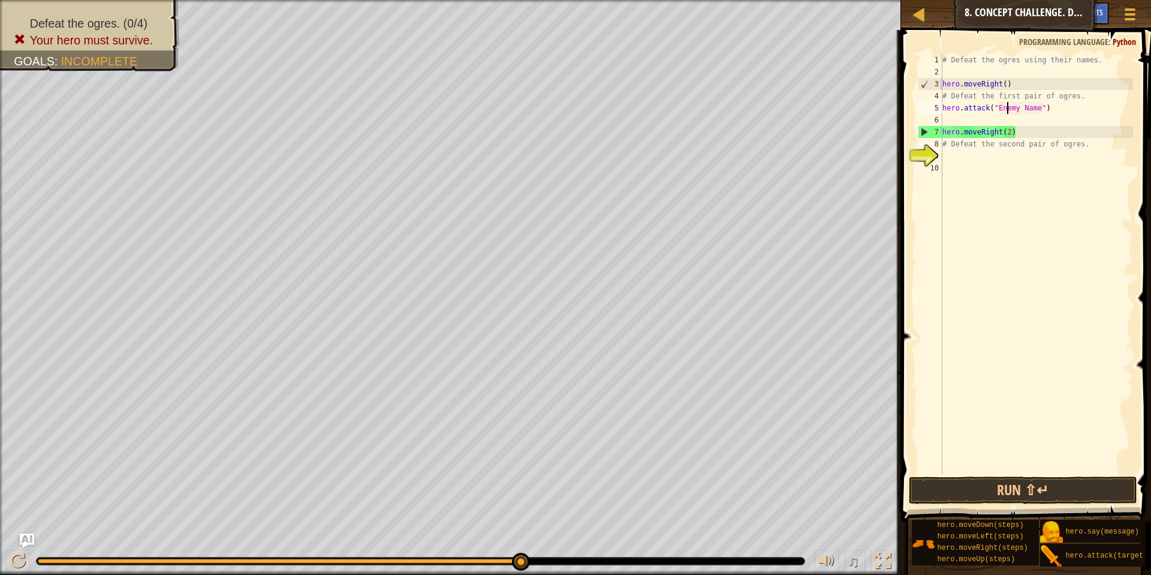
click at [1041, 109] on div "# Defeat the ogres using their names. hero . moveRight ( ) # Defeat the first p…" at bounding box center [1036, 276] width 193 height 444
drag, startPoint x: 1041, startPoint y: 109, endPoint x: 1002, endPoint y: 107, distance: 38.5
click at [1002, 107] on div "# Defeat the ogres using their names. hero . moveRight ( ) # Defeat the first p…" at bounding box center [1036, 276] width 193 height 444
click at [1038, 485] on button "Run ⇧↵" at bounding box center [1023, 490] width 228 height 28
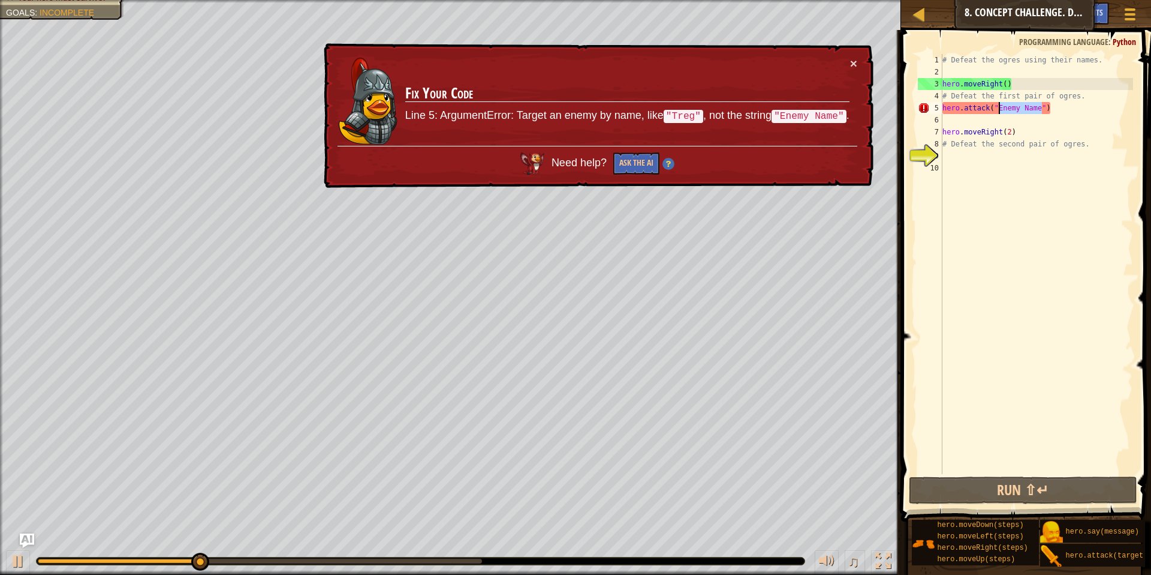
drag, startPoint x: 1042, startPoint y: 110, endPoint x: 1001, endPoint y: 110, distance: 40.8
click at [1001, 110] on div "# Defeat the ogres using their names. hero . moveRight ( ) # Defeat the first p…" at bounding box center [1036, 276] width 193 height 444
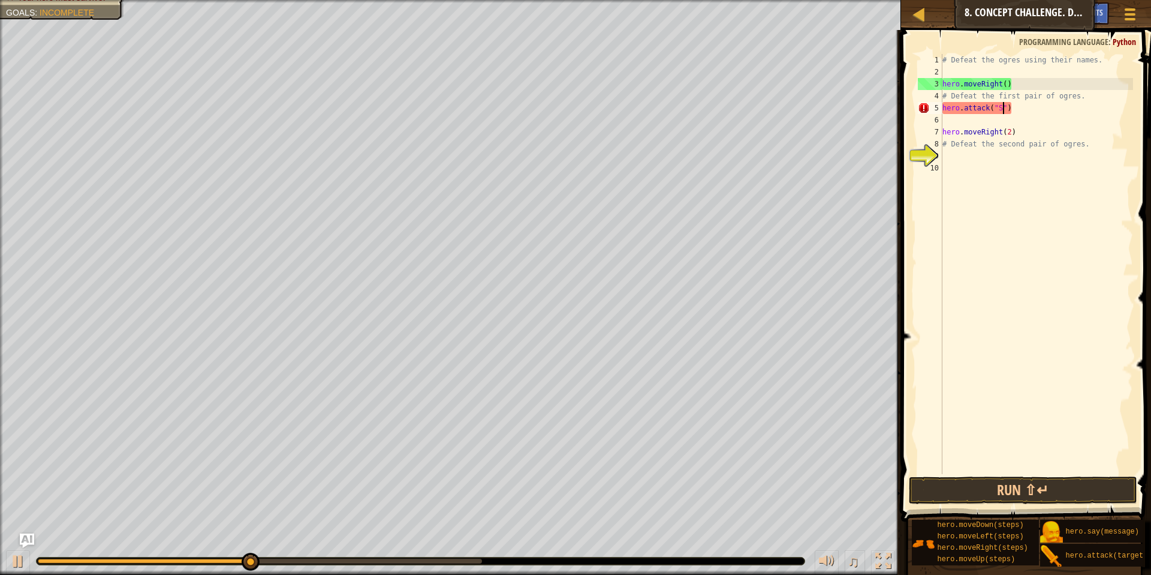
scroll to position [5, 5]
type textarea "hero.attack("Sog")"
click at [982, 122] on div "# Defeat the ogres using their names. hero . moveRight ( ) # Defeat the first p…" at bounding box center [1036, 276] width 193 height 444
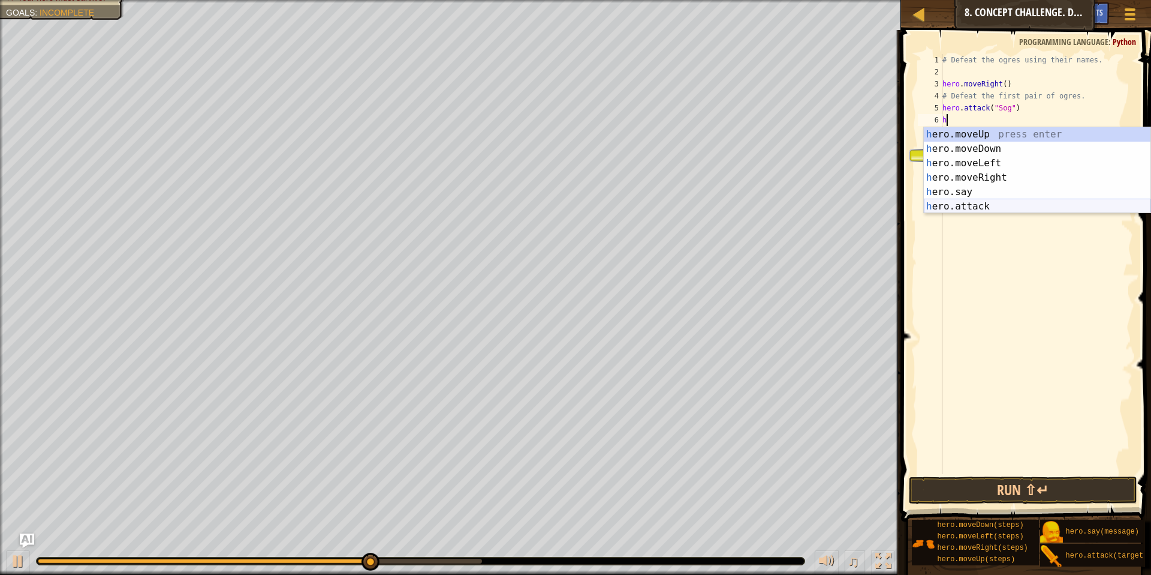
click at [964, 208] on div "h ero.moveUp press enter h ero.moveDown press enter h ero.moveLeft press enter …" at bounding box center [1037, 184] width 227 height 115
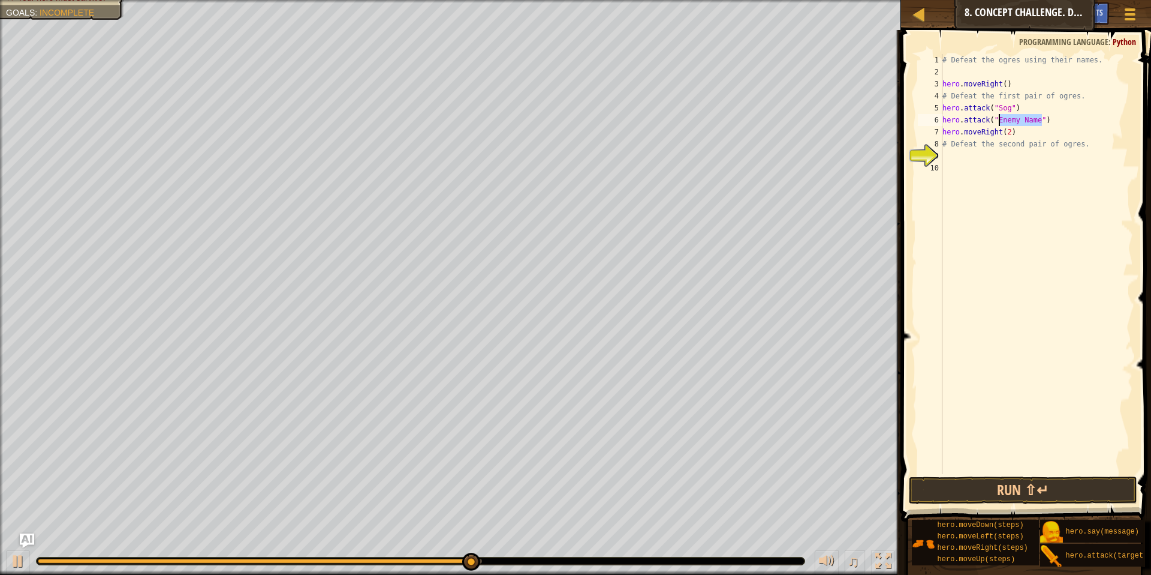
drag, startPoint x: 1041, startPoint y: 121, endPoint x: 1000, endPoint y: 125, distance: 40.9
click at [1000, 125] on div "# Defeat the ogres using their names. hero . moveRight ( ) # Defeat the first p…" at bounding box center [1036, 276] width 193 height 444
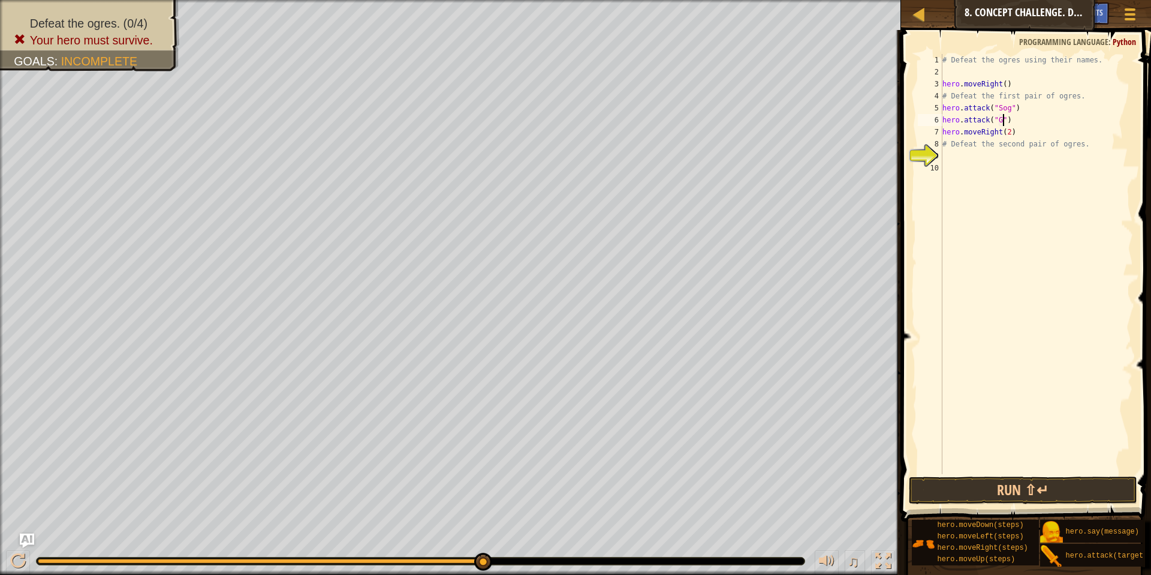
scroll to position [5, 5]
click at [990, 477] on button "Run ⇧↵" at bounding box center [1023, 490] width 228 height 28
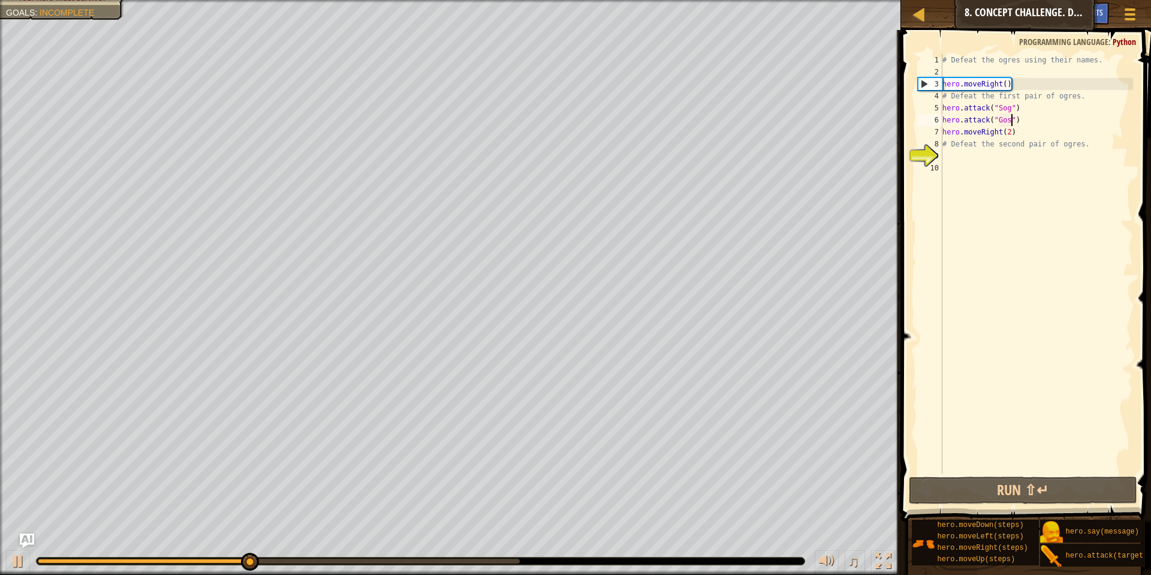
click at [1030, 121] on div "# Defeat the ogres using their names. hero . moveRight ( ) # Defeat the first p…" at bounding box center [1036, 276] width 193 height 444
click at [963, 113] on div "# Defeat the ogres using their names. hero . moveRight ( ) # Defeat the first p…" at bounding box center [1036, 276] width 193 height 444
click at [1015, 120] on div "# Defeat the ogres using their names. hero . moveRight ( ) # Defeat the first p…" at bounding box center [1036, 276] width 193 height 444
click at [1017, 131] on div "# Defeat the ogres using their names. hero . moveRight ( ) # Defeat the first p…" at bounding box center [1036, 276] width 193 height 444
type textarea "hero.moveRight(2)"
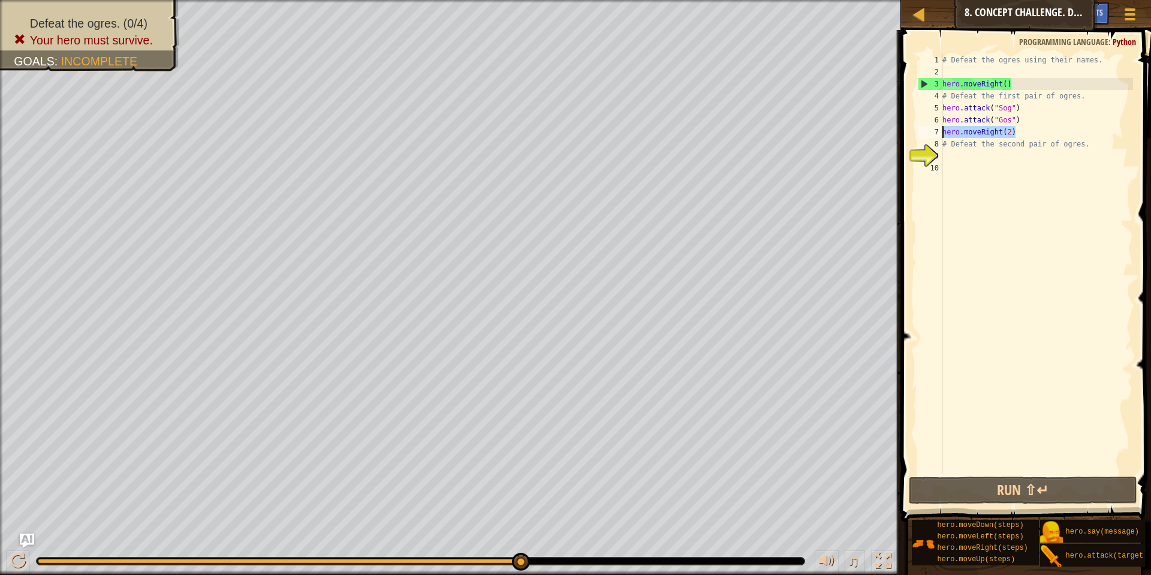
drag, startPoint x: 1019, startPoint y: 133, endPoint x: 943, endPoint y: 133, distance: 76.2
click at [943, 133] on div "# Defeat the ogres using their names. hero . moveRight ( ) # Defeat the first p…" at bounding box center [1036, 276] width 193 height 444
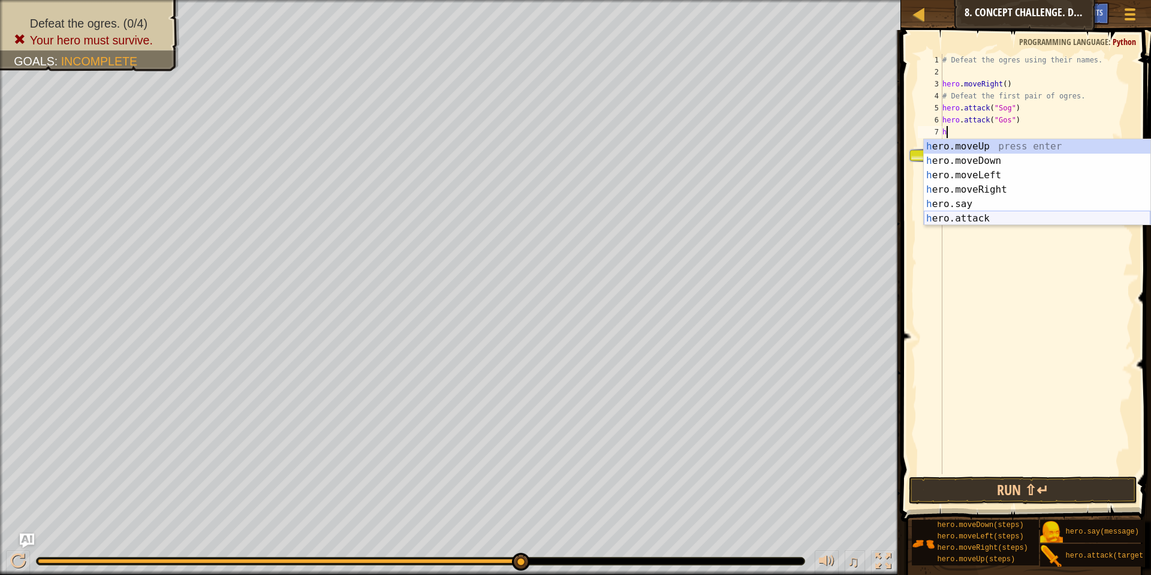
click at [981, 215] on div "h ero.moveUp press enter h ero.moveDown press enter h ero.moveLeft press enter …" at bounding box center [1037, 196] width 227 height 115
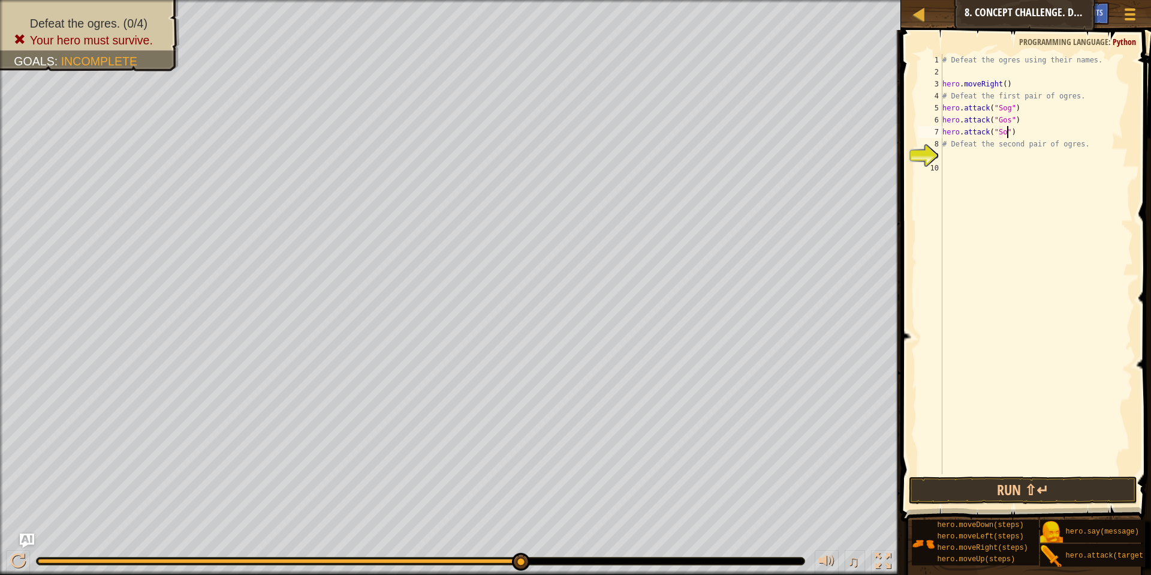
scroll to position [5, 5]
click at [1000, 141] on div "# Defeat the ogres using their names. hero . moveRight ( ) # Defeat the first p…" at bounding box center [1036, 276] width 193 height 444
click at [1030, 486] on button "Run ⇧↵" at bounding box center [1023, 490] width 228 height 28
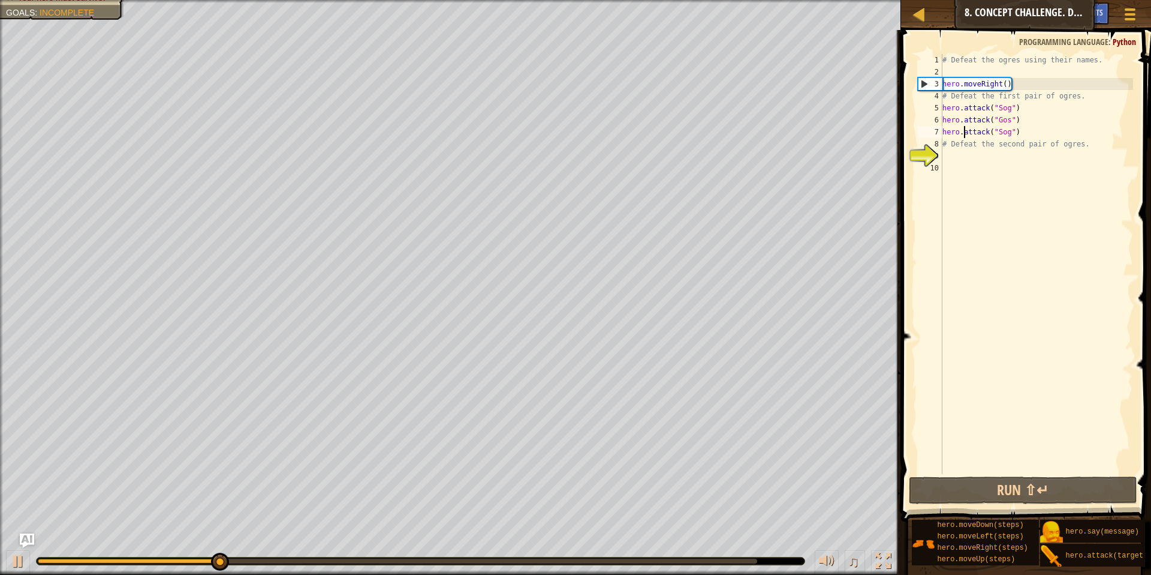
click at [966, 136] on div "# Defeat the ogres using their names. hero . moveRight ( ) # Defeat the first p…" at bounding box center [1036, 276] width 193 height 444
drag, startPoint x: 944, startPoint y: 145, endPoint x: 1098, endPoint y: 142, distance: 154.2
click at [1098, 142] on div "# Defeat the ogres using their names. hero . moveRight ( ) # Defeat the first p…" at bounding box center [1036, 276] width 193 height 444
type textarea "# Defeat the second pair of ogres."
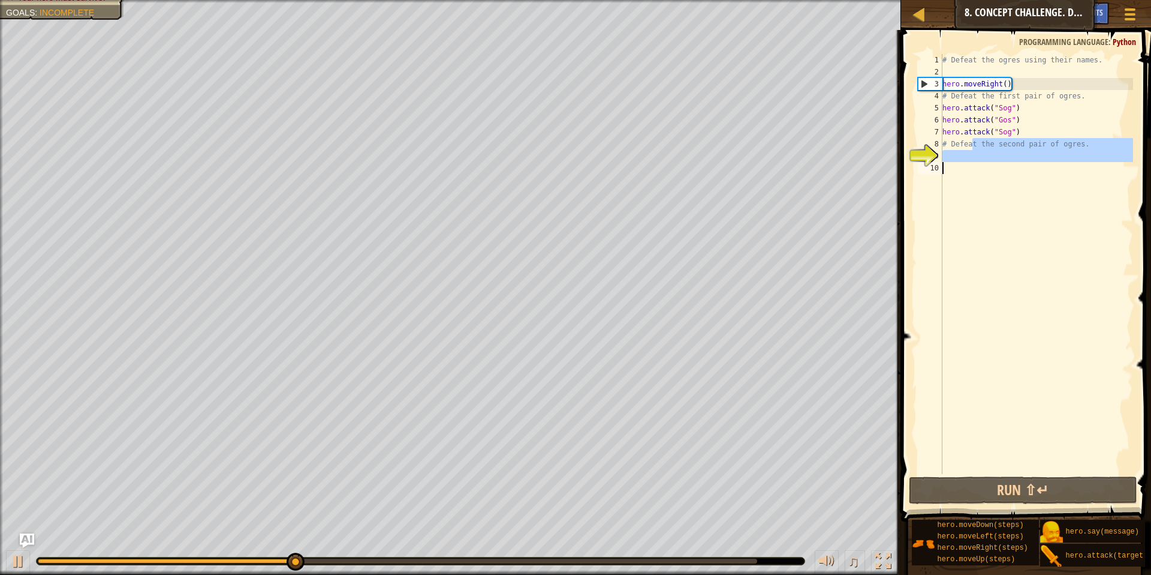
drag, startPoint x: 972, startPoint y: 147, endPoint x: 971, endPoint y: 170, distance: 22.8
click at [971, 170] on div "# Defeat the ogres using their names. hero . moveRight ( ) # Defeat the first p…" at bounding box center [1036, 276] width 193 height 444
click at [979, 177] on div "# Defeat the ogres using their names. hero . moveRight ( ) # Defeat the first p…" at bounding box center [1036, 276] width 193 height 444
click at [951, 143] on div "# Defeat the ogres using their names. hero . moveRight ( ) # Defeat the first p…" at bounding box center [1036, 276] width 193 height 444
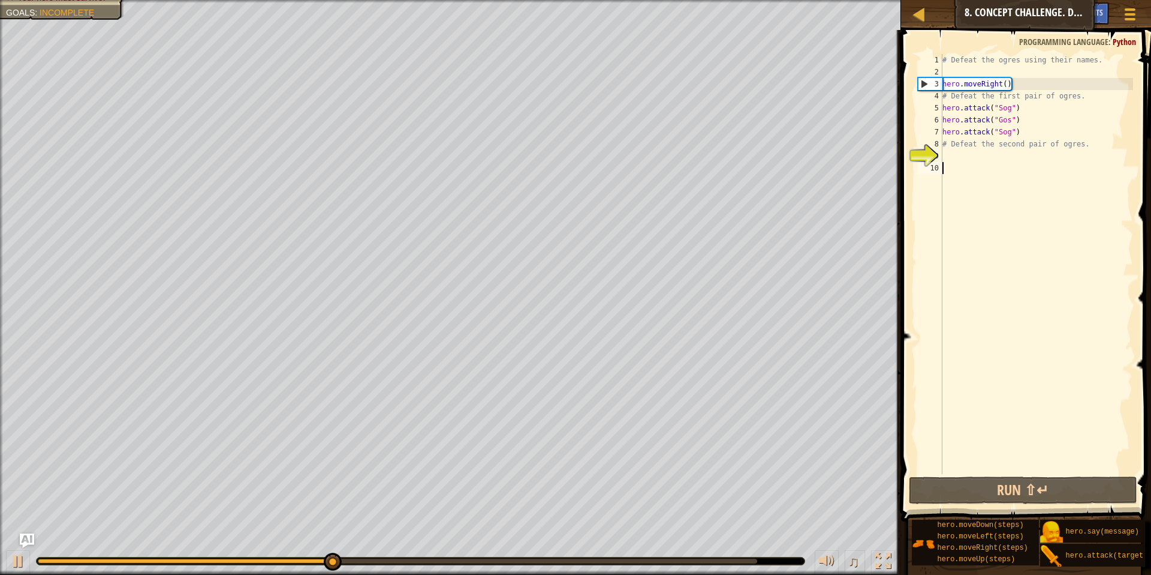
type textarea "# Defeat the second pair of ogres."
drag, startPoint x: 944, startPoint y: 144, endPoint x: 1098, endPoint y: 138, distance: 154.2
click at [1098, 138] on div "# Defeat the ogres using their names. hero . moveRight ( ) # Defeat the first p…" at bounding box center [1036, 276] width 193 height 444
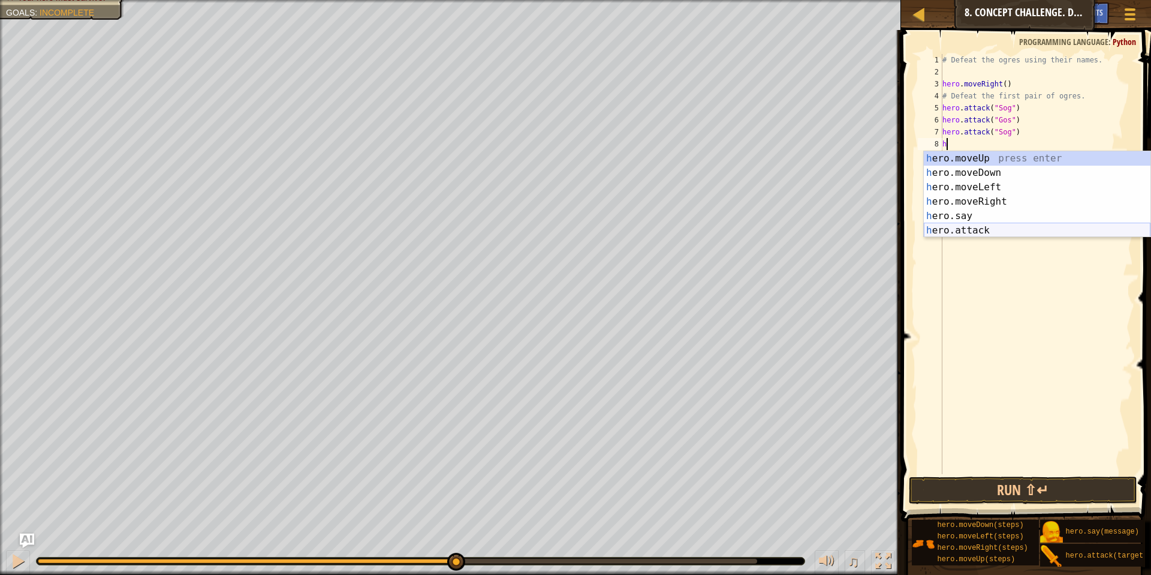
click at [968, 230] on div "h ero.moveUp press enter h ero.moveDown press enter h ero.moveLeft press enter …" at bounding box center [1037, 208] width 227 height 115
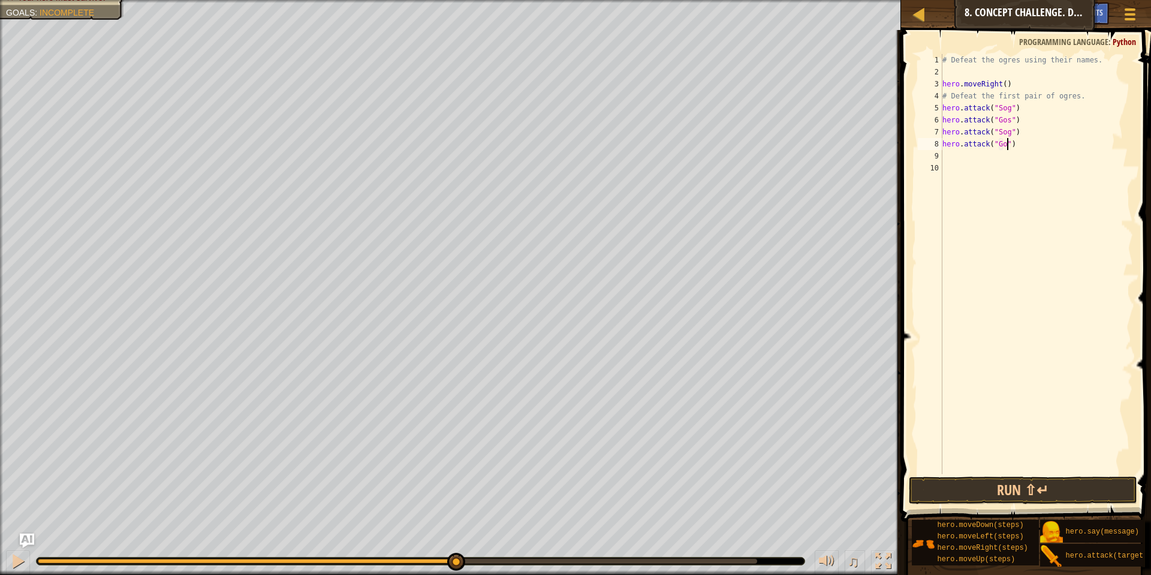
scroll to position [5, 5]
type textarea "hero.attack("Gos")"
click at [1079, 200] on div "# Defeat the ogres using their names. hero . moveRight ( ) # Defeat the first p…" at bounding box center [1036, 276] width 193 height 444
click at [1039, 485] on button "Run ⇧↵" at bounding box center [1023, 490] width 228 height 28
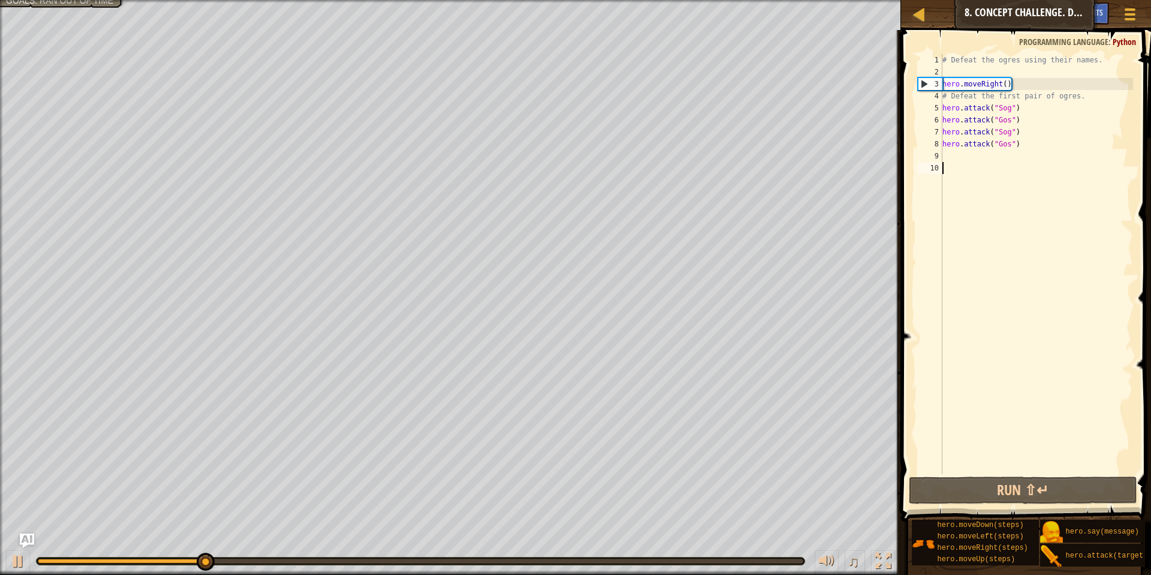
click at [997, 158] on div "# Defeat the ogres using their names. hero . moveRight ( ) # Defeat the first p…" at bounding box center [1036, 276] width 193 height 444
type textarea "h"
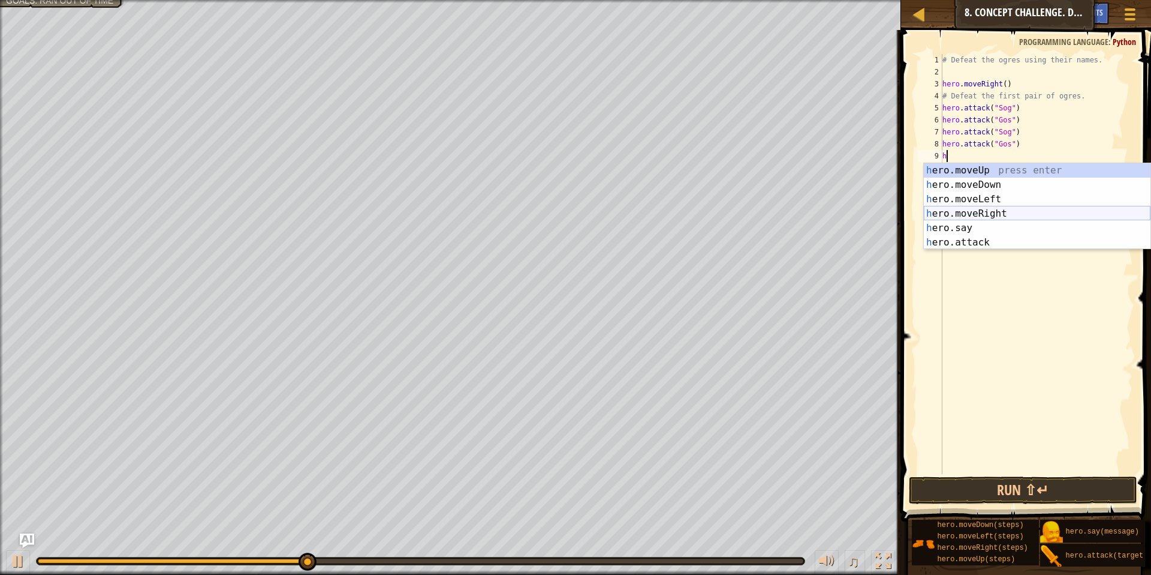
click at [994, 207] on div "h ero.moveUp press enter h ero.moveDown press enter h ero.moveLeft press enter …" at bounding box center [1037, 220] width 227 height 115
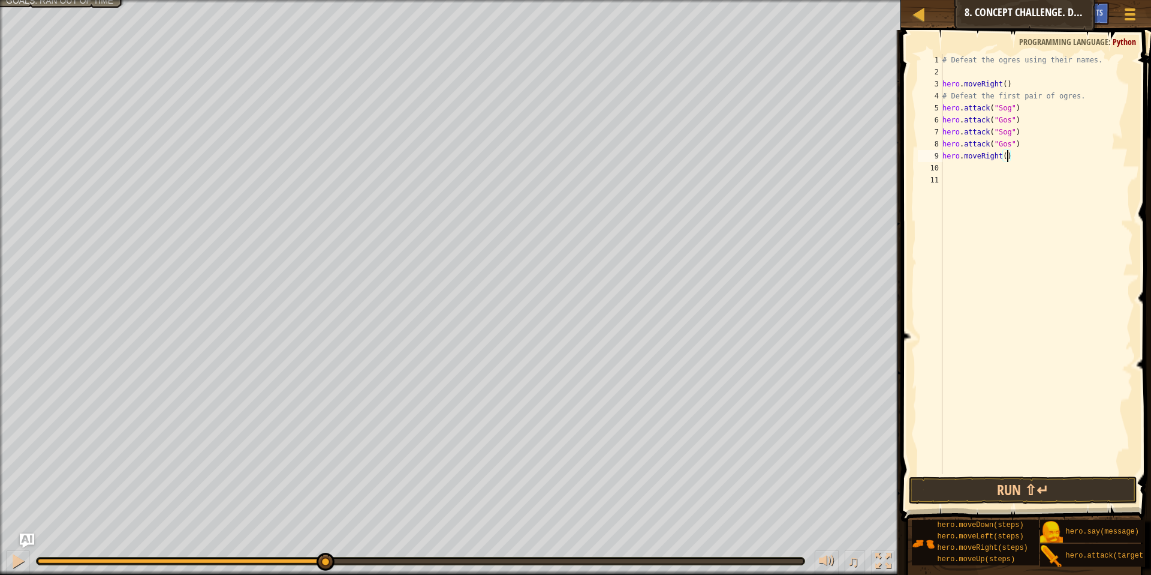
click at [1007, 157] on div "# Defeat the ogres using their names. hero . moveRight ( ) # Defeat the first p…" at bounding box center [1036, 276] width 193 height 444
type textarea "hero.moveRight(2)"
click at [975, 170] on div "# Defeat the ogres using their names. hero . moveRight ( ) # Defeat the first p…" at bounding box center [1036, 276] width 193 height 444
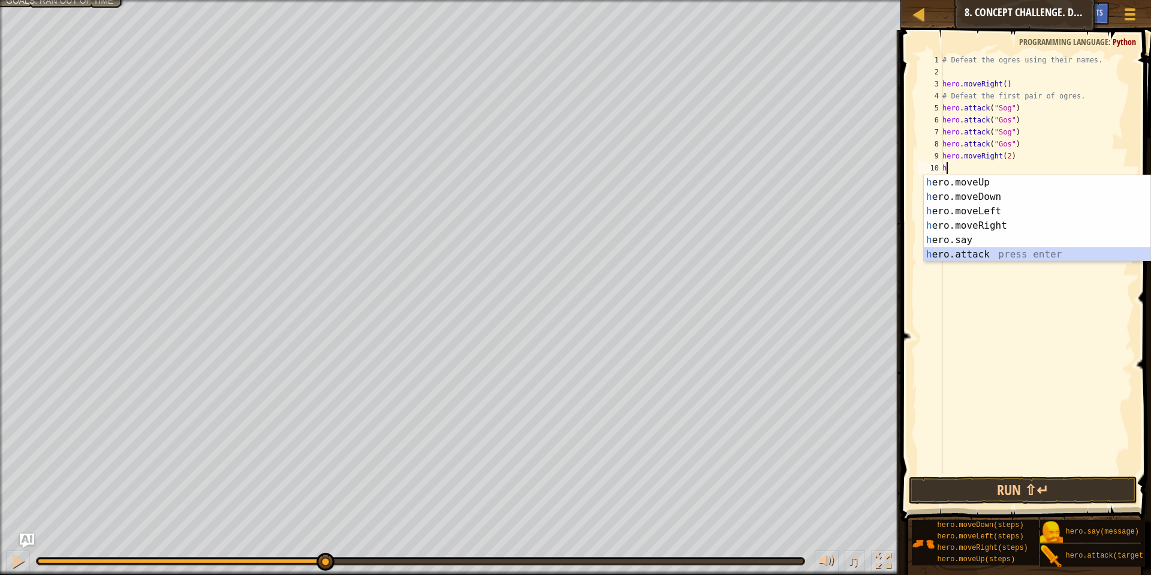
click at [978, 252] on div "h ero.moveUp press enter h ero.moveDown press enter h ero.moveLeft press enter …" at bounding box center [1037, 232] width 227 height 115
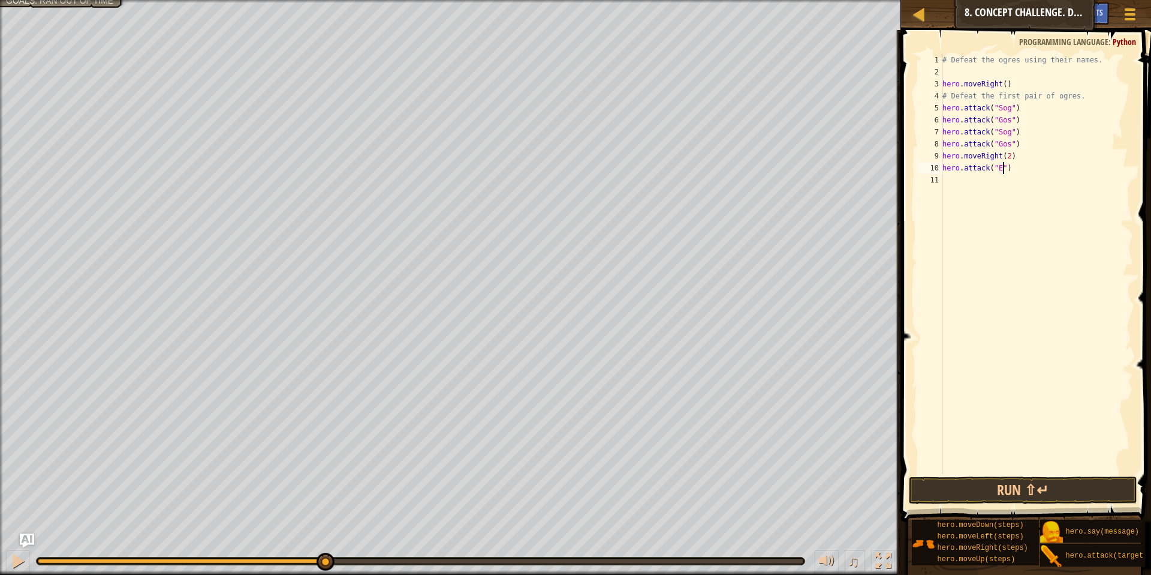
scroll to position [5, 5]
type textarea "hero.attack("Ergo")"
click at [1012, 188] on div "# Defeat the ogres using their names. hero . moveRight ( ) # Defeat the first p…" at bounding box center [1036, 276] width 193 height 444
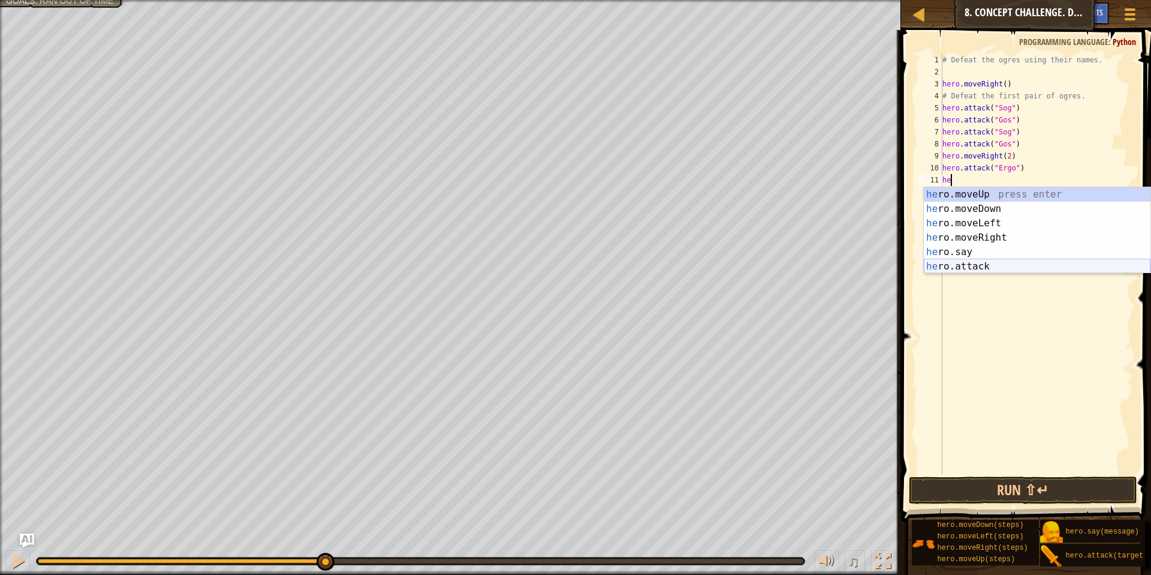
click at [975, 266] on div "he ro.moveUp press enter he ro.moveDown press enter he ro.moveLeft press enter …" at bounding box center [1037, 244] width 227 height 115
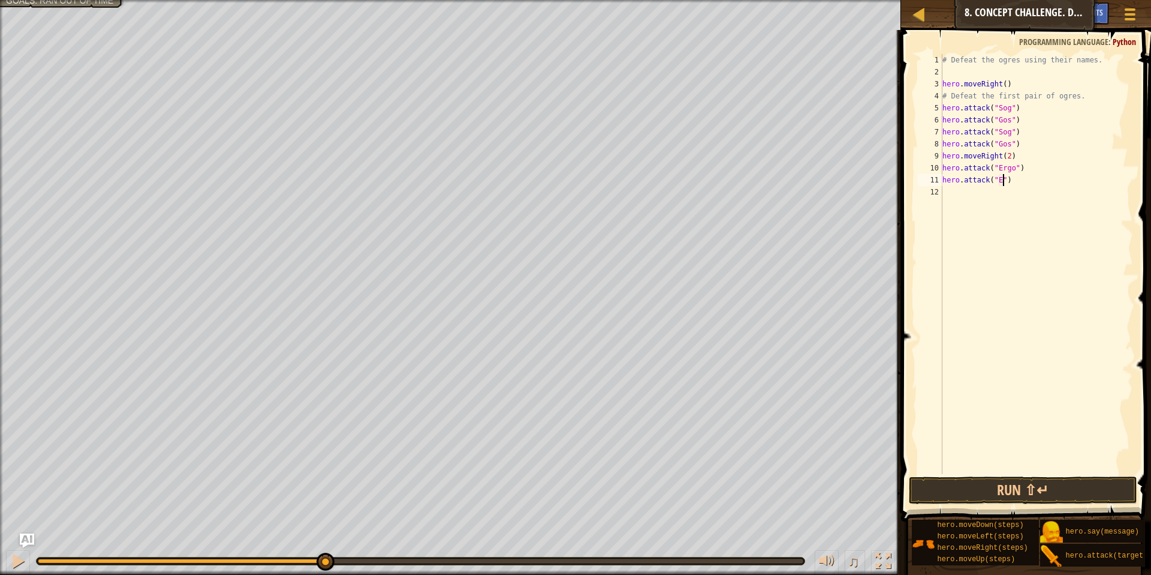
scroll to position [5, 5]
type textarea "hero.attack("Ergo")"
click at [1004, 196] on div "# Defeat the ogres using their names. hero . moveRight ( ) # Defeat the first p…" at bounding box center [1036, 276] width 193 height 444
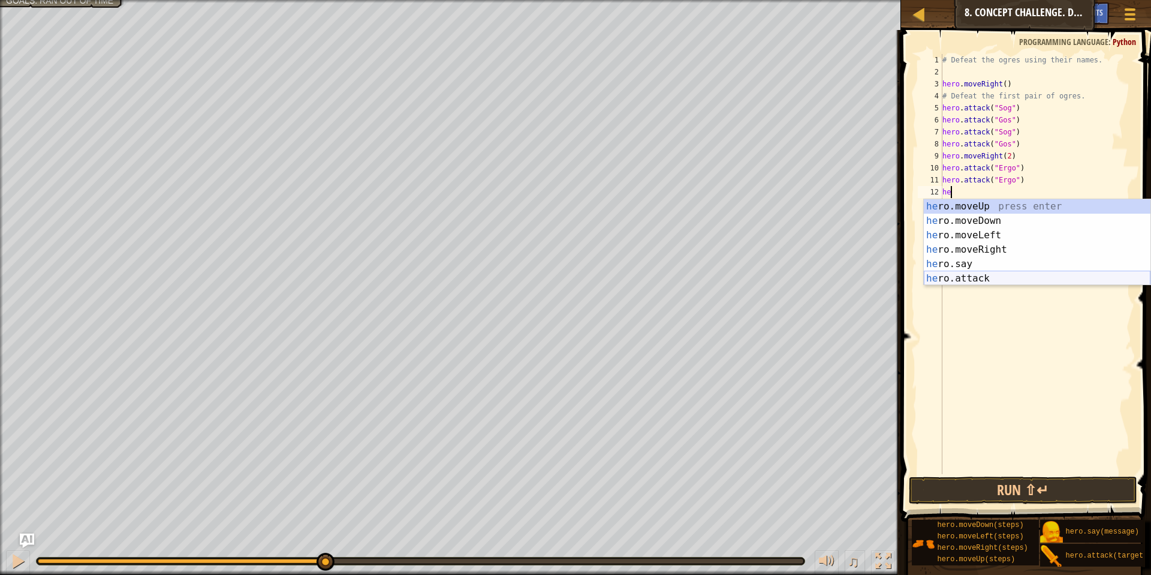
click at [949, 281] on div "he ro.moveUp press enter he ro.moveDown press enter he ro.moveLeft press enter …" at bounding box center [1037, 256] width 227 height 115
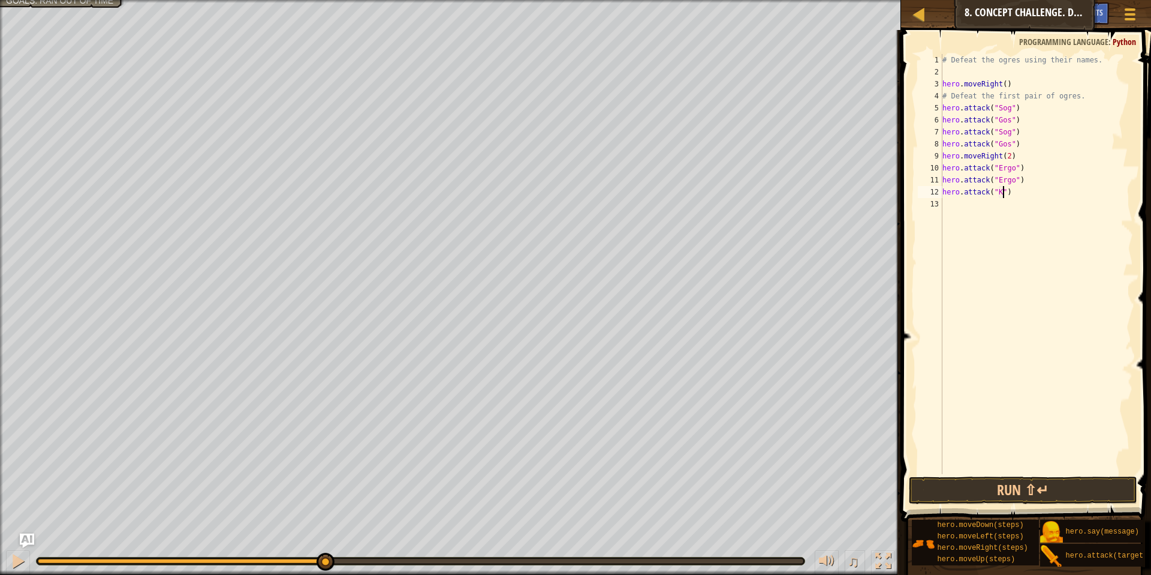
type textarea "hero.attack("Kro")"
click at [1017, 218] on div "# Defeat the ogres using their names. hero . moveRight ( ) # Defeat the first p…" at bounding box center [1036, 276] width 193 height 444
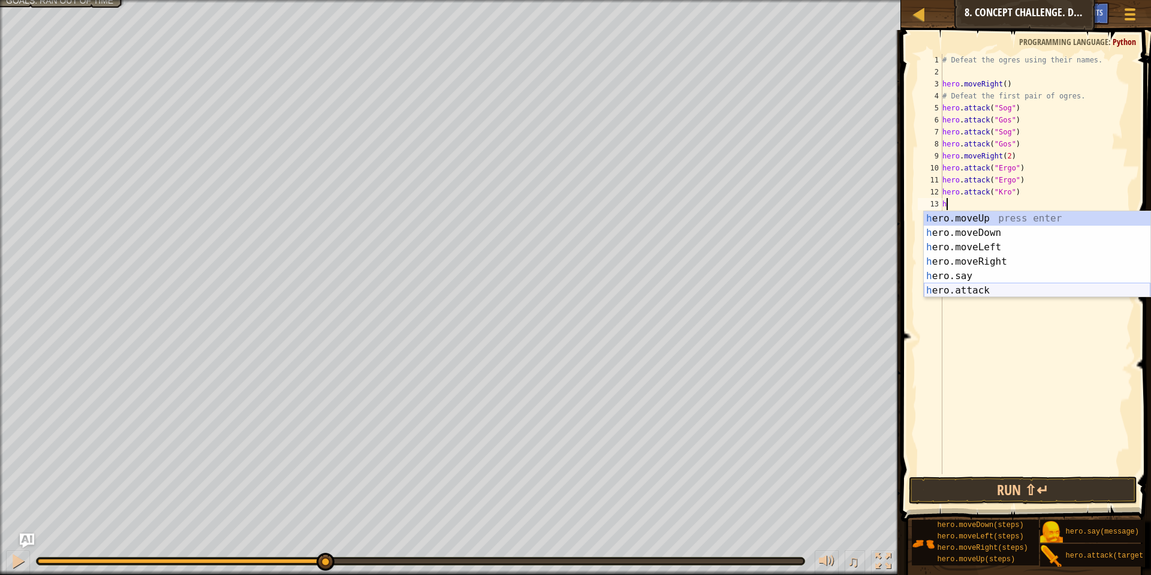
click at [951, 285] on div "h ero.moveUp press enter h ero.moveDown press enter h ero.moveLeft press enter …" at bounding box center [1037, 268] width 227 height 115
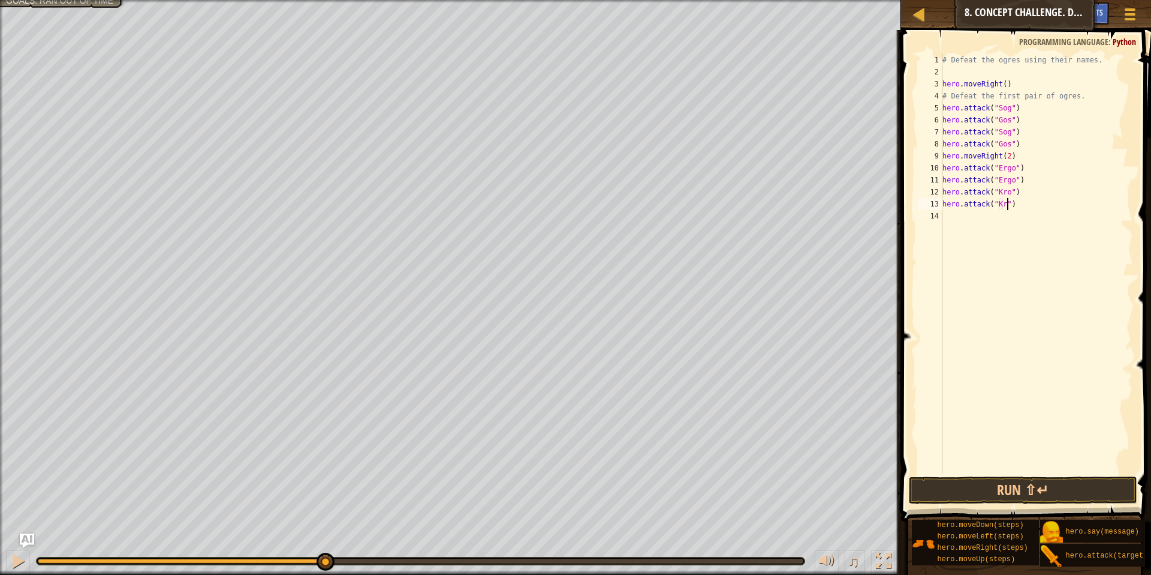
scroll to position [5, 5]
type textarea "hero.attack("Kro")"
click at [988, 485] on button "Run ⇧↵" at bounding box center [1023, 490] width 228 height 28
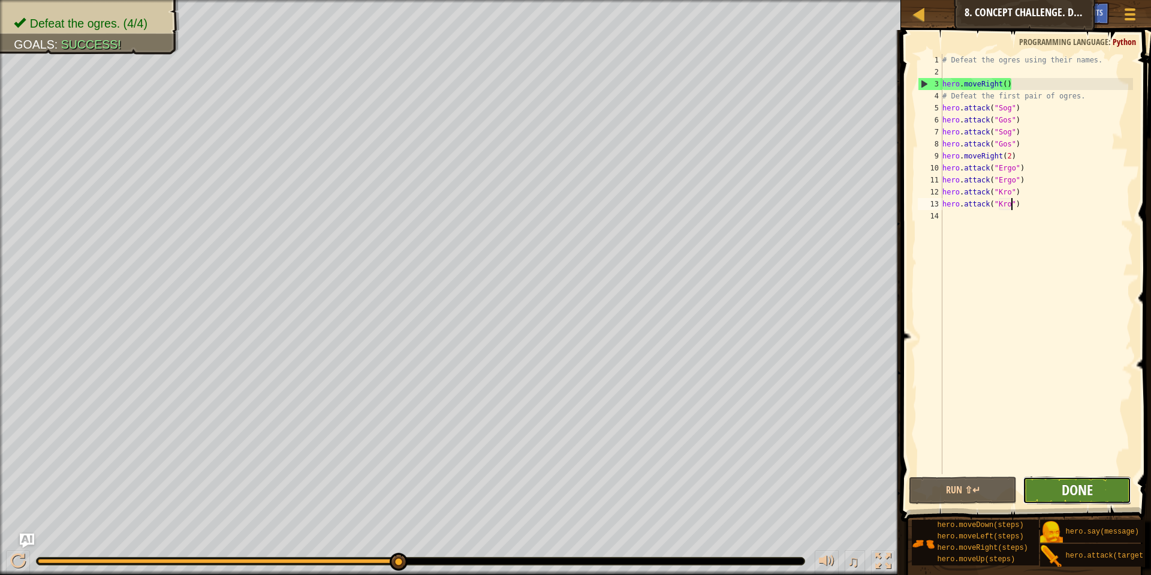
click at [1089, 492] on span "Done" at bounding box center [1077, 489] width 31 height 19
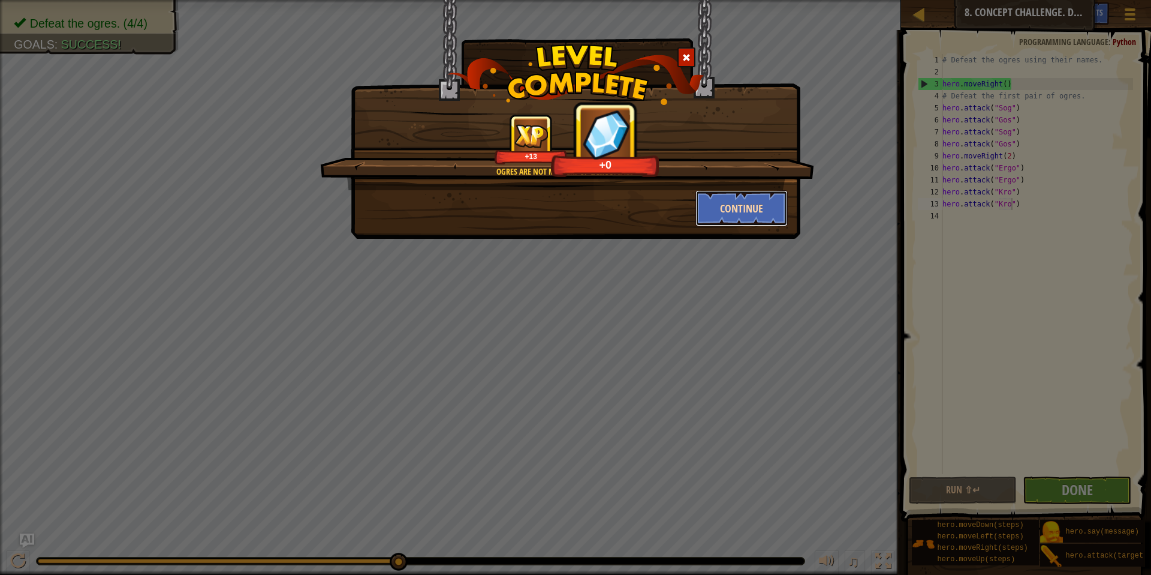
click at [717, 208] on button "Continue" at bounding box center [742, 208] width 93 height 36
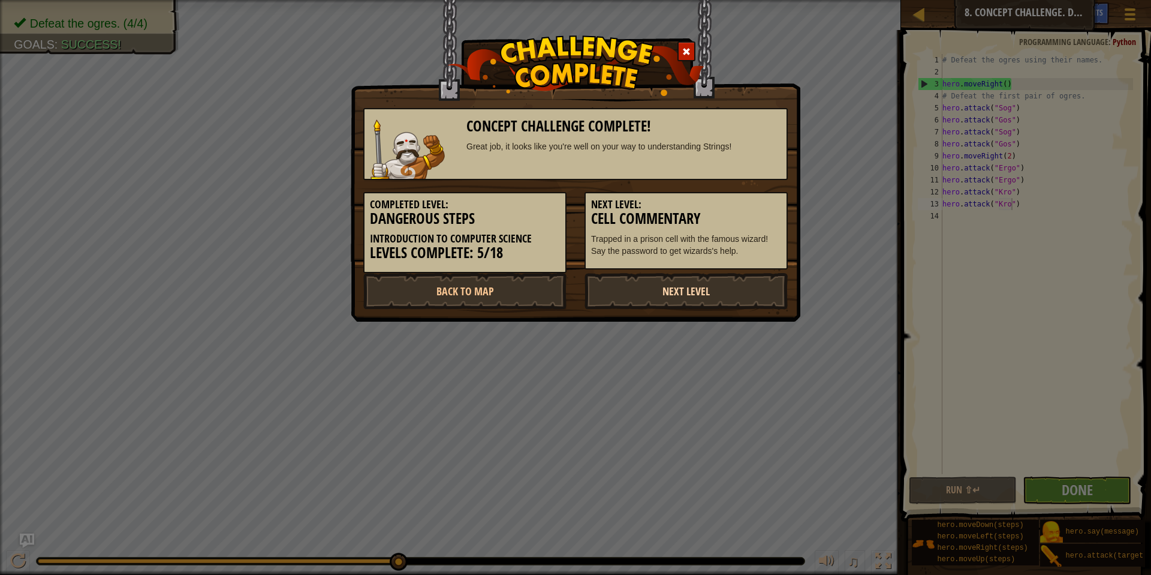
click at [718, 286] on link "Next Level" at bounding box center [686, 291] width 203 height 36
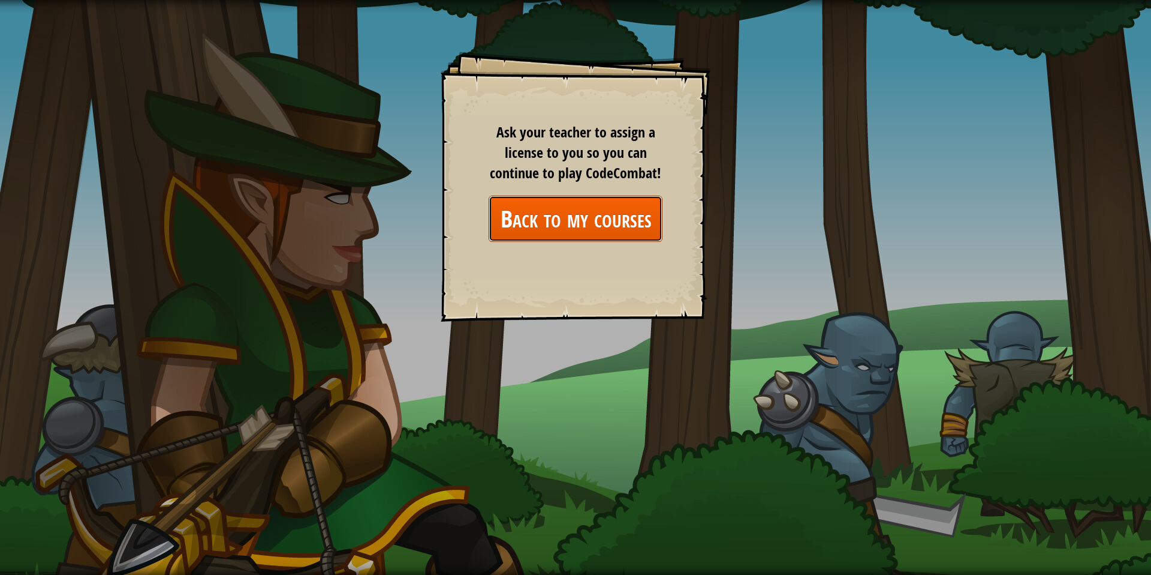
click at [606, 225] on link "Back to my courses" at bounding box center [576, 219] width 174 height 46
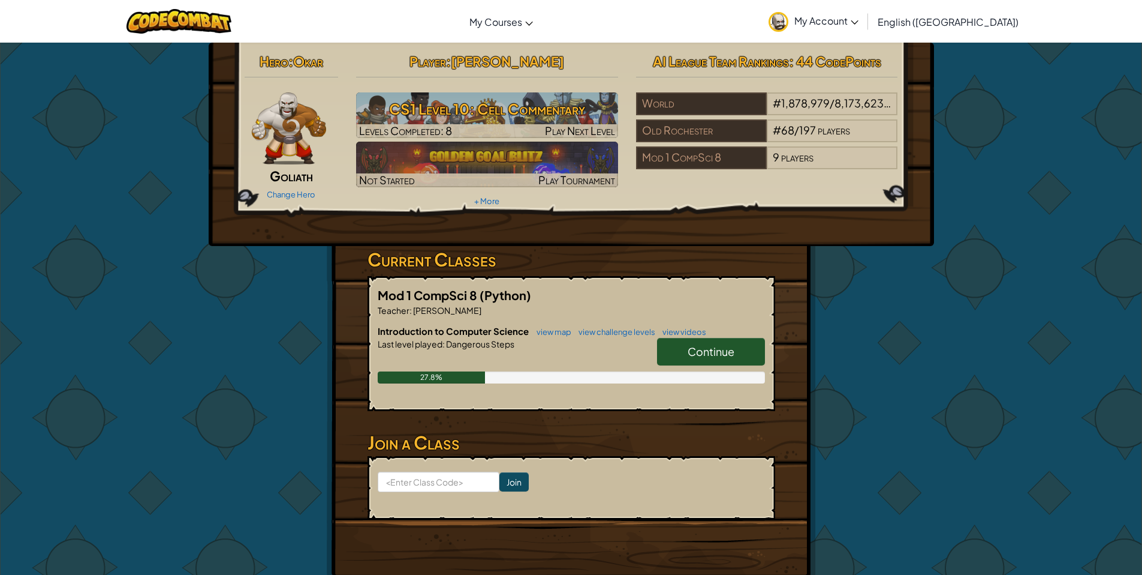
click at [708, 354] on span "Continue" at bounding box center [711, 351] width 47 height 14
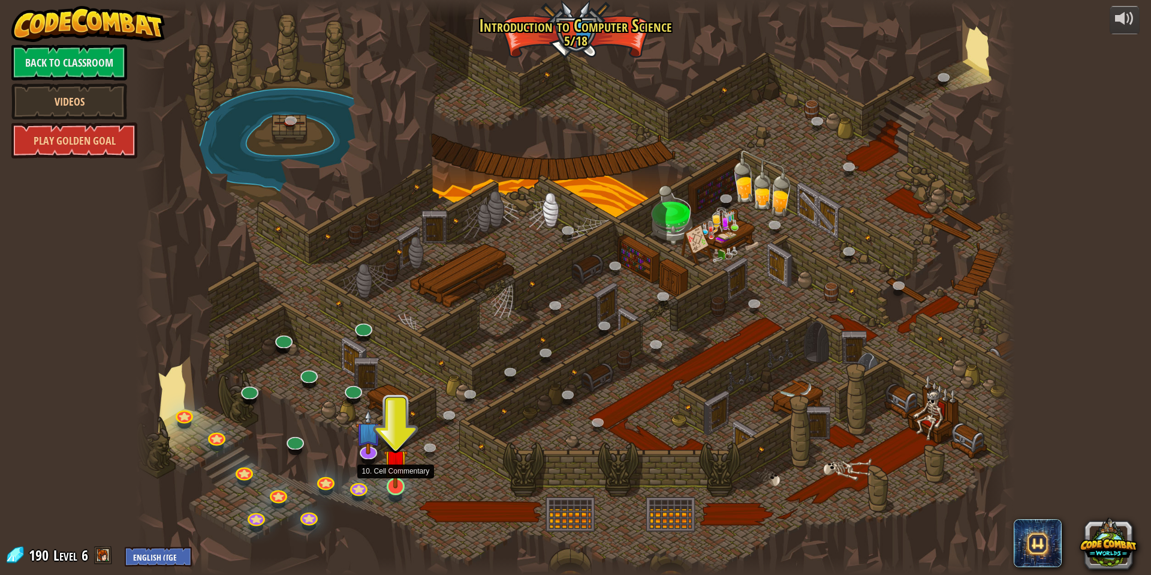
click at [393, 481] on img at bounding box center [396, 461] width 24 height 55
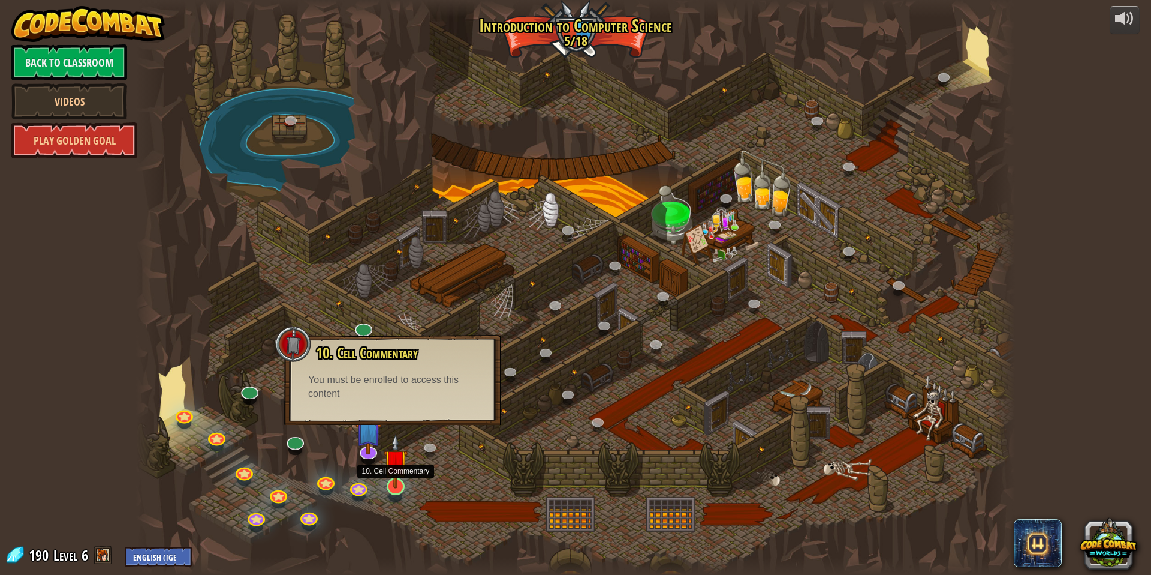
drag, startPoint x: 394, startPoint y: 486, endPoint x: 402, endPoint y: 489, distance: 8.9
click at [402, 489] on div "25. Kithgard Gates (Locked) Escape the Kithgard dungeons, and don't let the gua…" at bounding box center [575, 287] width 879 height 575
click at [403, 491] on link at bounding box center [395, 485] width 24 height 24
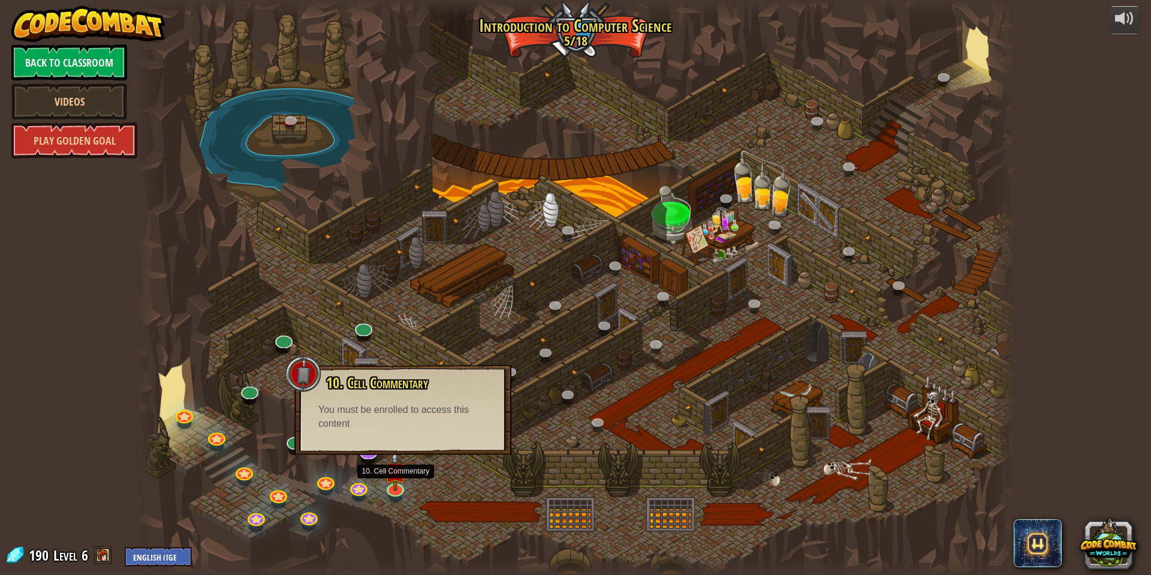
click at [368, 446] on div "10. Cell Commentary Trapped in a prison cell with the famous wizard! Say the pa…" at bounding box center [402, 410] width 217 height 90
click at [370, 452] on div "10. Cell Commentary Trapped in a prison cell with the famous wizard! Say the pa…" at bounding box center [402, 410] width 217 height 90
click at [370, 454] on div "10. Cell Commentary Trapped in a prison cell with the famous wizard! Say the pa…" at bounding box center [402, 410] width 217 height 90
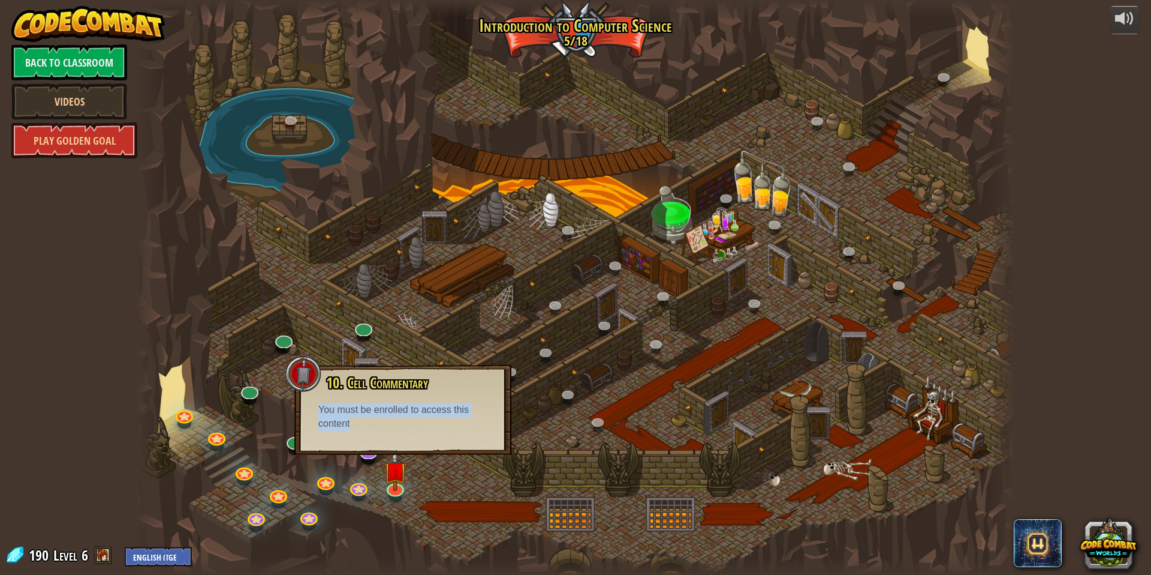
click at [370, 454] on div "10. Cell Commentary Trapped in a prison cell with the famous wizard! Say the pa…" at bounding box center [402, 410] width 217 height 90
click at [457, 440] on div "10. Cell Commentary Trapped in a prison cell with the famous wizard! Say the pa…" at bounding box center [402, 410] width 217 height 90
click at [524, 420] on div at bounding box center [575, 287] width 879 height 575
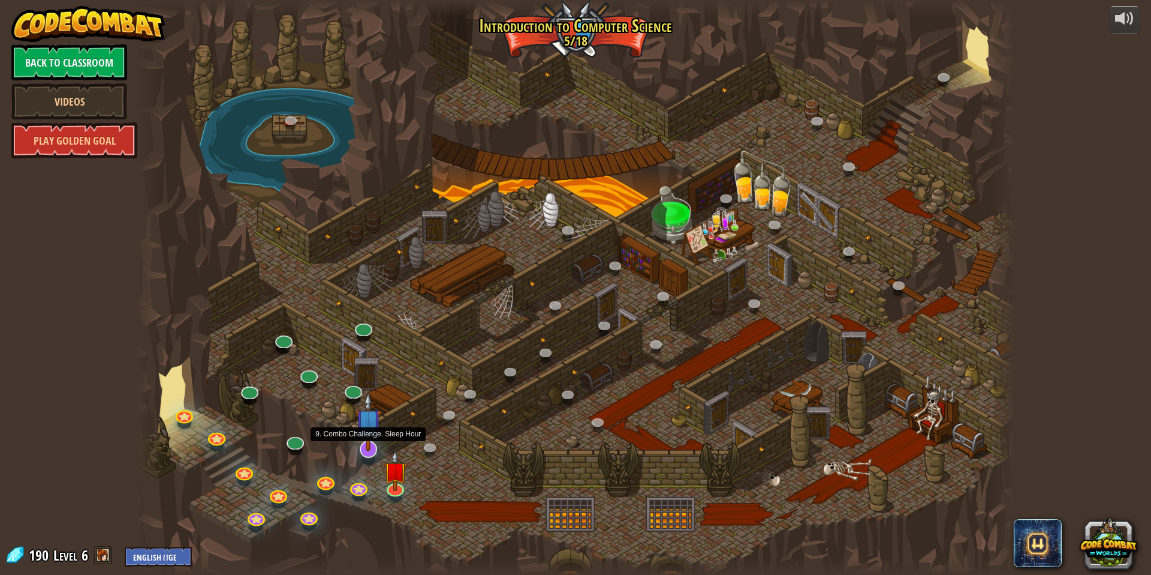
click at [373, 443] on img at bounding box center [369, 421] width 26 height 59
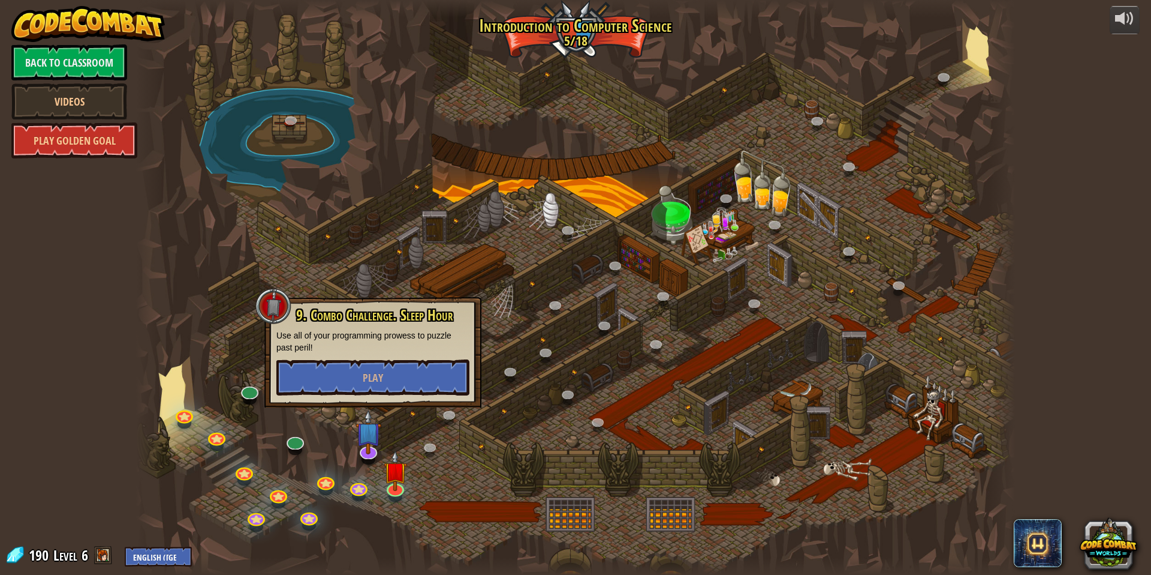
click at [446, 464] on div at bounding box center [575, 287] width 879 height 575
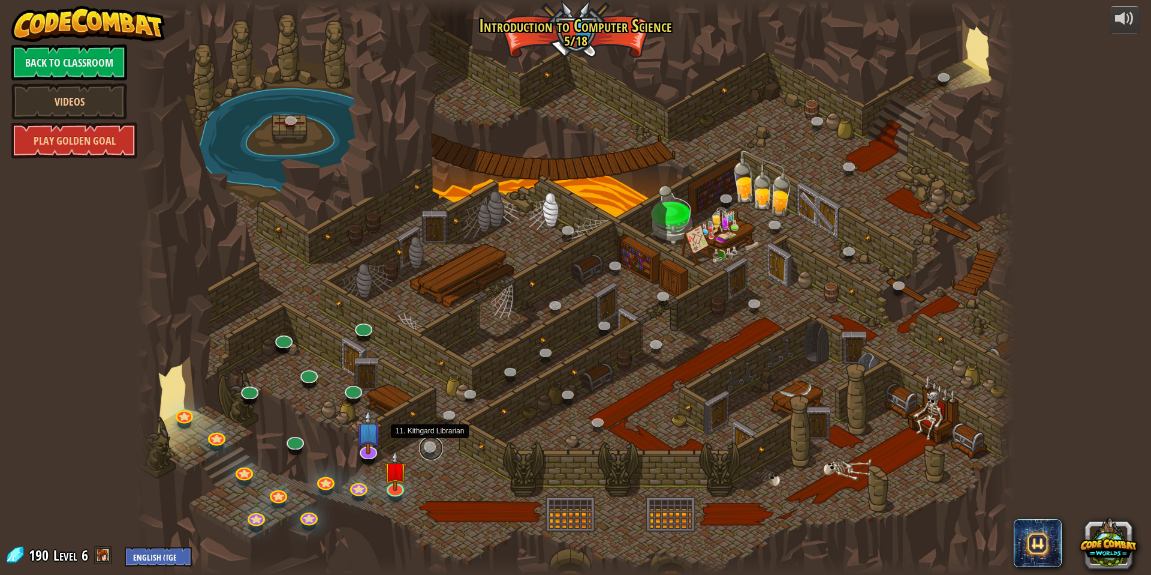
click at [432, 450] on link at bounding box center [431, 448] width 24 height 24
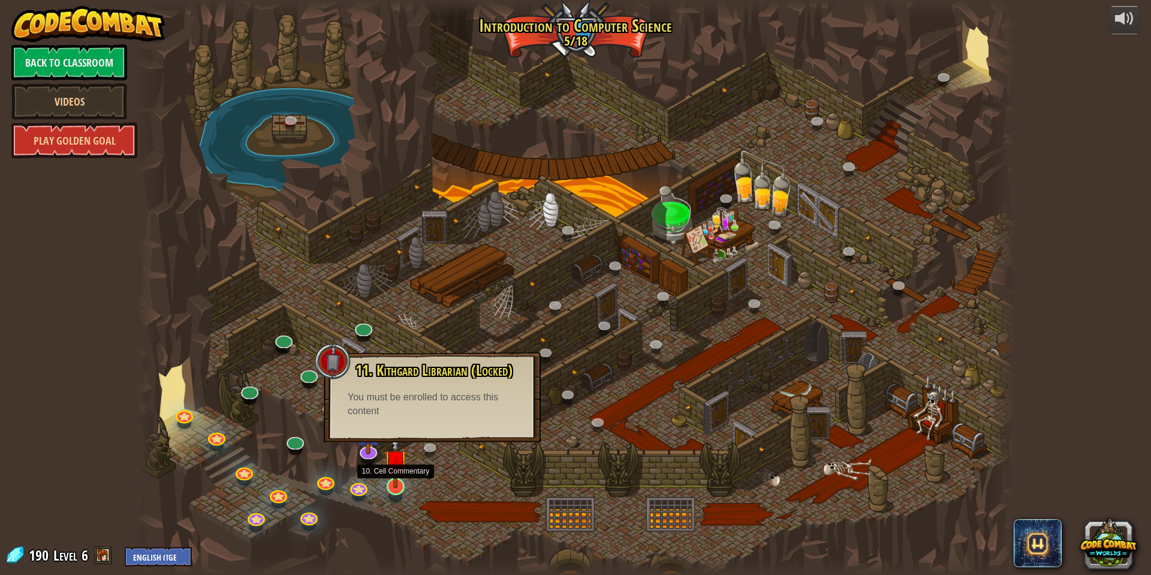
click at [401, 474] on img at bounding box center [396, 461] width 24 height 55
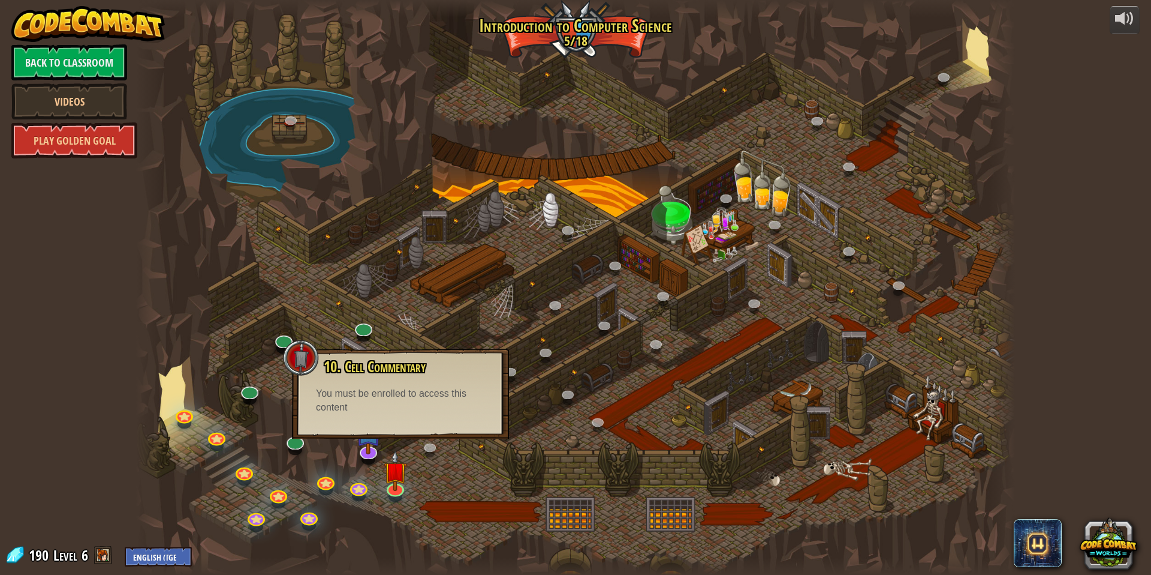
drag, startPoint x: 378, startPoint y: 492, endPoint x: 371, endPoint y: 494, distance: 6.7
click at [371, 495] on div at bounding box center [575, 287] width 879 height 575
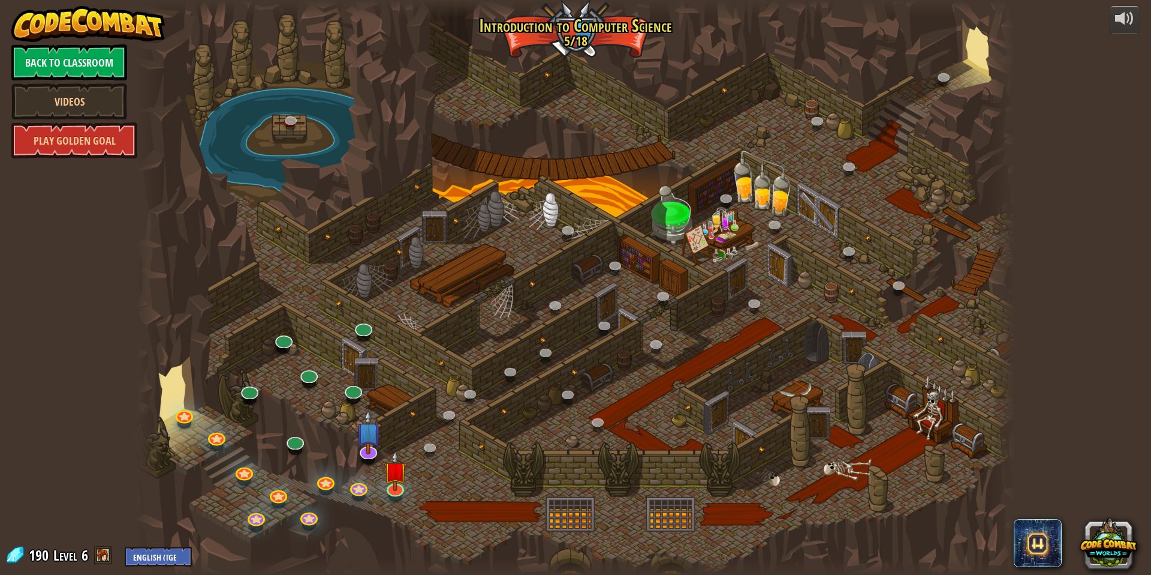
click at [566, 36] on div at bounding box center [575, 287] width 879 height 575
drag, startPoint x: 703, startPoint y: 34, endPoint x: 497, endPoint y: 60, distance: 208.0
click at [497, 60] on div at bounding box center [575, 287] width 879 height 575
click at [369, 455] on link at bounding box center [367, 447] width 24 height 24
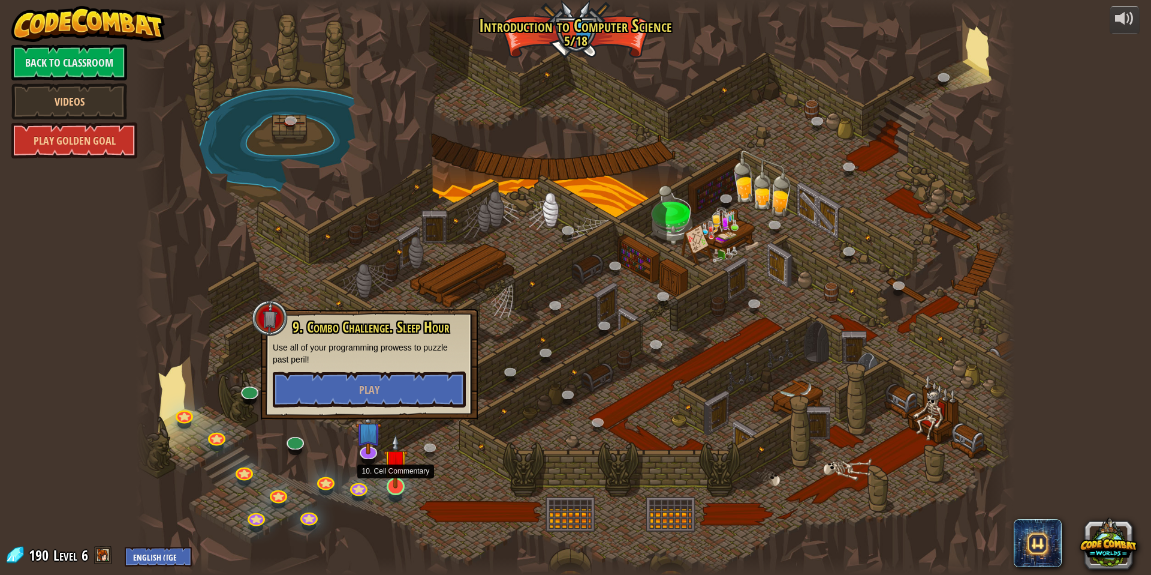
click at [389, 480] on img at bounding box center [396, 461] width 24 height 55
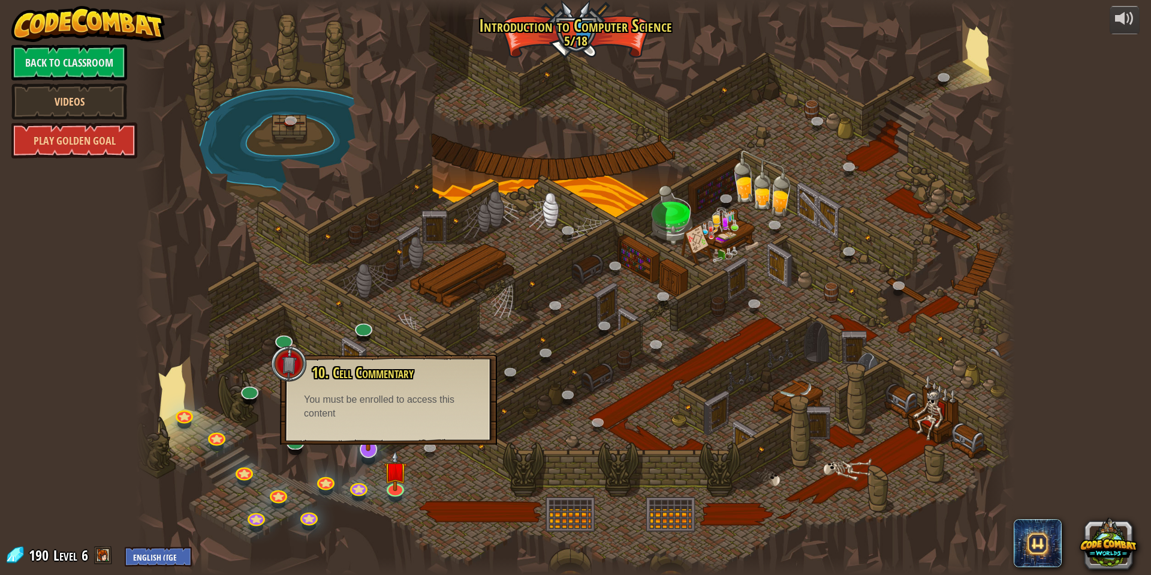
click at [380, 449] on img at bounding box center [369, 421] width 26 height 59
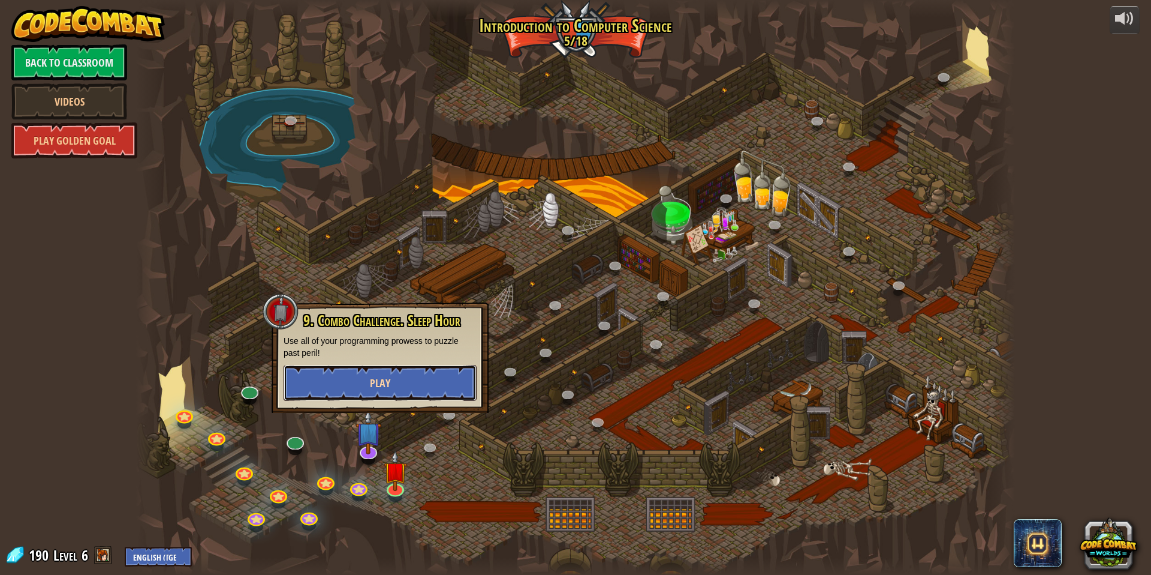
click at [390, 381] on button "Play" at bounding box center [380, 383] width 193 height 36
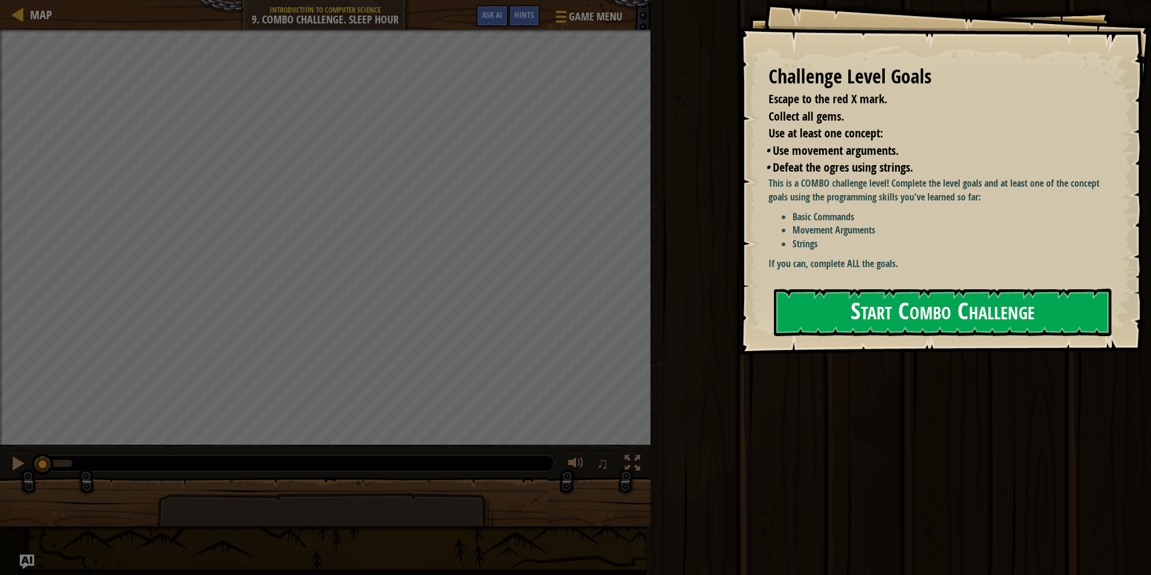
click at [847, 318] on button "Start Combo Challenge" at bounding box center [943, 311] width 338 height 47
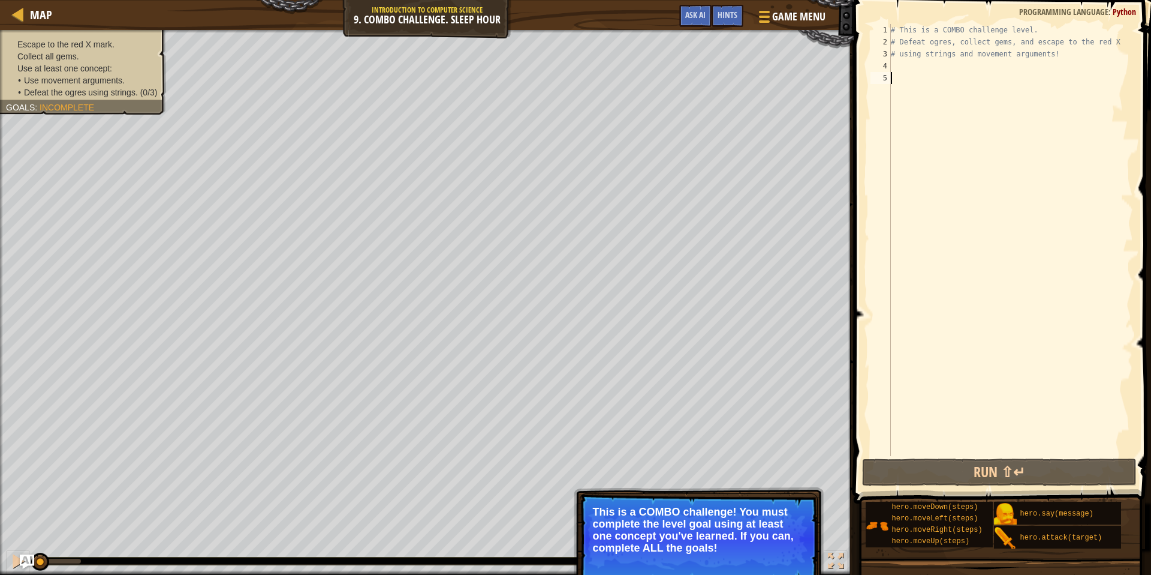
click at [922, 205] on div "# This is a COMBO challenge level. # Defeat [PERSON_NAME], collect gems, and es…" at bounding box center [1011, 252] width 245 height 456
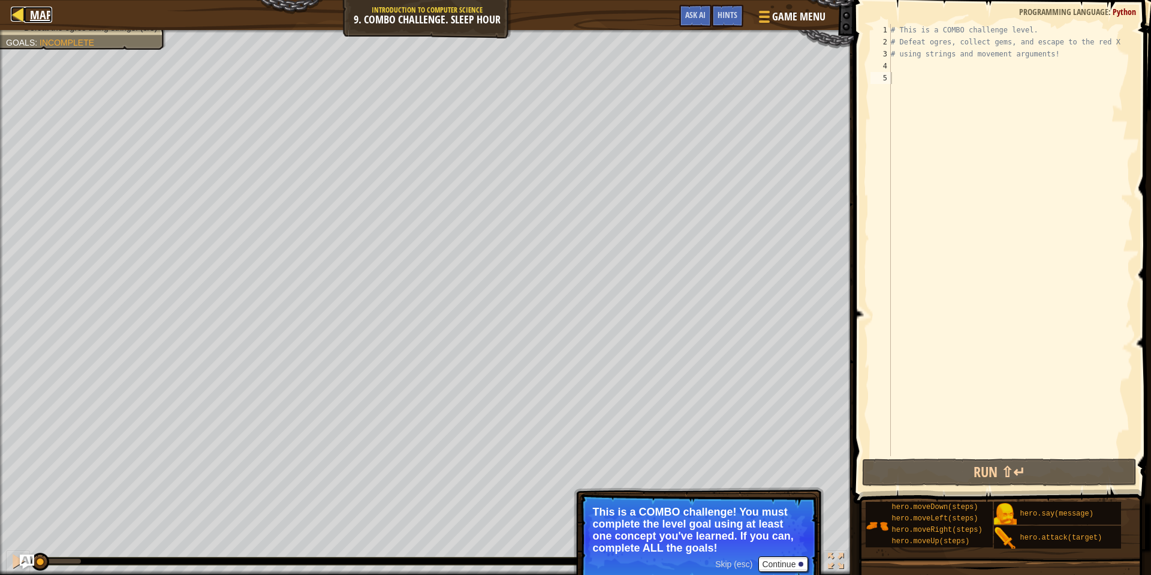
click at [17, 13] on div at bounding box center [18, 14] width 15 height 15
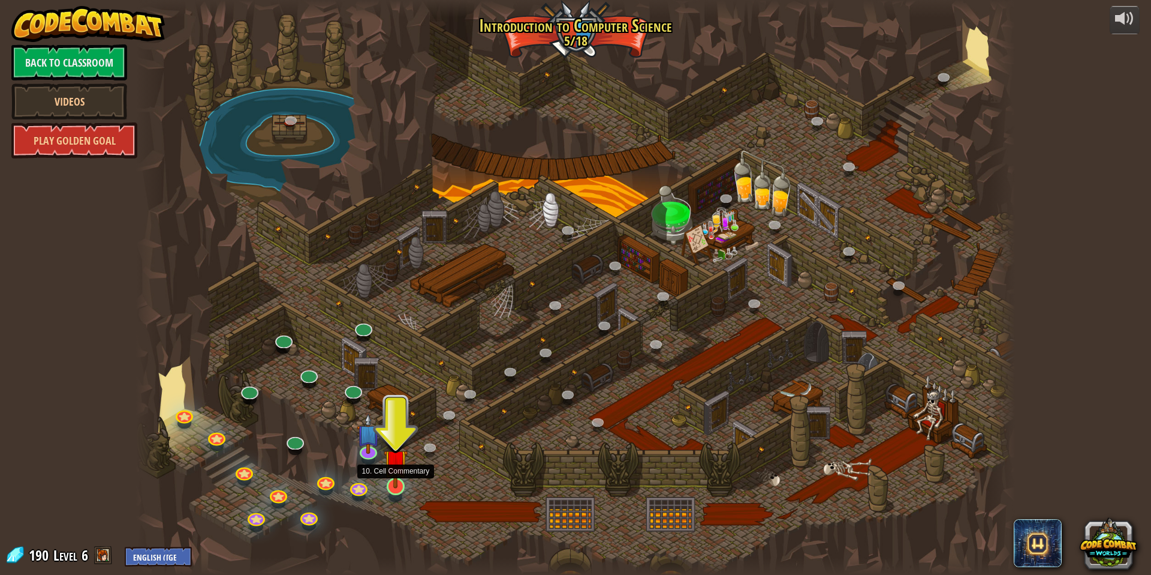
click at [397, 475] on img at bounding box center [396, 461] width 24 height 55
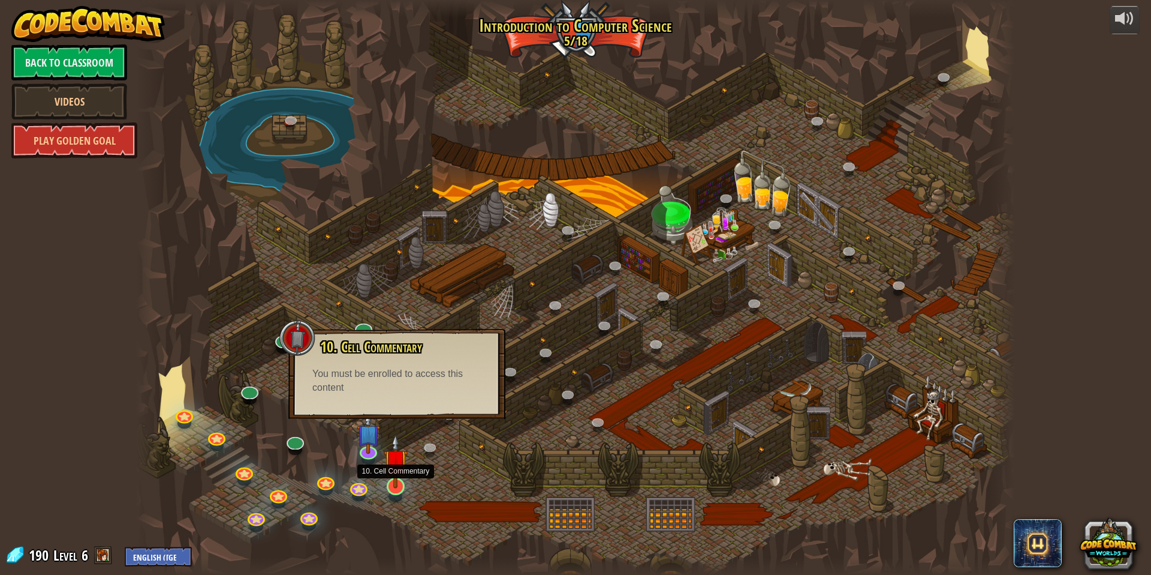
click at [393, 478] on img at bounding box center [396, 461] width 24 height 55
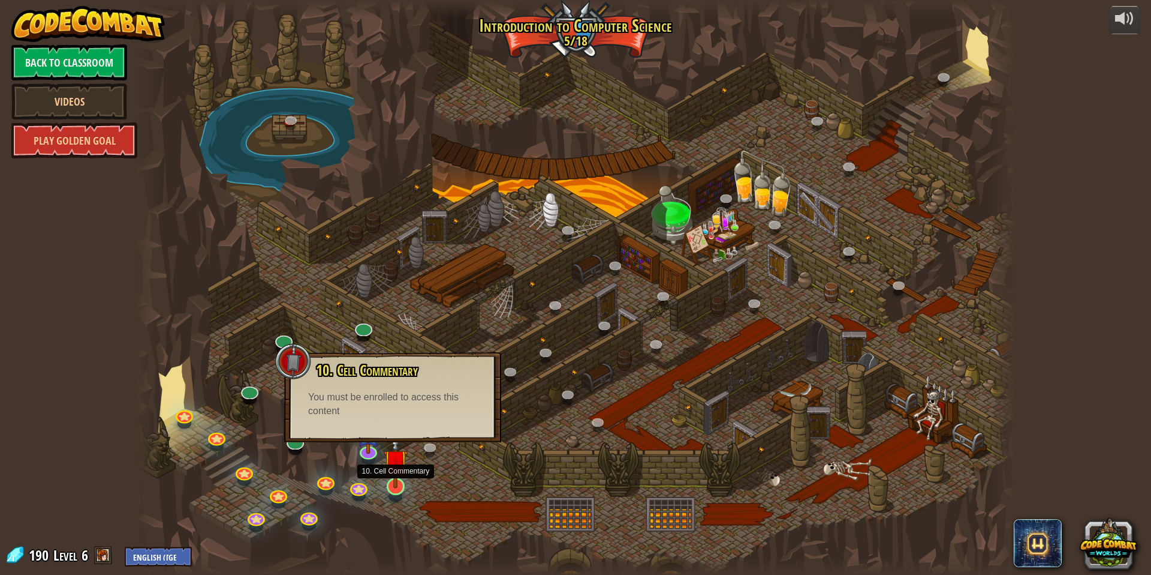
click at [393, 487] on img at bounding box center [396, 461] width 24 height 55
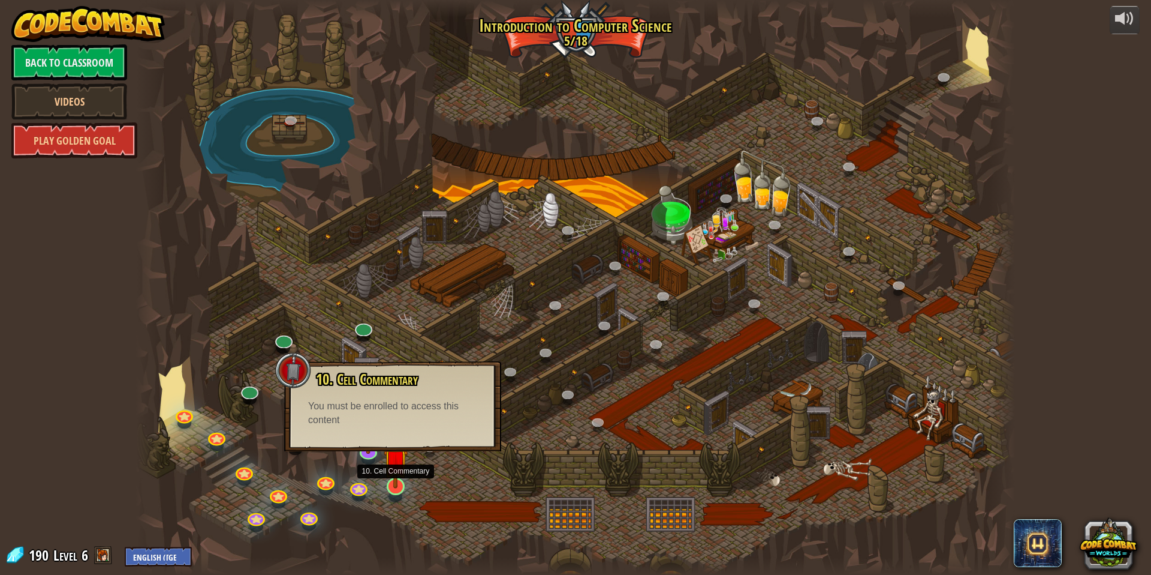
click at [393, 487] on img at bounding box center [396, 461] width 24 height 55
click at [364, 489] on link at bounding box center [358, 485] width 24 height 24
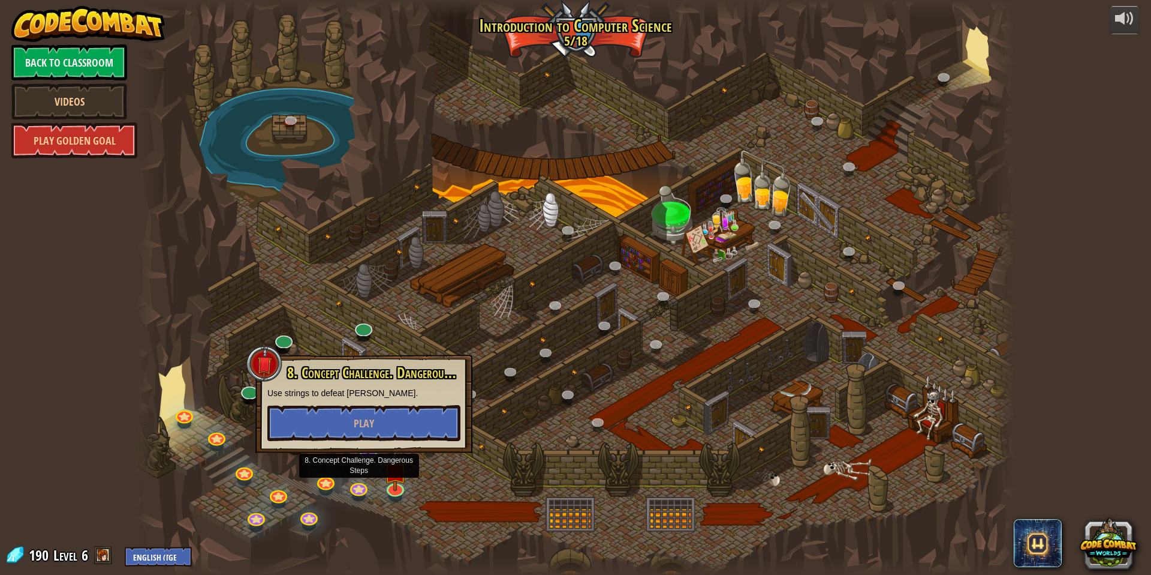
click at [314, 471] on div at bounding box center [575, 287] width 879 height 575
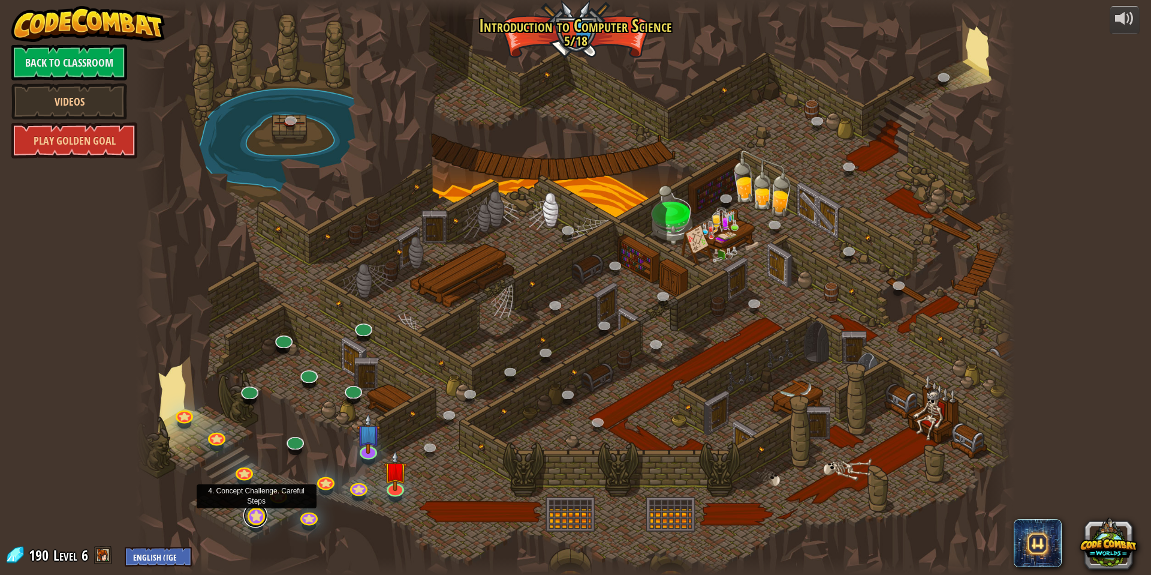
click at [256, 521] on link at bounding box center [255, 515] width 24 height 24
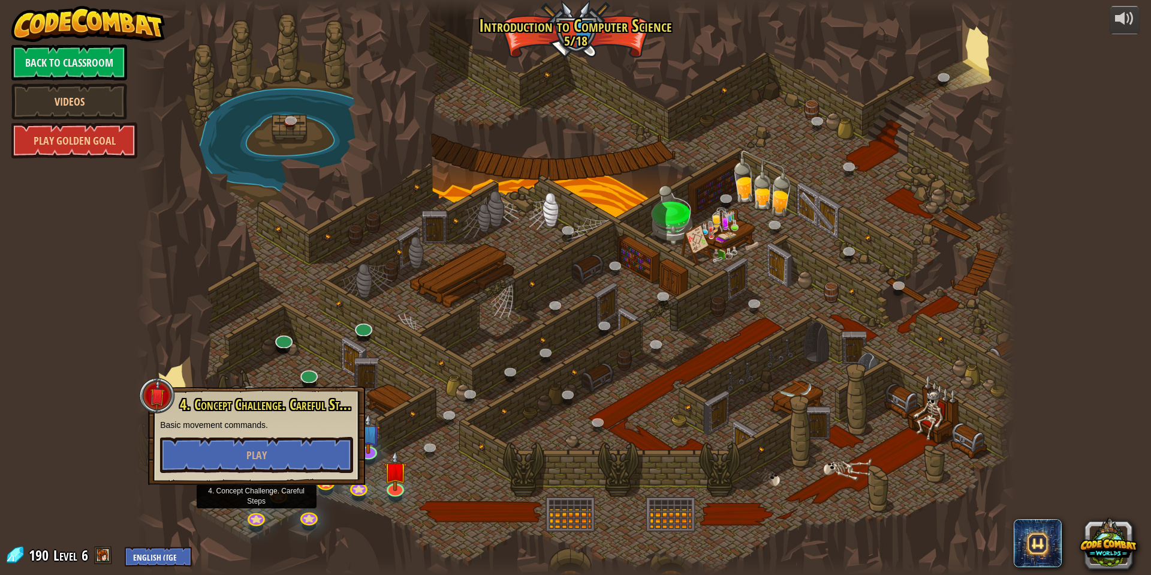
click at [324, 502] on div at bounding box center [575, 287] width 879 height 575
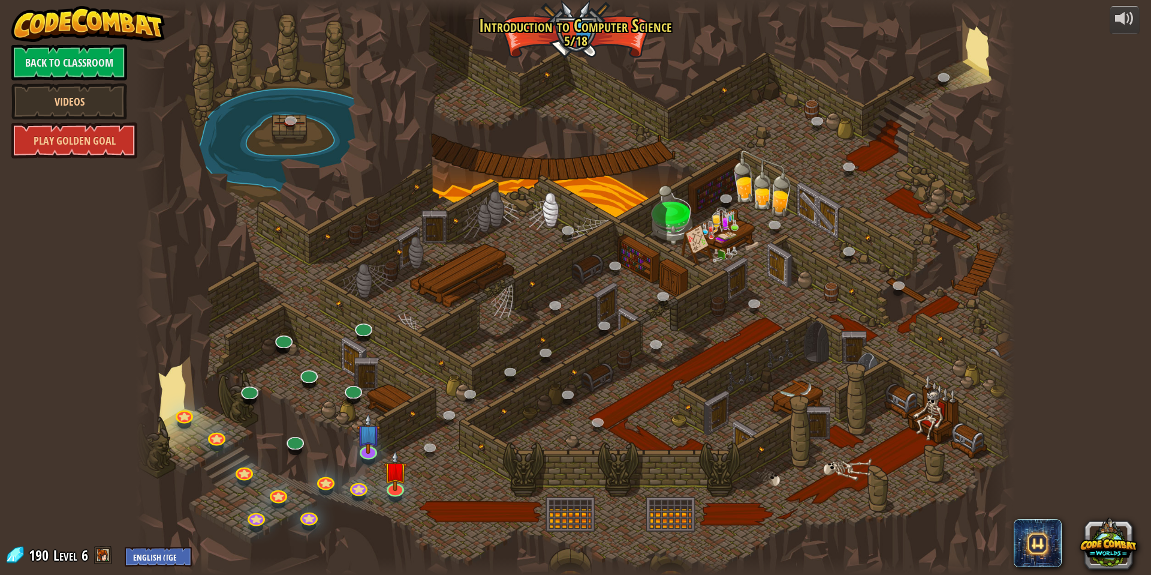
click at [336, 474] on div at bounding box center [575, 287] width 879 height 575
click at [363, 443] on img at bounding box center [369, 423] width 24 height 55
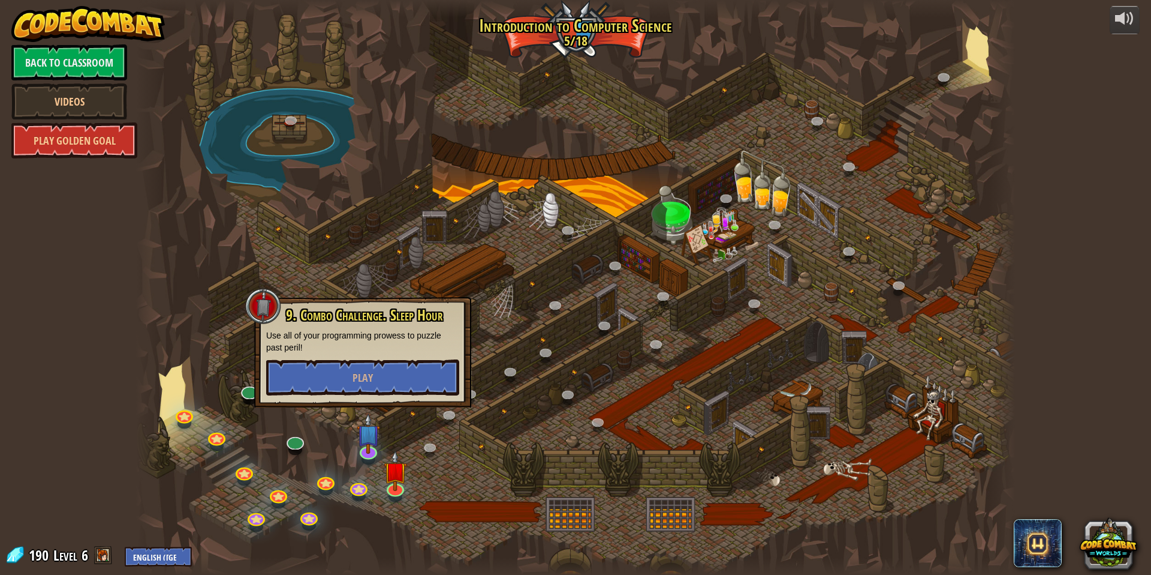
click at [562, 493] on div at bounding box center [575, 287] width 879 height 575
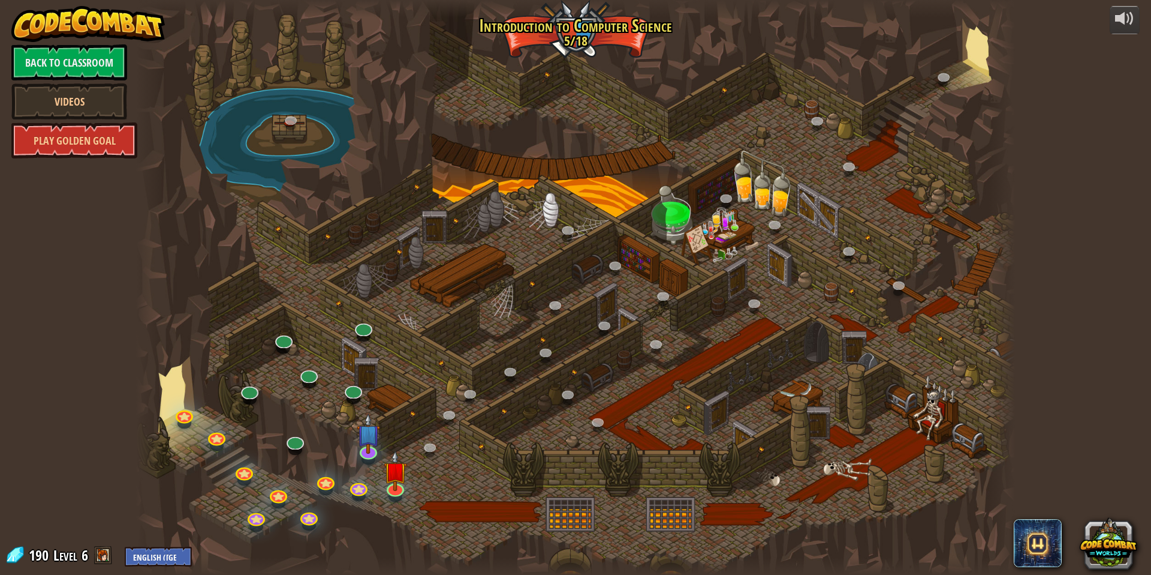
click at [103, 549] on span at bounding box center [103, 555] width 18 height 18
click at [103, 554] on span at bounding box center [103, 555] width 18 height 18
click at [46, 559] on span "190" at bounding box center [40, 554] width 23 height 19
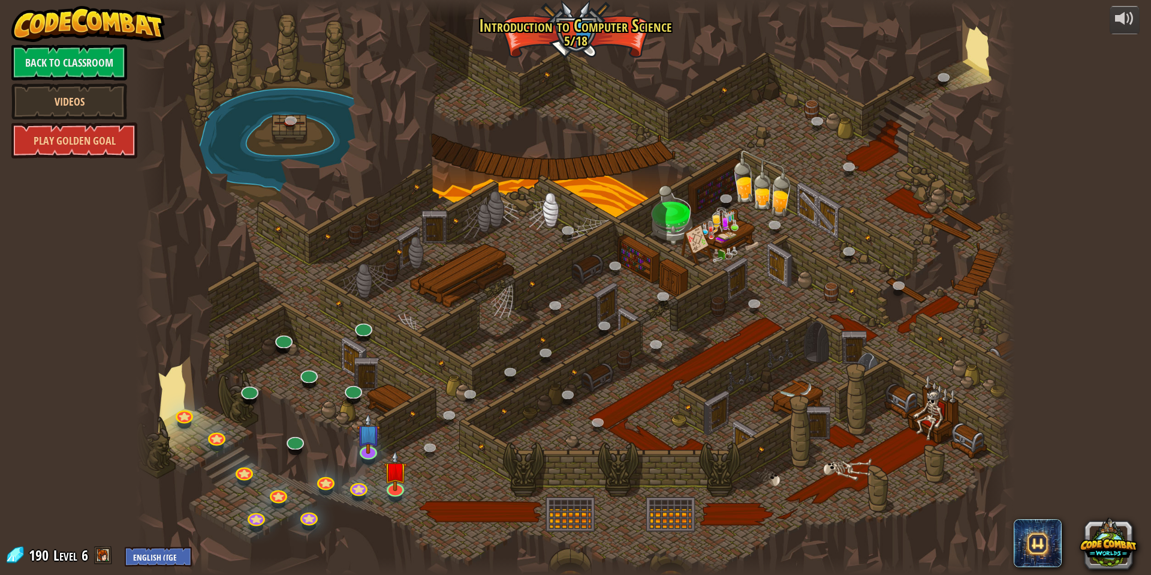
click at [72, 525] on div "powered by Back to Classroom Videos Play Golden Goal 25. Kithgard Gates (Locked…" at bounding box center [575, 287] width 1151 height 575
click at [74, 152] on link "Play Golden Goal" at bounding box center [74, 140] width 126 height 36
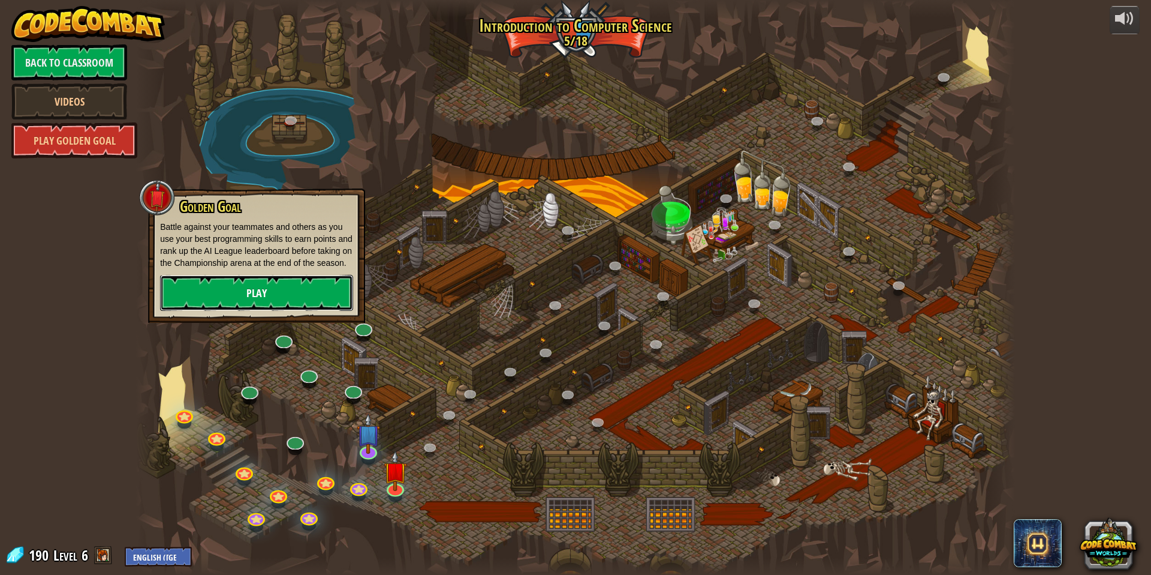
click at [226, 311] on link "Play" at bounding box center [256, 293] width 193 height 36
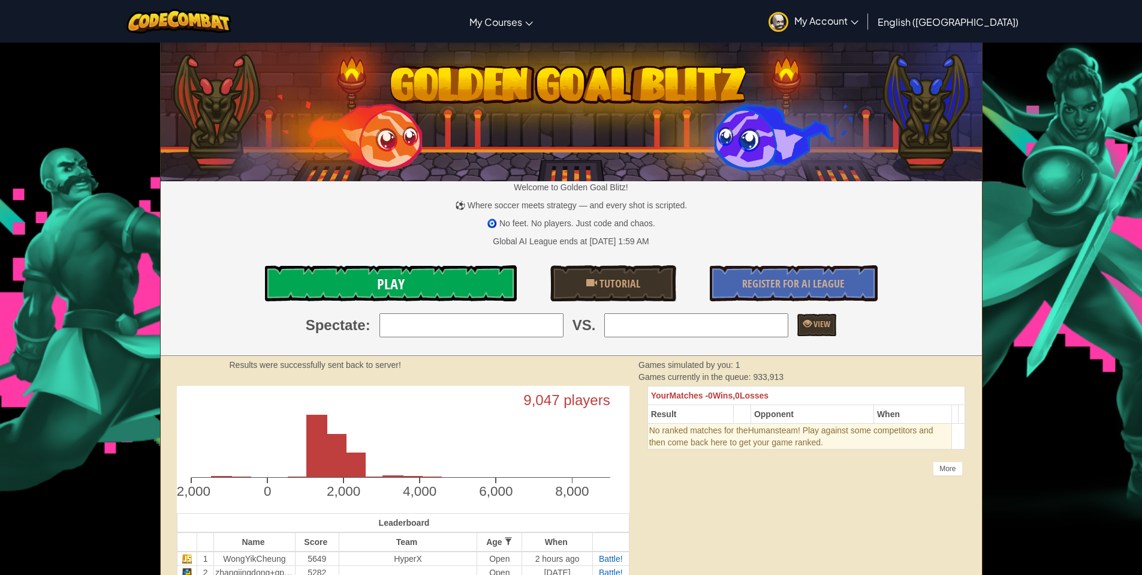
click at [435, 276] on link "Play" at bounding box center [391, 283] width 252 height 36
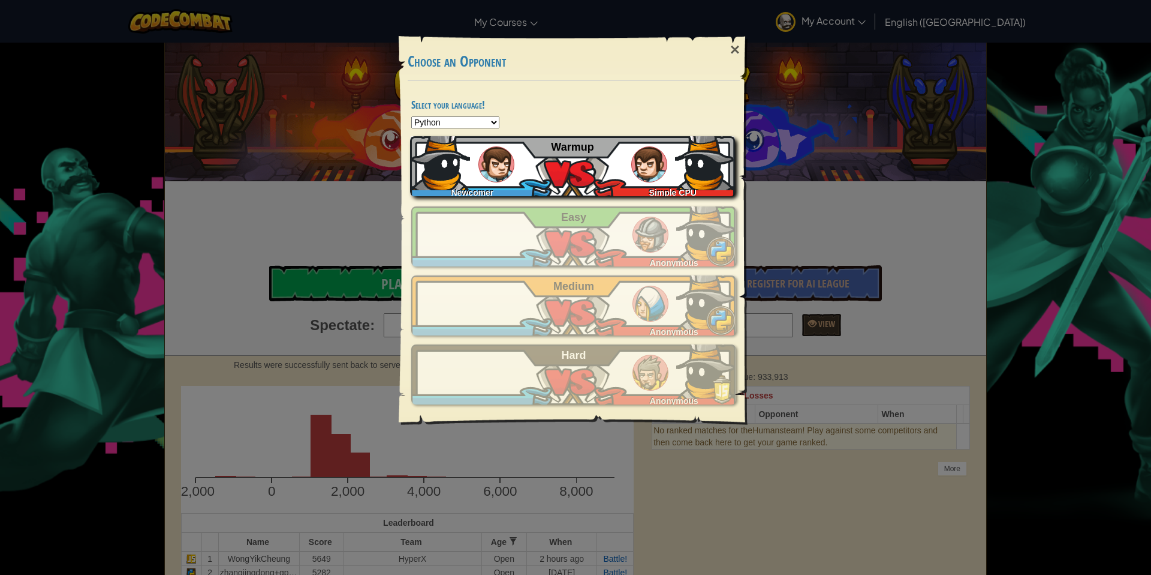
click at [569, 173] on div "Newcomer Simple CPU Warmup" at bounding box center [572, 166] width 325 height 60
